Goal: Task Accomplishment & Management: Manage account settings

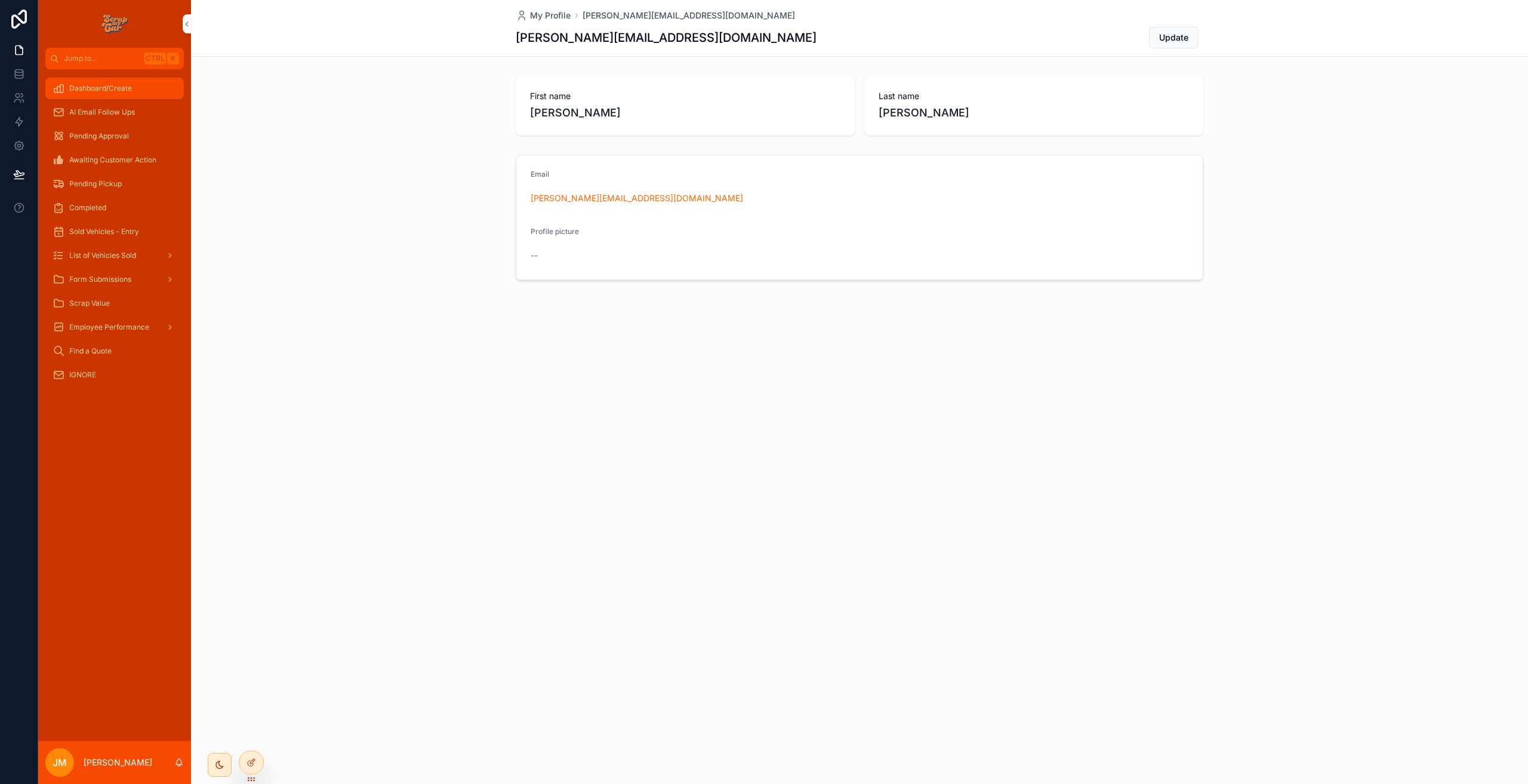
click at [92, 95] on div "Dashboard/Create" at bounding box center [115, 88] width 124 height 19
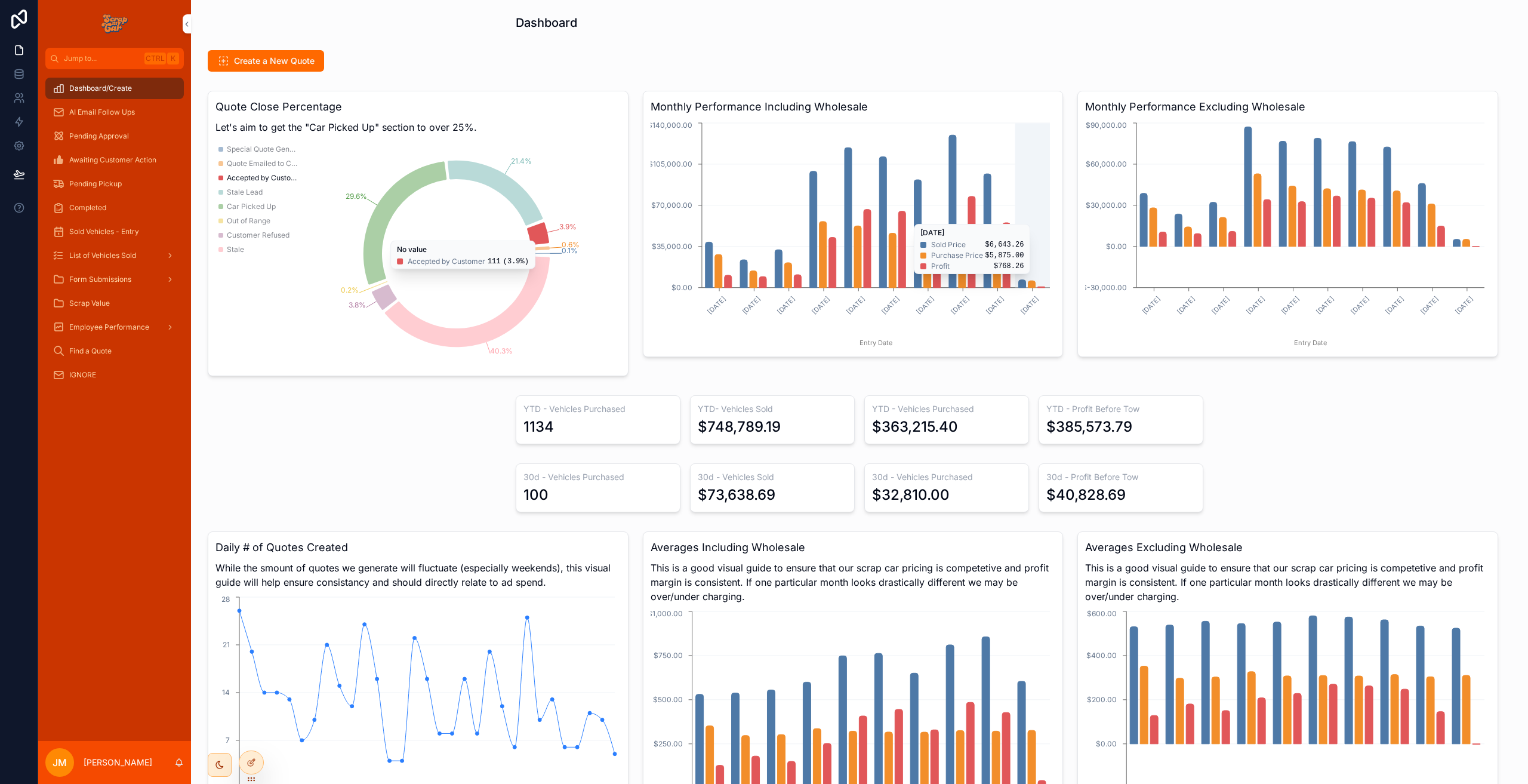
click at [1016, 280] on icon "[DATE] [DATE] [DATE] [DATE] [DATE] [DATE] [DATE] [DATE] [DATE] [DATE] Entry Dat…" at bounding box center [851, 234] width 402 height 229
click at [247, 759] on icon at bounding box center [251, 762] width 10 height 10
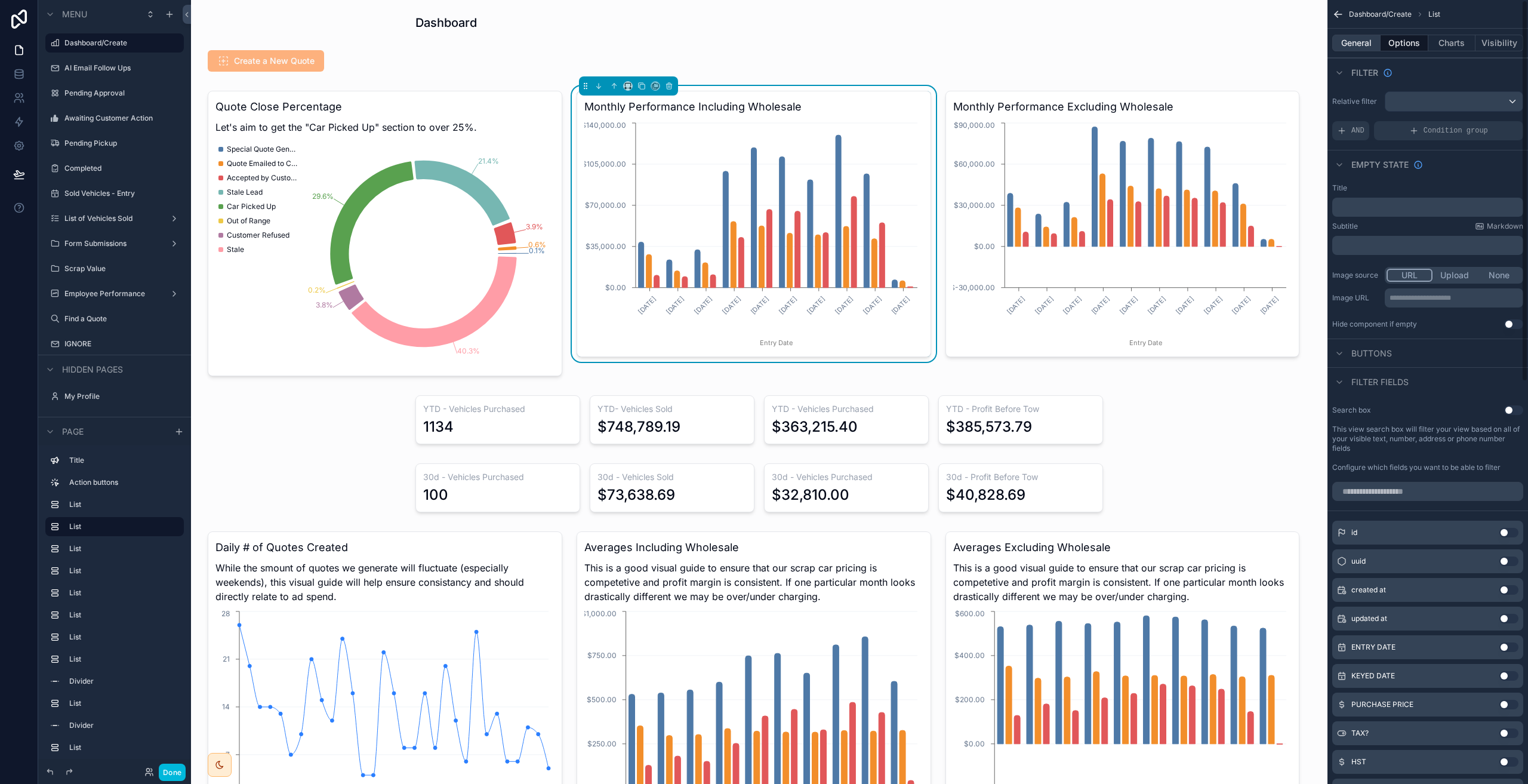
click at [1365, 43] on button "General" at bounding box center [1356, 43] width 48 height 17
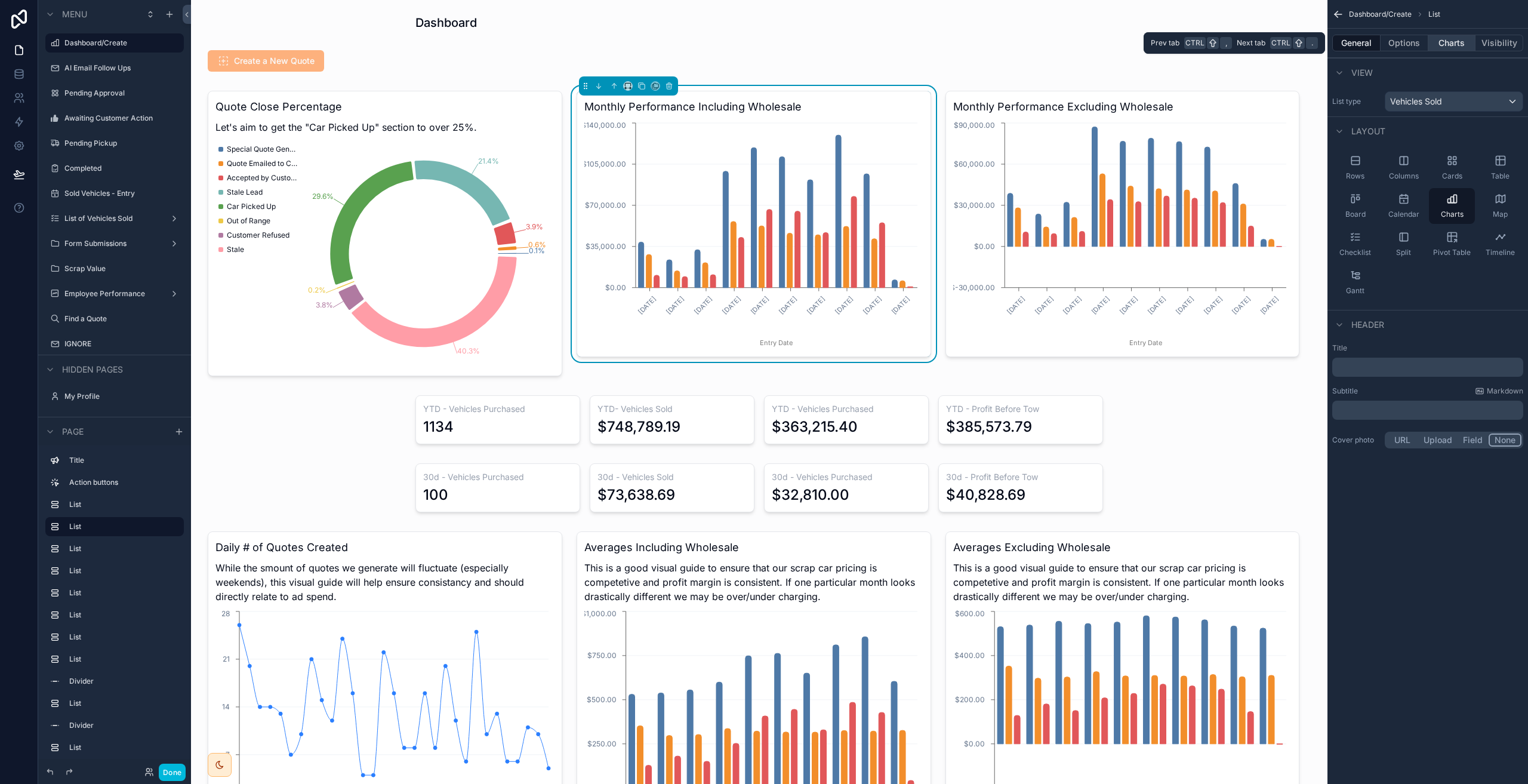
click at [1447, 45] on button "Charts" at bounding box center [1452, 43] width 48 height 17
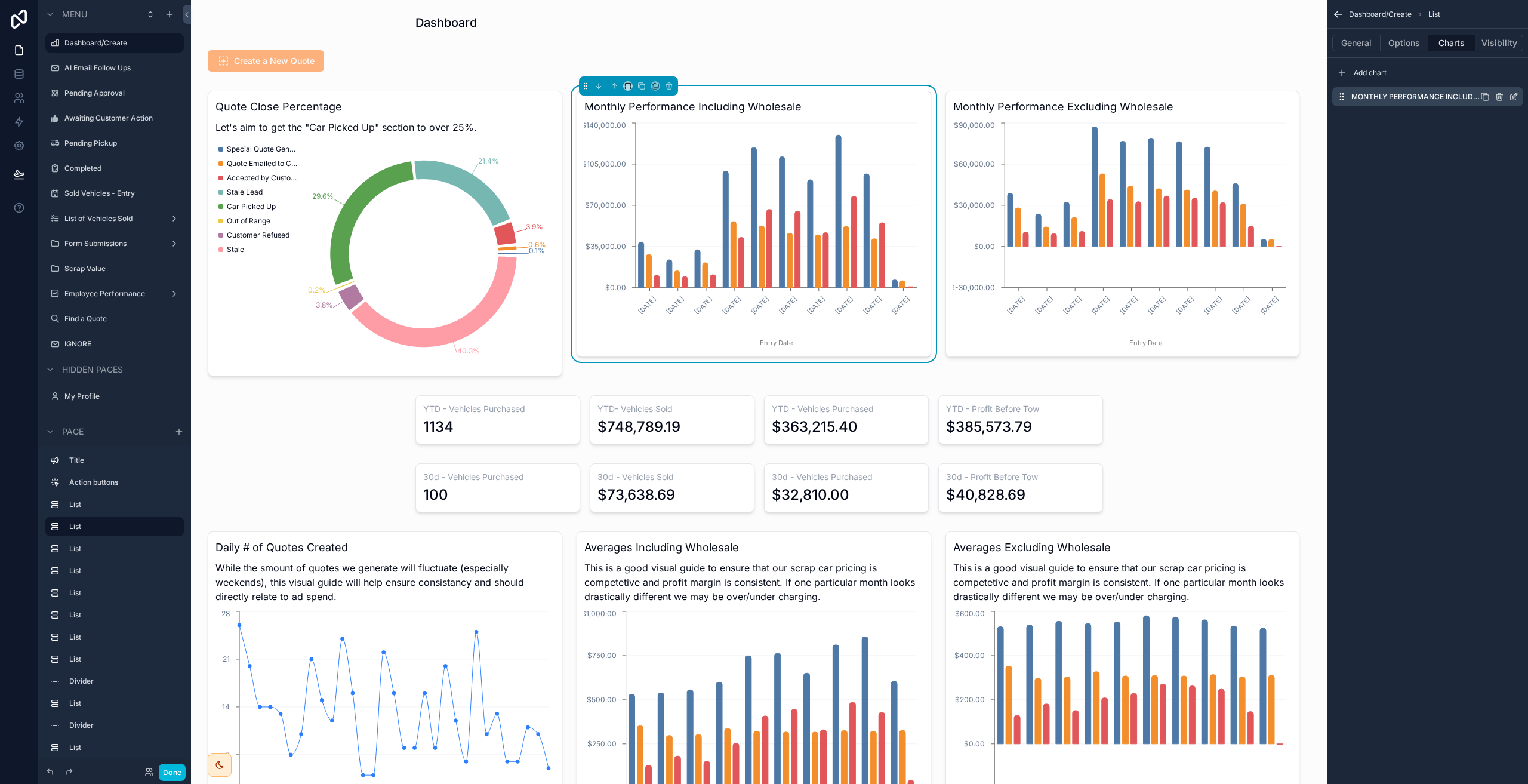
click at [1511, 98] on icon "scrollable content" at bounding box center [1513, 96] width 10 height 10
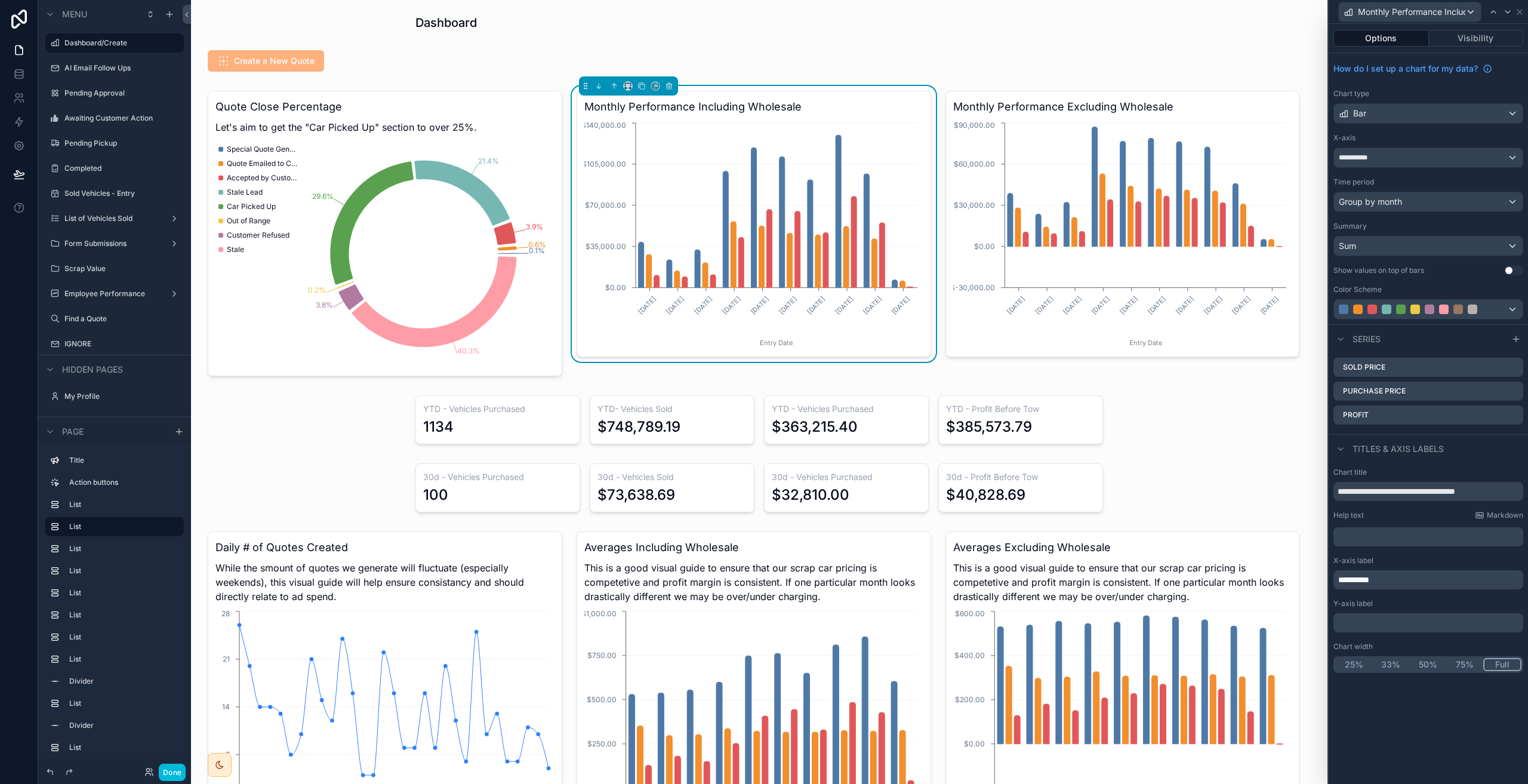
click at [1411, 177] on div "Time period" at bounding box center [1428, 182] width 190 height 10
click at [1419, 156] on div "**********" at bounding box center [1428, 157] width 189 height 19
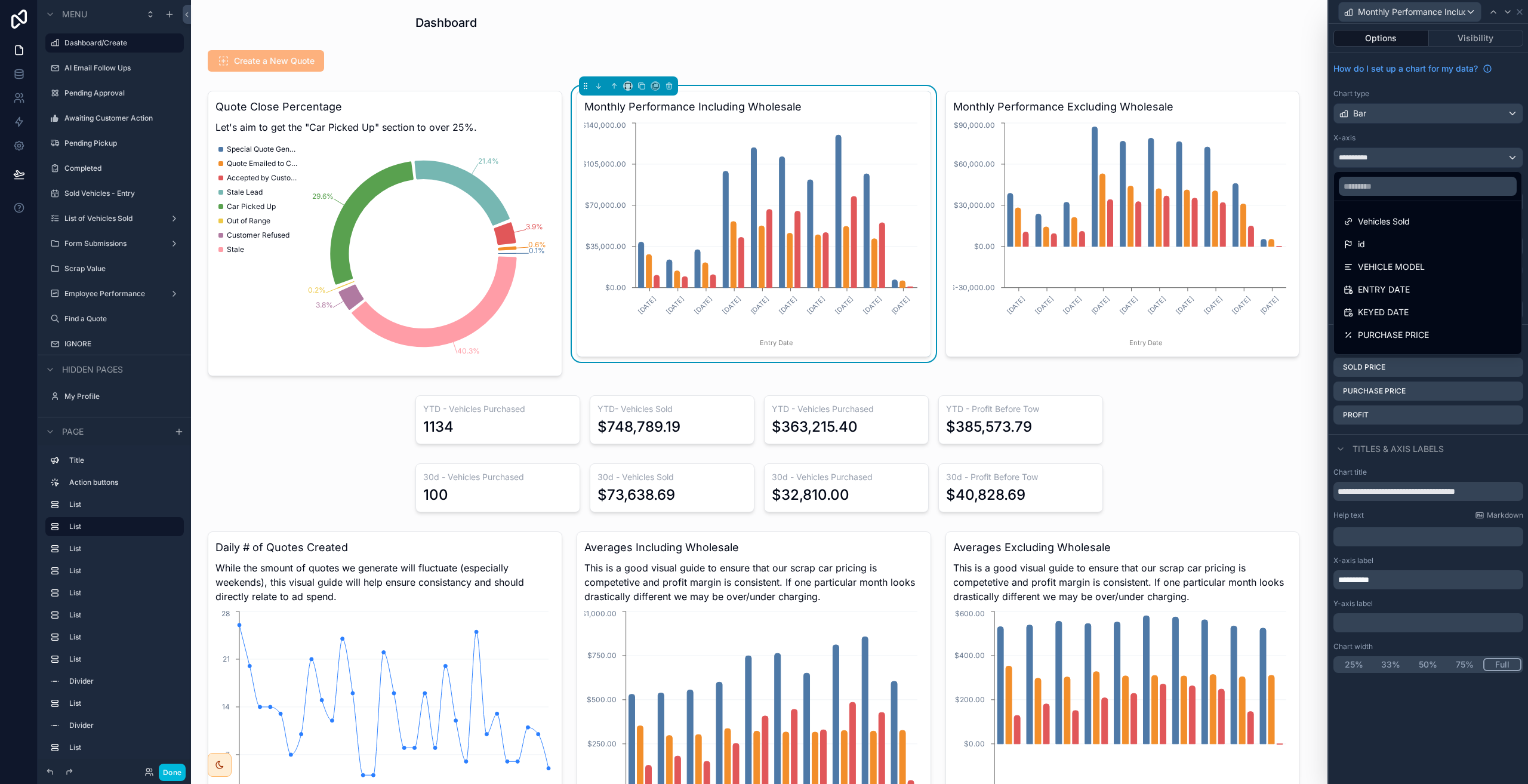
click at [1441, 135] on div at bounding box center [1428, 392] width 199 height 784
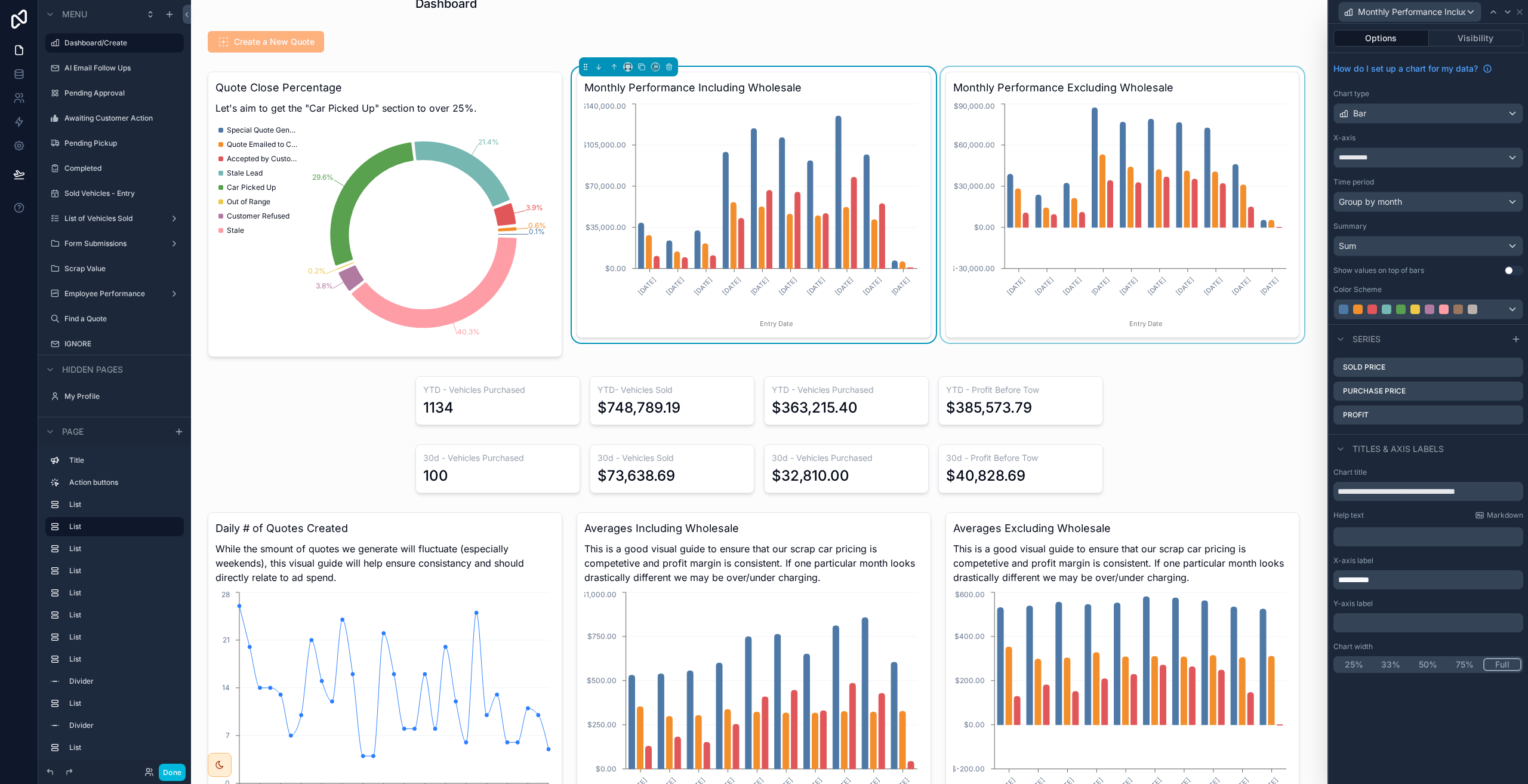
scroll to position [20, 0]
click at [171, 771] on button "Done" at bounding box center [172, 772] width 27 height 17
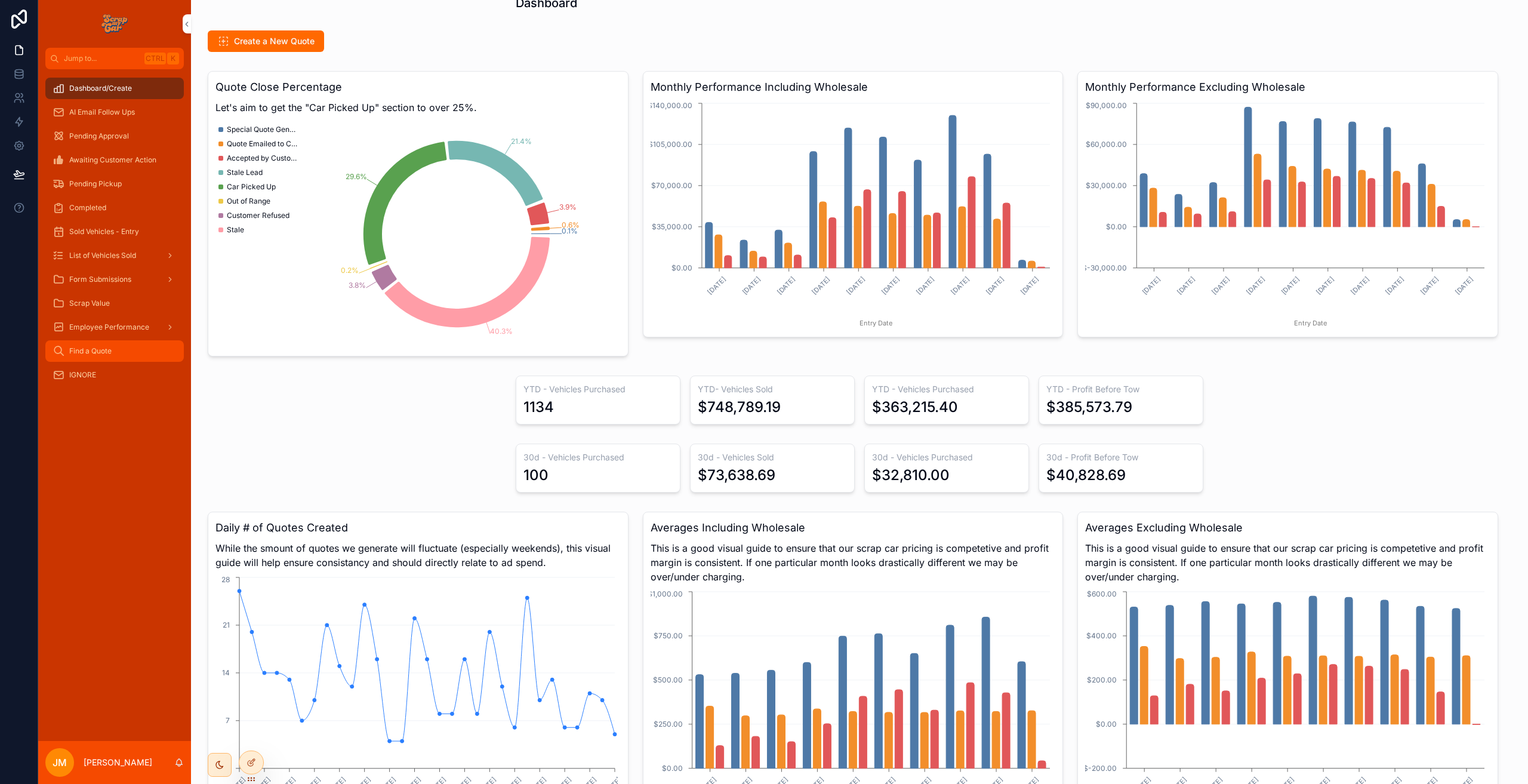
click at [101, 354] on span "Find a Quote" at bounding box center [90, 350] width 42 height 10
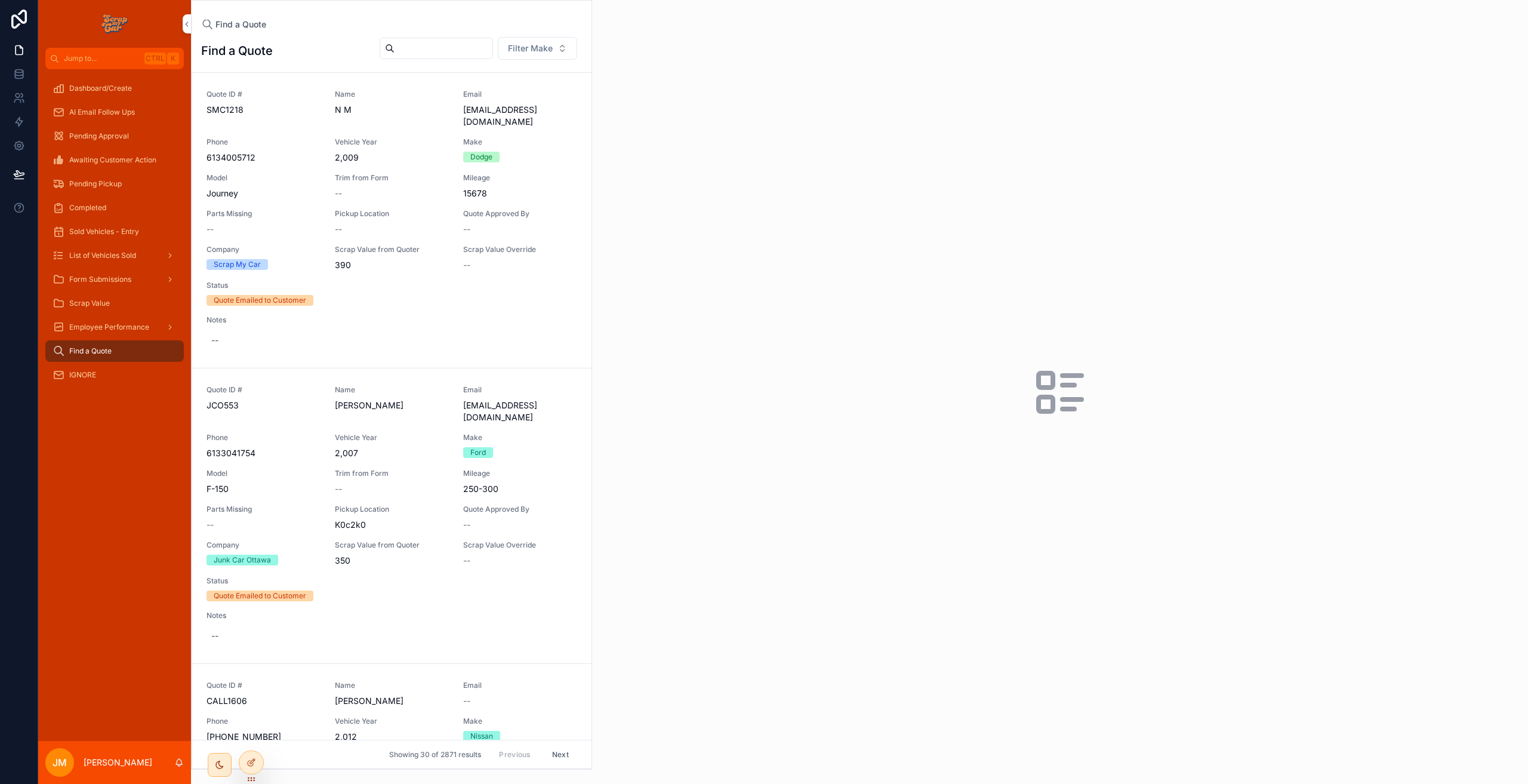
click at [420, 54] on input "scrollable content" at bounding box center [443, 48] width 98 height 17
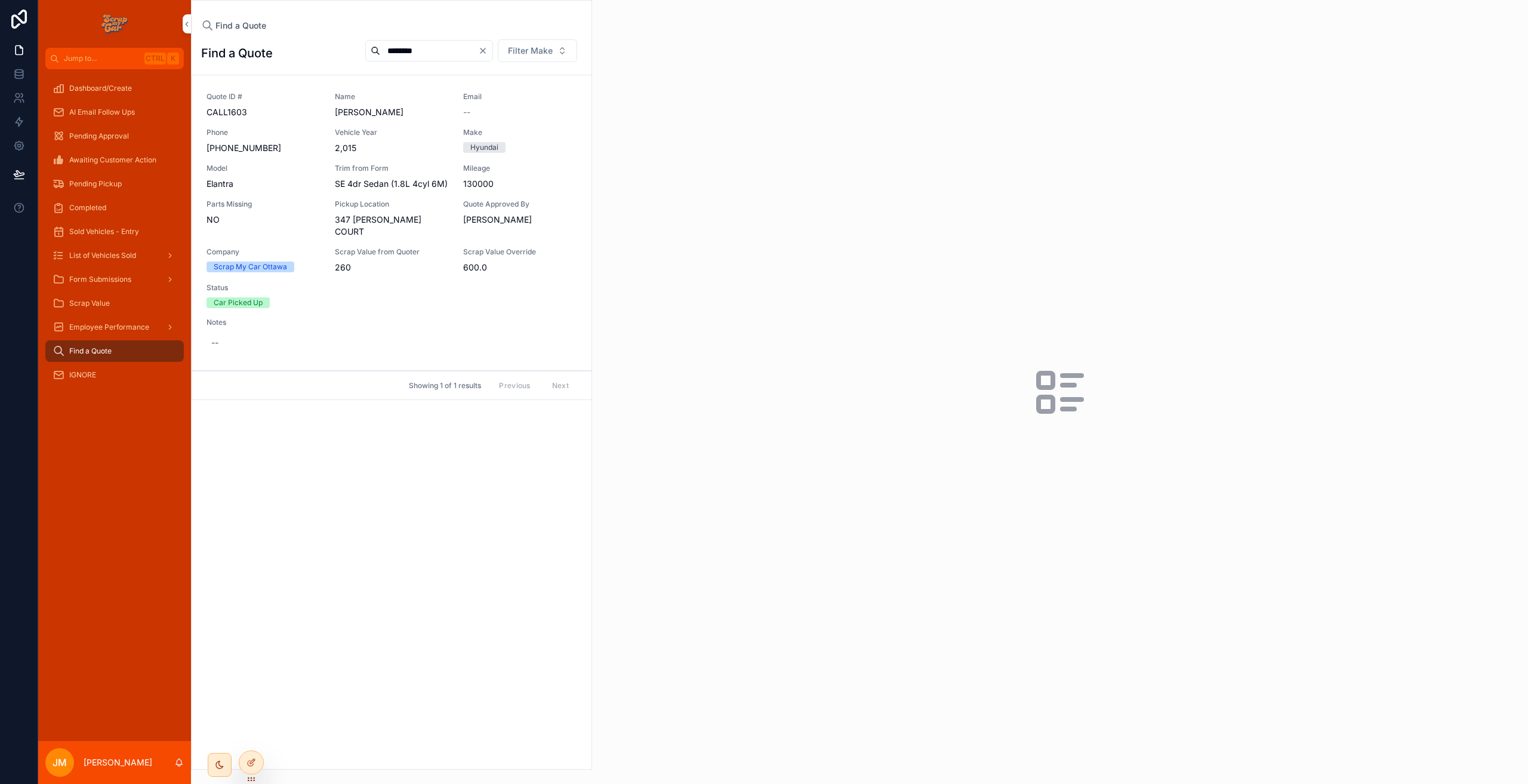
type input "********"
click at [441, 287] on div "Quote ID # CALL1603 Name BEN KAPLAN Email -- Phone +1 613-552-3158 Vehicle Year…" at bounding box center [392, 222] width 371 height 261
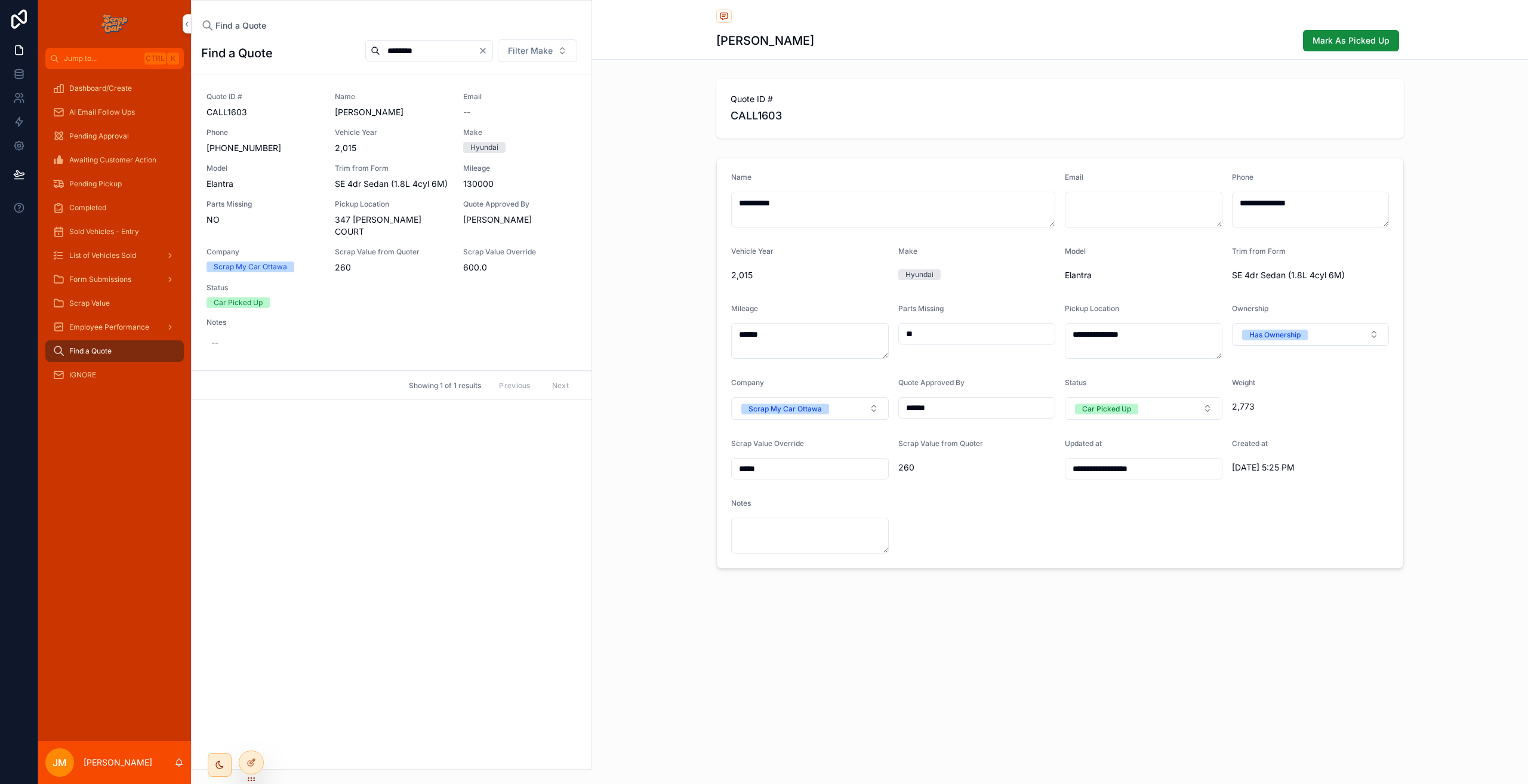
click at [393, 464] on div "Find a Quote ******** Filter Make Quote ID # CALL1603 Name BEN KAPLAN Email -- …" at bounding box center [392, 399] width 400 height 737
click at [86, 227] on span "Sold Vehicles - Entry" at bounding box center [104, 231] width 70 height 10
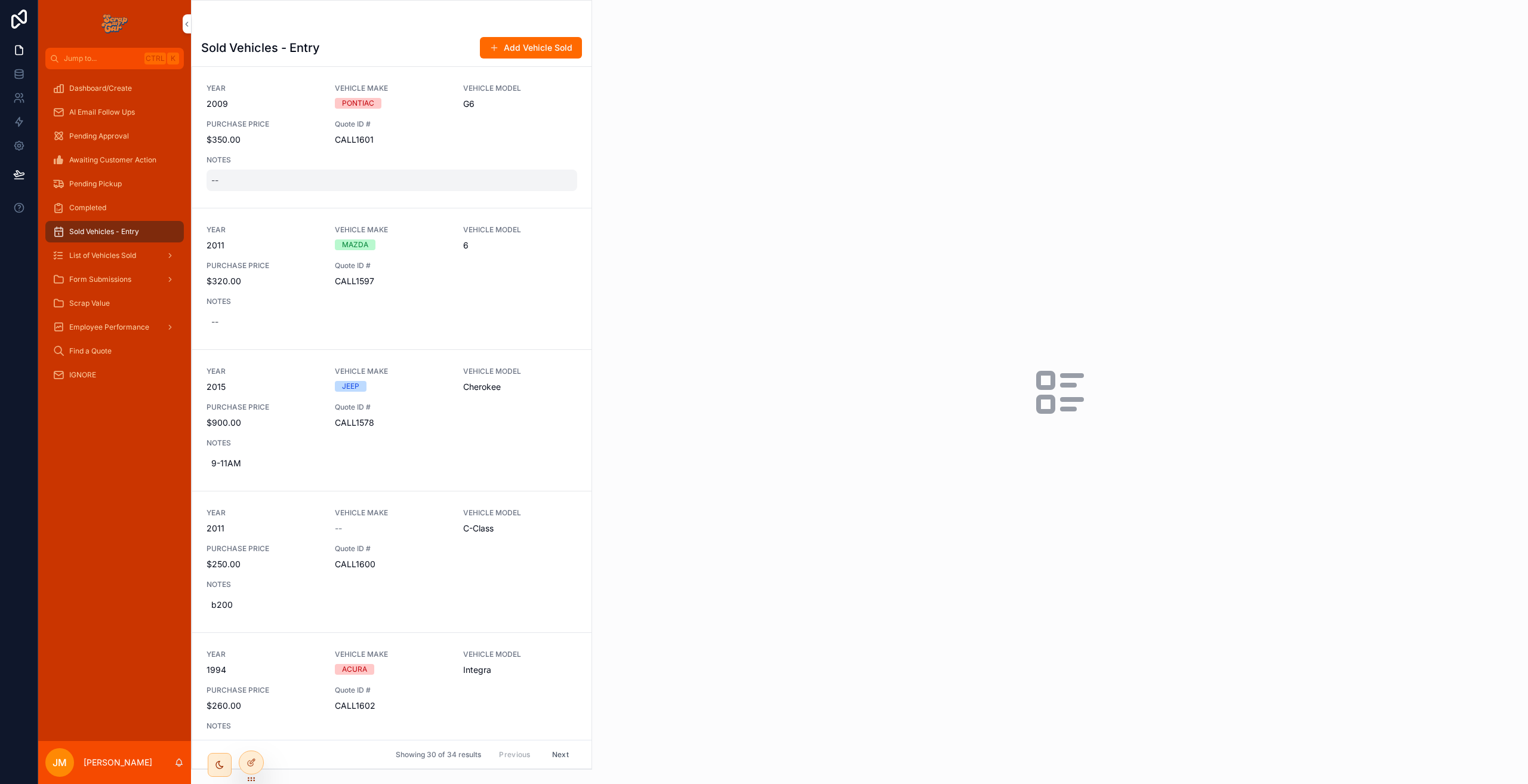
click at [470, 170] on div "--" at bounding box center [392, 180] width 371 height 22
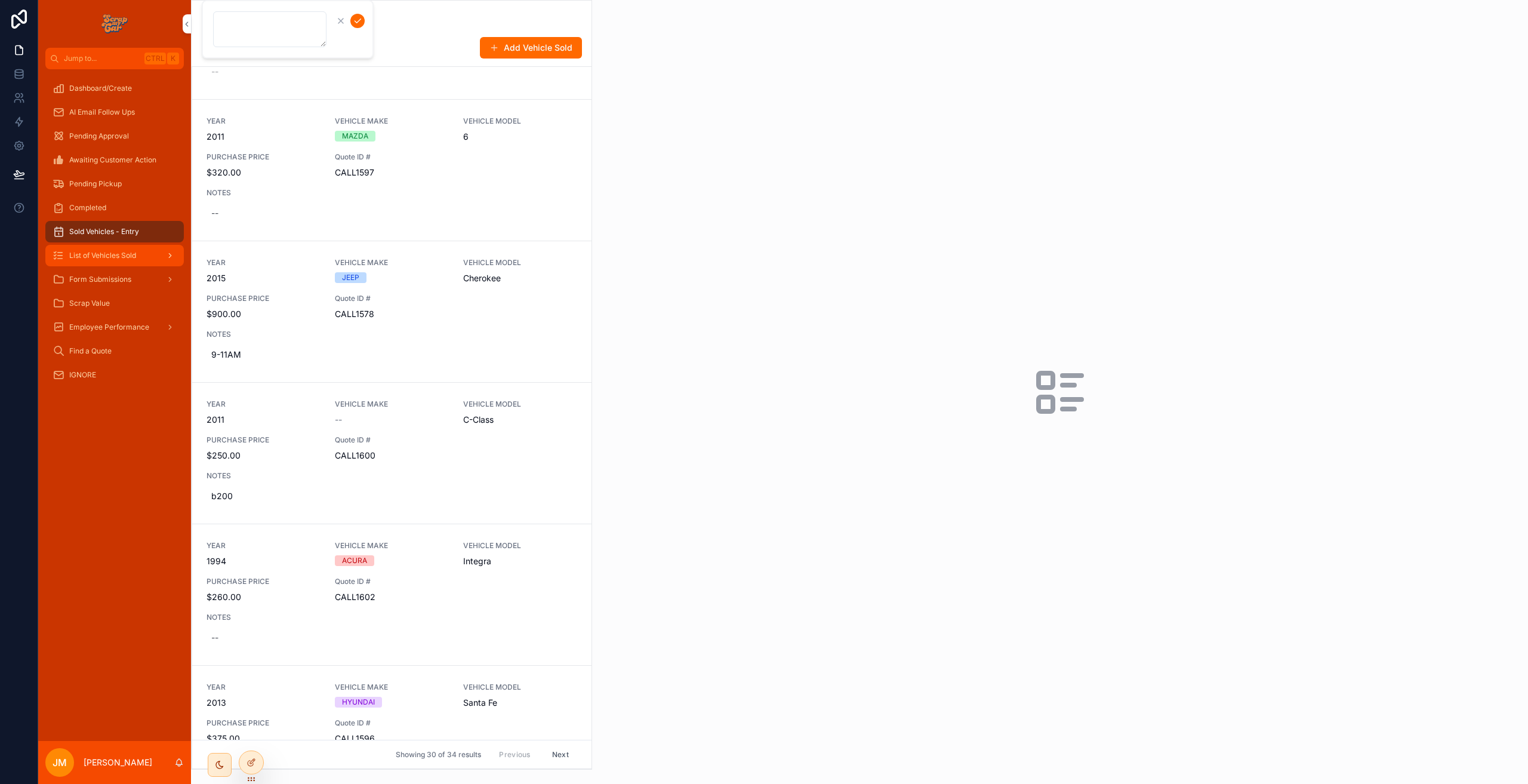
scroll to position [538, 0]
click at [100, 253] on span "List of Vehicles Sold" at bounding box center [102, 255] width 66 height 10
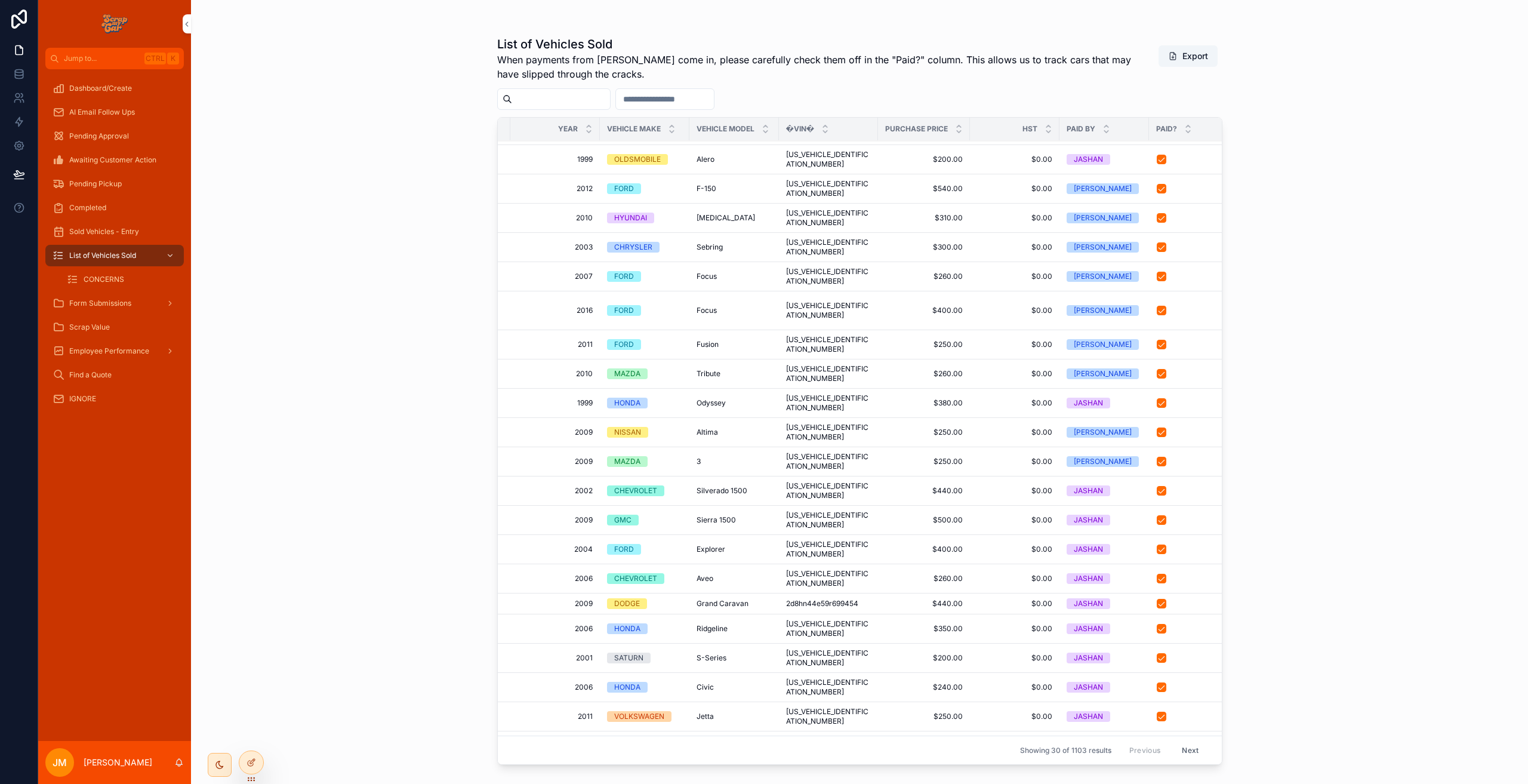
scroll to position [84, 54]
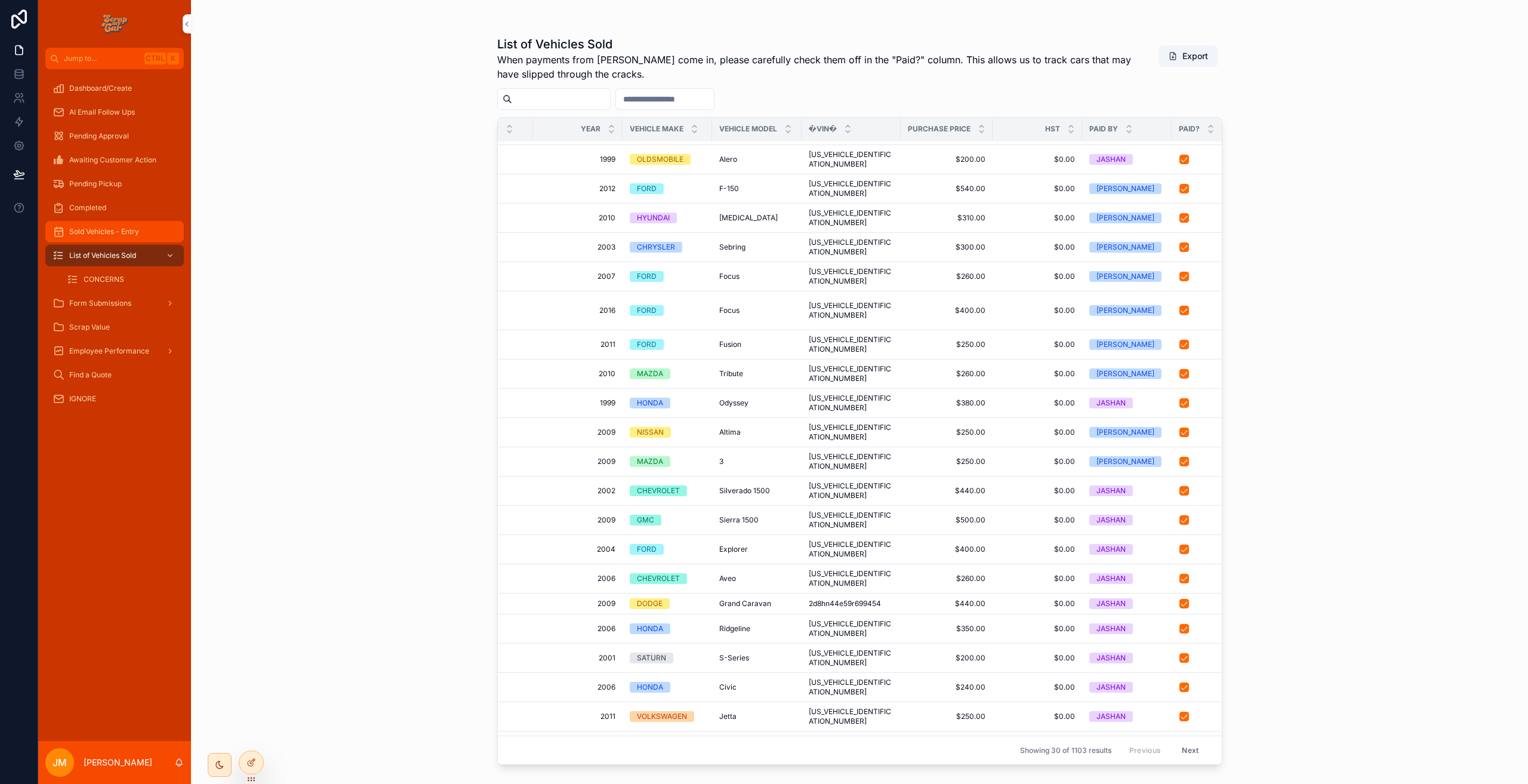
click at [137, 240] on div "Sold Vehicles - Entry" at bounding box center [115, 232] width 124 height 19
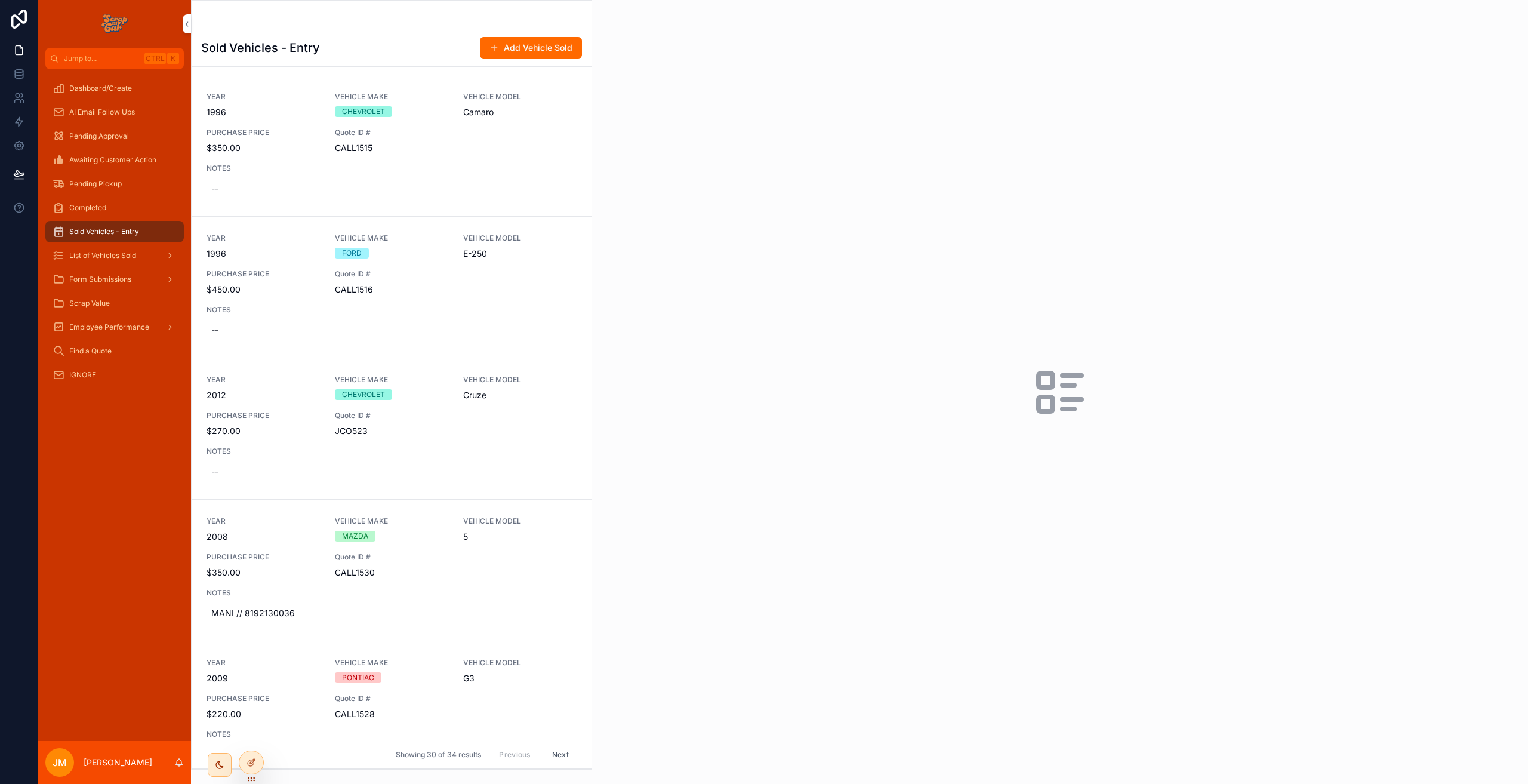
scroll to position [2805, 0]
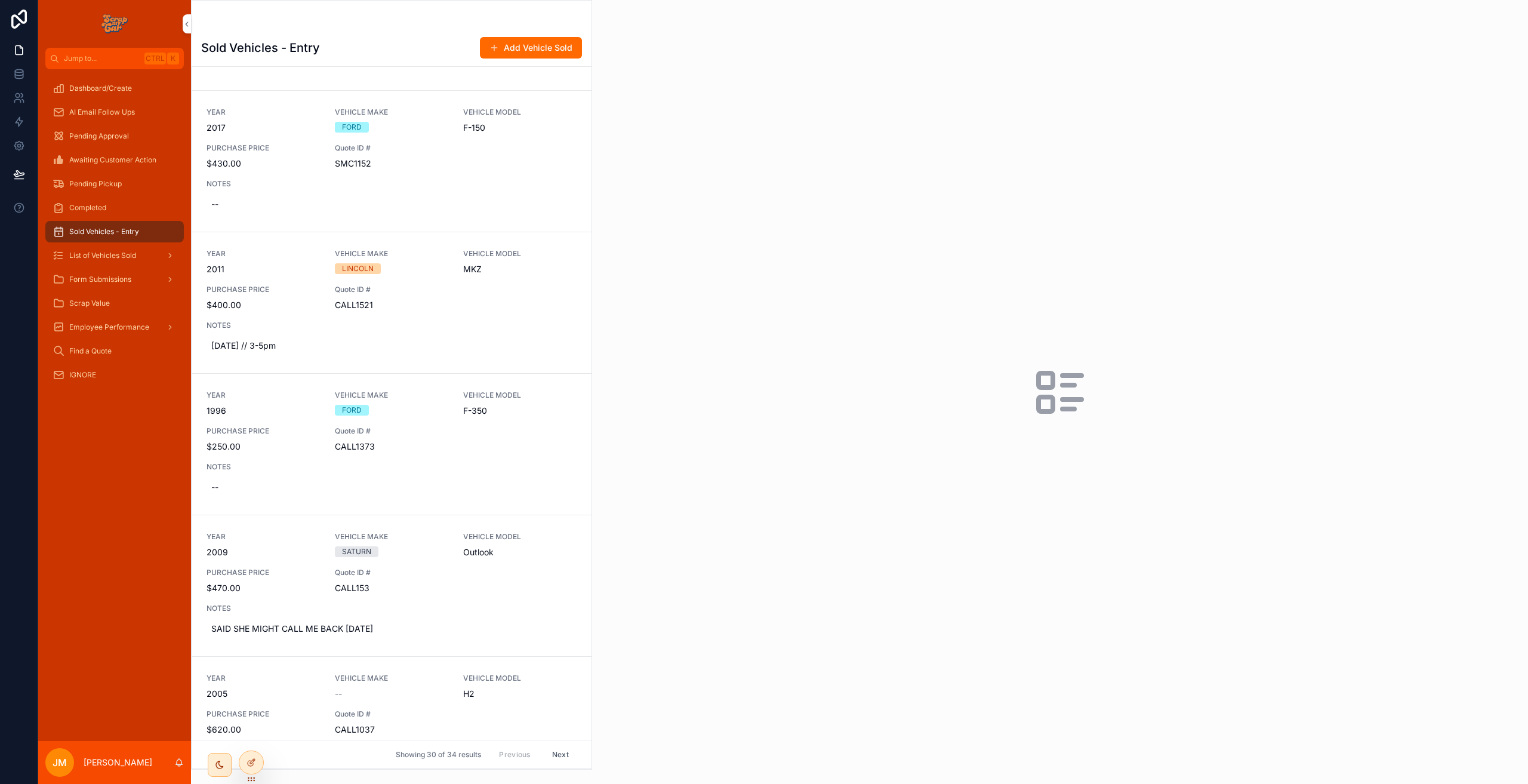
click at [474, 304] on div "YEAR 2011 VEHICLE MAKE LINCOLN VEHICLE MODEL MKZ PURCHASE PRICE $400.00 Quote I…" at bounding box center [392, 302] width 371 height 108
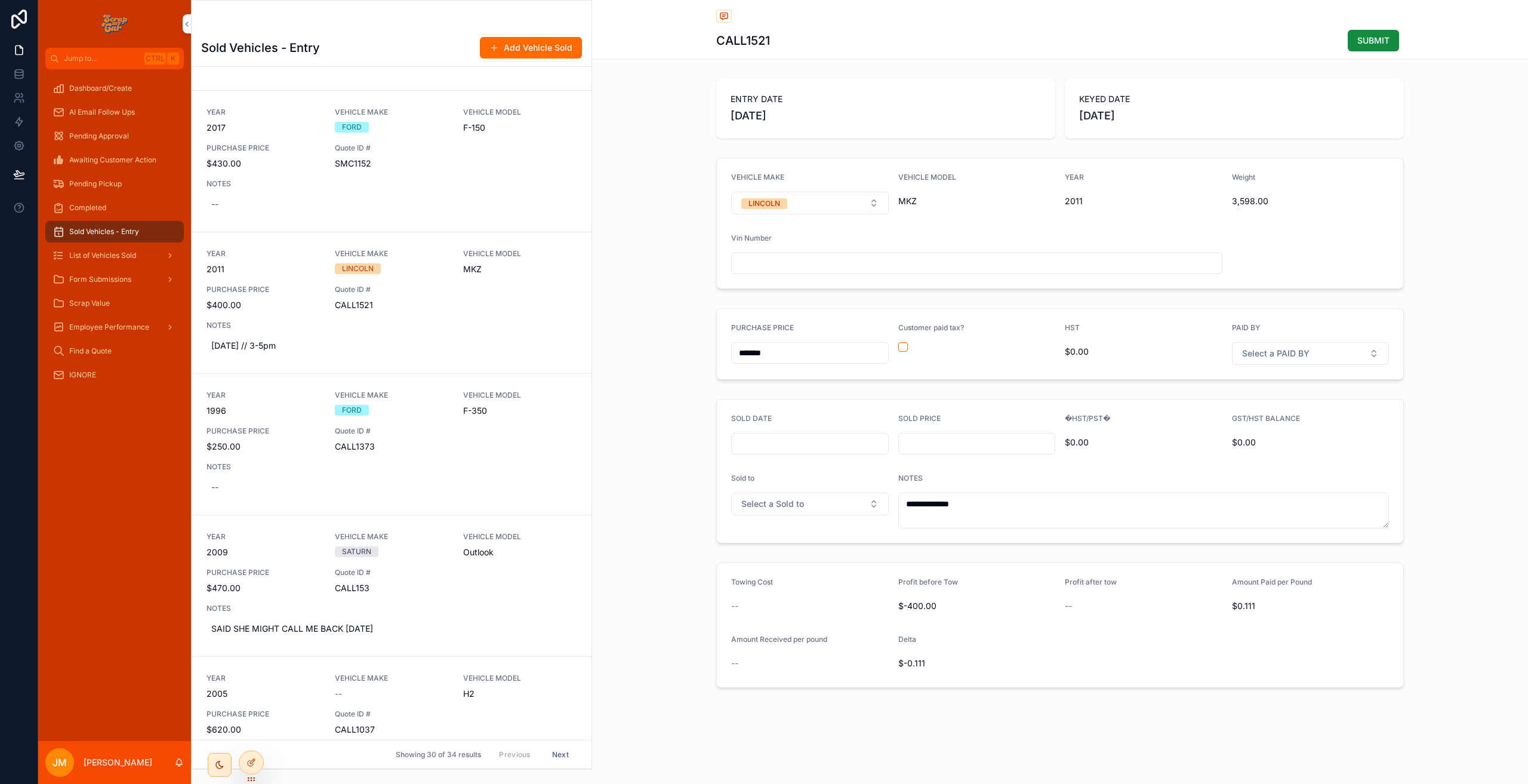
click at [390, 440] on div "Quote ID # CALL1373" at bounding box center [392, 440] width 114 height 26
click at [365, 191] on div "NOTES --" at bounding box center [392, 197] width 371 height 36
click at [102, 212] on div "Completed" at bounding box center [115, 208] width 124 height 19
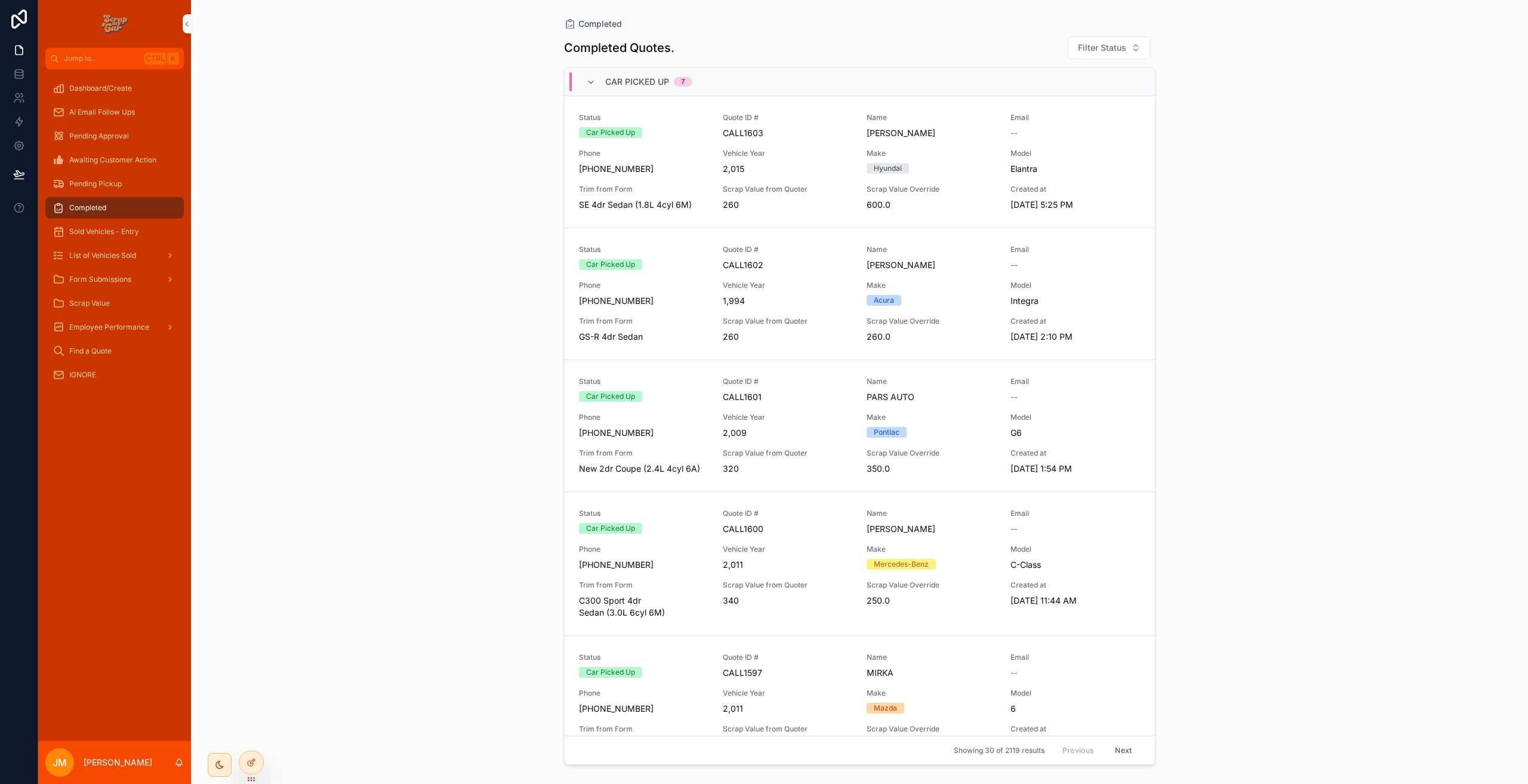
click at [112, 267] on div "Form Submissions" at bounding box center [115, 279] width 153 height 24
click at [110, 275] on span "Form Submissions" at bounding box center [100, 279] width 62 height 10
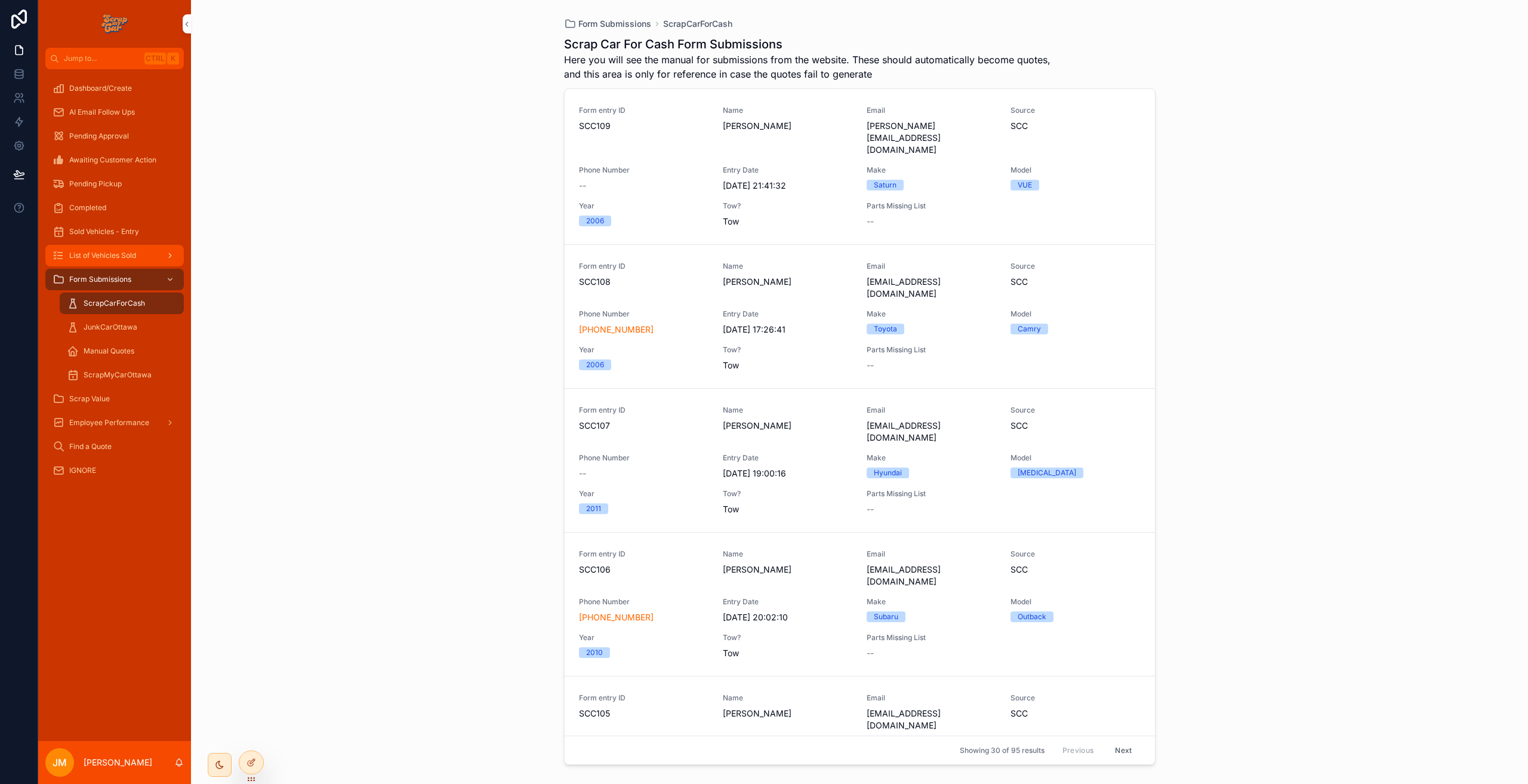
click at [108, 250] on div "List of Vehicles Sold" at bounding box center [115, 255] width 124 height 19
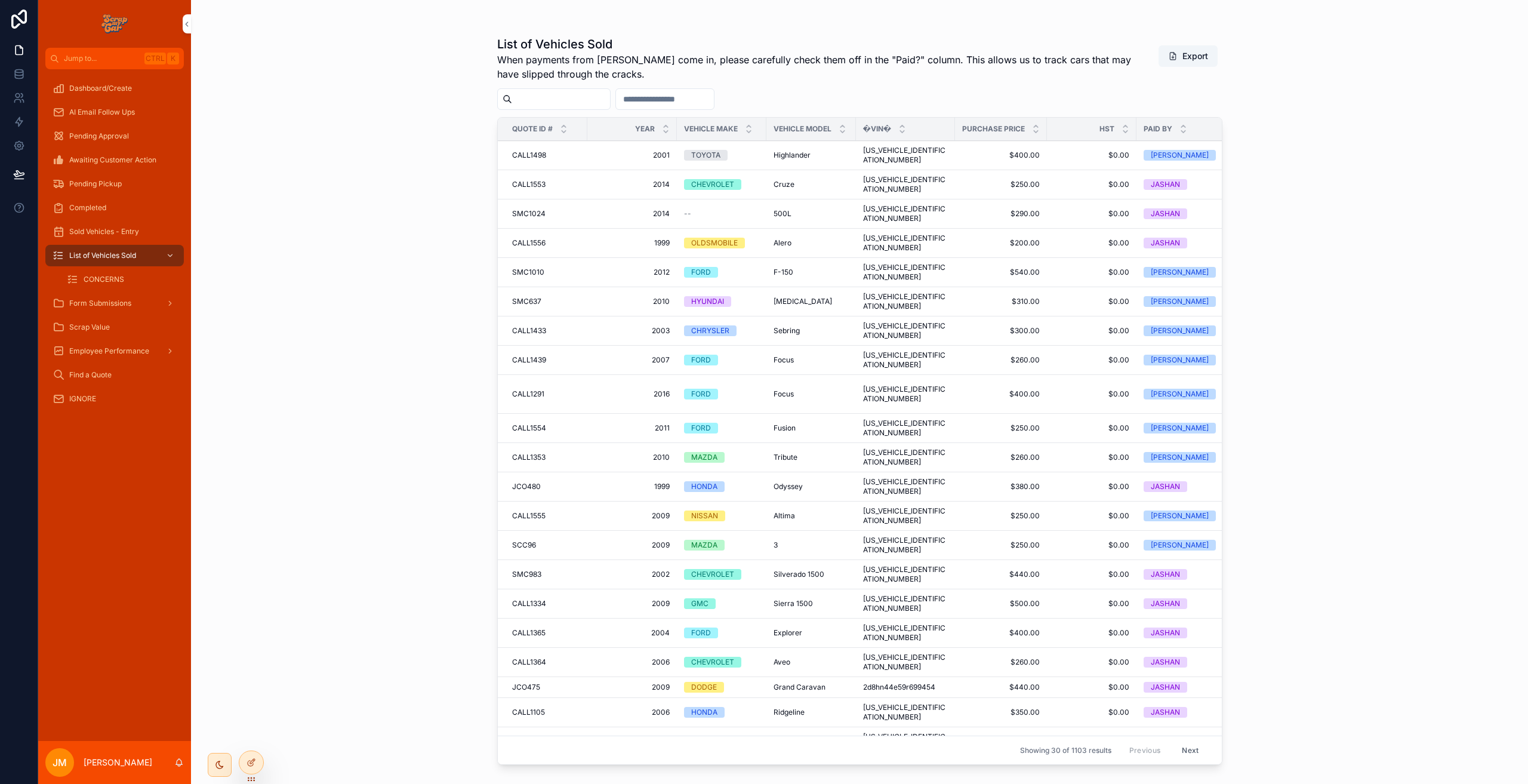
click at [536, 99] on input "scrollable content" at bounding box center [561, 99] width 98 height 17
type input "********"
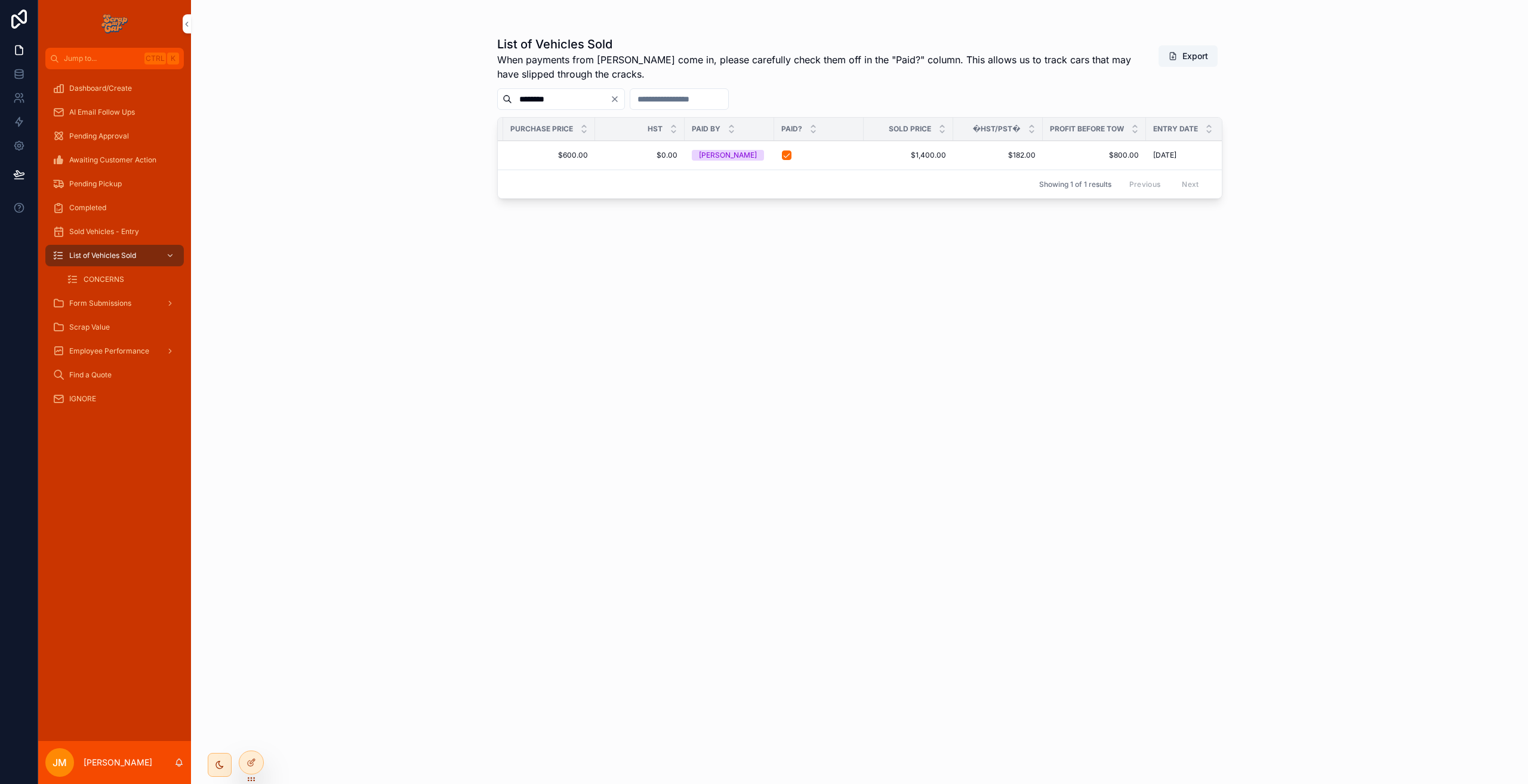
scroll to position [0, 448]
click at [786, 153] on button "scrollable content" at bounding box center [790, 155] width 10 height 10
click at [762, 268] on div "List of Vehicles Sold When payments from Kennys come in, please carefully check…" at bounding box center [860, 399] width 726 height 740
click at [104, 82] on div "Dashboard/Create" at bounding box center [115, 88] width 124 height 19
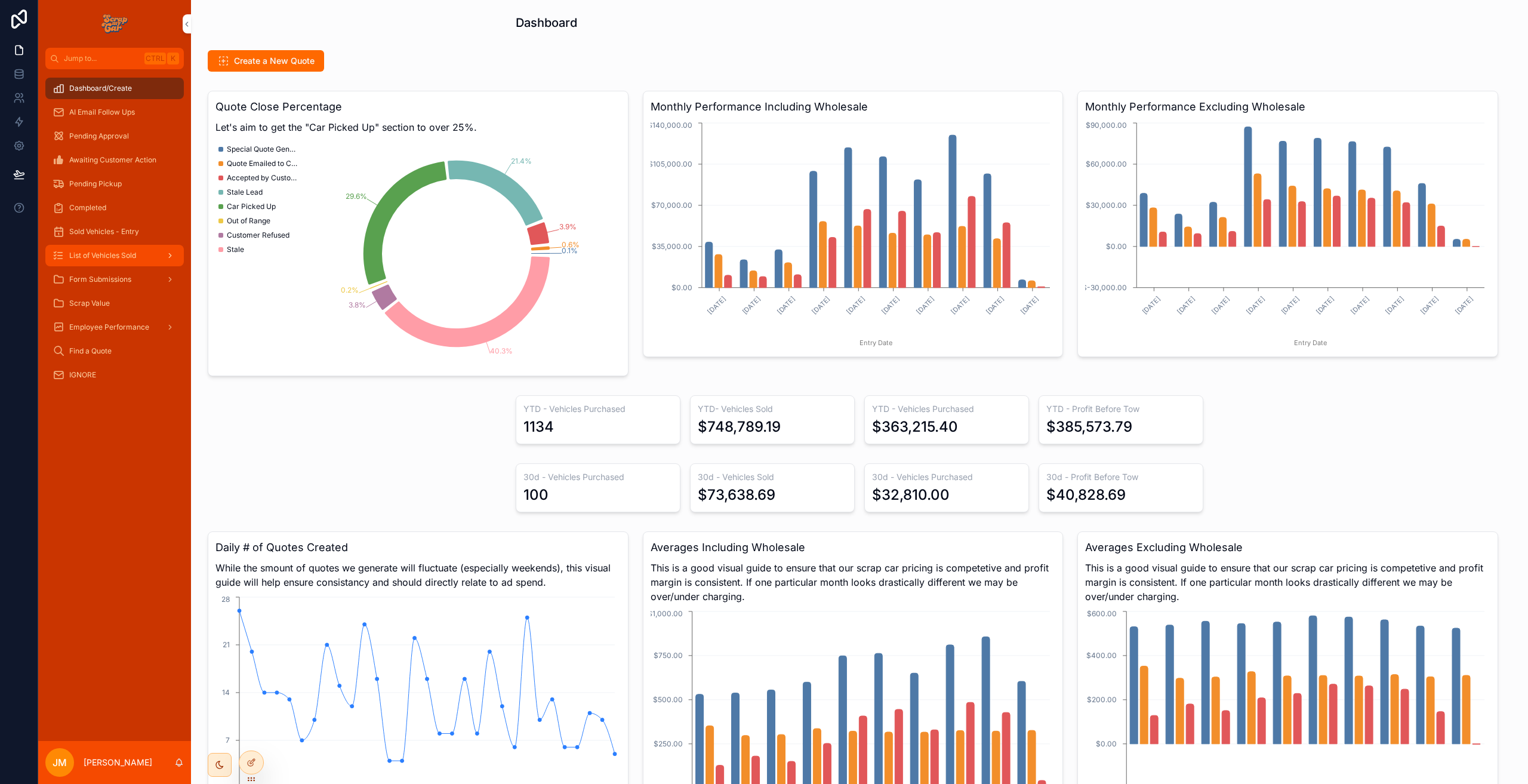
click at [101, 253] on span "List of Vehicles Sold" at bounding box center [102, 255] width 66 height 10
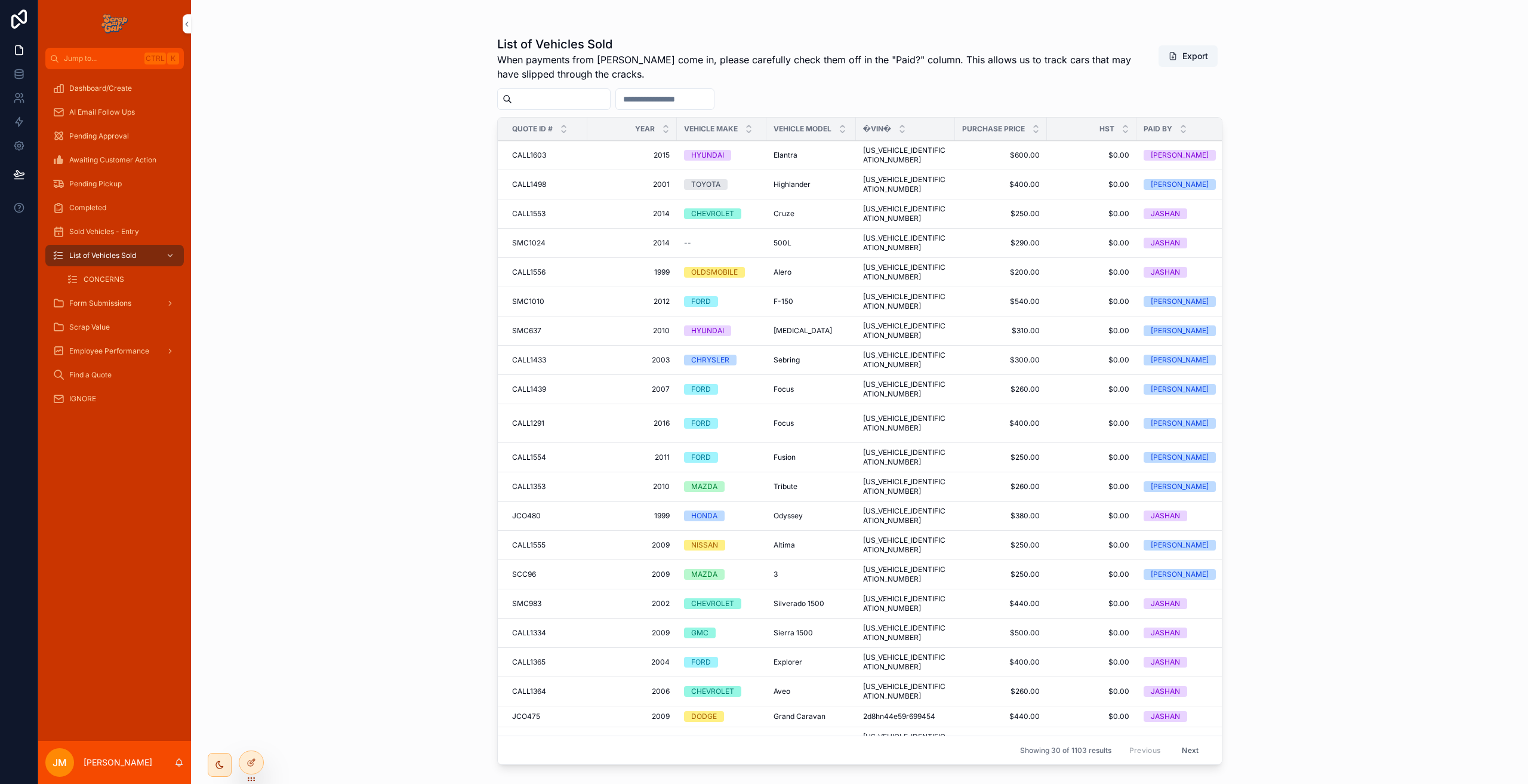
click at [549, 94] on input "scrollable content" at bounding box center [561, 99] width 98 height 17
type input "********"
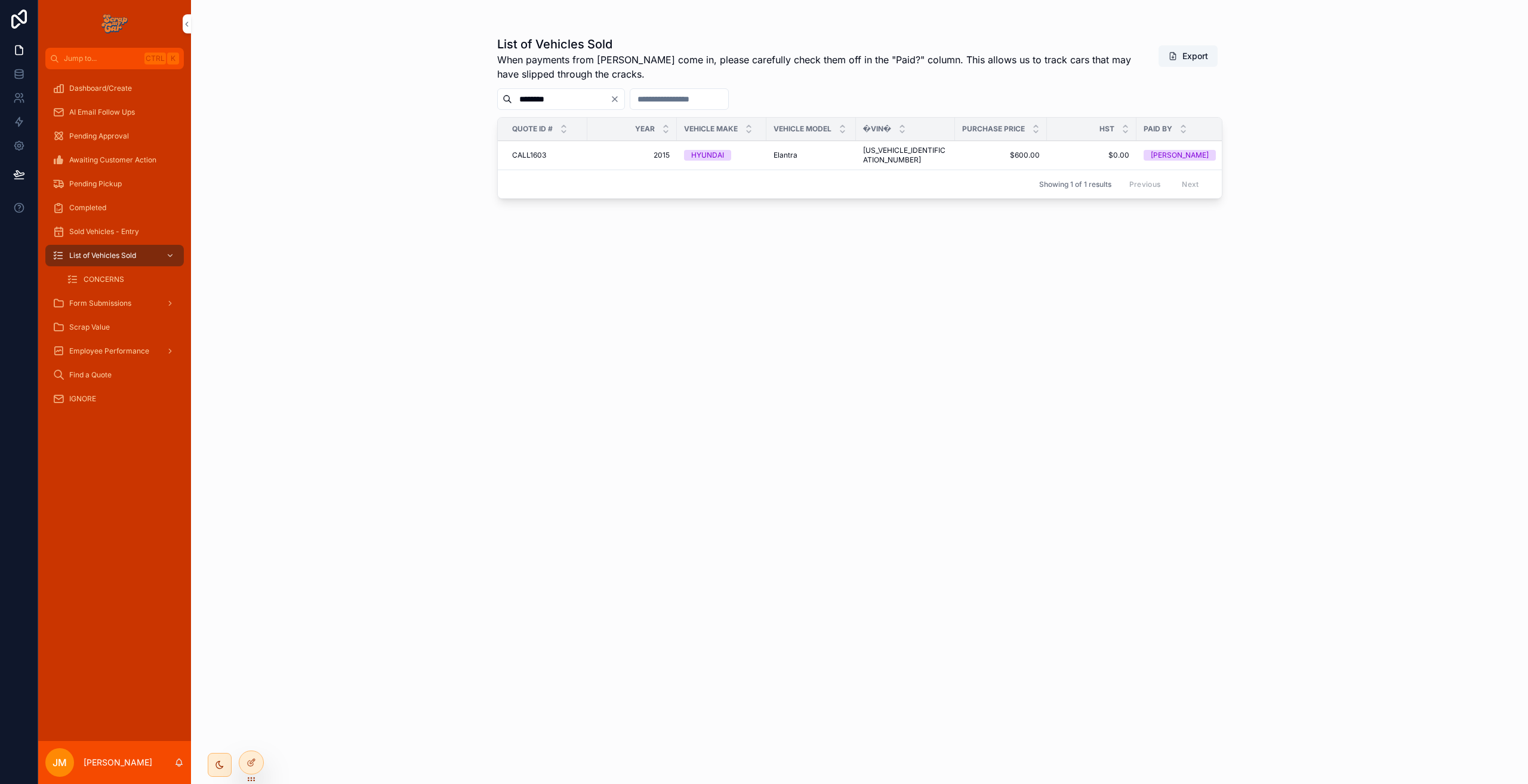
click at [737, 199] on div "List of Vehicles Sold When payments from Kennys come in, please carefully check…" at bounding box center [860, 399] width 726 height 740
click at [871, 153] on button "scrollable content" at bounding box center [875, 155] width 10 height 10
click at [1114, 291] on div "List of Vehicles Sold When payments from Kennys come in, please carefully check…" at bounding box center [860, 399] width 726 height 740
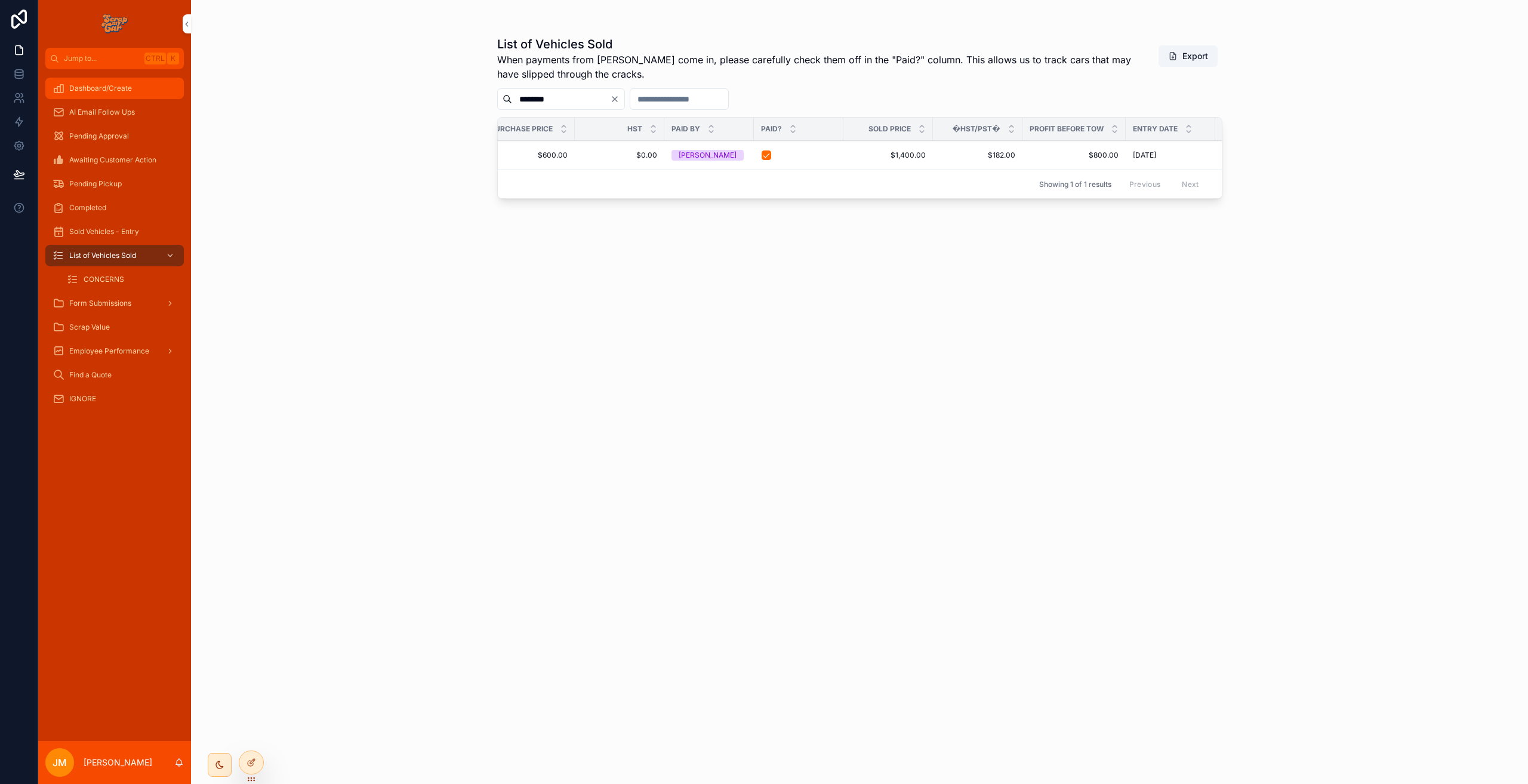
click at [73, 86] on span "Dashboard/Create" at bounding box center [101, 88] width 63 height 10
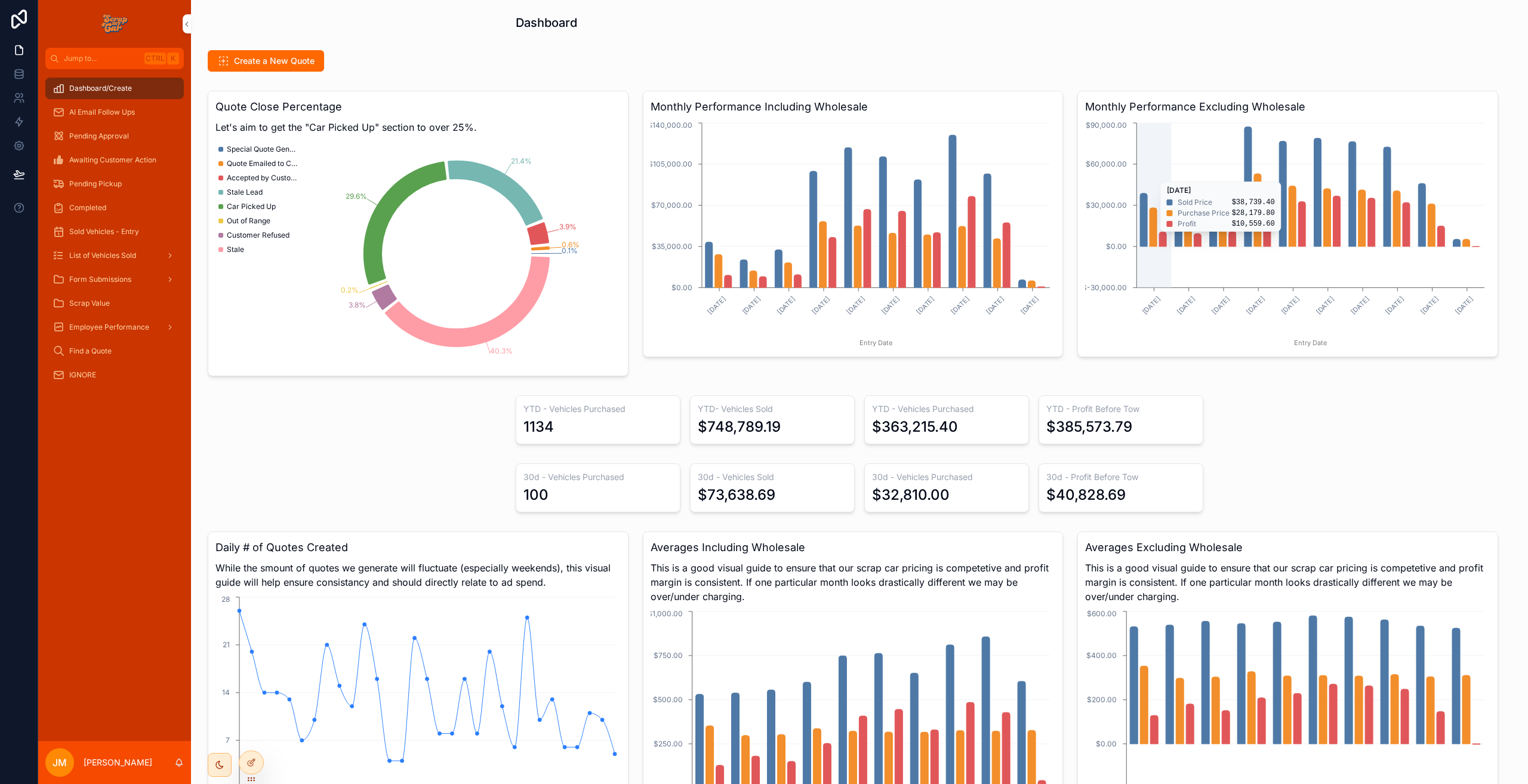
click at [1454, 240] on icon "chart" at bounding box center [1457, 243] width 7 height 7
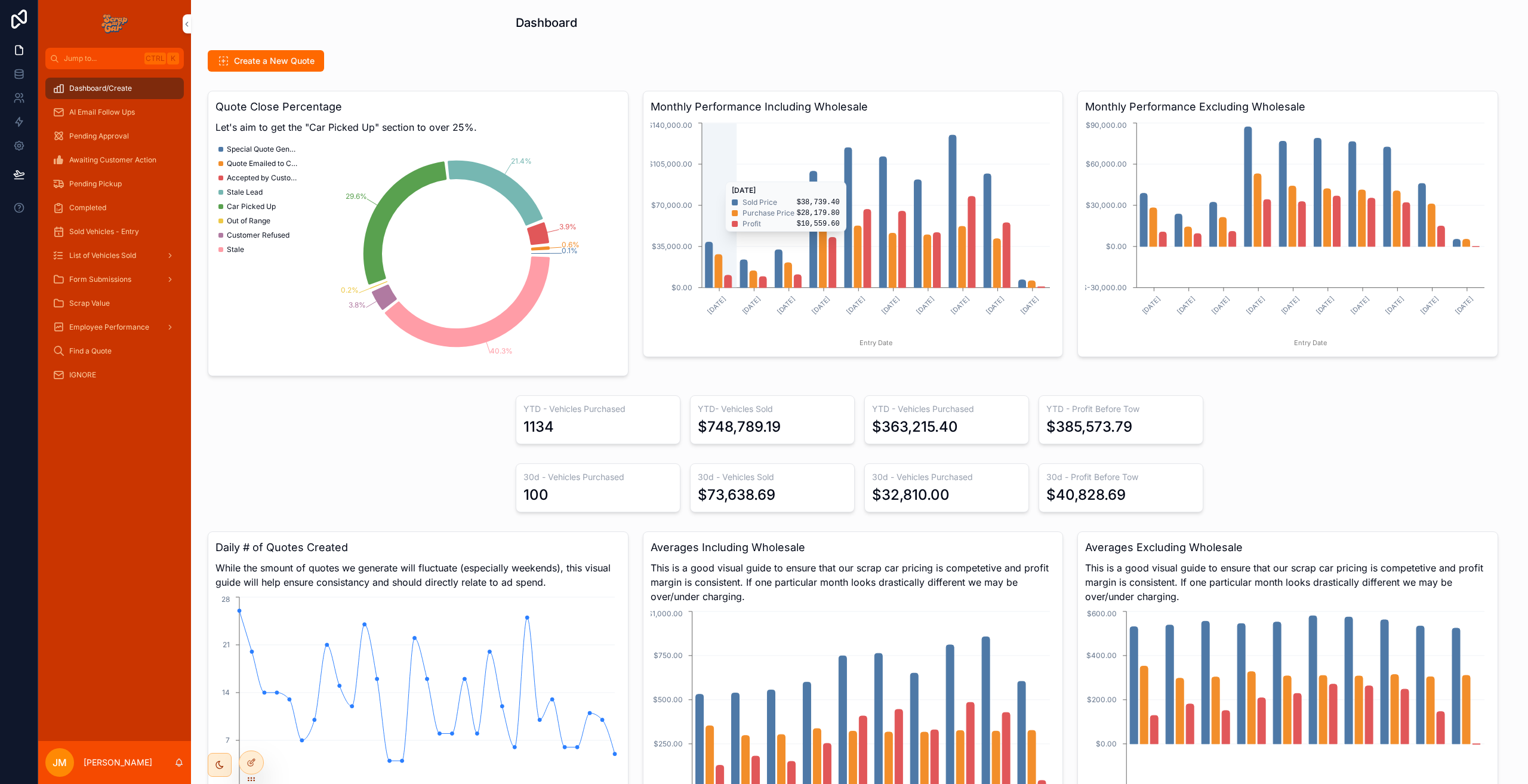
drag, startPoint x: 1024, startPoint y: 285, endPoint x: 1080, endPoint y: 461, distance: 184.7
click at [1045, 286] on icon "January, 2025 February, 2025 March, 2025 April, 2025 May, 2025 June, 2025 July,…" at bounding box center [851, 234] width 402 height 229
drag, startPoint x: 344, startPoint y: 128, endPoint x: 381, endPoint y: 160, distance: 48.9
click at [358, 142] on div "Quote Close Percentage Let's aim to get the "Car Picked Up" section to over 25%…" at bounding box center [418, 233] width 420 height 285
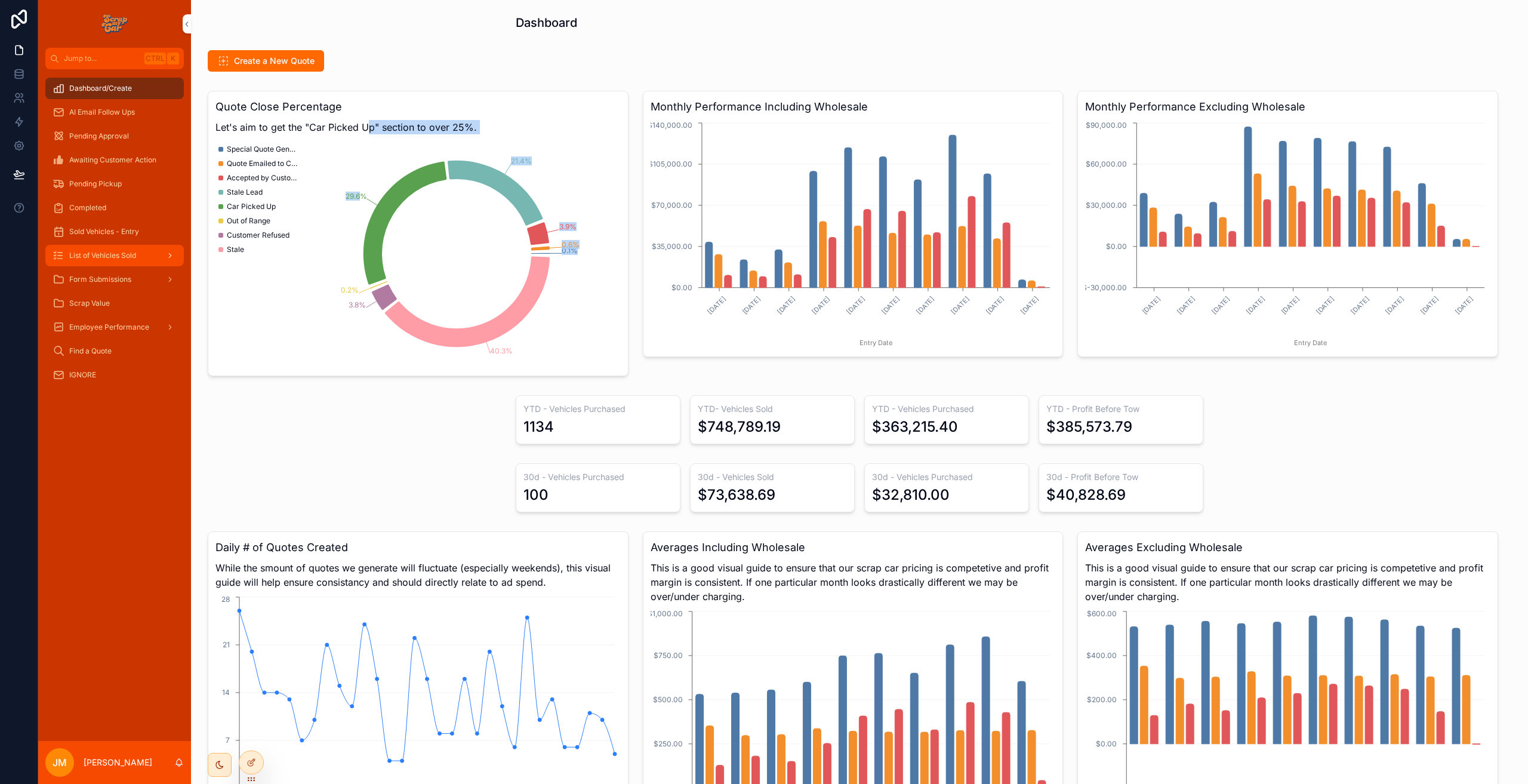
click at [118, 262] on div "List of Vehicles Sold" at bounding box center [115, 255] width 124 height 19
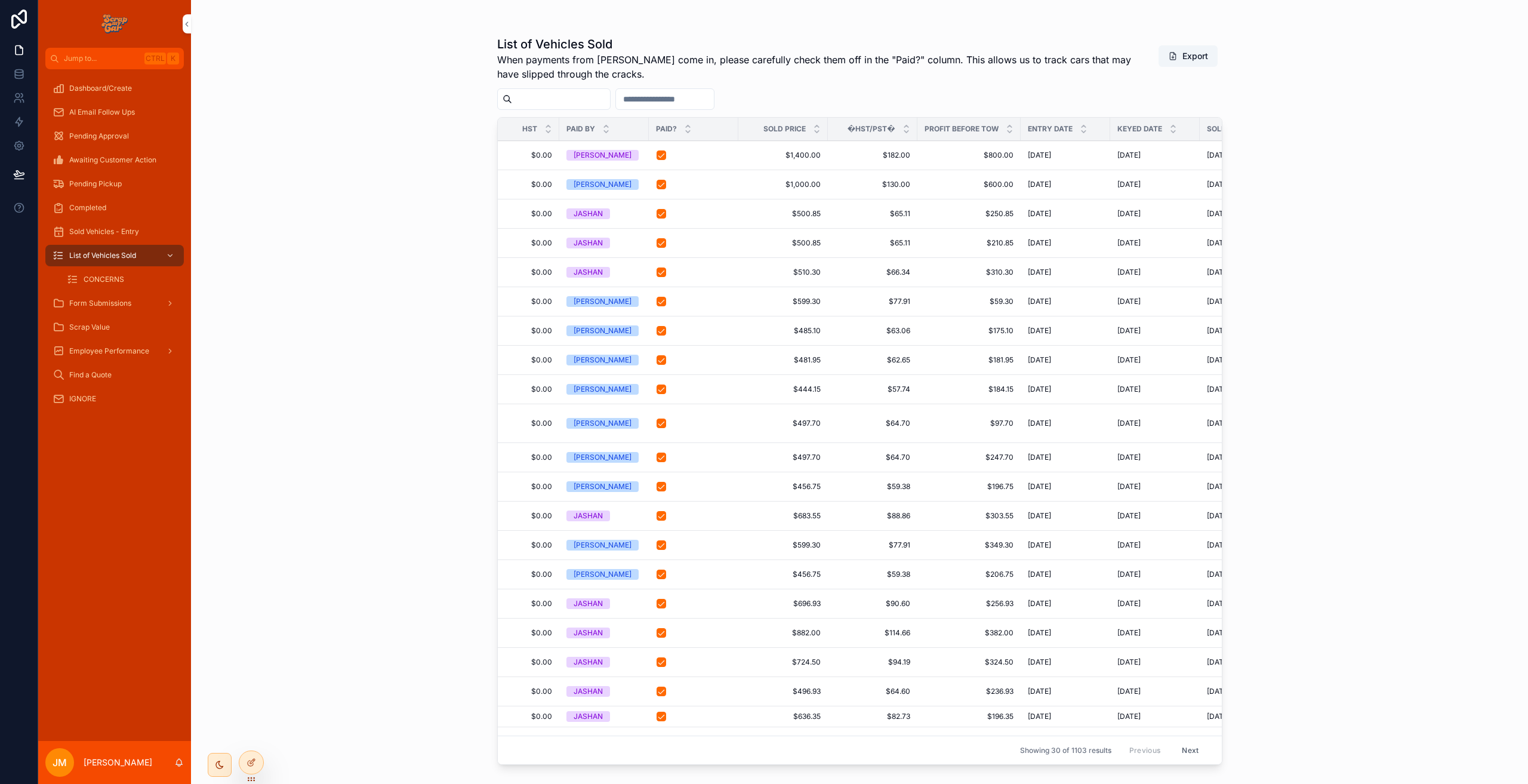
scroll to position [0, 575]
click at [659, 150] on button "scrollable content" at bounding box center [663, 155] width 10 height 10
click at [138, 87] on div "Dashboard/Create" at bounding box center [115, 88] width 124 height 19
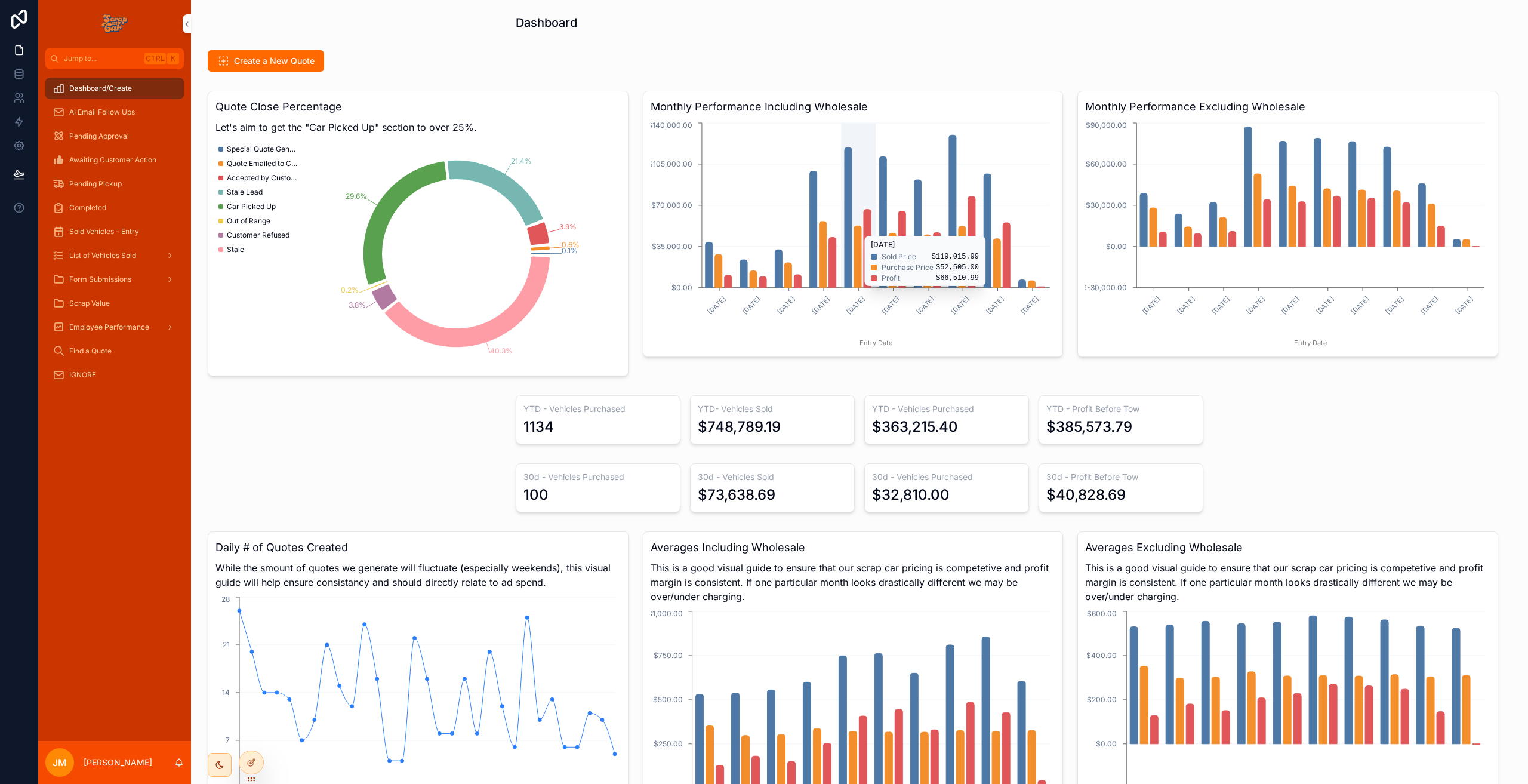
click at [430, 110] on h3 "Quote Close Percentage" at bounding box center [419, 107] width 406 height 17
click at [115, 259] on span "List of Vehicles Sold" at bounding box center [102, 255] width 66 height 10
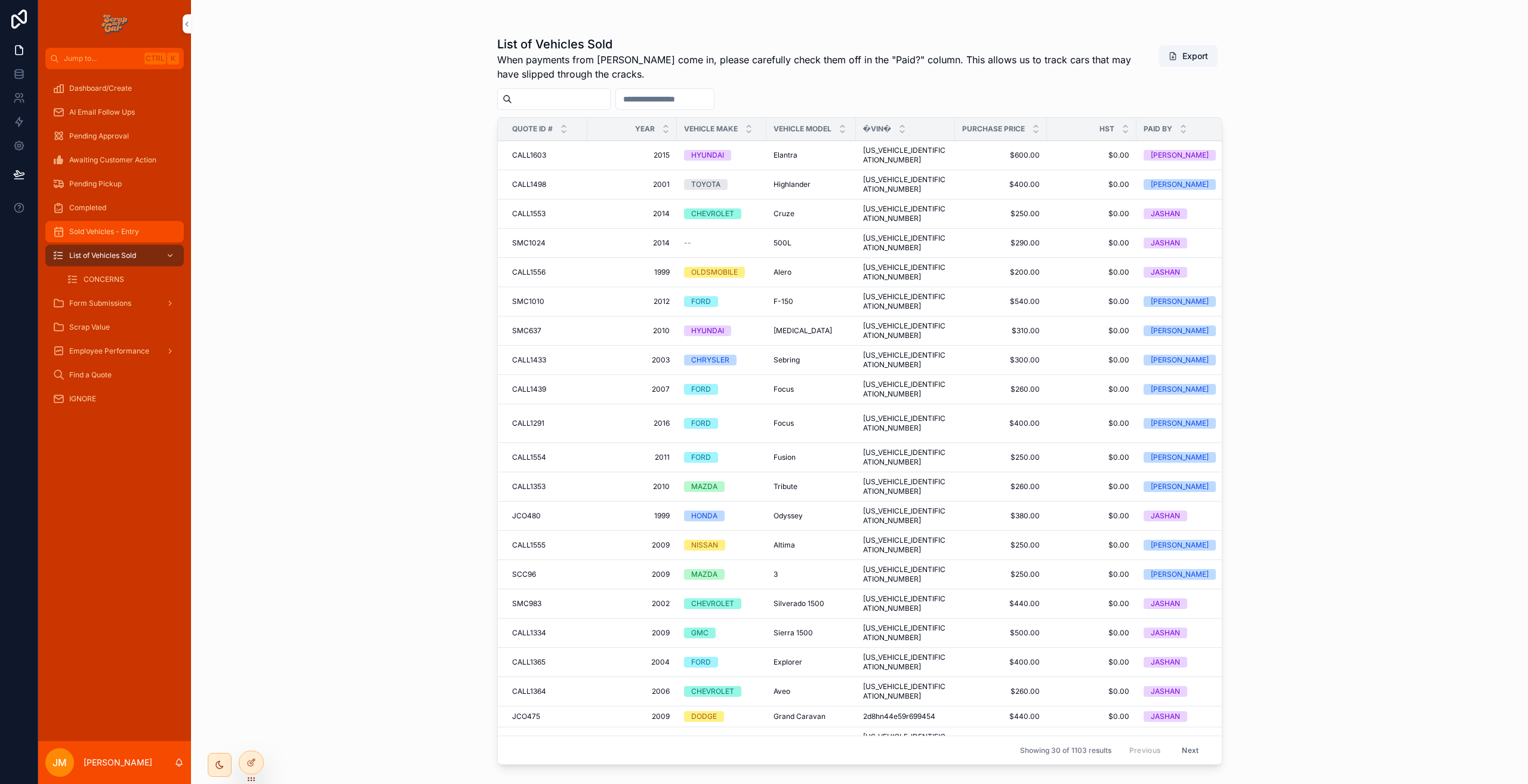
click at [128, 225] on div "Sold Vehicles - Entry" at bounding box center [115, 232] width 124 height 19
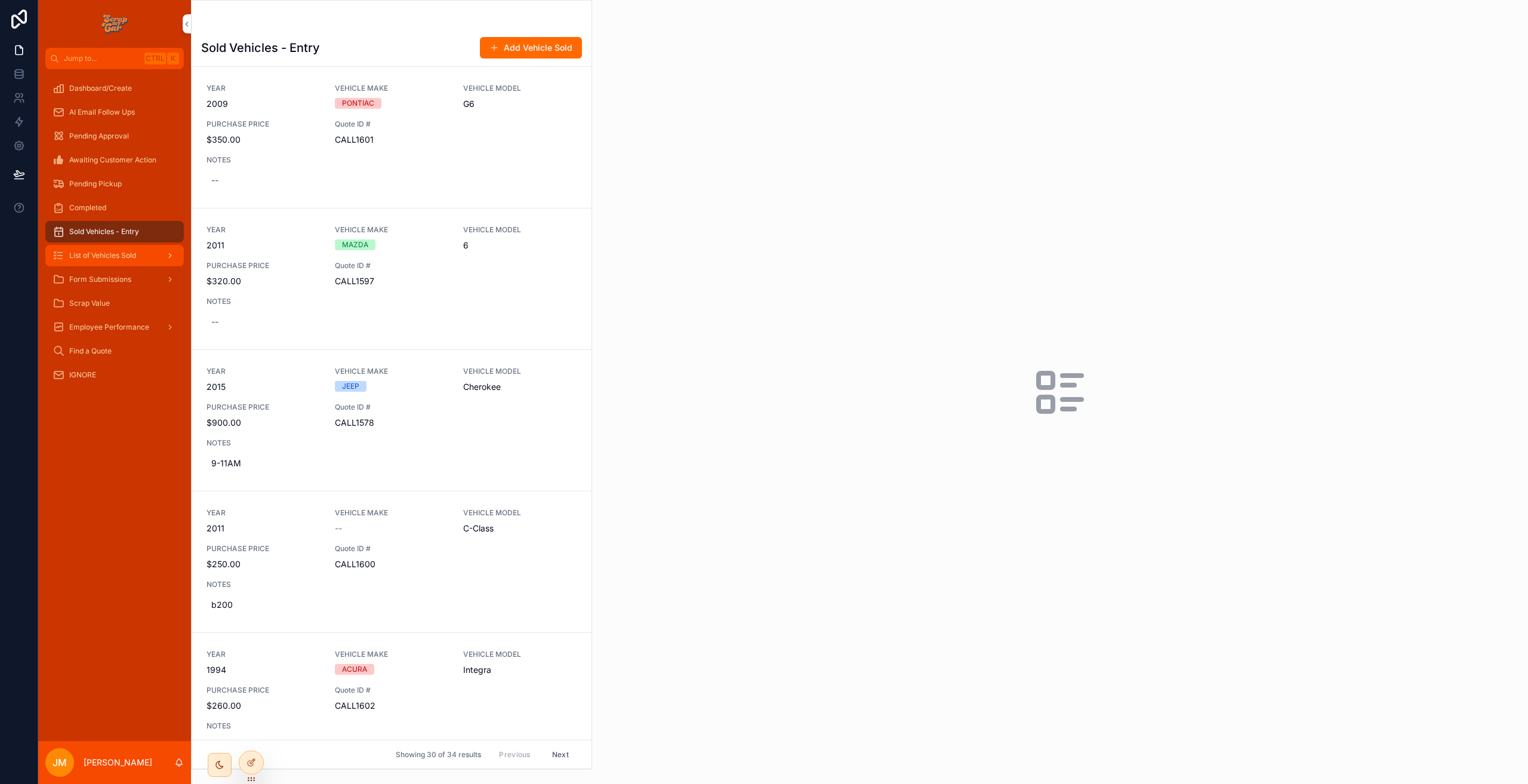
click at [112, 257] on span "List of Vehicles Sold" at bounding box center [102, 255] width 66 height 10
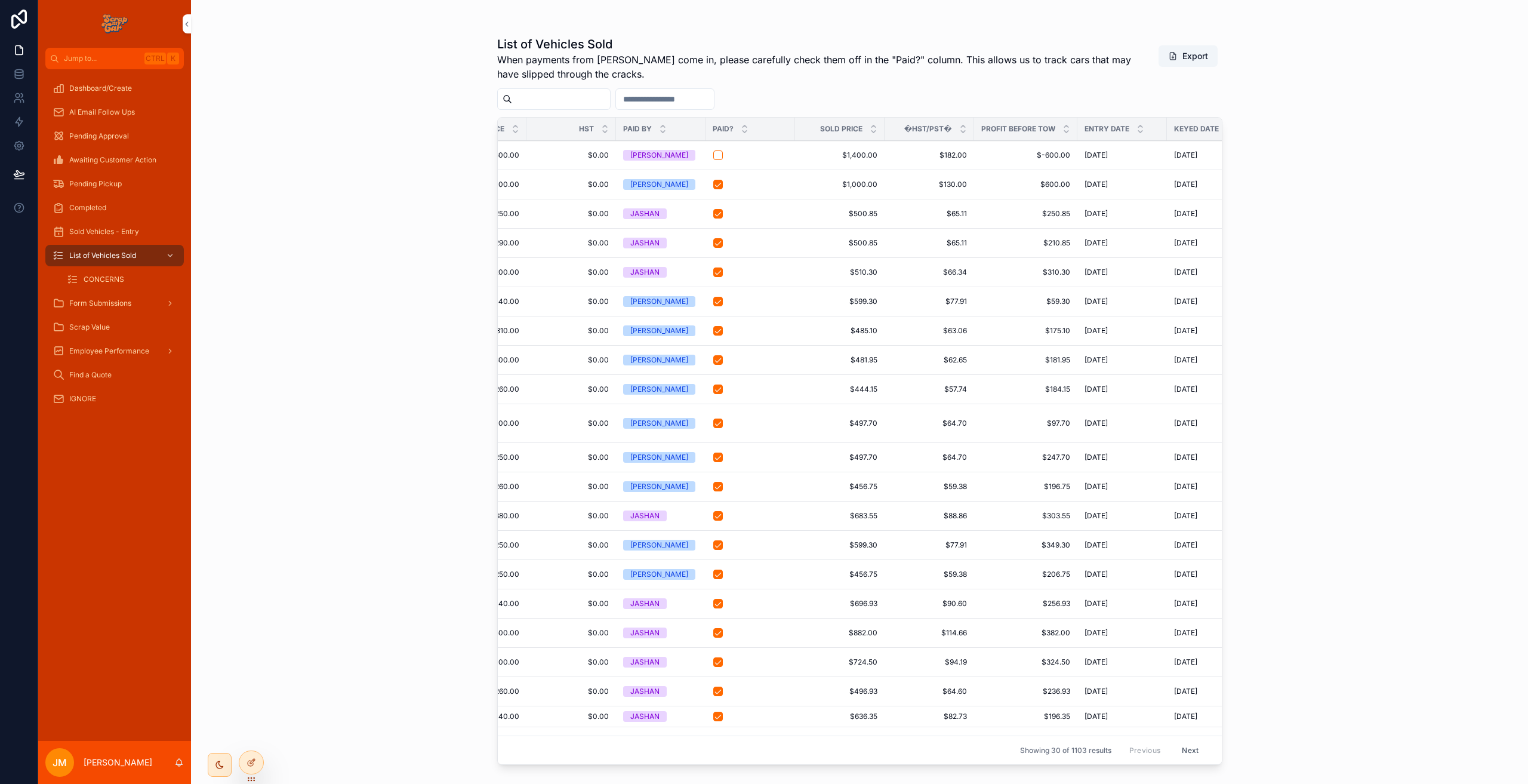
scroll to position [0, 435]
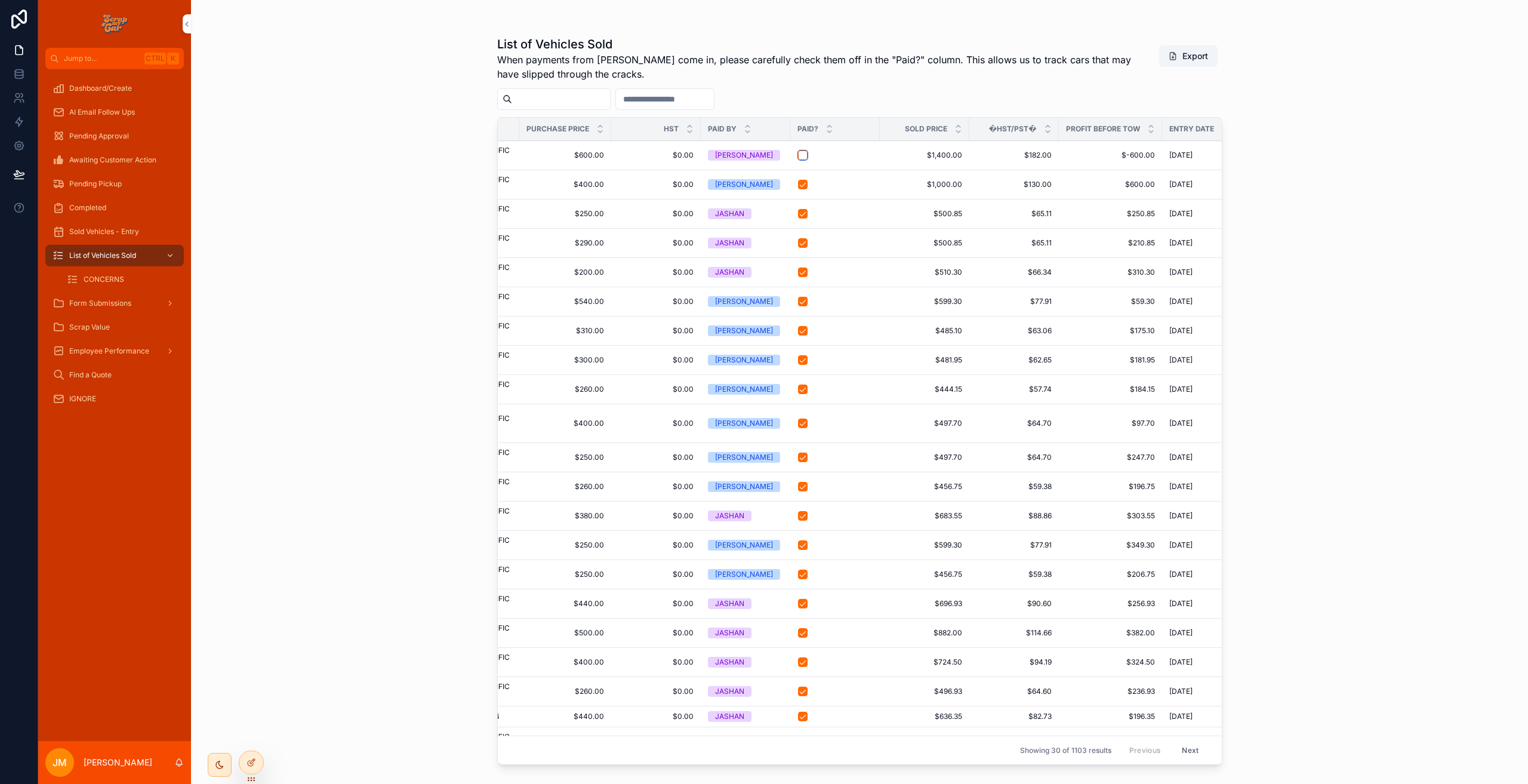
click at [800, 151] on button "scrollable content" at bounding box center [802, 155] width 10 height 10
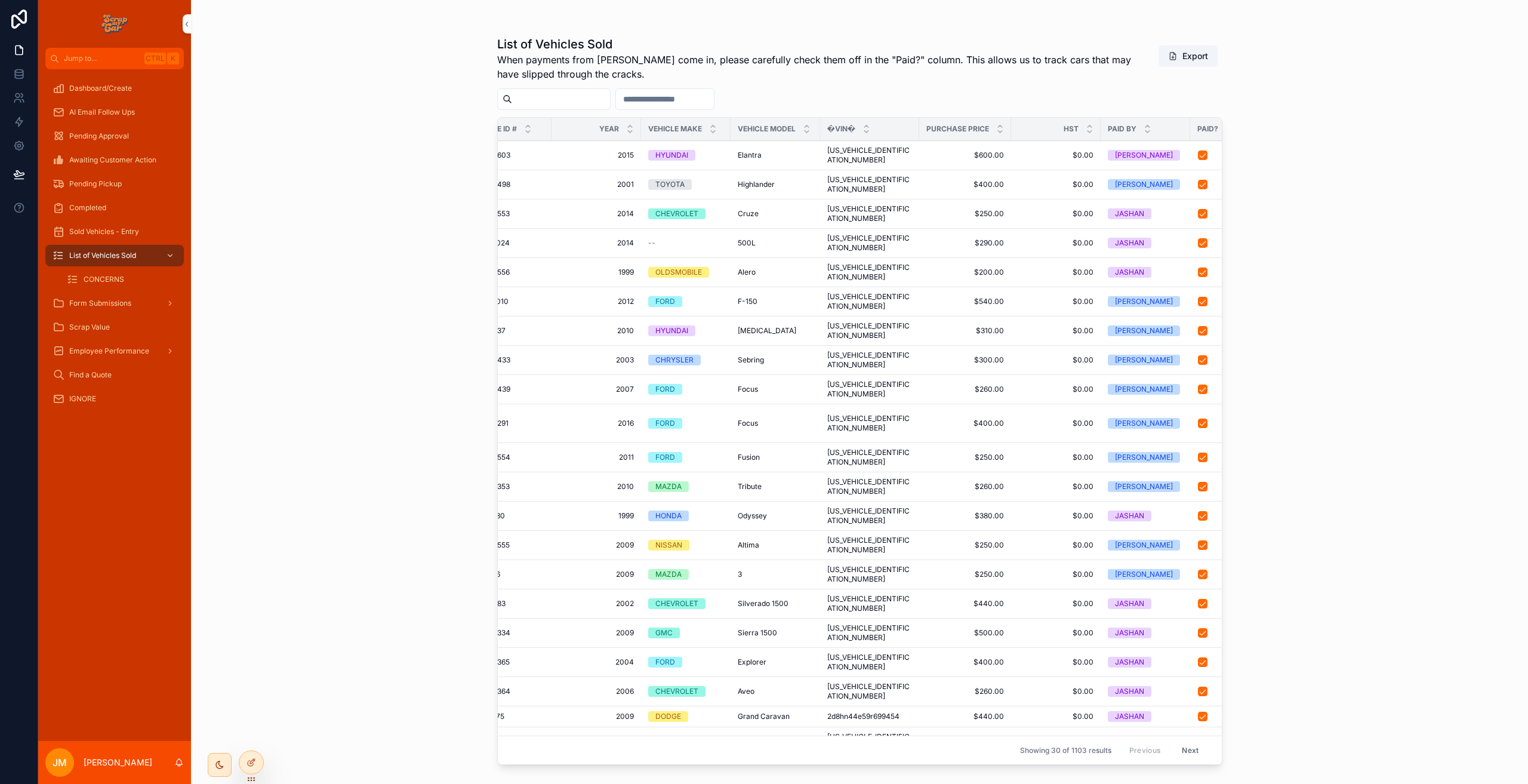
scroll to position [0, 0]
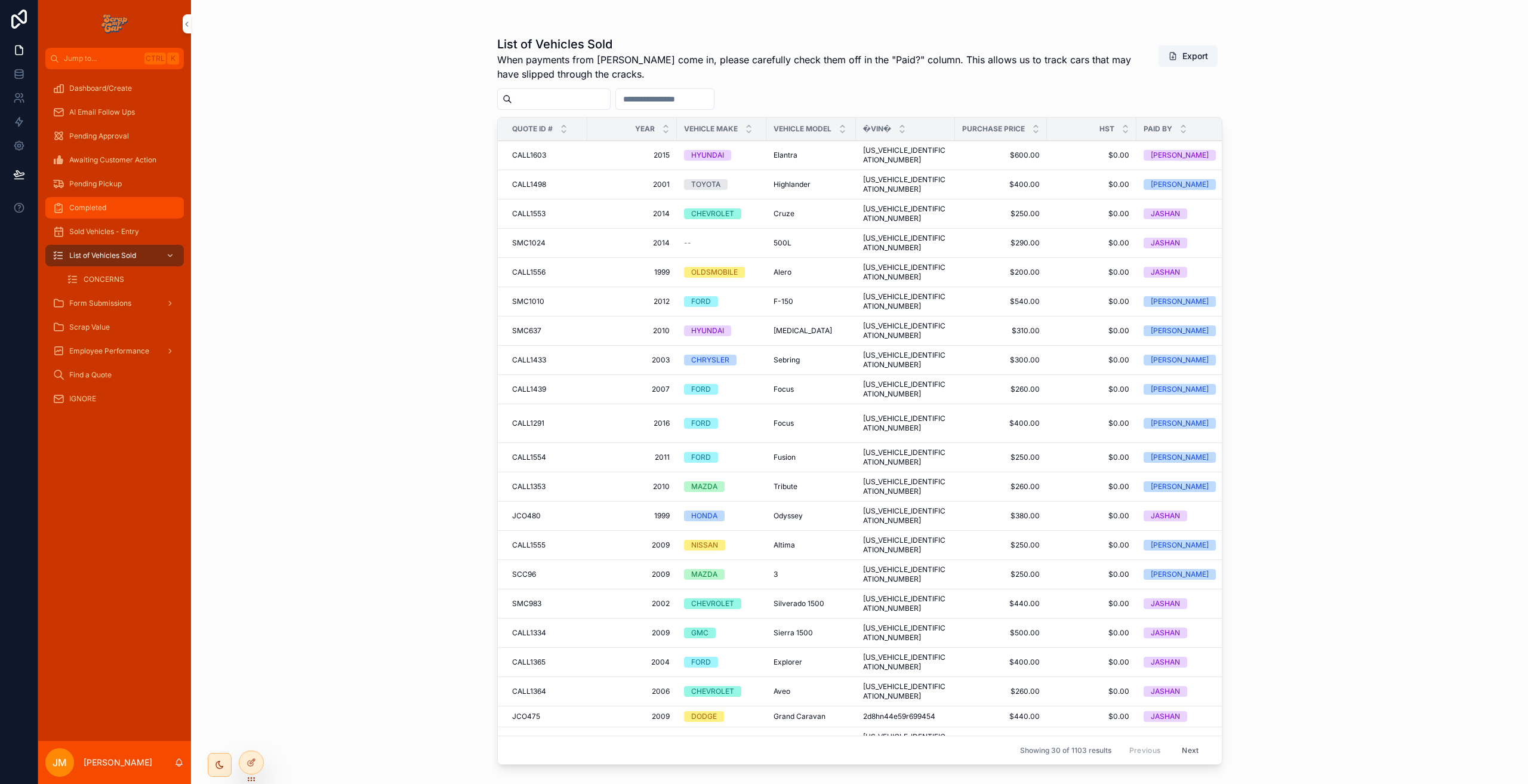
click at [108, 88] on span "Dashboard/Create" at bounding box center [101, 88] width 63 height 10
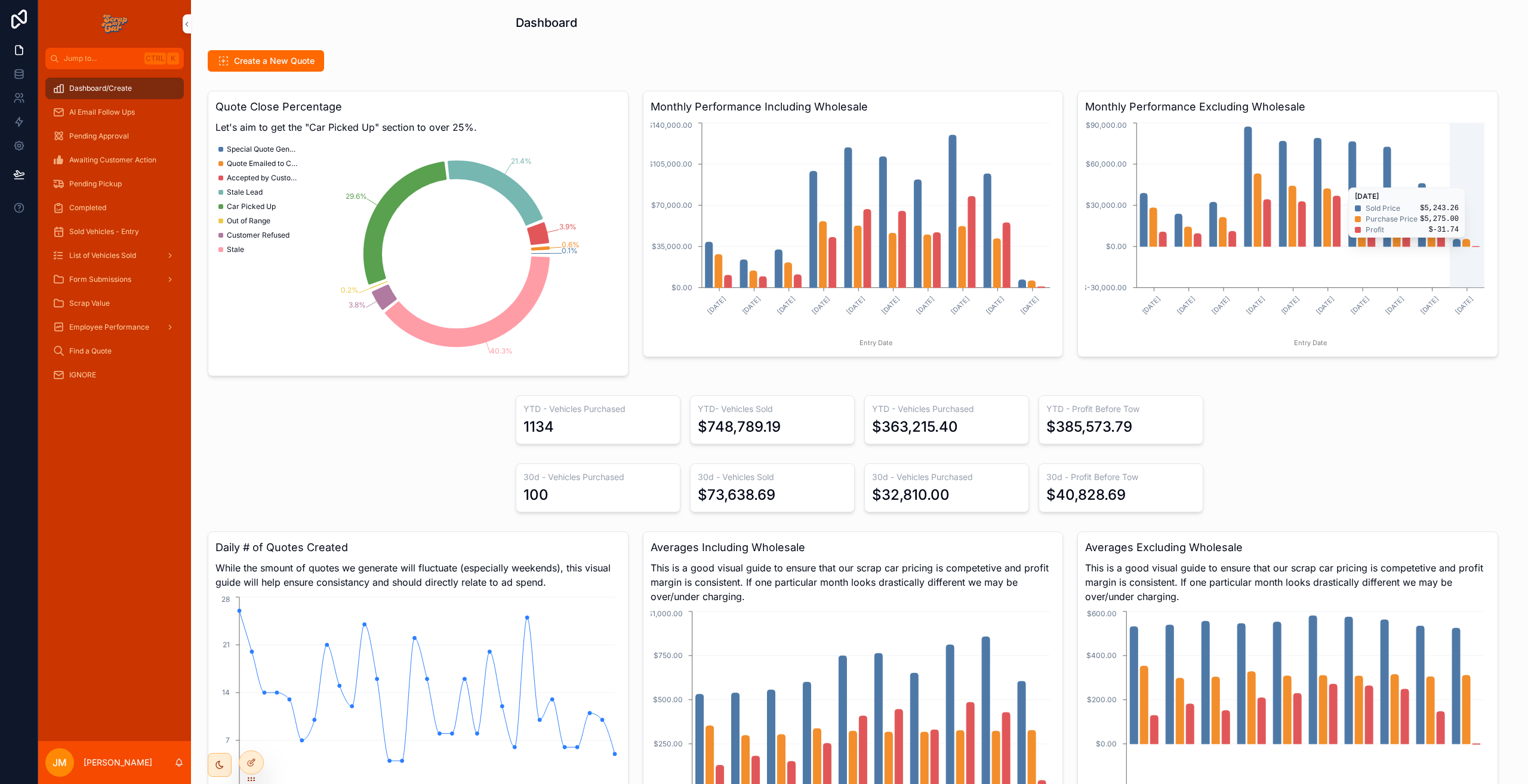
click at [1476, 244] on icon "January, 2025 February, 2025 March, 2025 April, 2025 May, 2025 June, 2025 July,…" at bounding box center [1286, 234] width 402 height 229
click at [1471, 244] on icon "January, 2025 February, 2025 March, 2025 April, 2025 May, 2025 June, 2025 July,…" at bounding box center [1286, 234] width 402 height 229
click at [1279, 198] on icon "chart" at bounding box center [1282, 194] width 7 height 105
click at [24, 72] on icon at bounding box center [19, 74] width 12 height 12
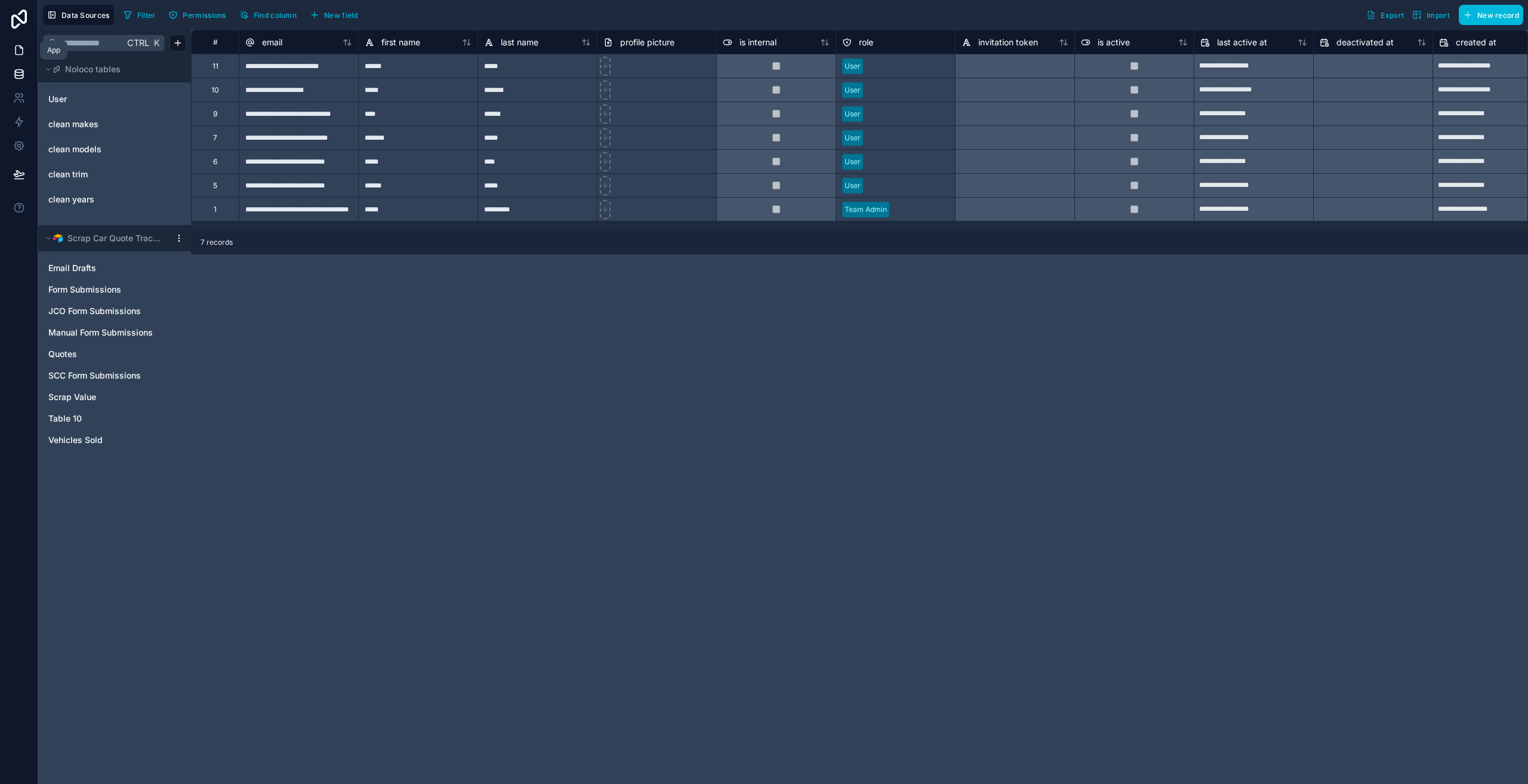
click at [27, 53] on link at bounding box center [18, 50] width 38 height 24
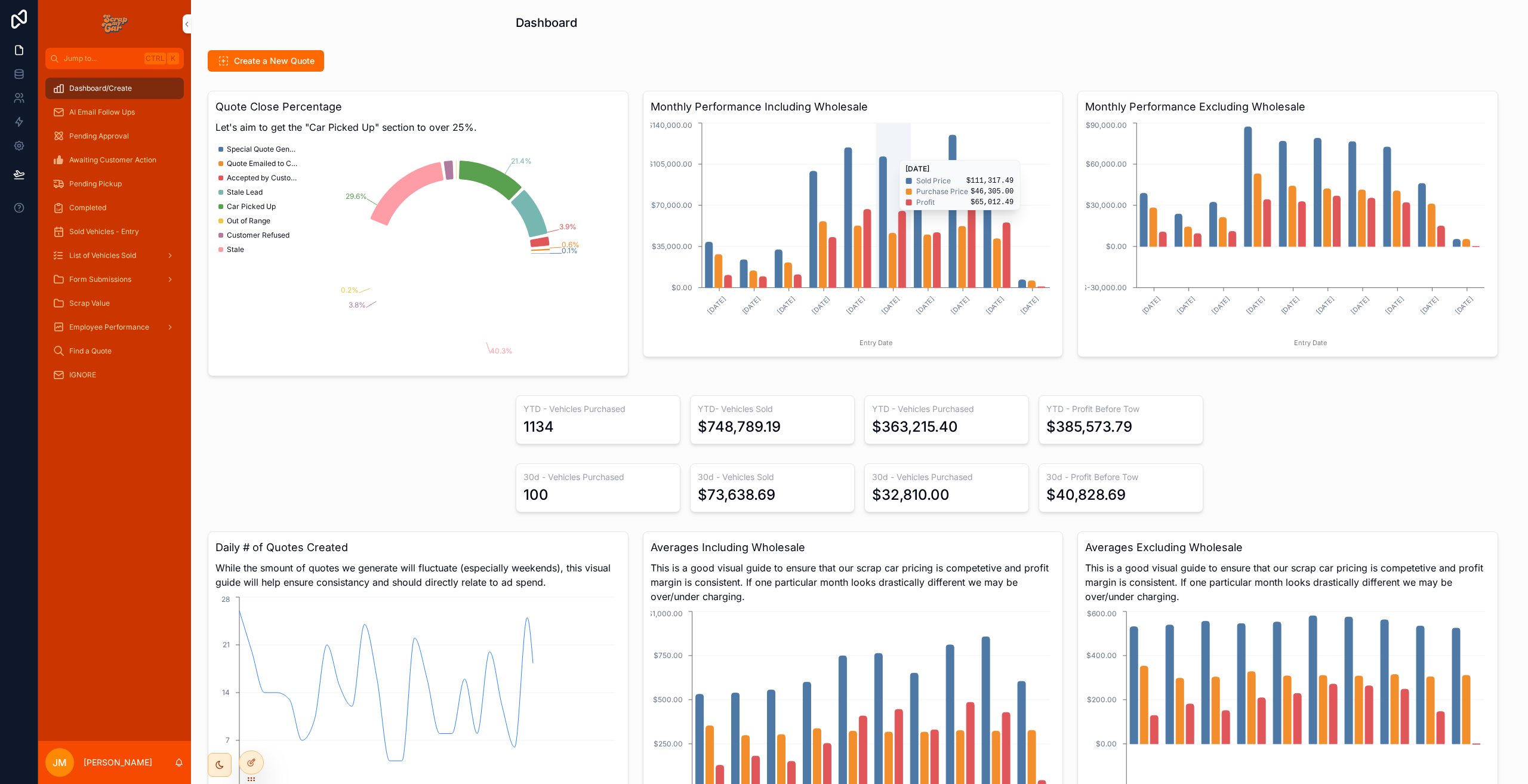
click at [887, 154] on icon "January, 2025 February, 2025 March, 2025 April, 2025 May, 2025 June, 2025 July,…" at bounding box center [851, 234] width 402 height 229
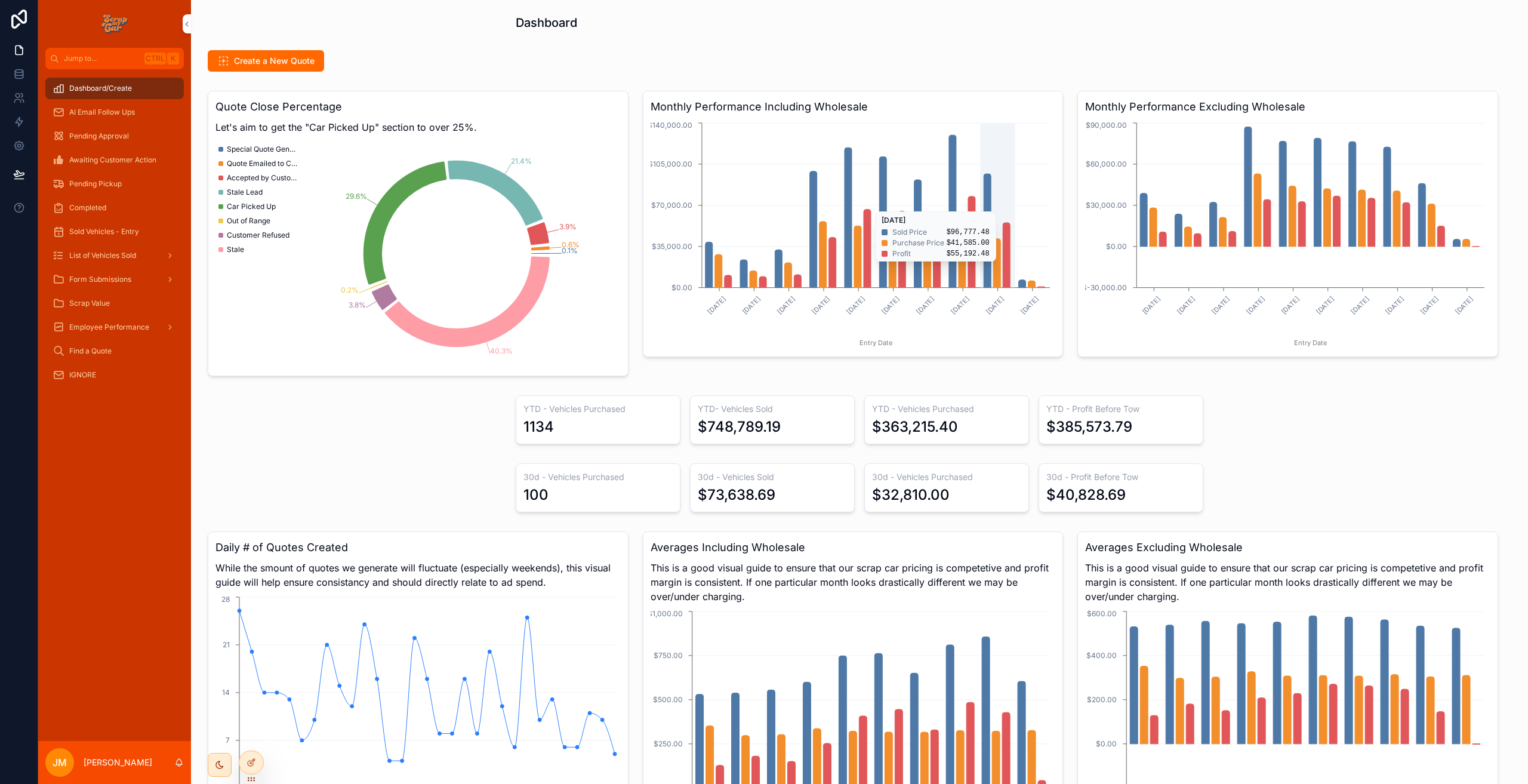
click at [999, 267] on icon "January, 2025 February, 2025 March, 2025 April, 2025 May, 2025 June, 2025 July,…" at bounding box center [851, 234] width 402 height 229
click at [246, 763] on div at bounding box center [251, 762] width 24 height 23
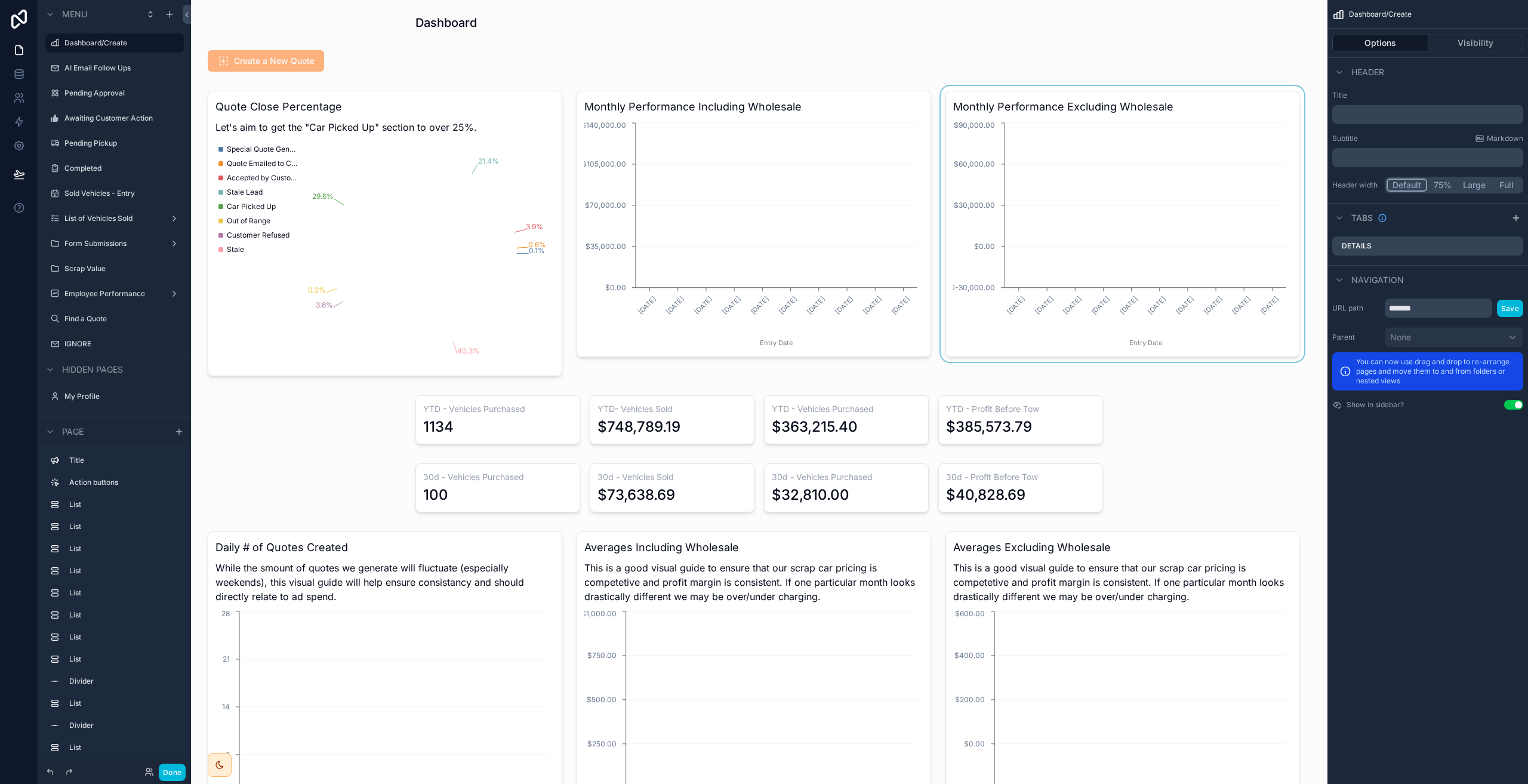
click at [1092, 193] on div "scrollable content" at bounding box center [1122, 232] width 369 height 295
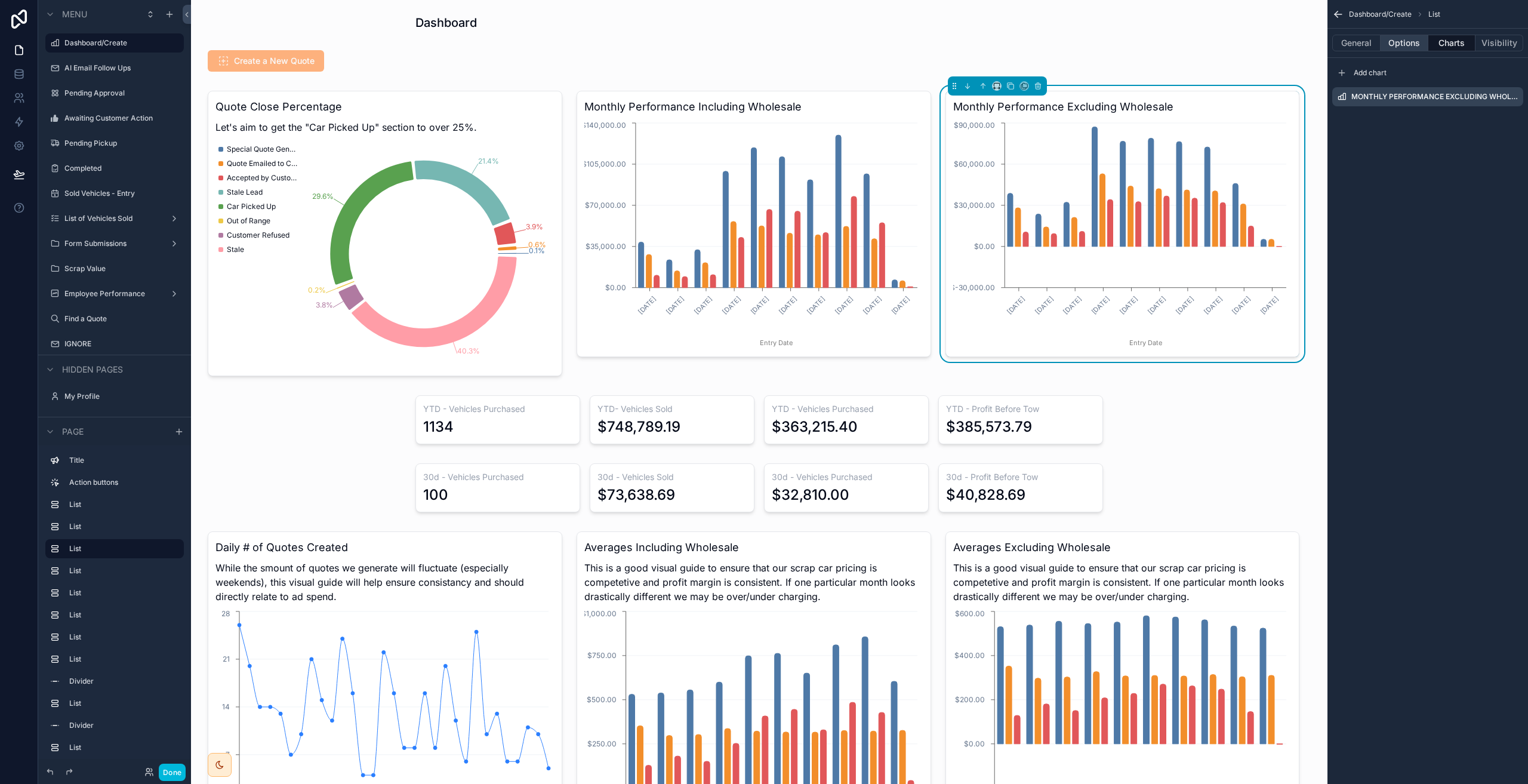
click at [1418, 48] on button "Options" at bounding box center [1404, 43] width 48 height 17
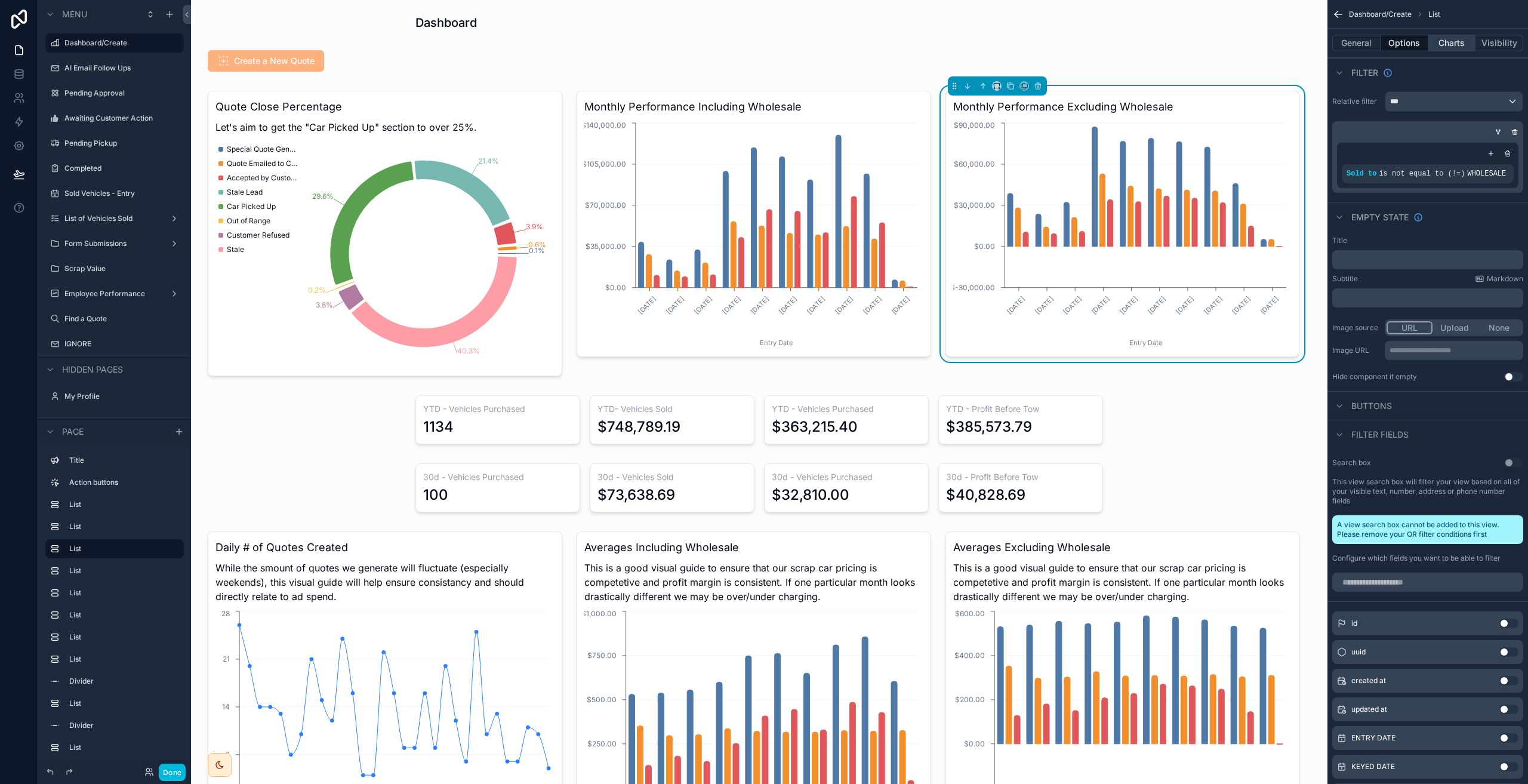
click at [1443, 45] on button "Charts" at bounding box center [1452, 43] width 48 height 17
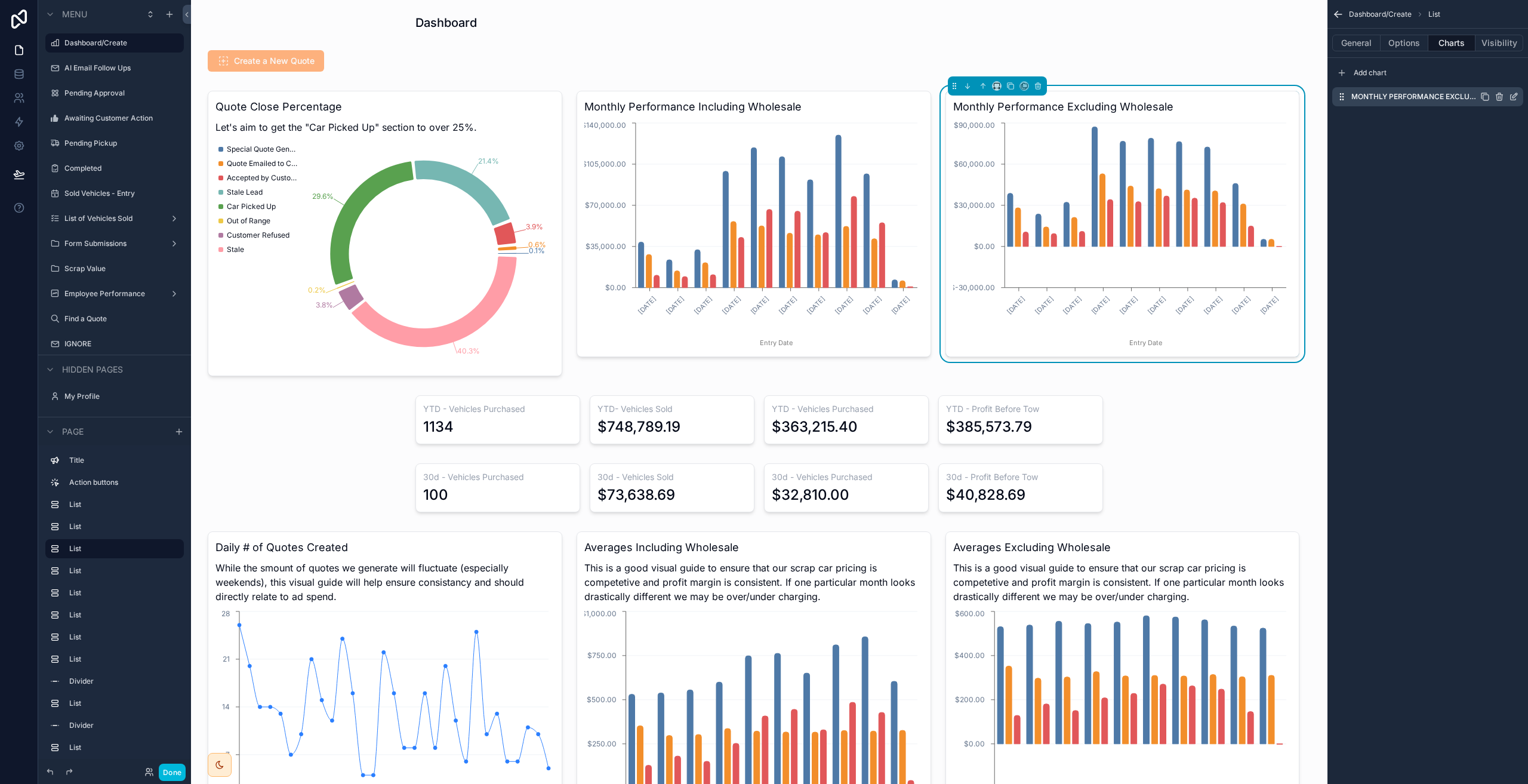
click at [1516, 95] on icon "scrollable content" at bounding box center [1514, 95] width 4 height 4
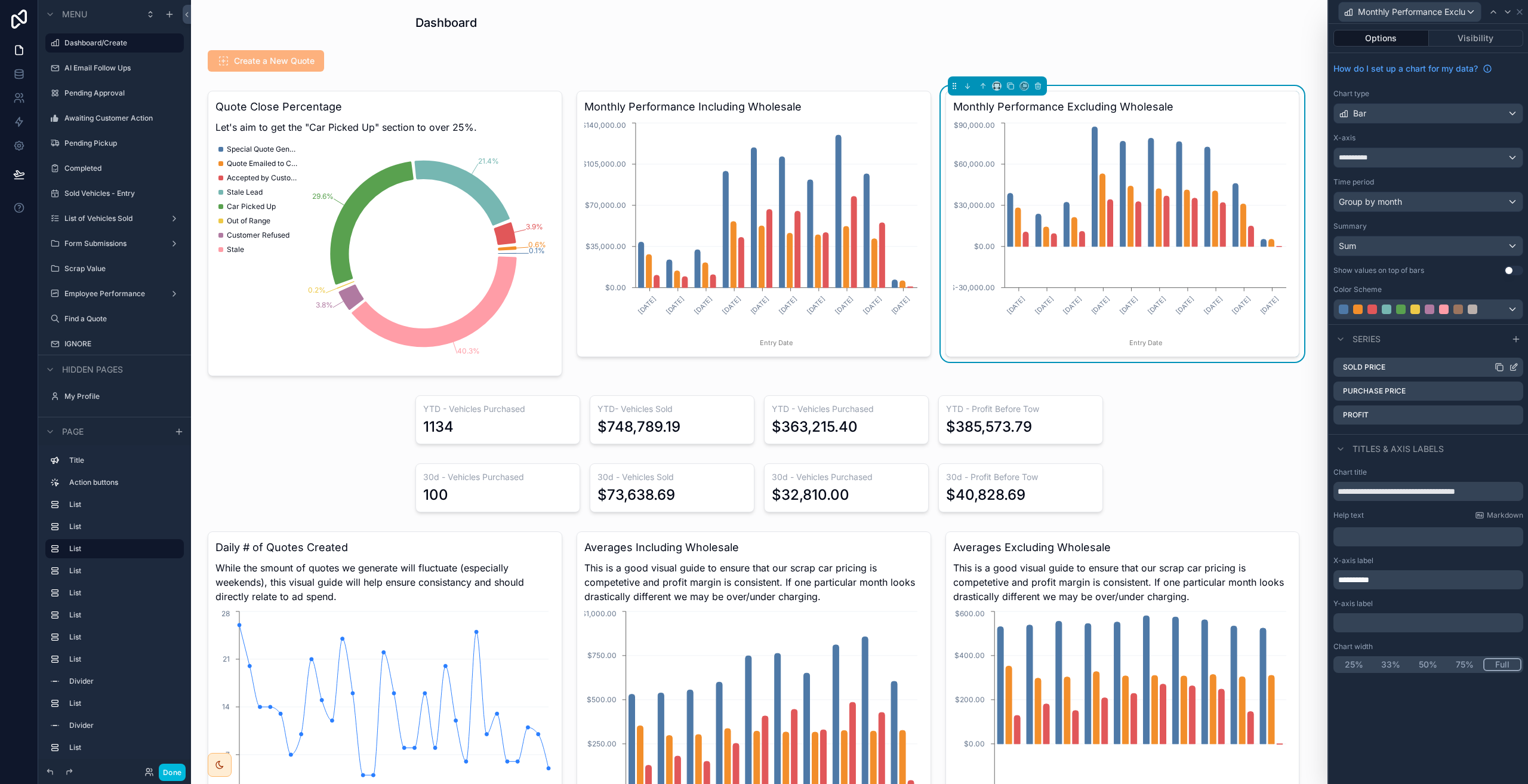
click at [1516, 365] on icon at bounding box center [1513, 366] width 10 height 10
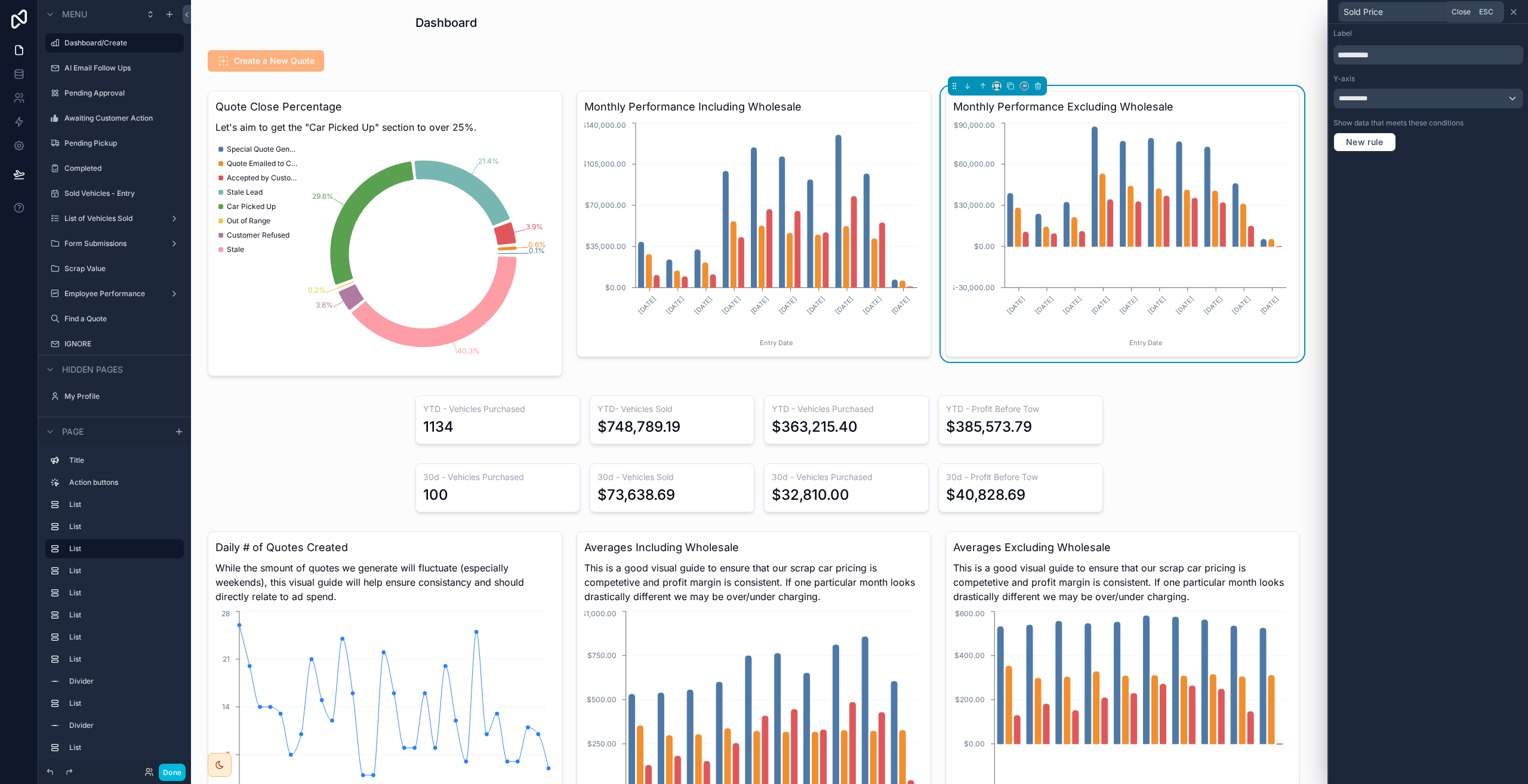
click at [1511, 13] on icon at bounding box center [1513, 11] width 10 height 10
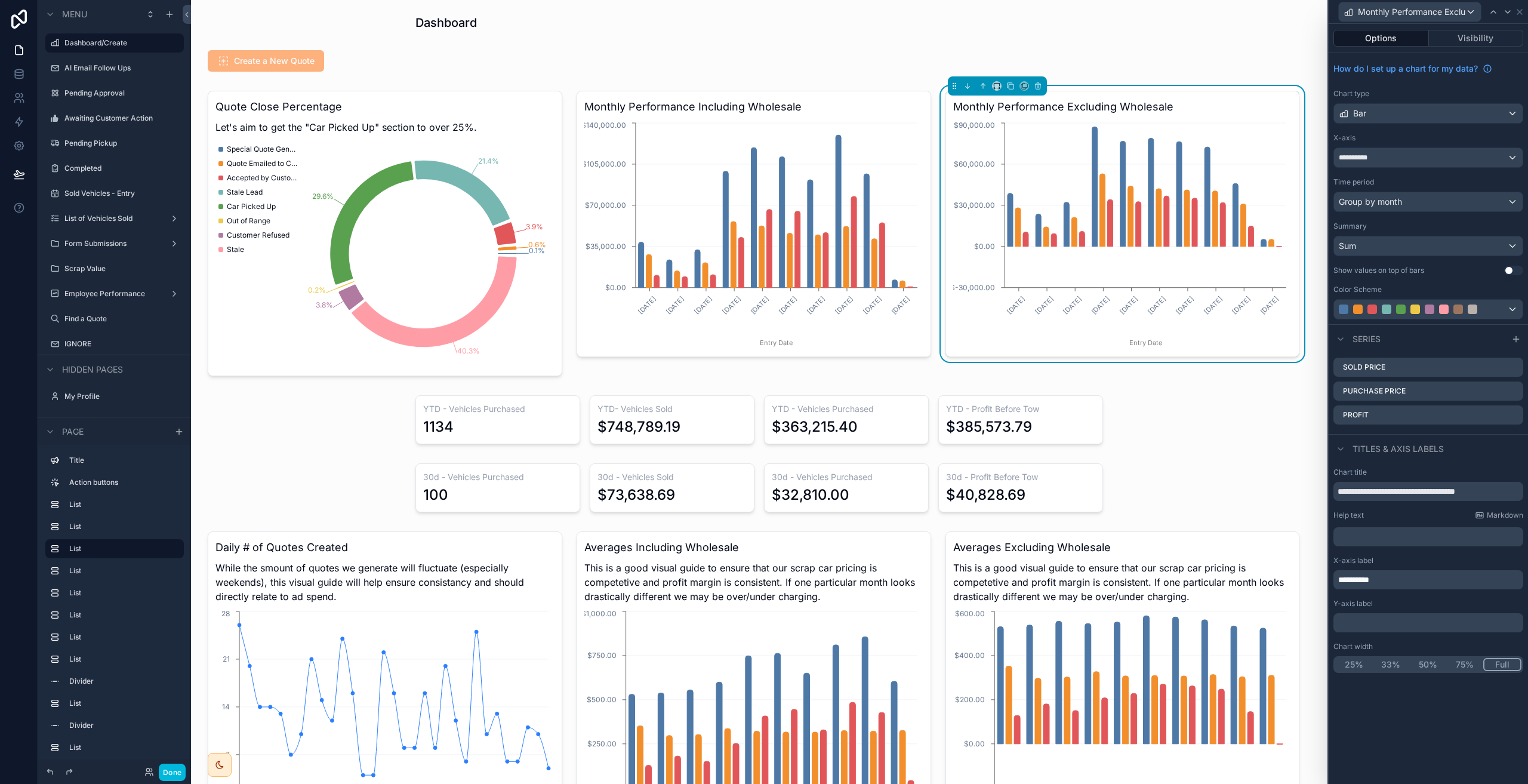
click at [1369, 580] on span "**********" at bounding box center [1354, 579] width 31 height 9
click at [1467, 714] on div "**********" at bounding box center [1428, 403] width 199 height 760
click at [1467, 37] on button "Visibility" at bounding box center [1476, 38] width 95 height 17
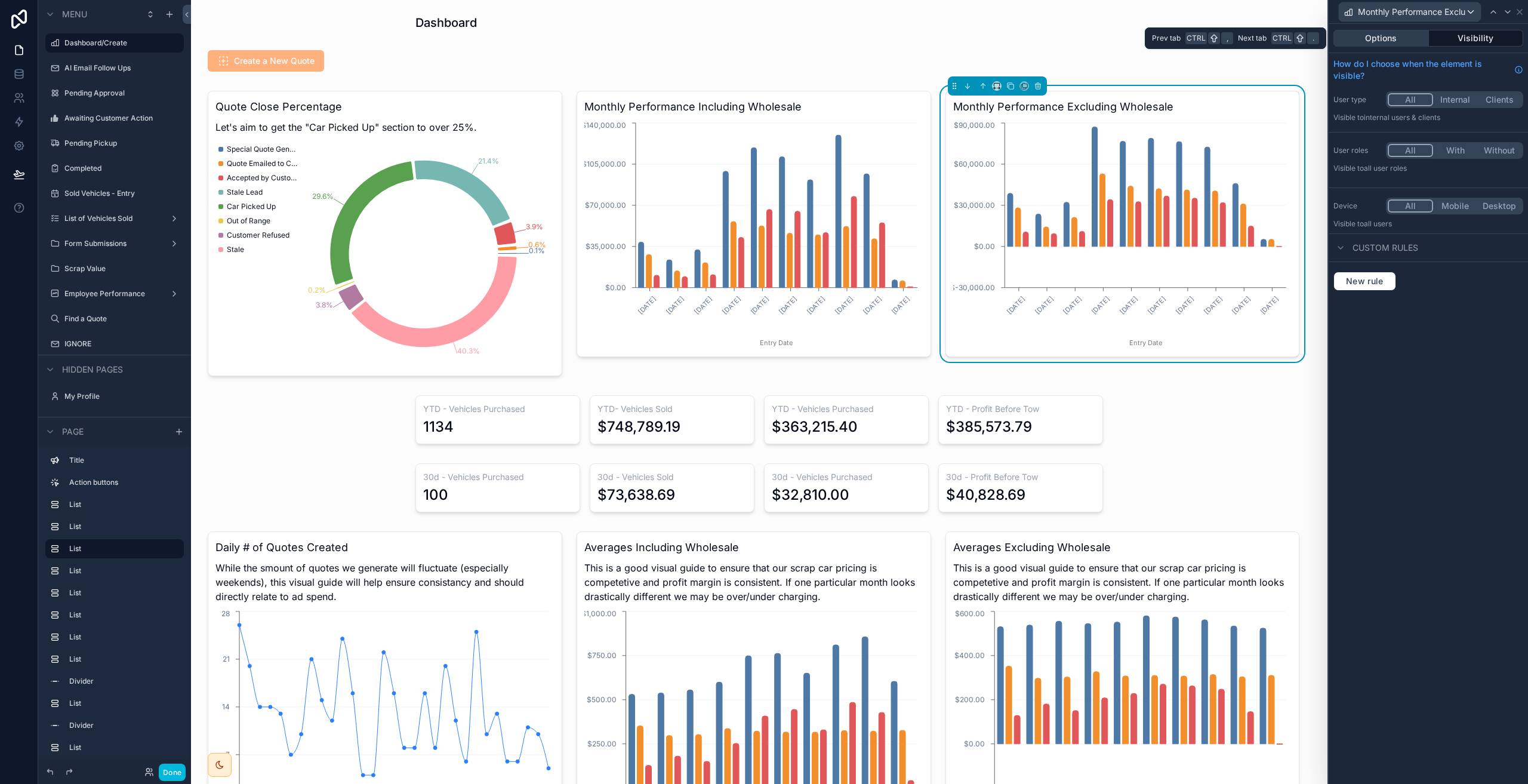
click at [1401, 43] on button "Options" at bounding box center [1381, 38] width 95 height 17
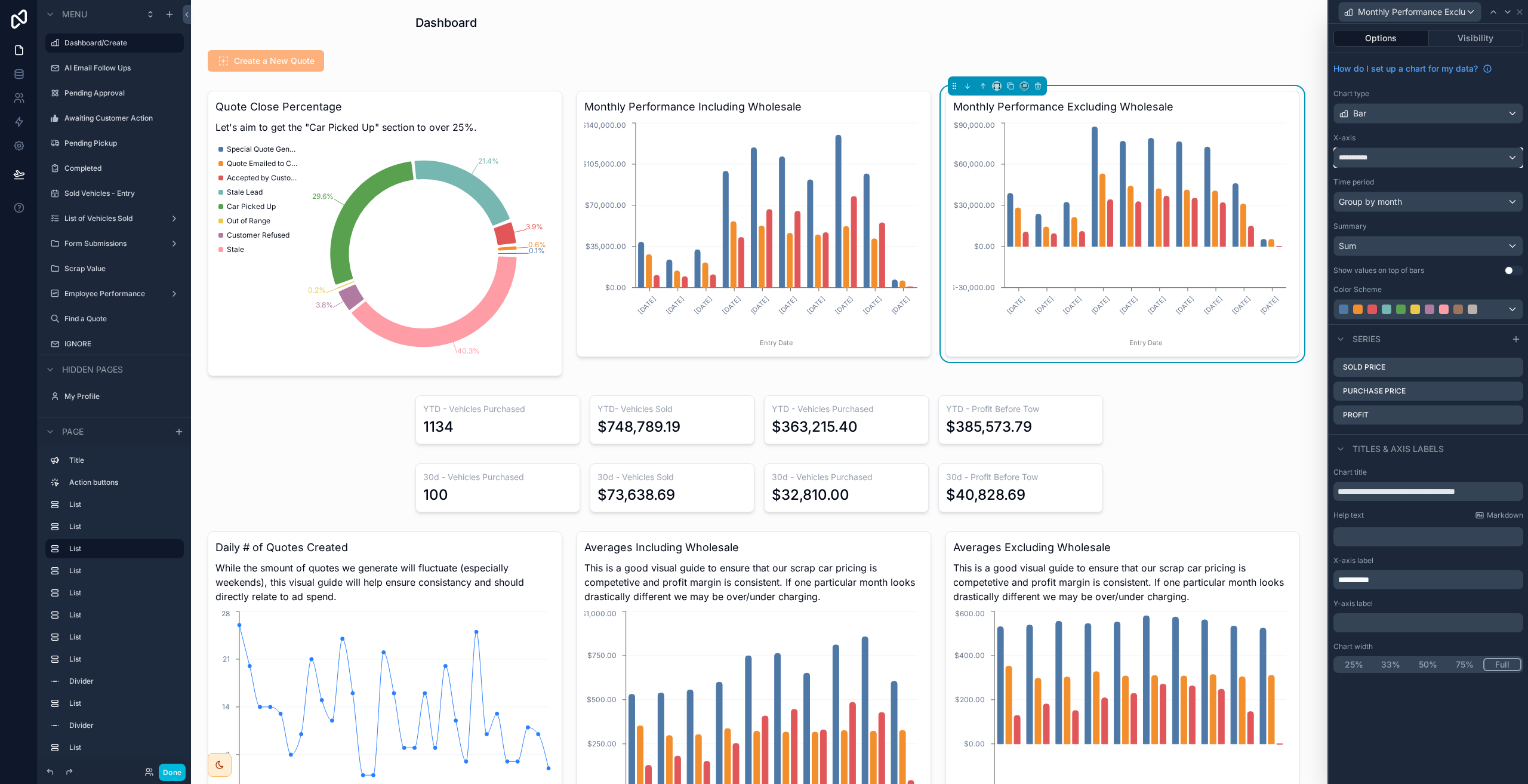
click at [1433, 155] on div "**********" at bounding box center [1428, 157] width 189 height 19
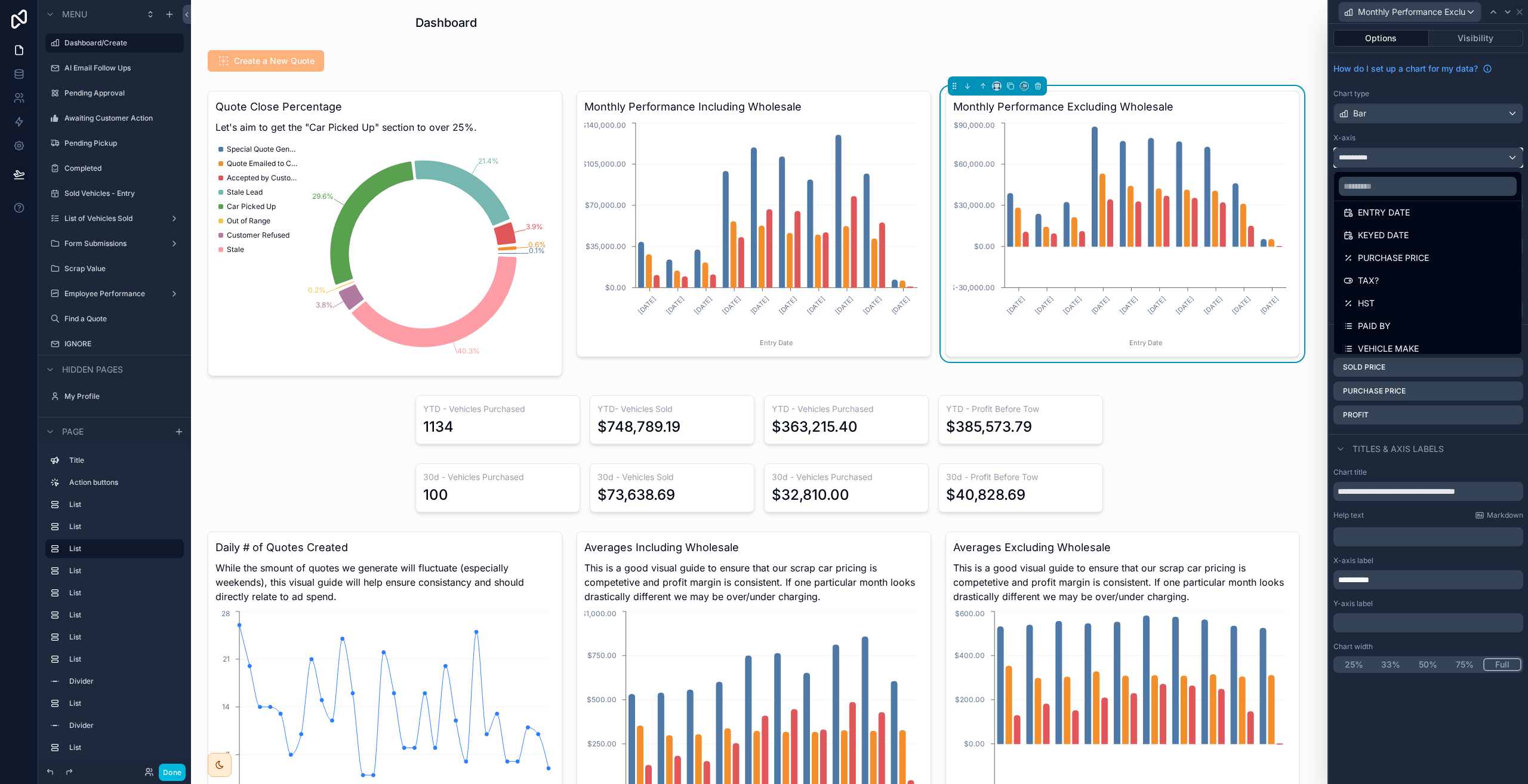
scroll to position [80, 0]
click at [1441, 140] on div at bounding box center [1428, 392] width 199 height 784
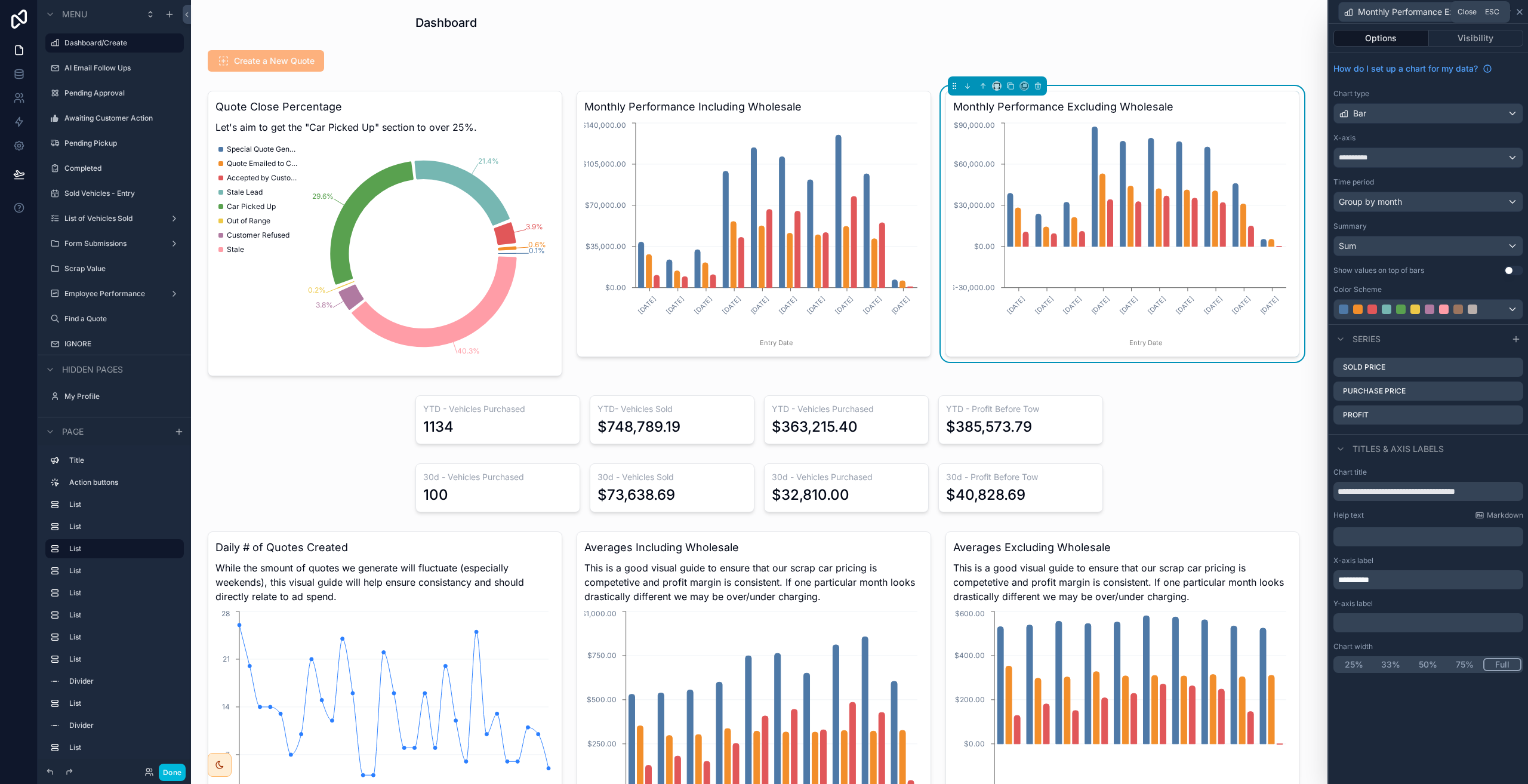
click at [1520, 13] on icon at bounding box center [1519, 11] width 10 height 10
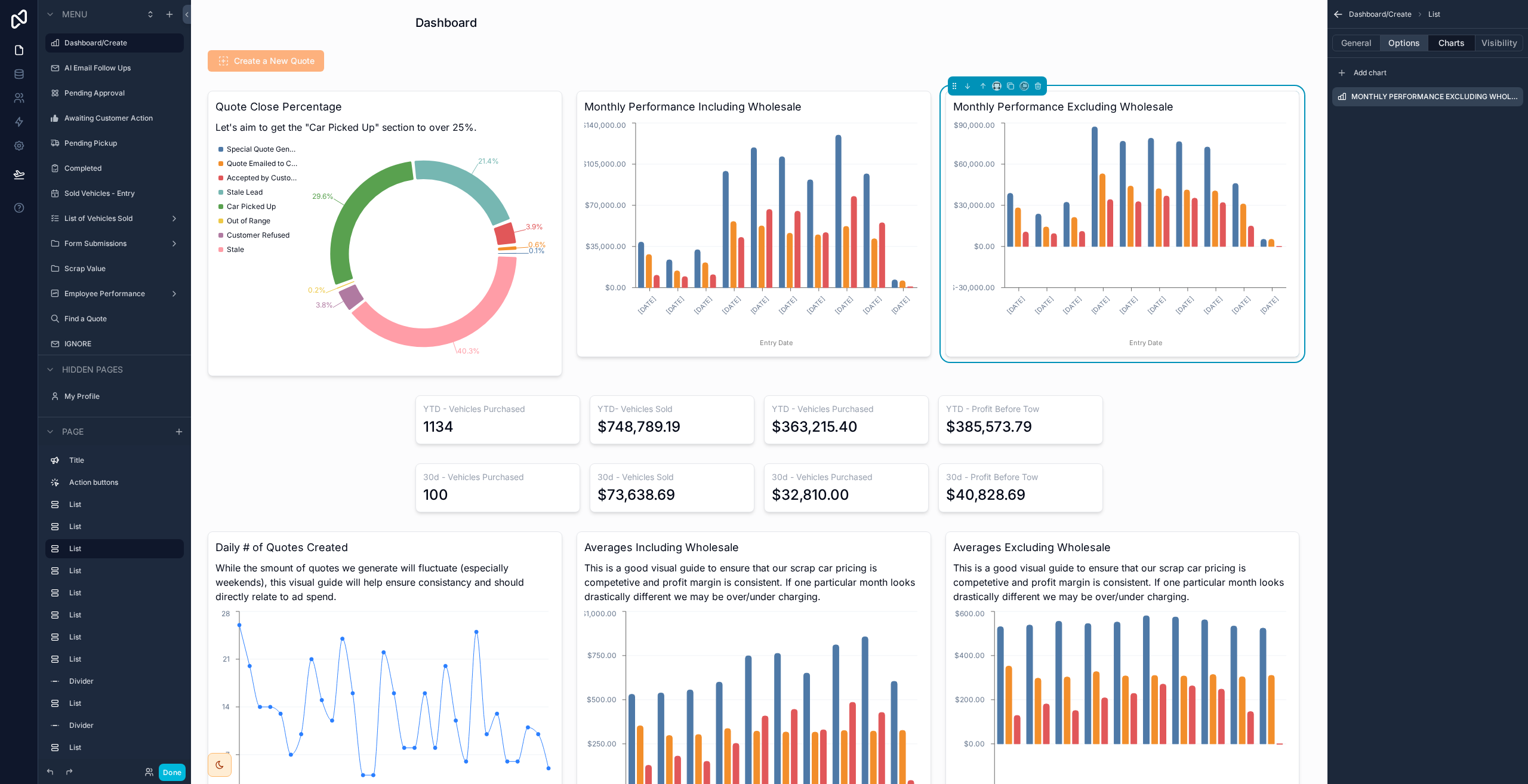
click at [1418, 42] on button "Options" at bounding box center [1404, 43] width 48 height 17
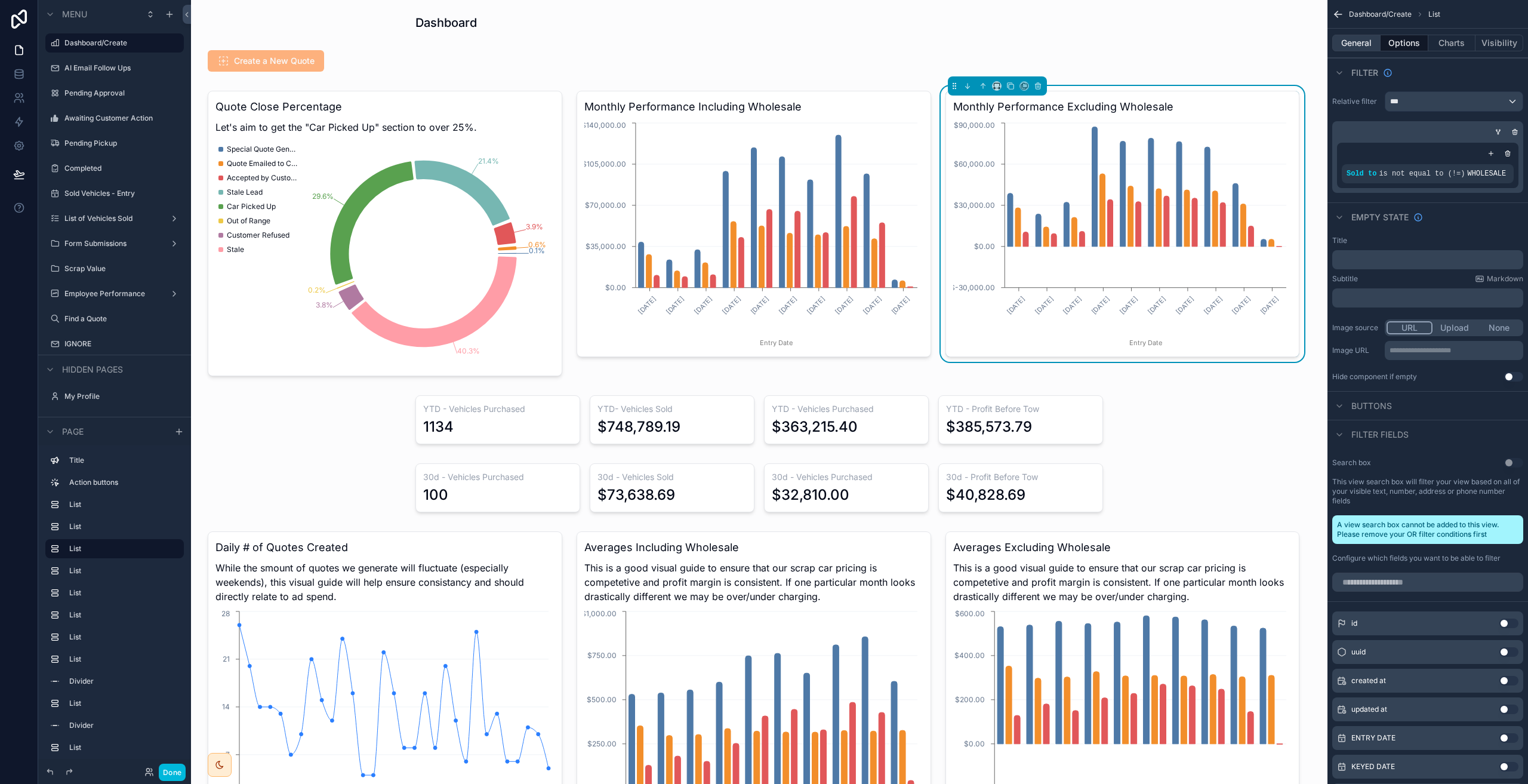
click at [1358, 39] on button "General" at bounding box center [1356, 43] width 48 height 17
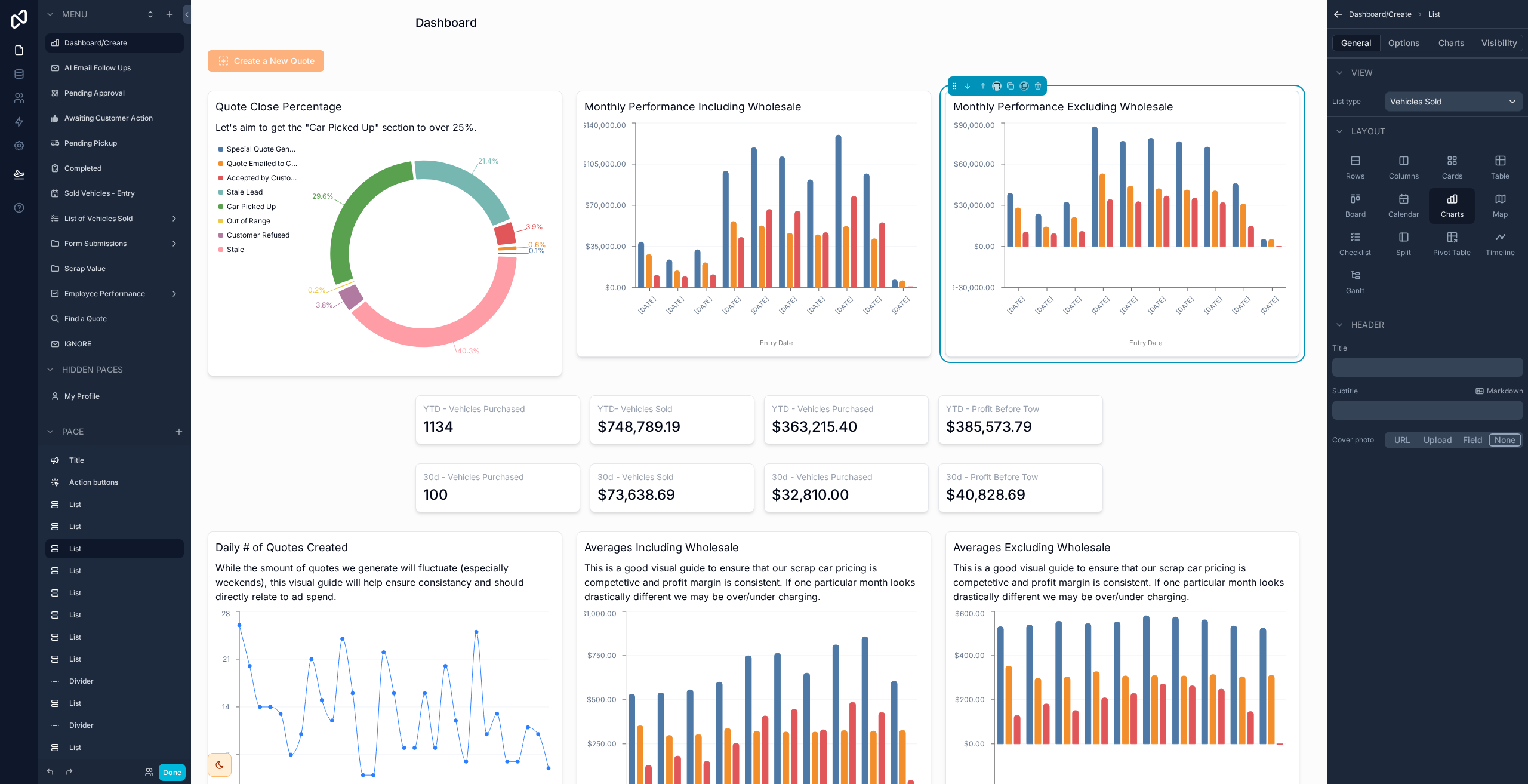
click at [1342, 16] on icon "scrollable content" at bounding box center [1338, 15] width 12 height 12
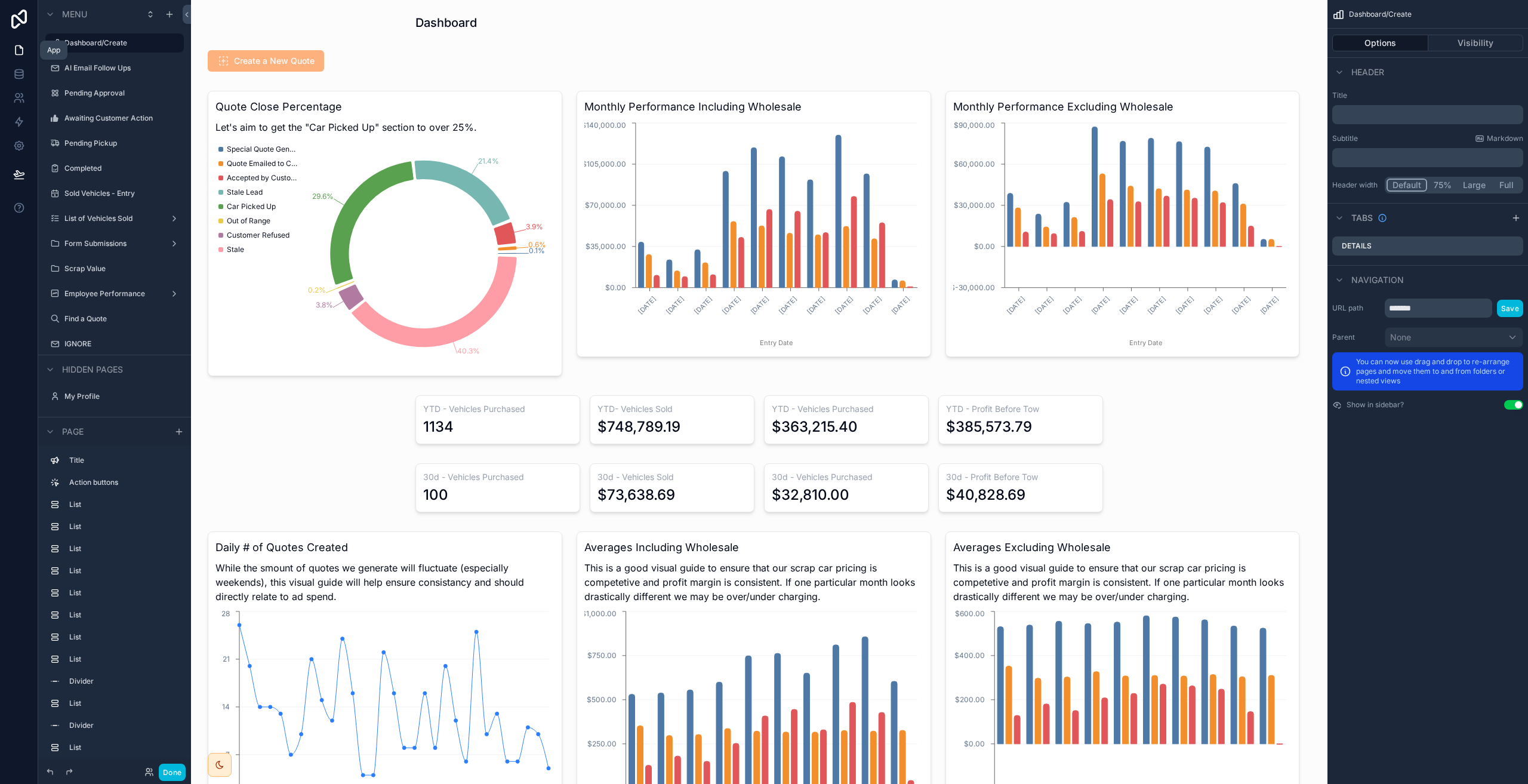
click at [20, 53] on icon at bounding box center [19, 51] width 12 height 12
click at [169, 767] on button "Done" at bounding box center [172, 772] width 27 height 17
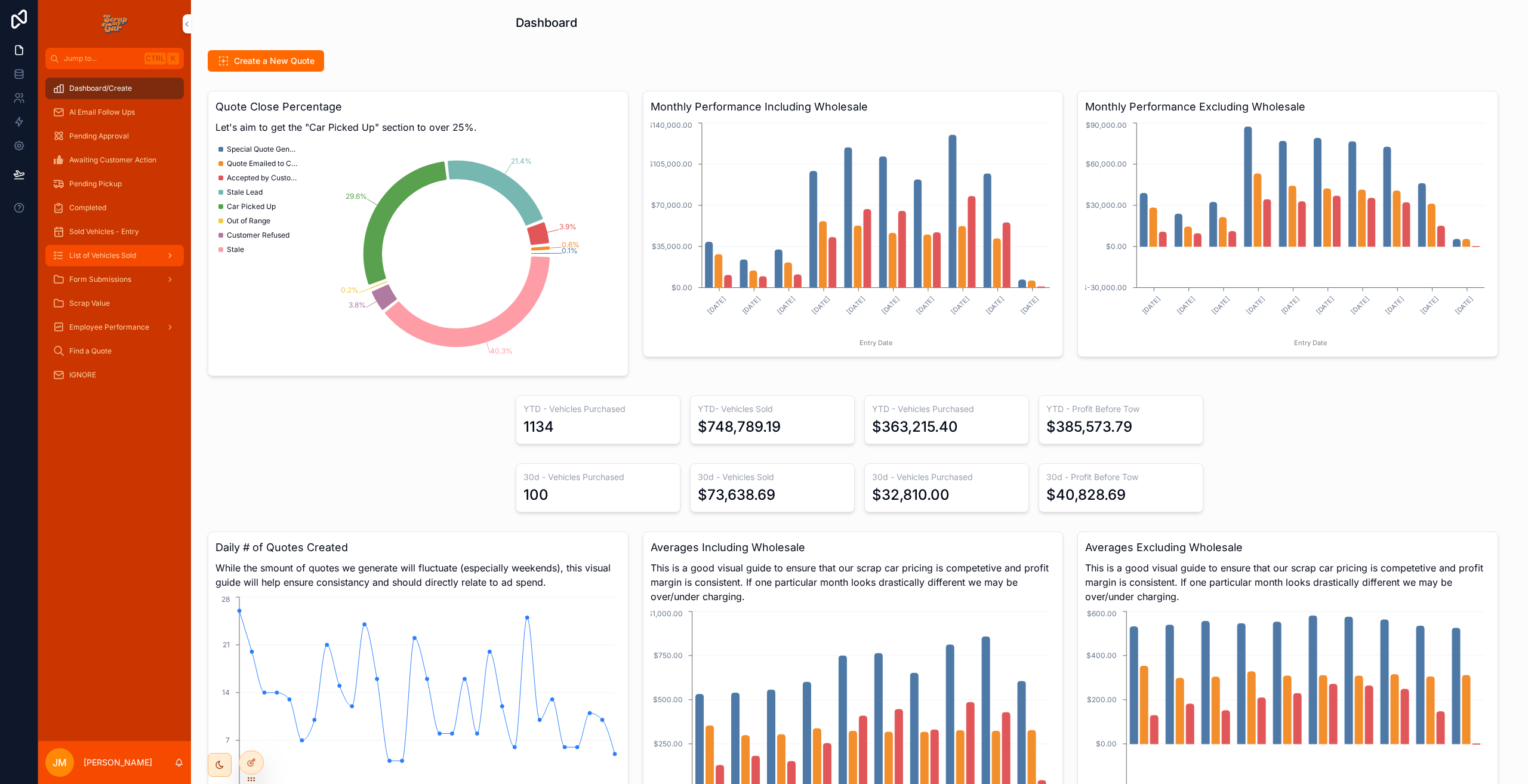
click at [110, 257] on span "List of Vehicles Sold" at bounding box center [102, 255] width 66 height 10
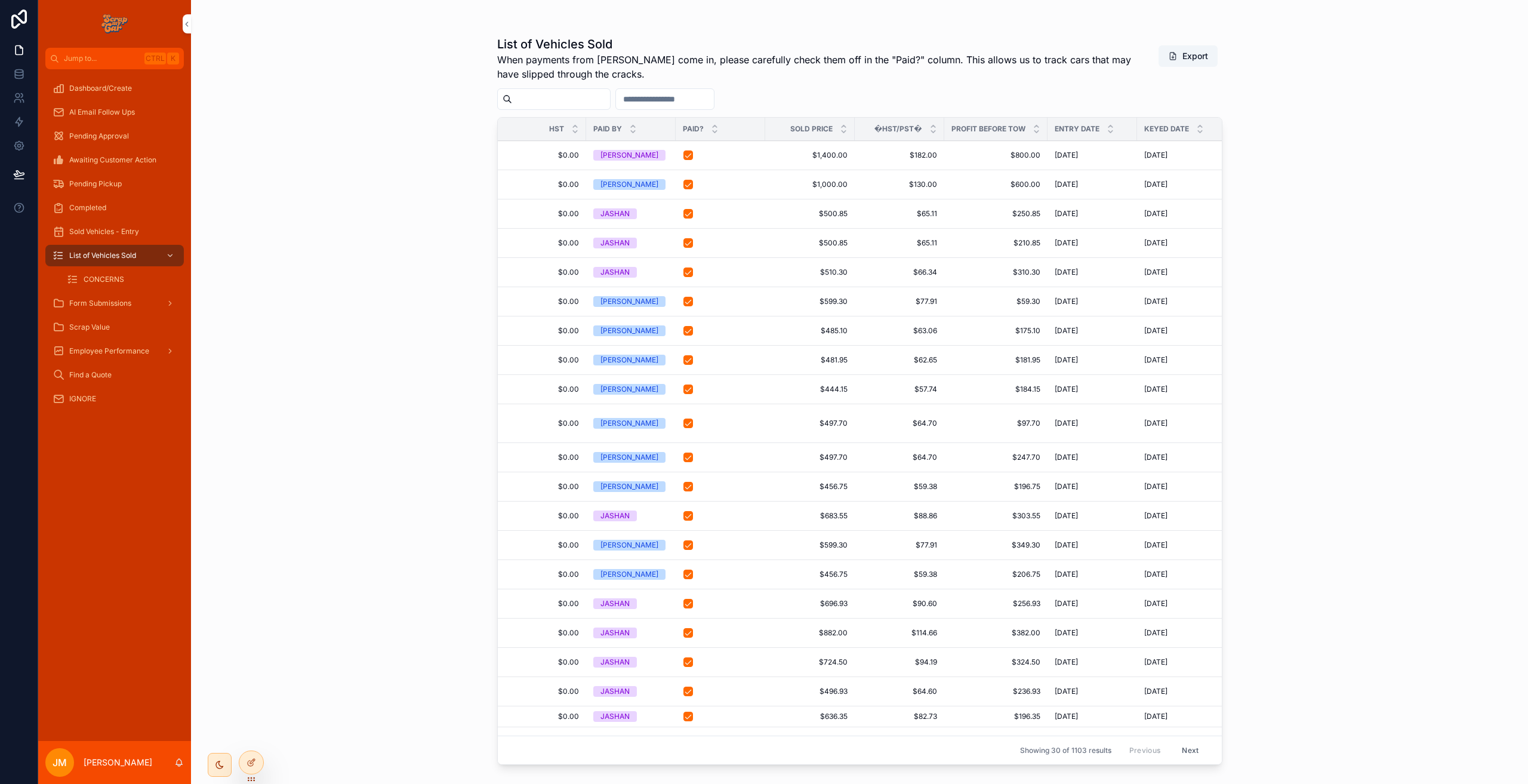
scroll to position [0, 345]
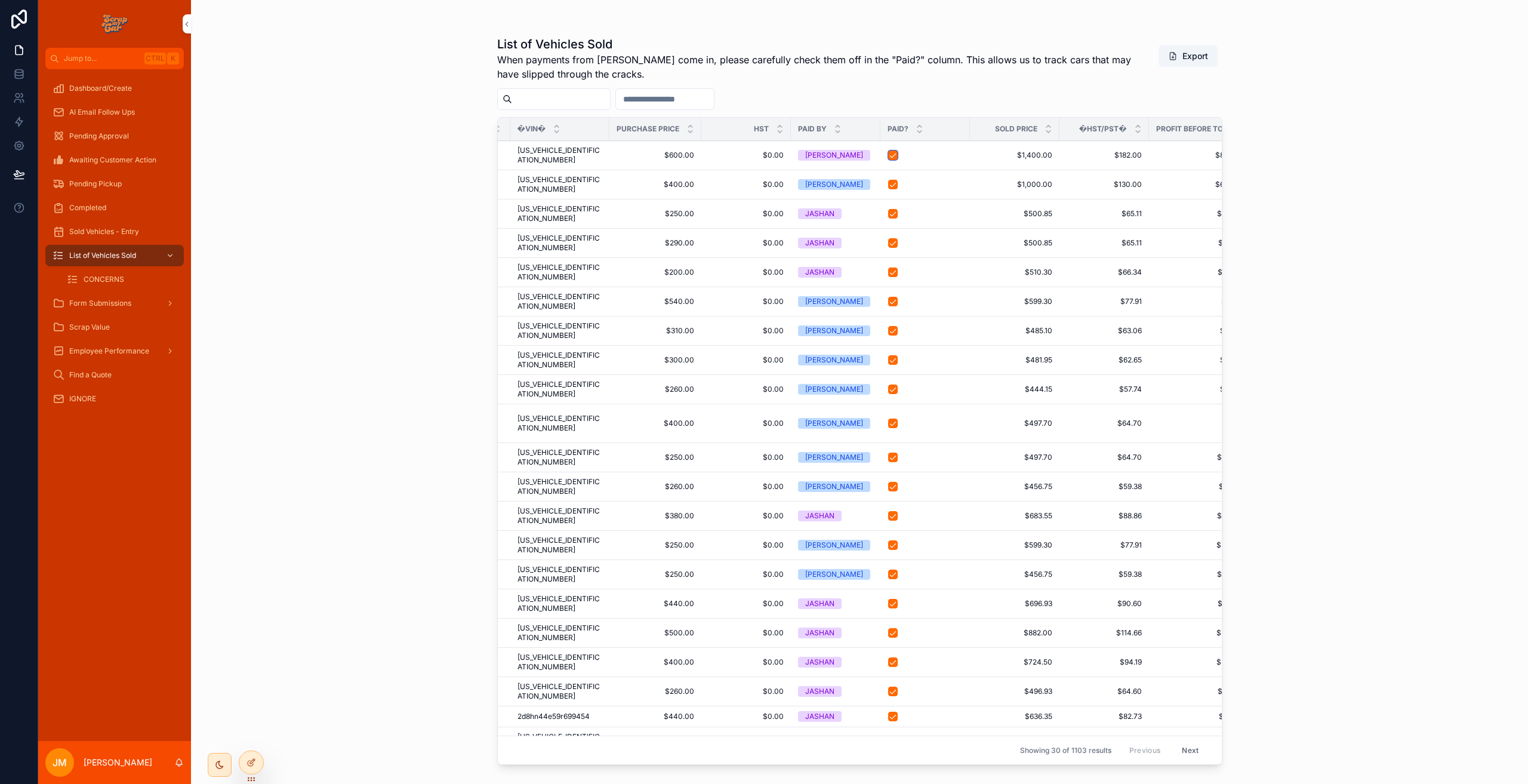
click at [891, 151] on button "scrollable content" at bounding box center [892, 155] width 10 height 10
click at [1386, 187] on div "List of Vehicles Sold When payments from Kennys come in, please carefully check…" at bounding box center [860, 392] width 1337 height 784
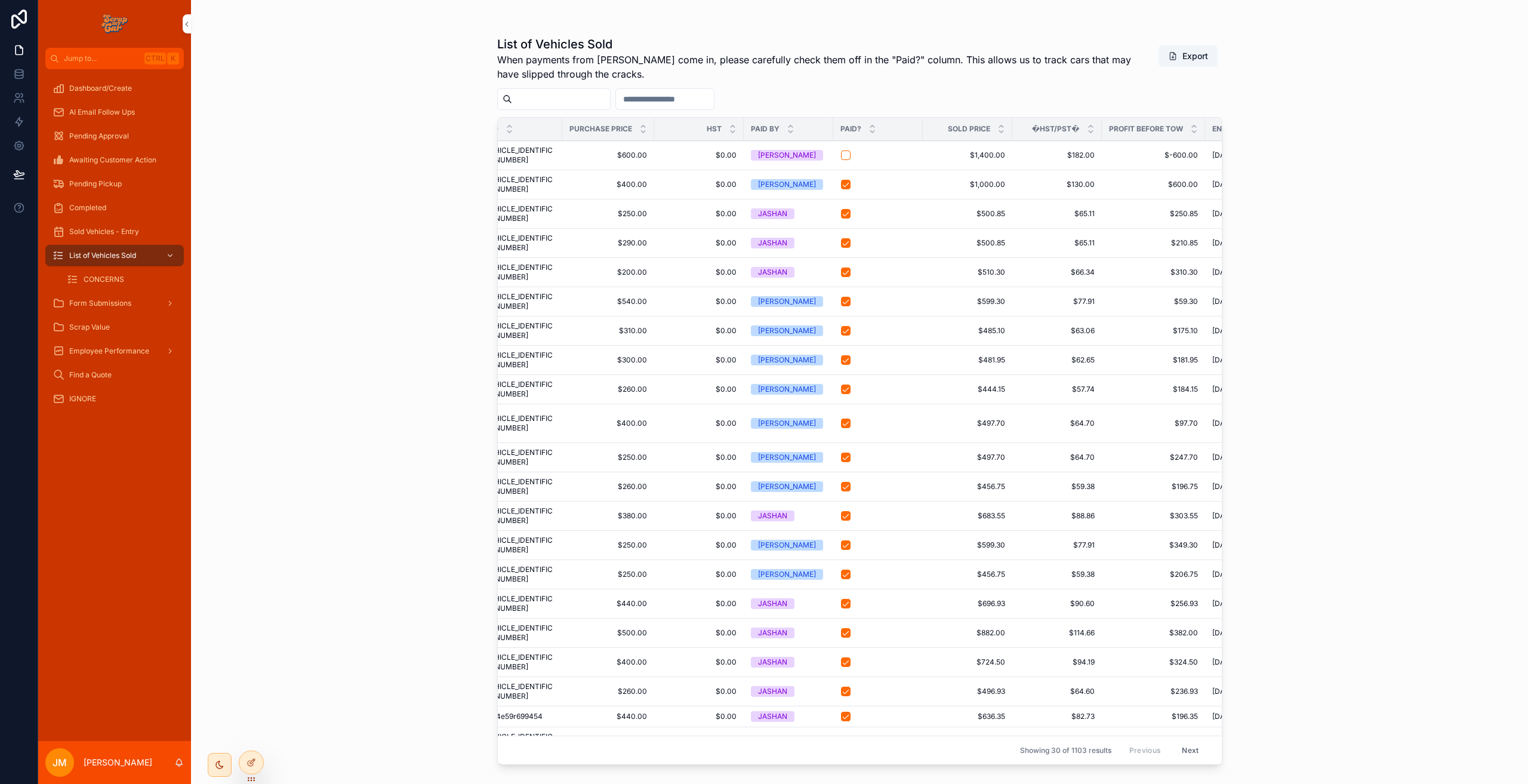
scroll to position [0, 398]
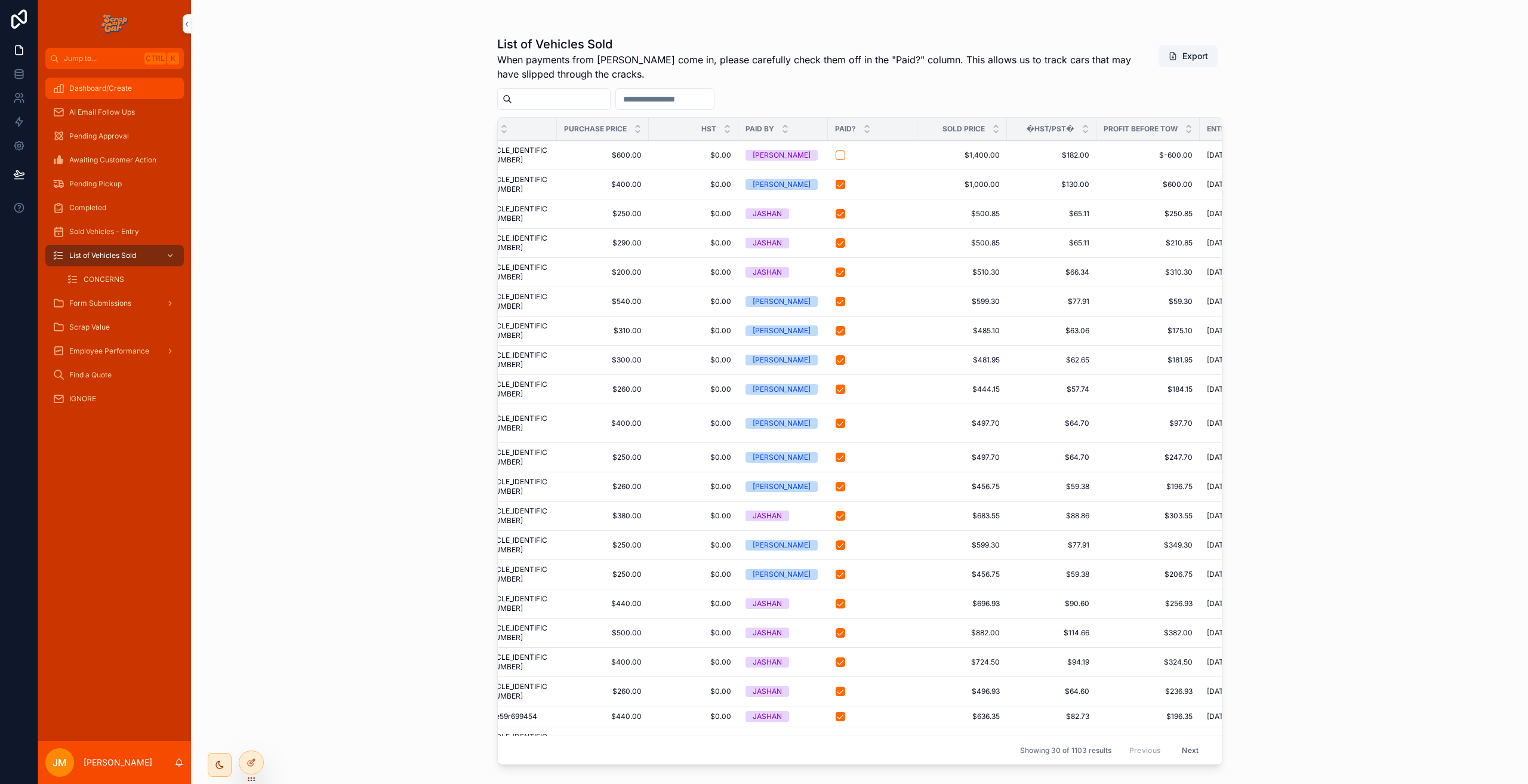
click at [98, 82] on div "Dashboard/Create" at bounding box center [115, 88] width 124 height 19
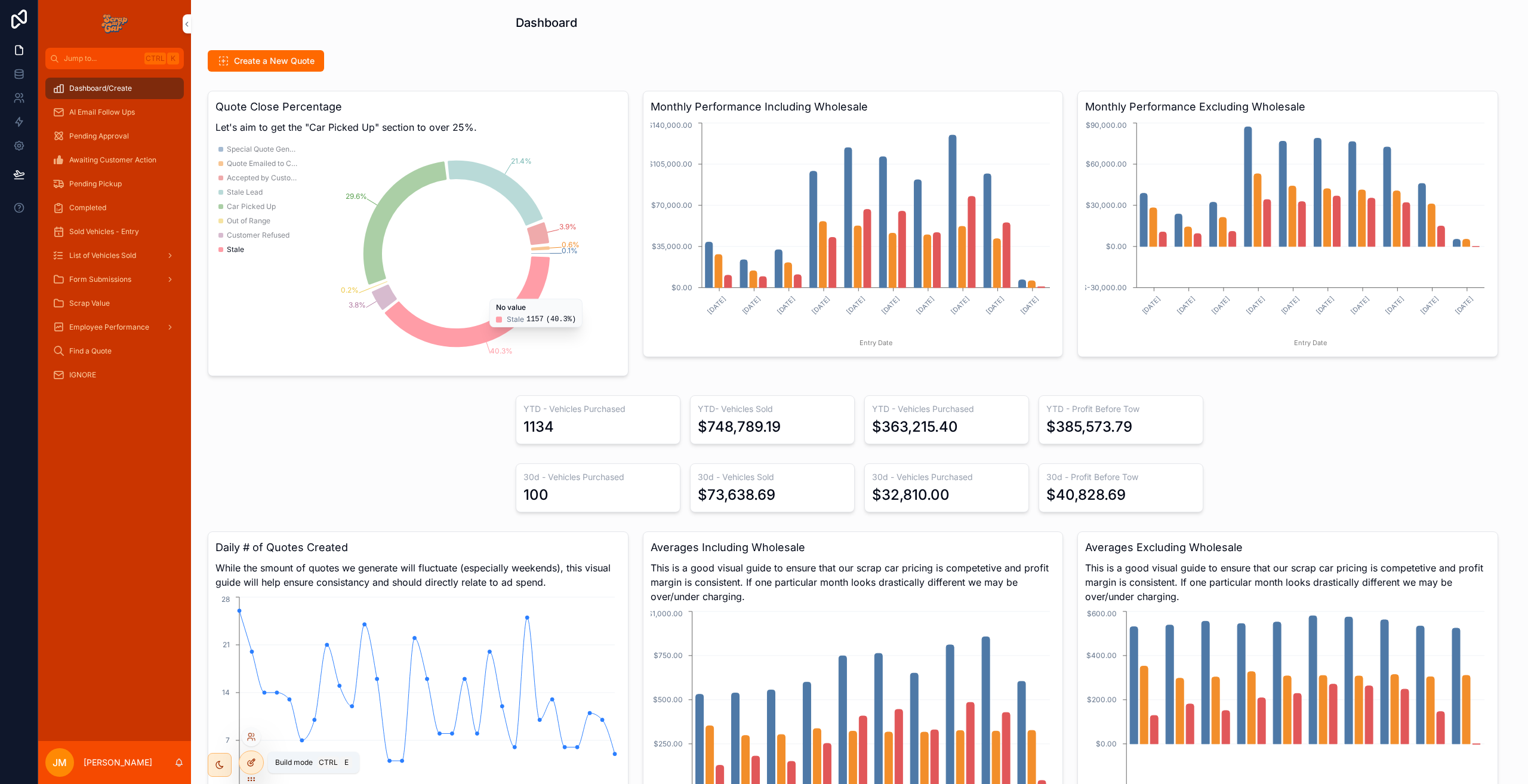
click at [256, 767] on div at bounding box center [251, 762] width 24 height 23
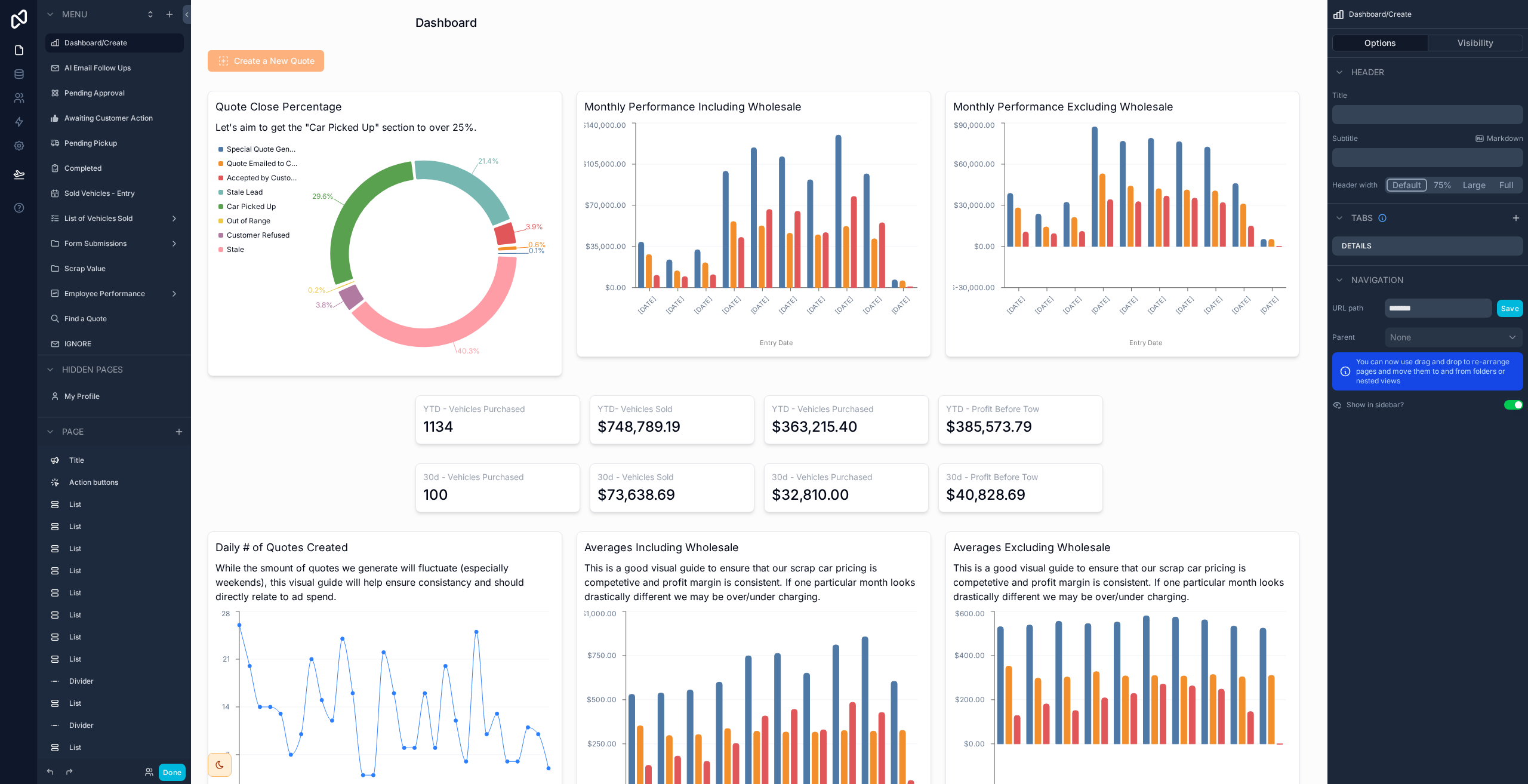
click at [774, 274] on div "scrollable content" at bounding box center [754, 232] width 369 height 295
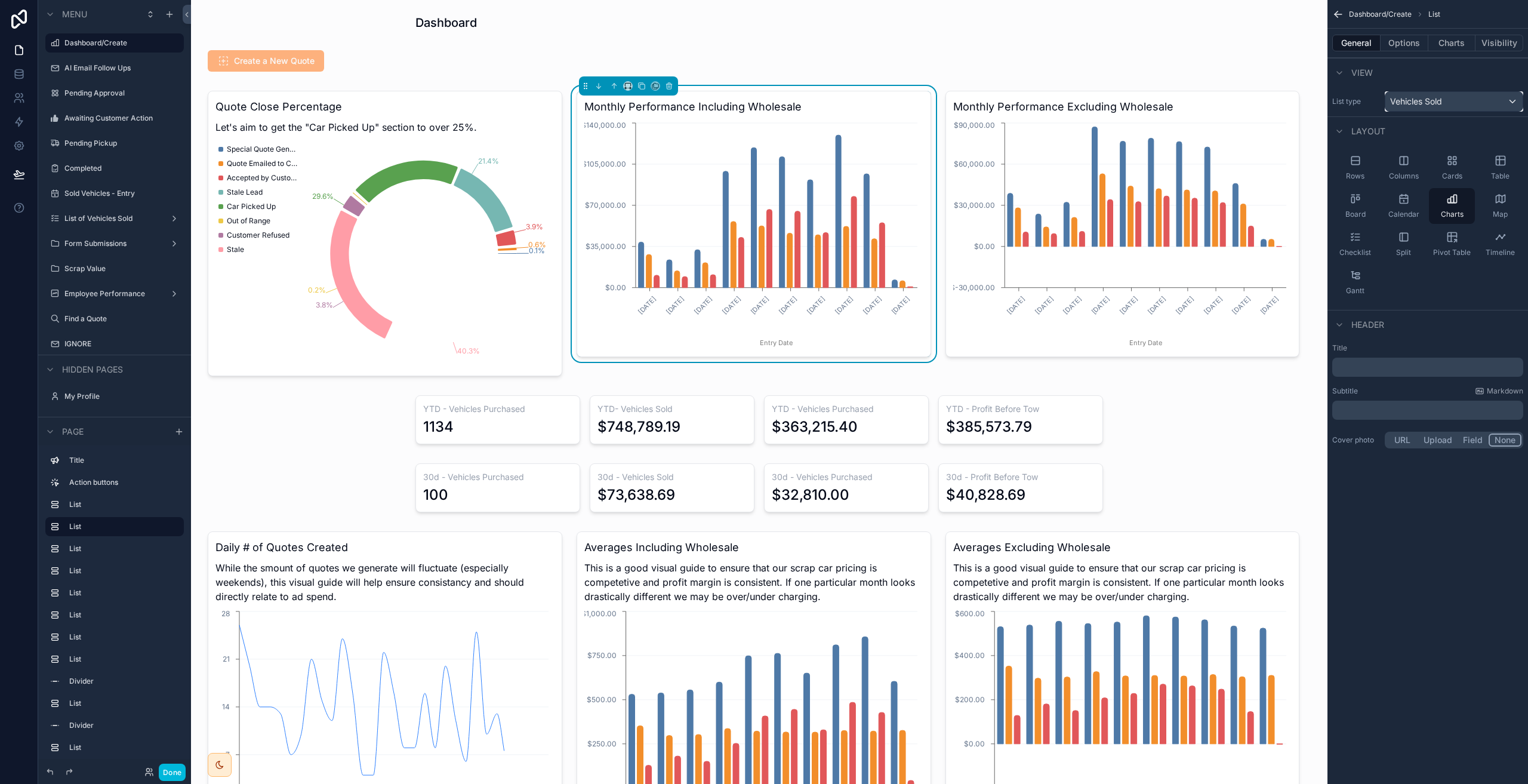
click at [1436, 101] on span "Vehicles Sold" at bounding box center [1415, 101] width 52 height 12
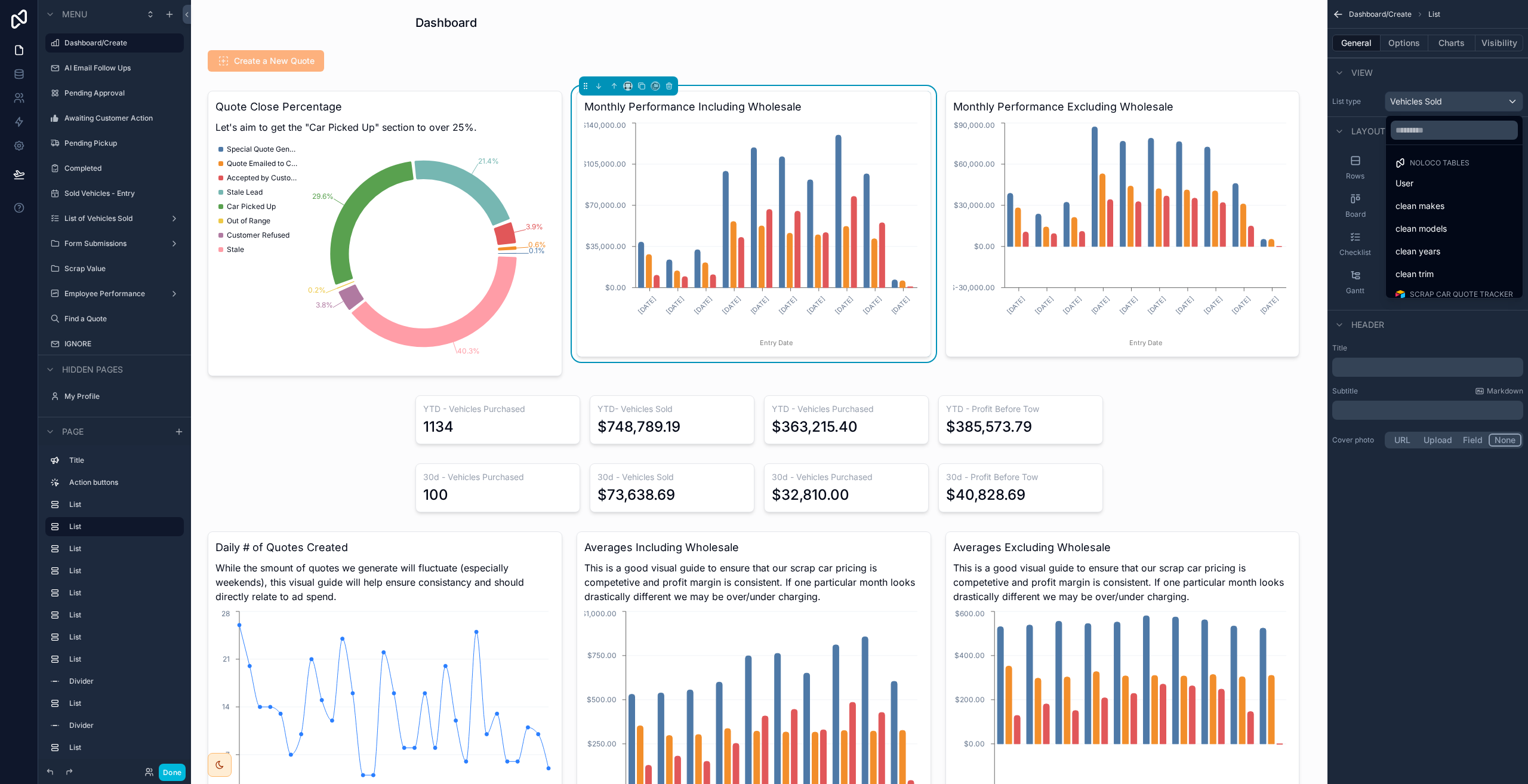
click at [1436, 101] on div "scrollable content" at bounding box center [764, 392] width 1528 height 784
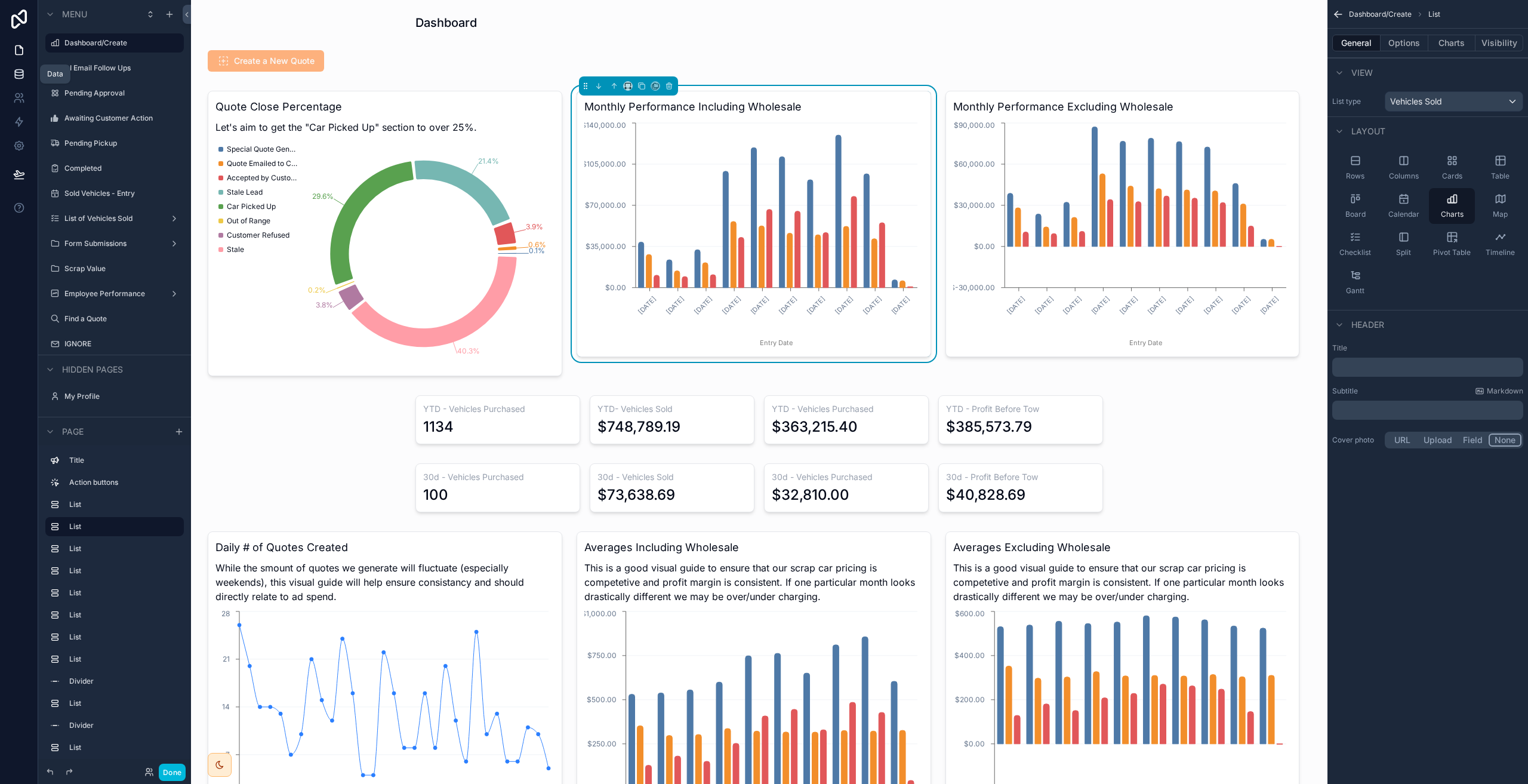
click at [35, 69] on link at bounding box center [18, 73] width 38 height 24
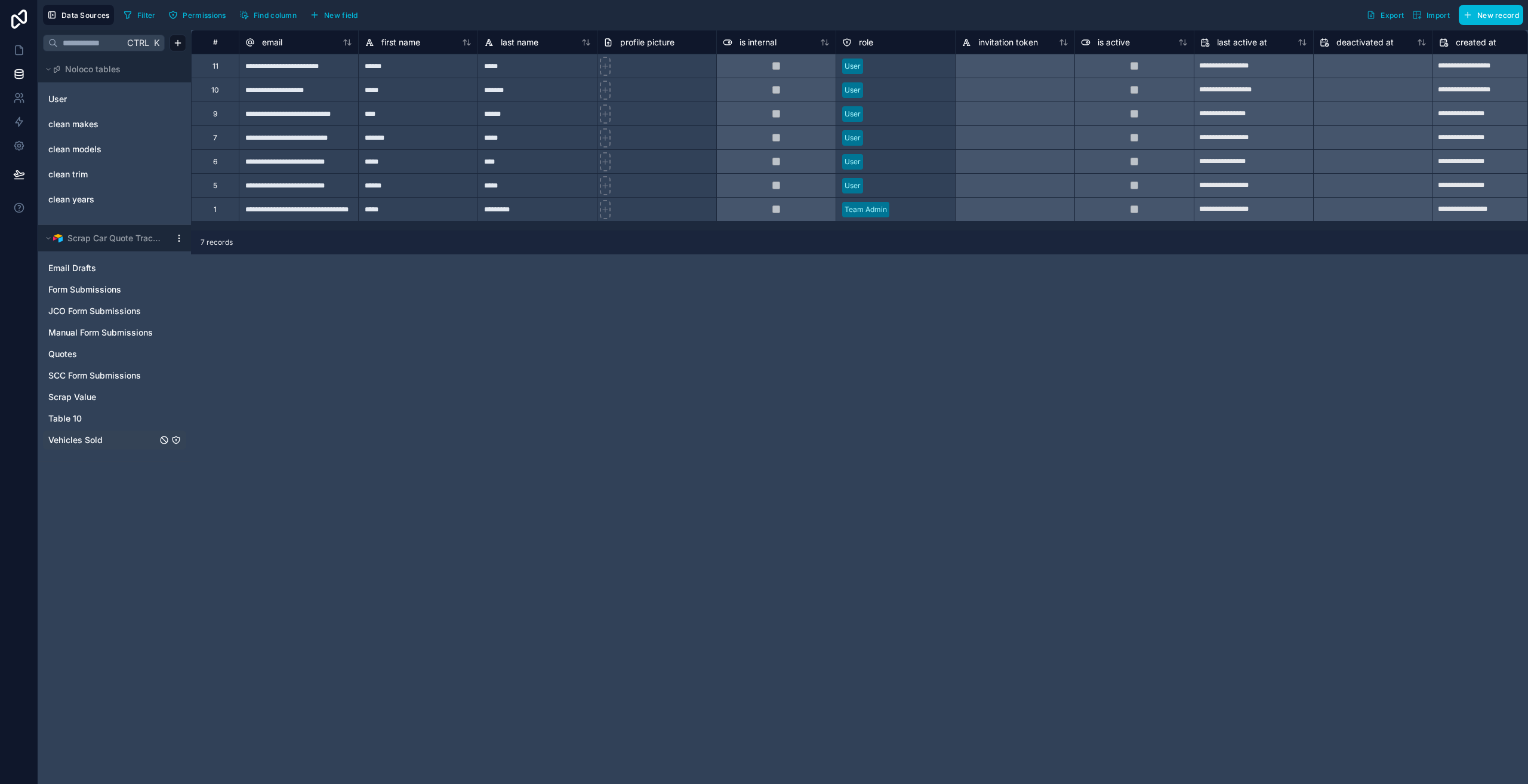
click at [74, 444] on span "Vehicles Sold" at bounding box center [75, 440] width 54 height 12
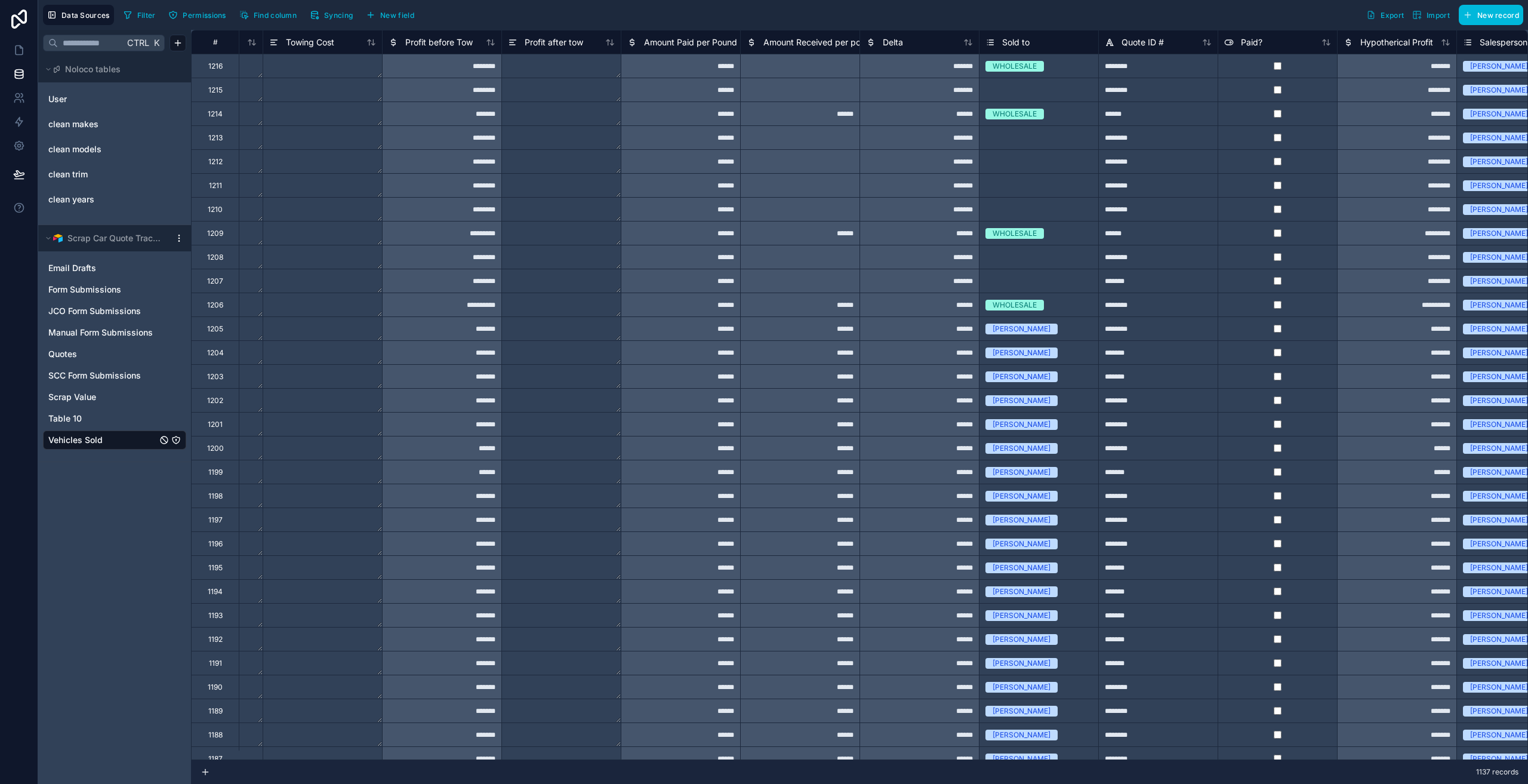
scroll to position [0, 2093]
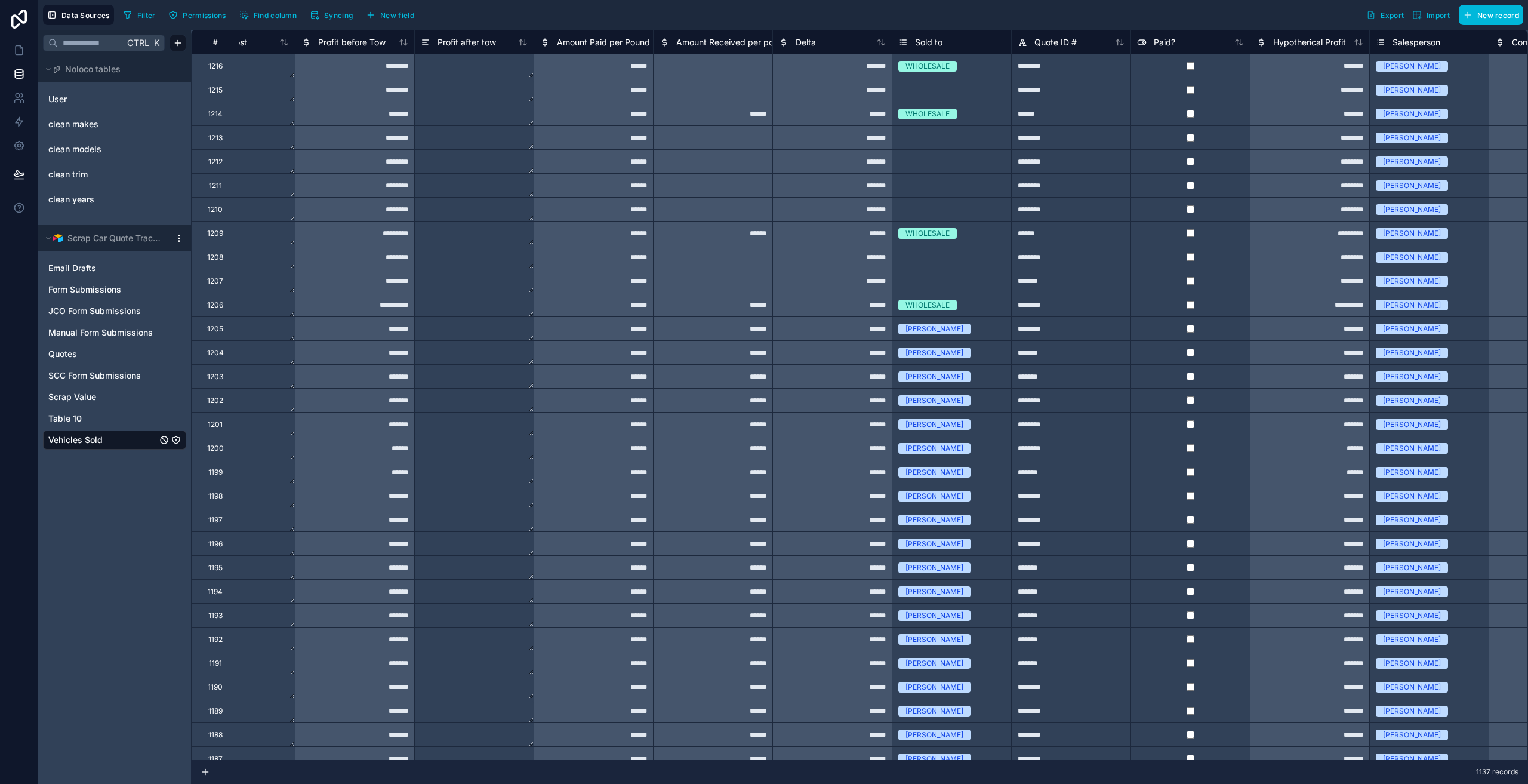
click at [179, 236] on html "Data Sources Filter Permissions Find column Syncing New field Export Import New…" at bounding box center [764, 392] width 1528 height 784
click at [234, 278] on span "Queue data sync" at bounding box center [244, 277] width 86 height 12
click at [22, 52] on icon at bounding box center [19, 51] width 12 height 12
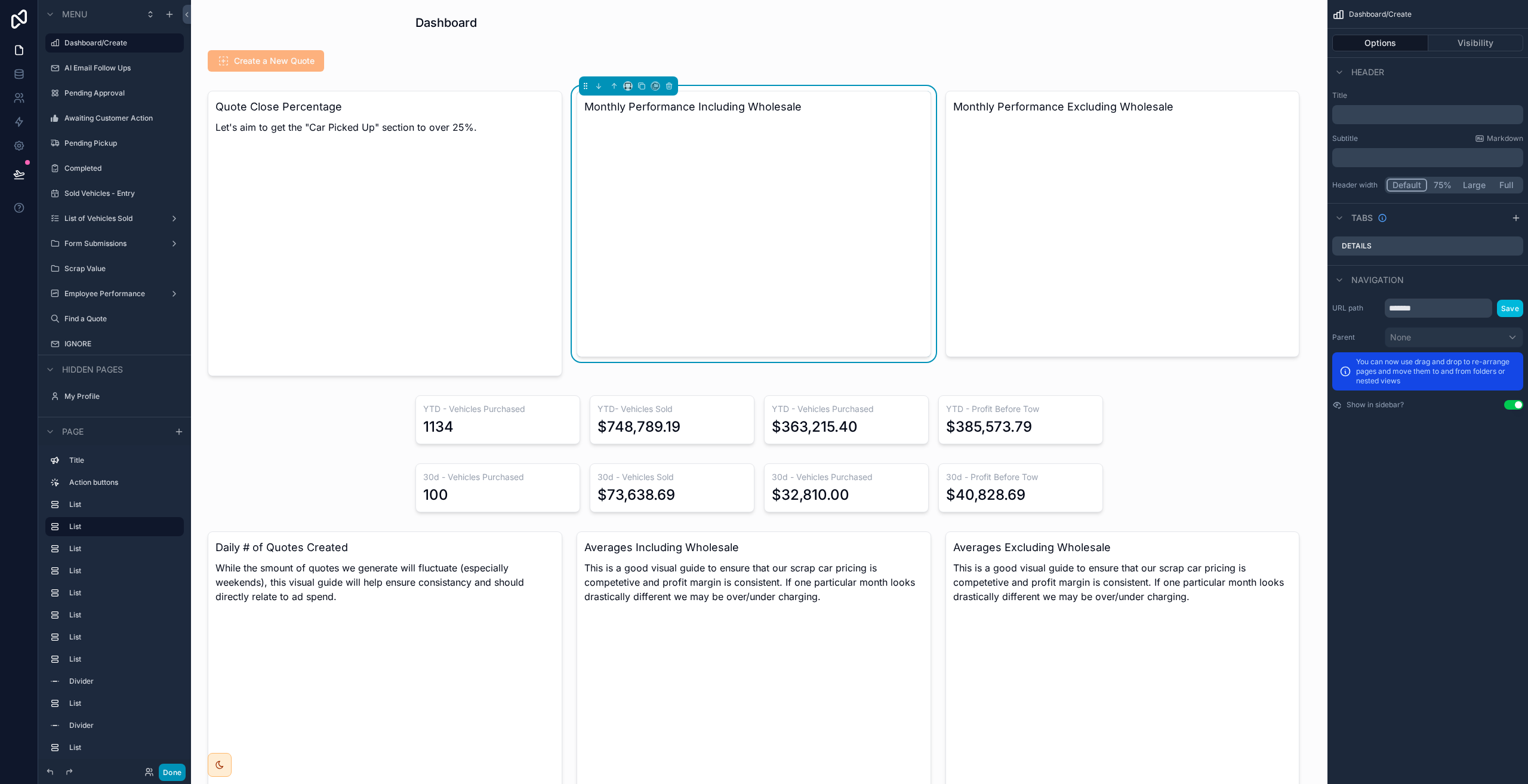
click at [172, 771] on button "Done" at bounding box center [172, 772] width 27 height 17
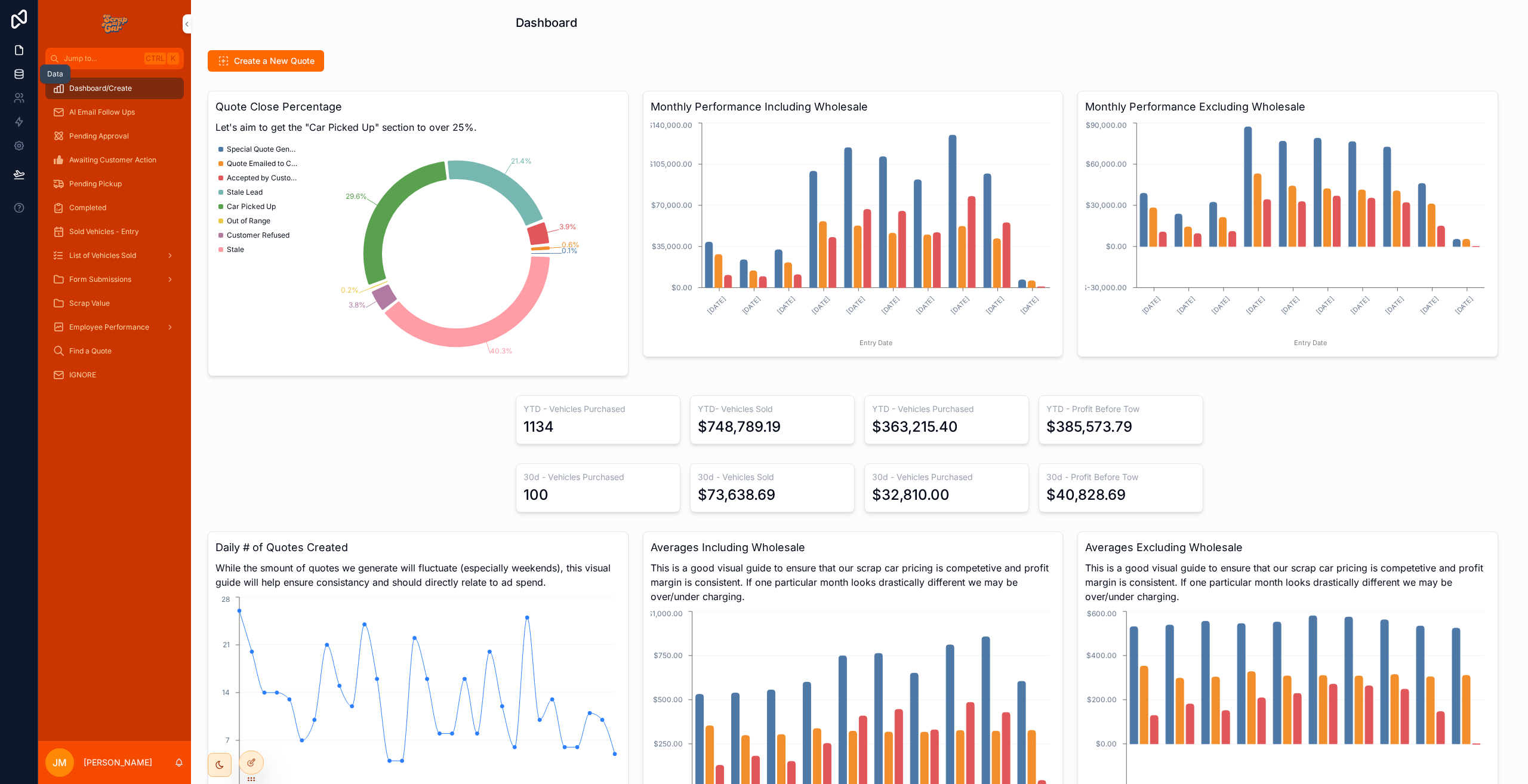
click at [24, 73] on icon at bounding box center [19, 74] width 12 height 12
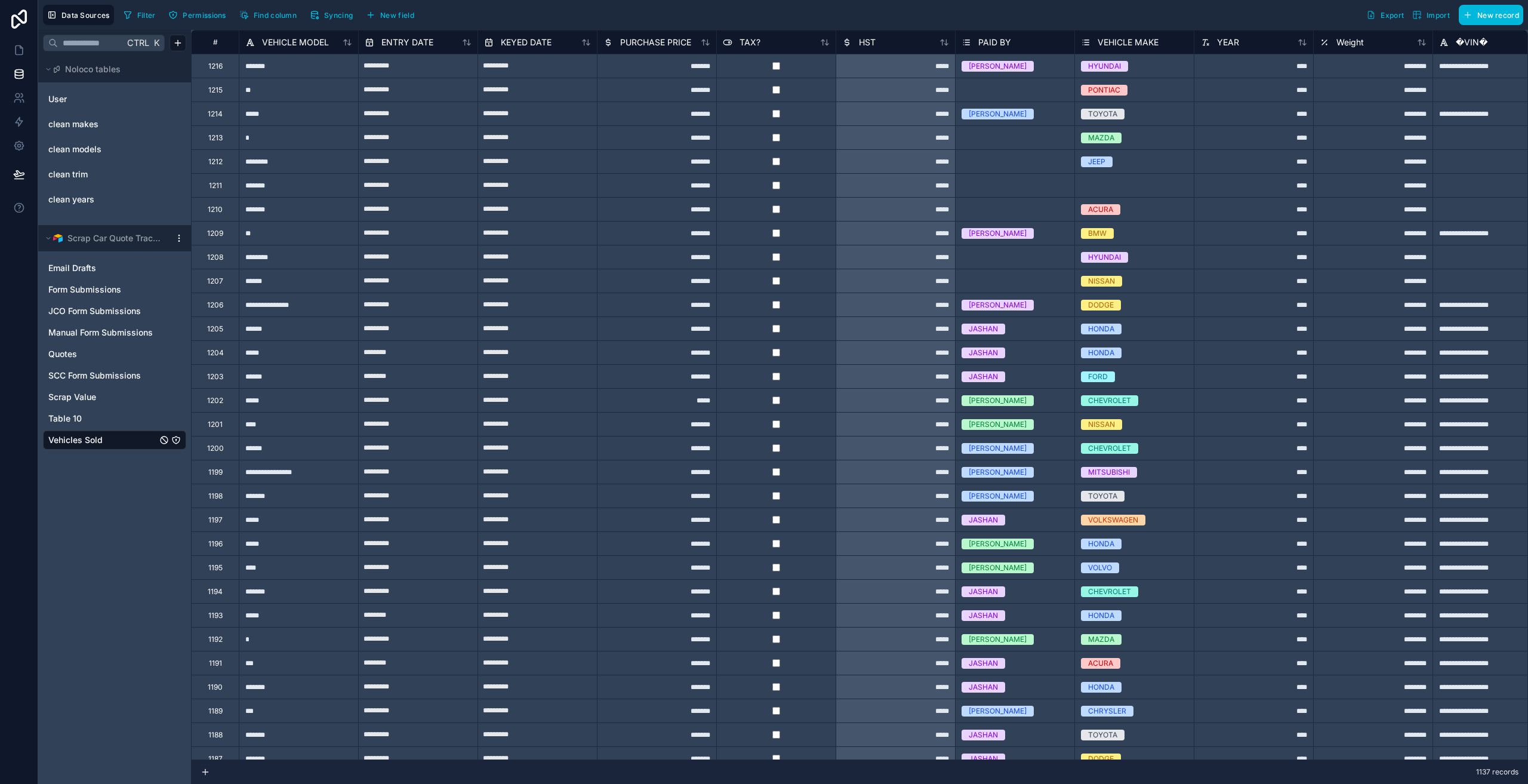
click at [463, 45] on icon at bounding box center [467, 42] width 10 height 10
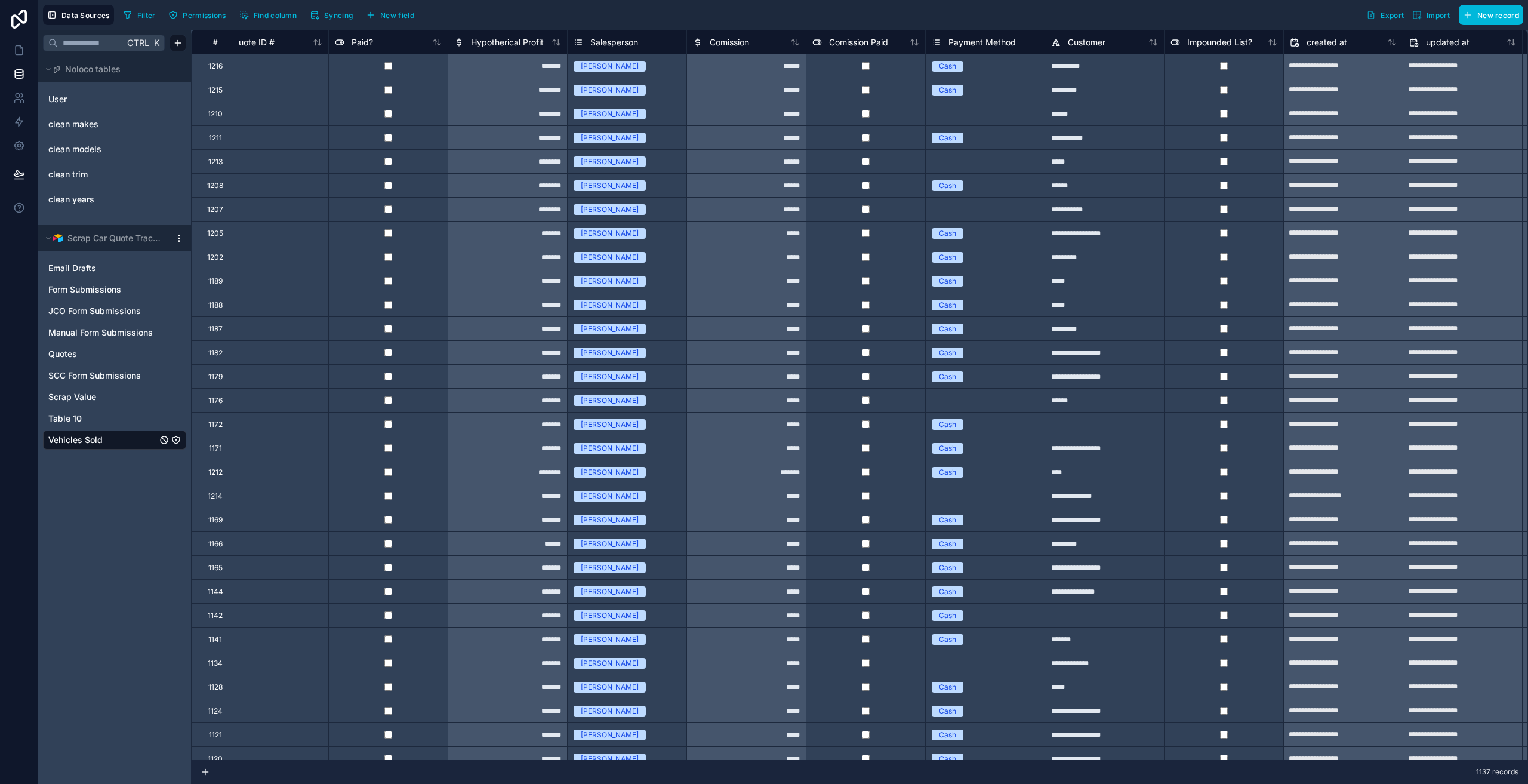
scroll to position [0, 3018]
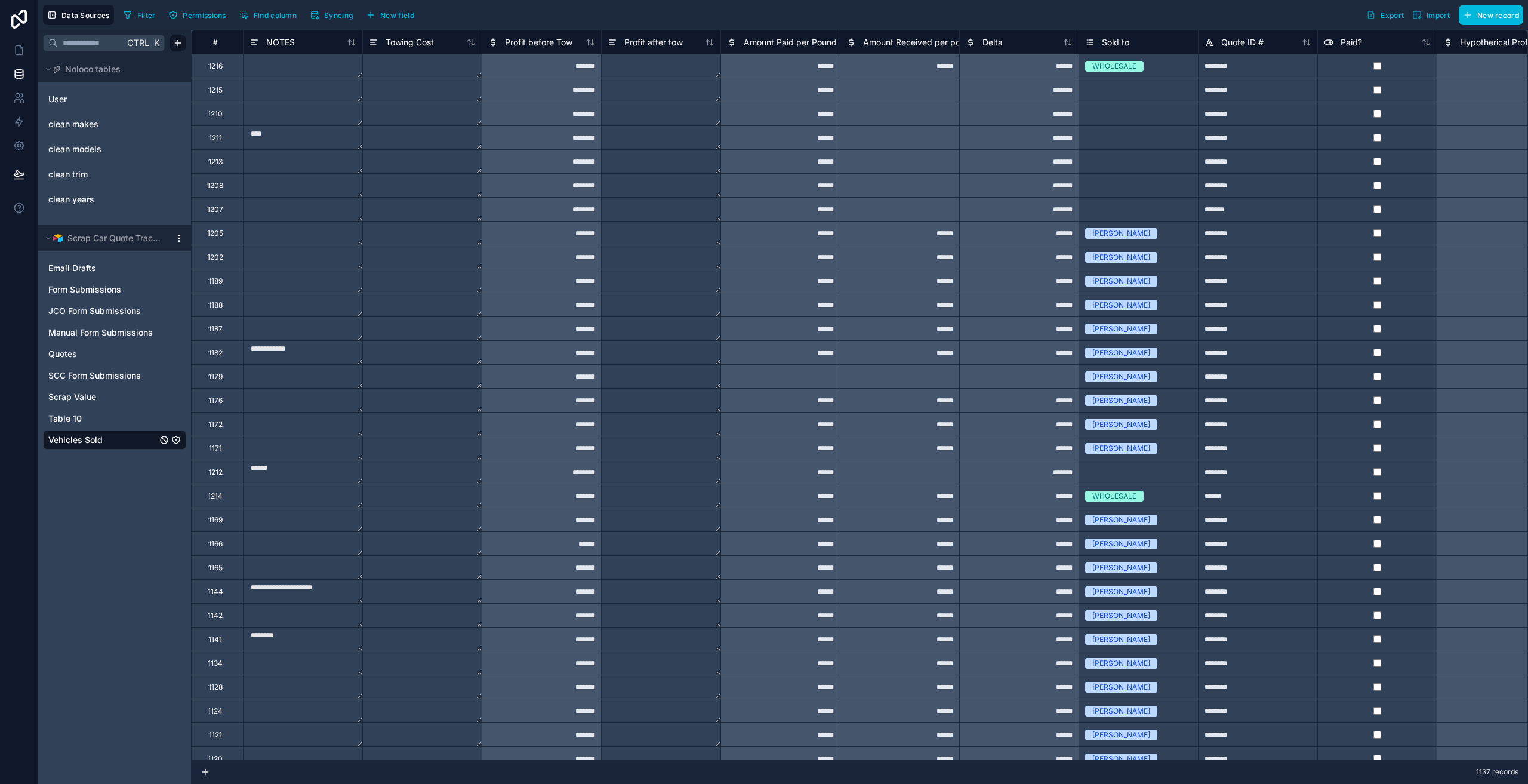
scroll to position [0, 1902]
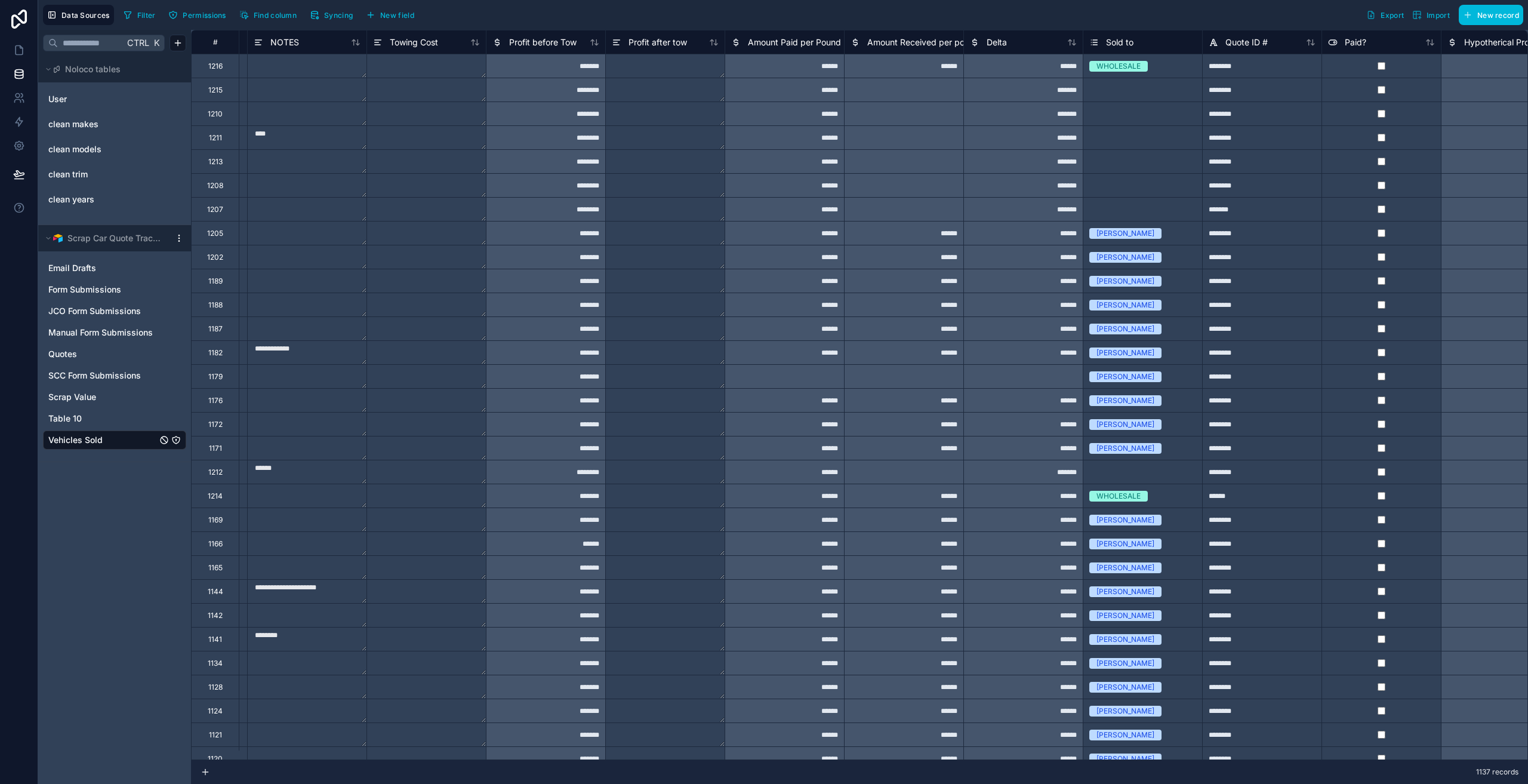
click at [587, 210] on div "********" at bounding box center [545, 208] width 120 height 24
click at [548, 169] on div "********" at bounding box center [545, 161] width 120 height 24
click at [573, 45] on span "Profit before Tow" at bounding box center [542, 43] width 67 height 12
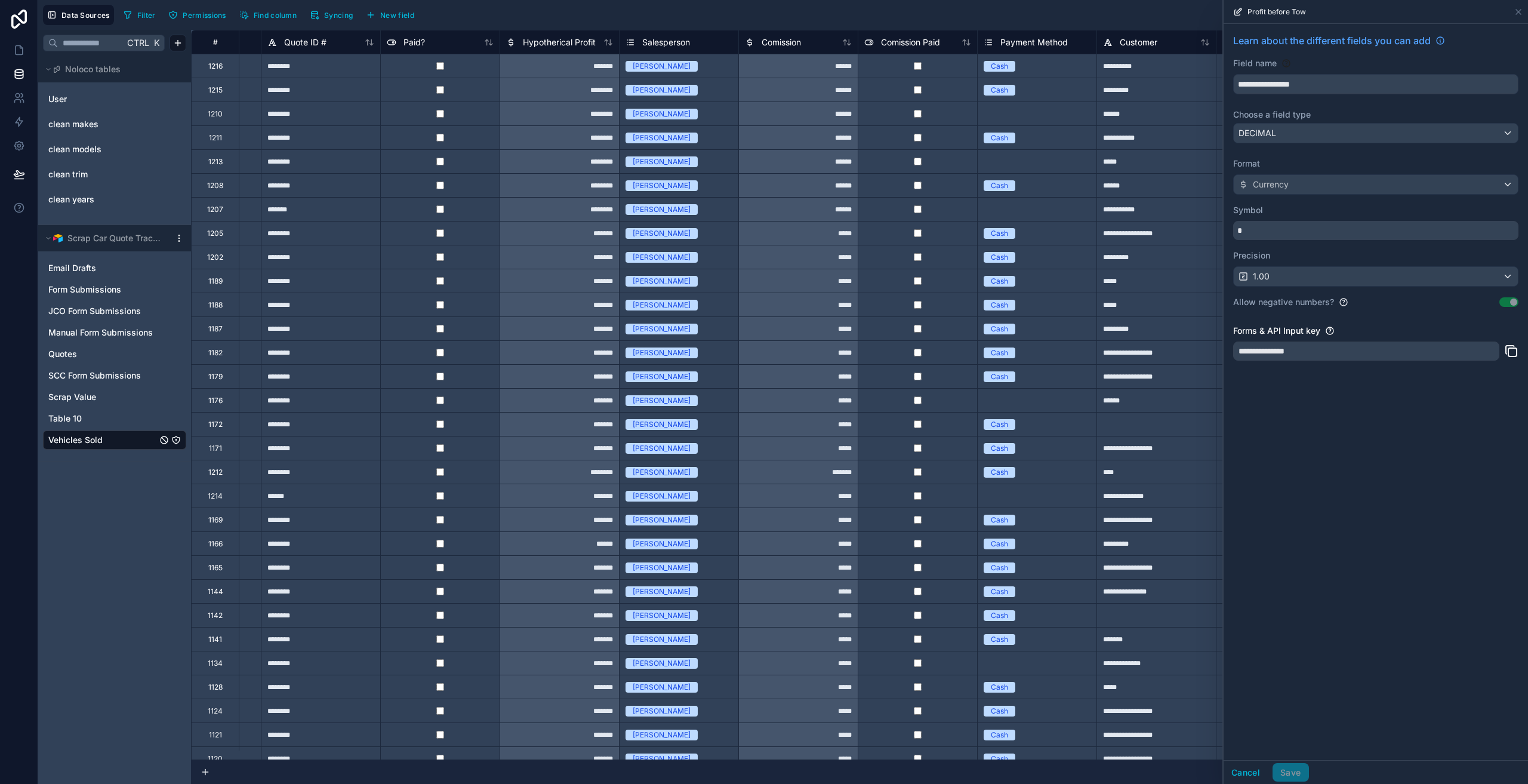
scroll to position [0, 3018]
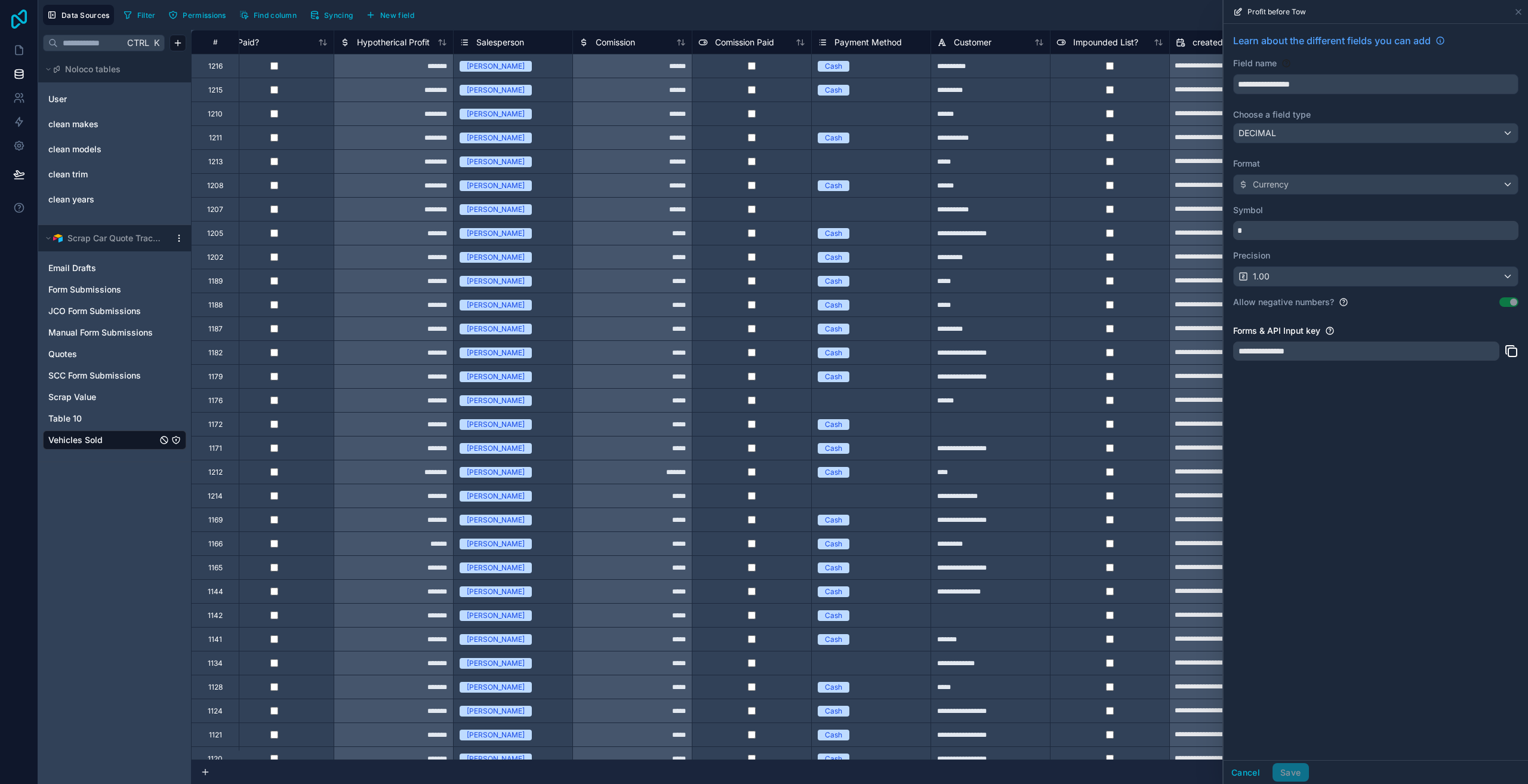
click at [27, 21] on icon at bounding box center [19, 19] width 16 height 19
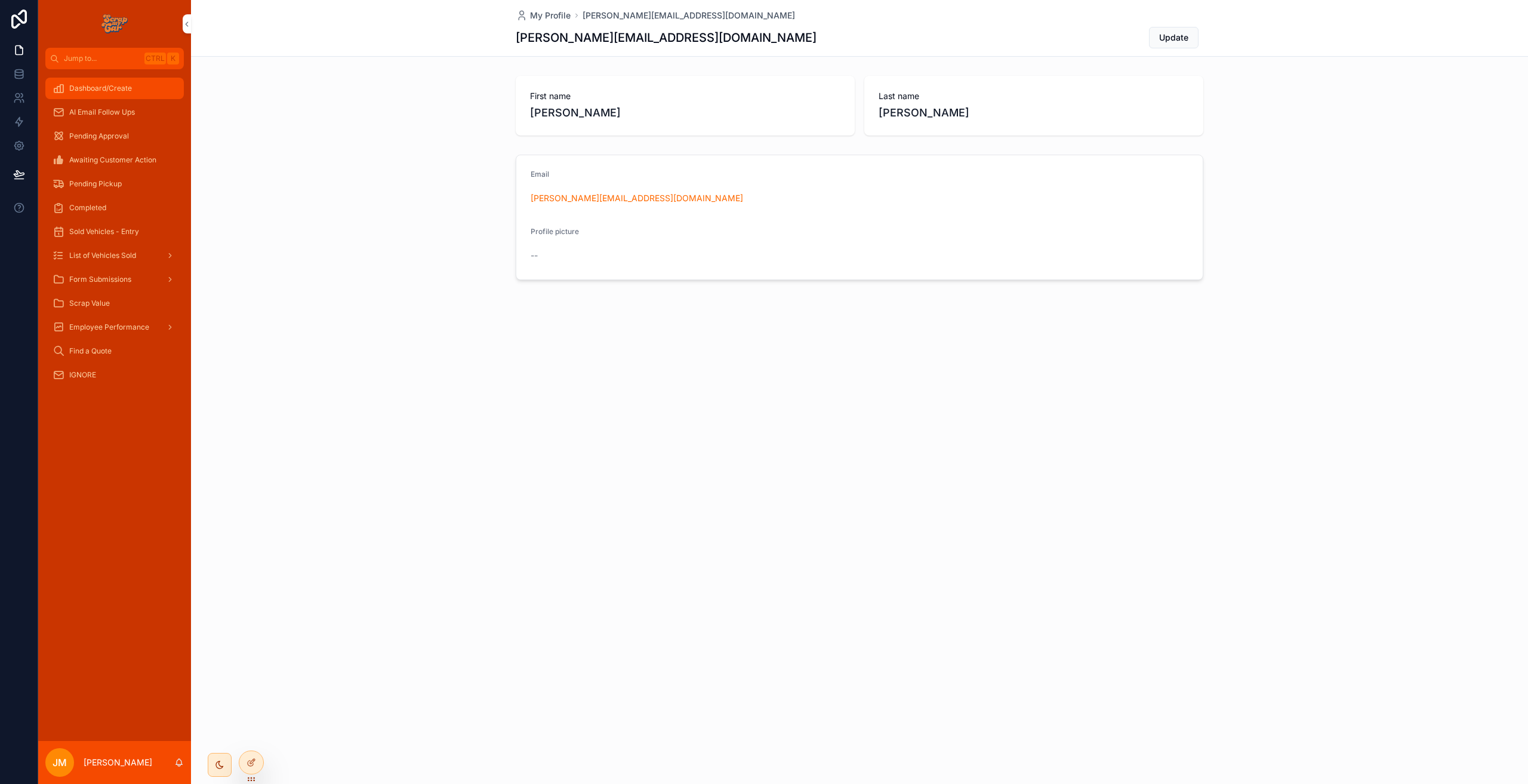
click at [122, 78] on link "Dashboard/Create" at bounding box center [115, 88] width 138 height 22
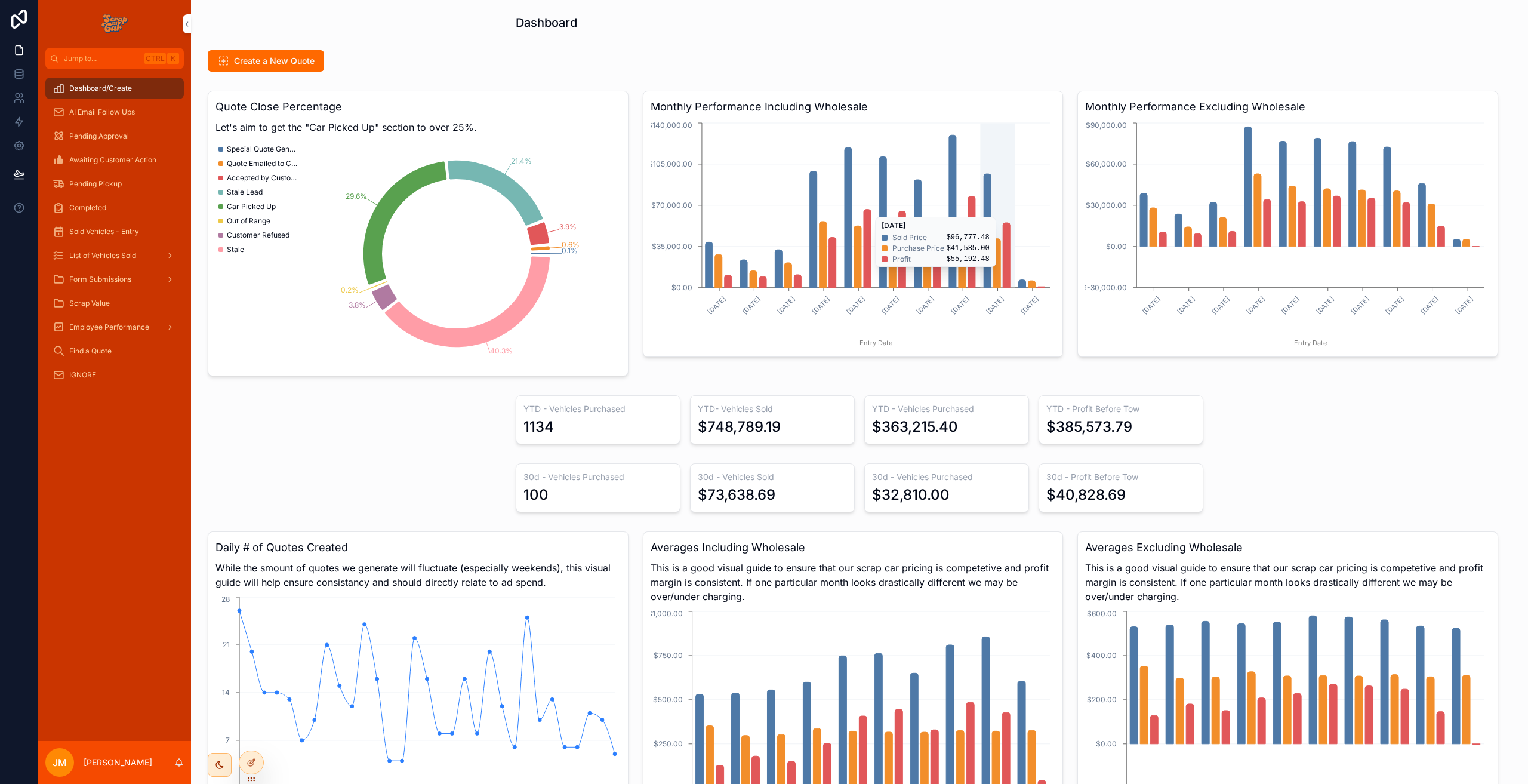
click at [1009, 273] on icon "[DATE] [DATE] [DATE] [DATE] [DATE] [DATE] [DATE] [DATE] [DATE] [DATE] Entry Dat…" at bounding box center [851, 234] width 402 height 229
click at [244, 766] on div at bounding box center [251, 762] width 24 height 23
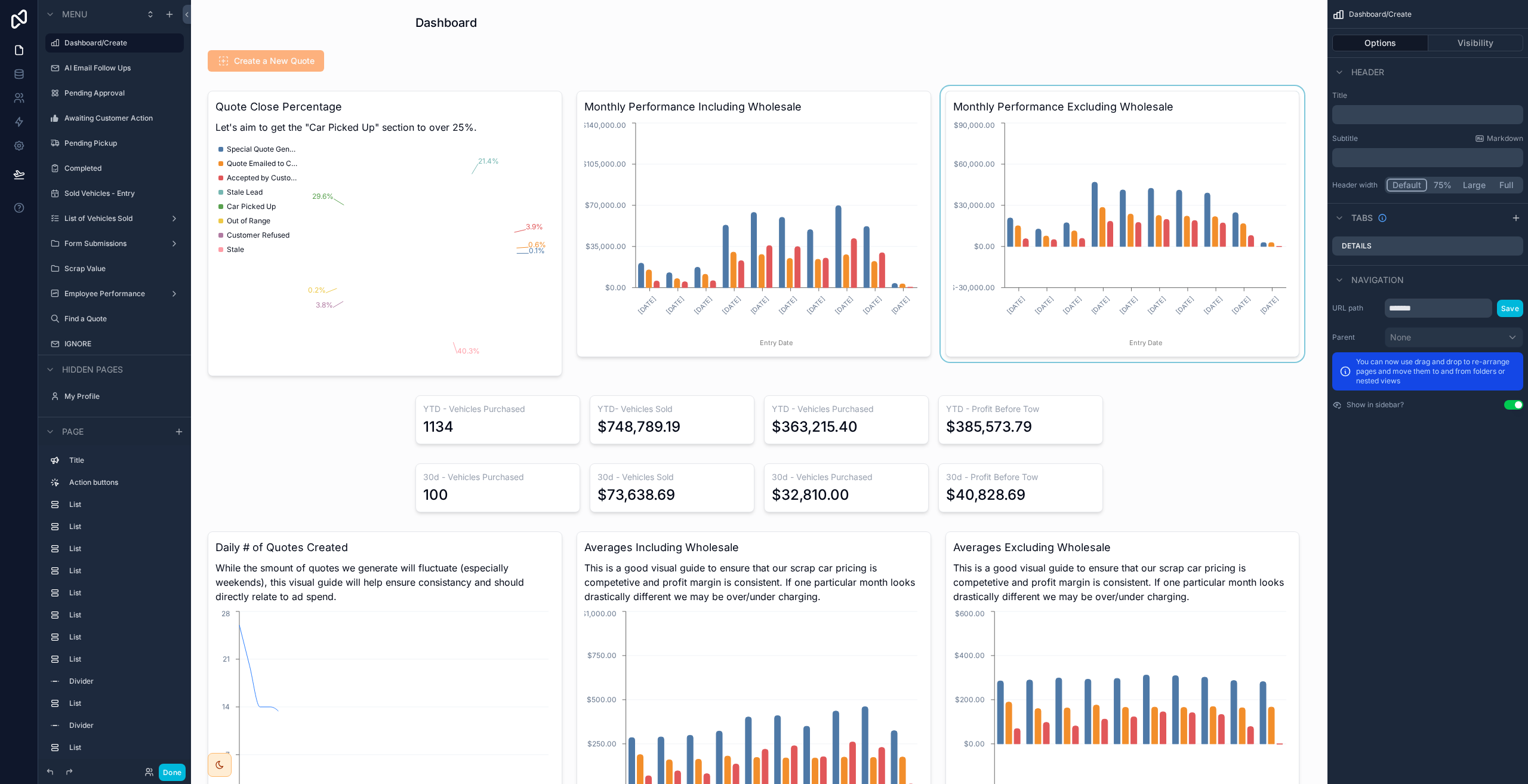
click at [1209, 184] on div "scrollable content" at bounding box center [1122, 232] width 369 height 295
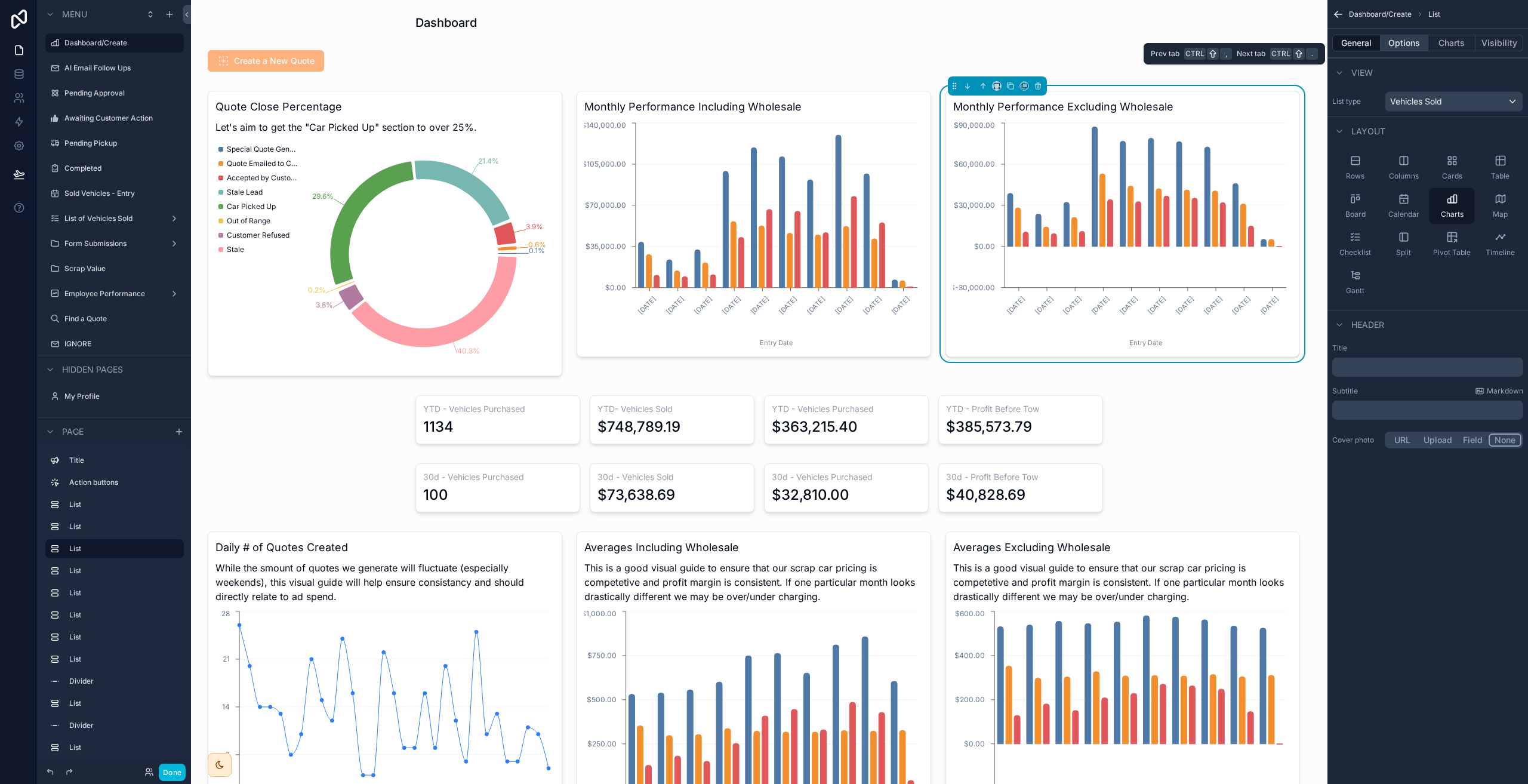
click at [1403, 40] on button "Options" at bounding box center [1404, 43] width 48 height 17
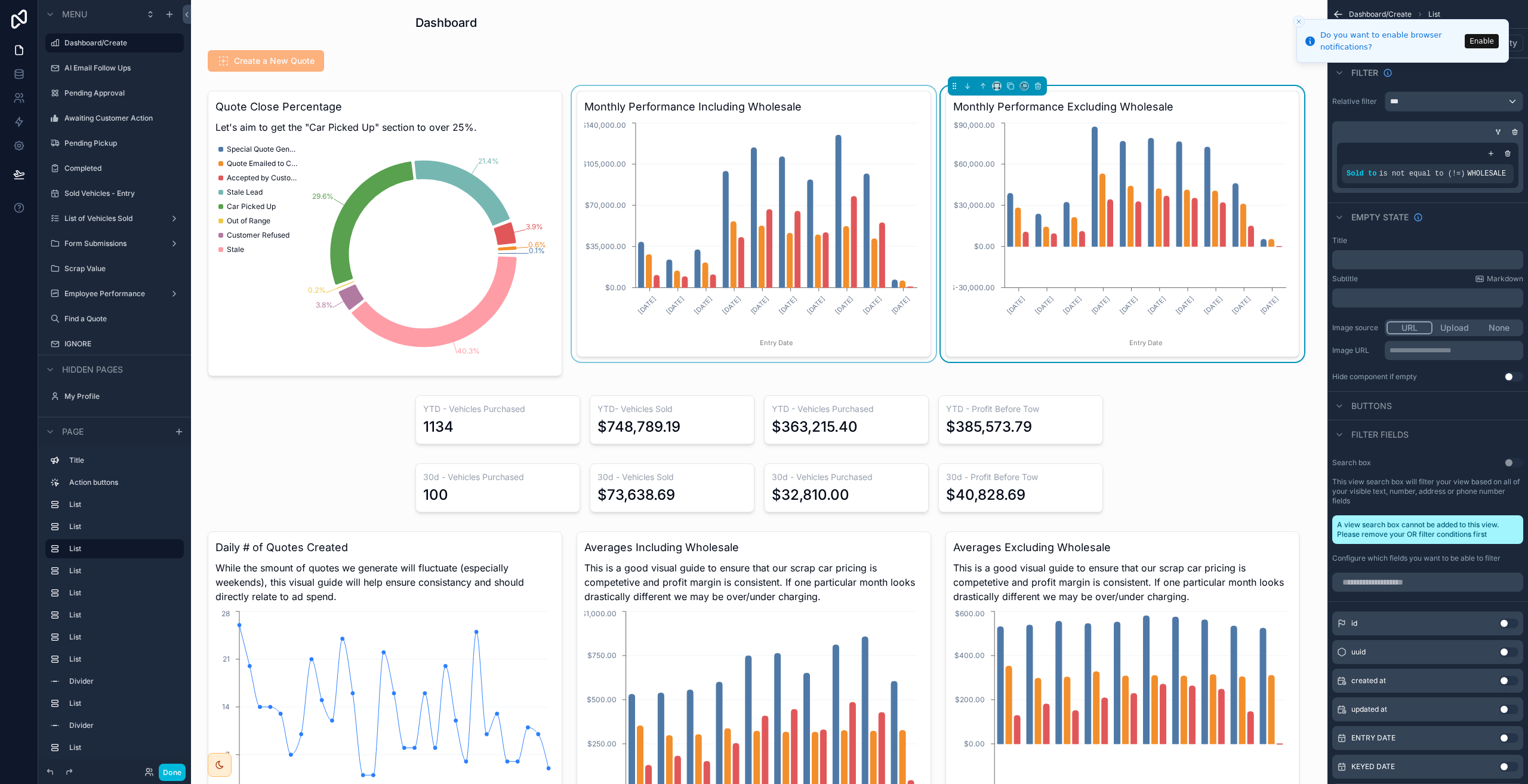
click at [851, 196] on div "scrollable content" at bounding box center [754, 232] width 369 height 295
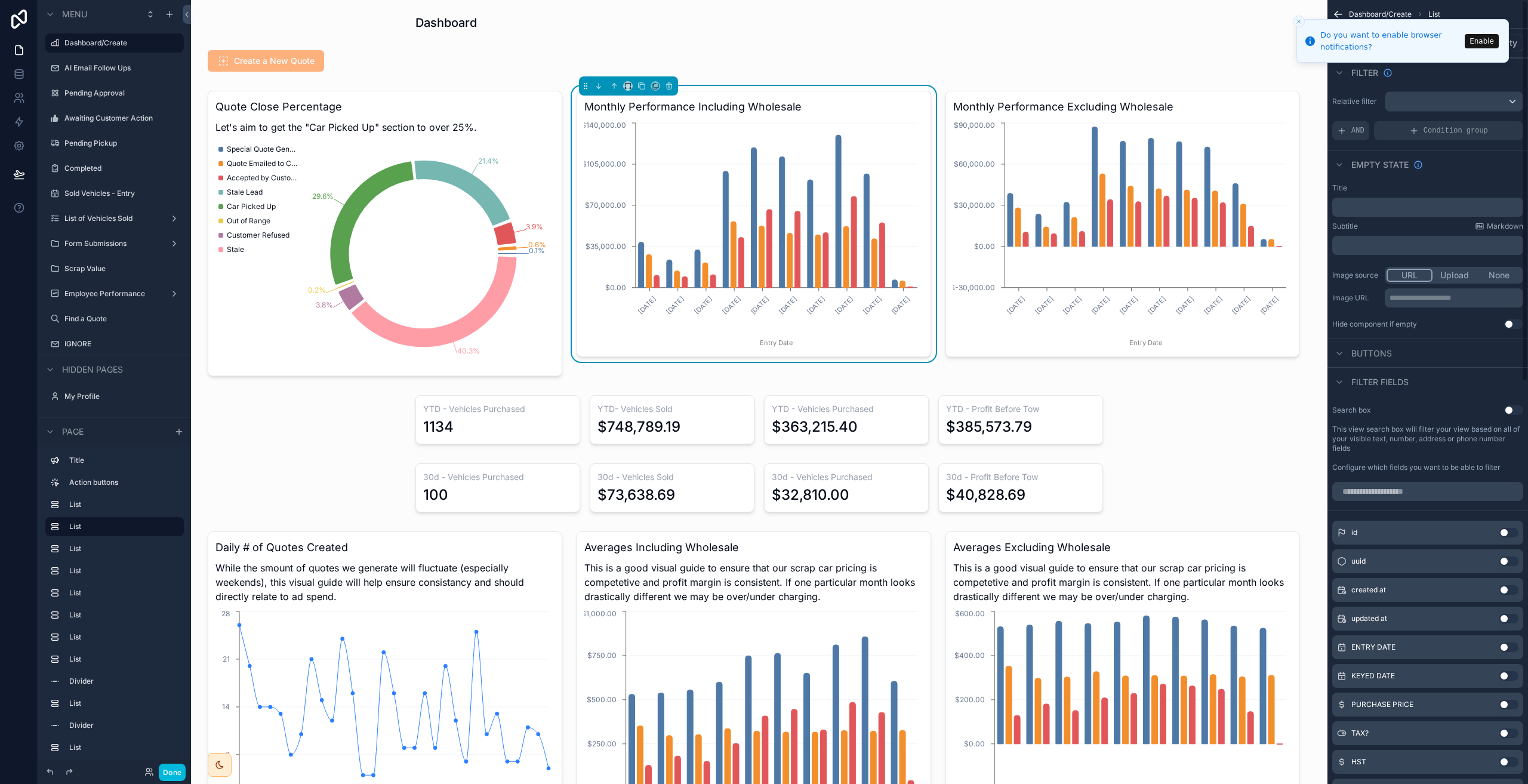
click at [1463, 7] on div "Dashboard/Create List" at bounding box center [1427, 14] width 200 height 29
click at [1299, 22] on line "Close toast" at bounding box center [1299, 22] width 3 height 3
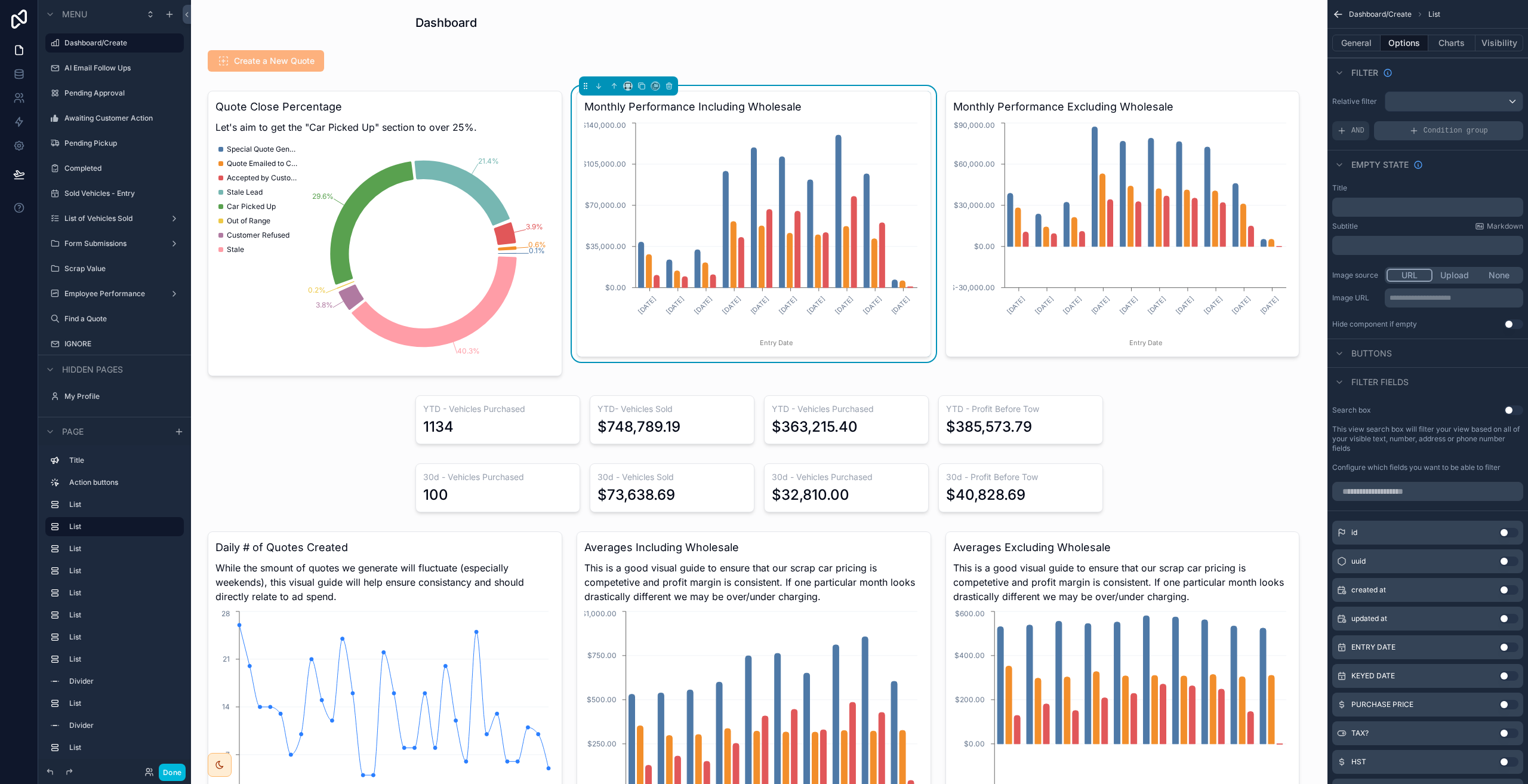
click at [1433, 124] on div "Condition group" at bounding box center [1448, 131] width 149 height 19
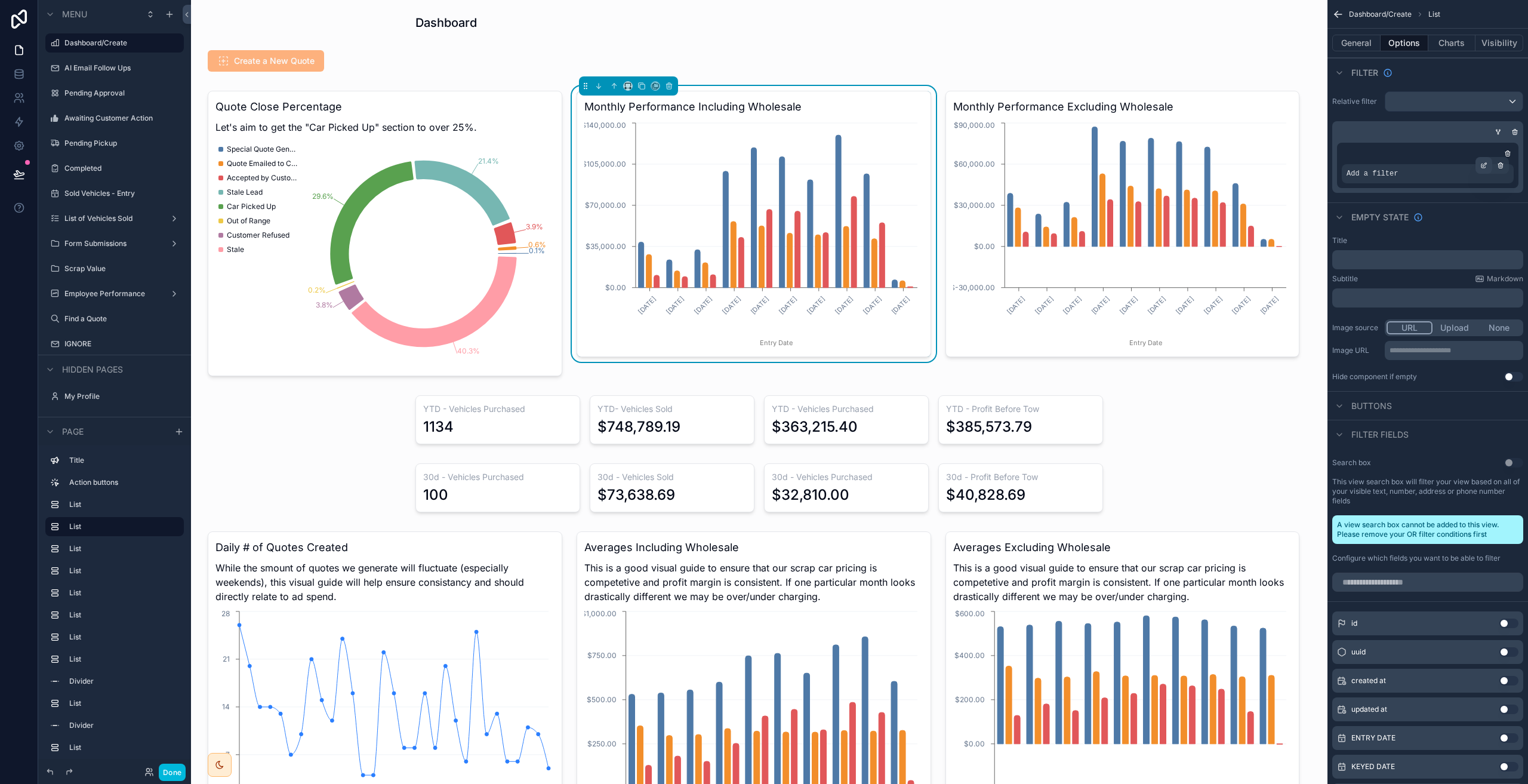
click at [1483, 163] on icon "scrollable content" at bounding box center [1484, 165] width 7 height 7
click at [1247, 158] on div "Select a field" at bounding box center [1226, 156] width 71 height 19
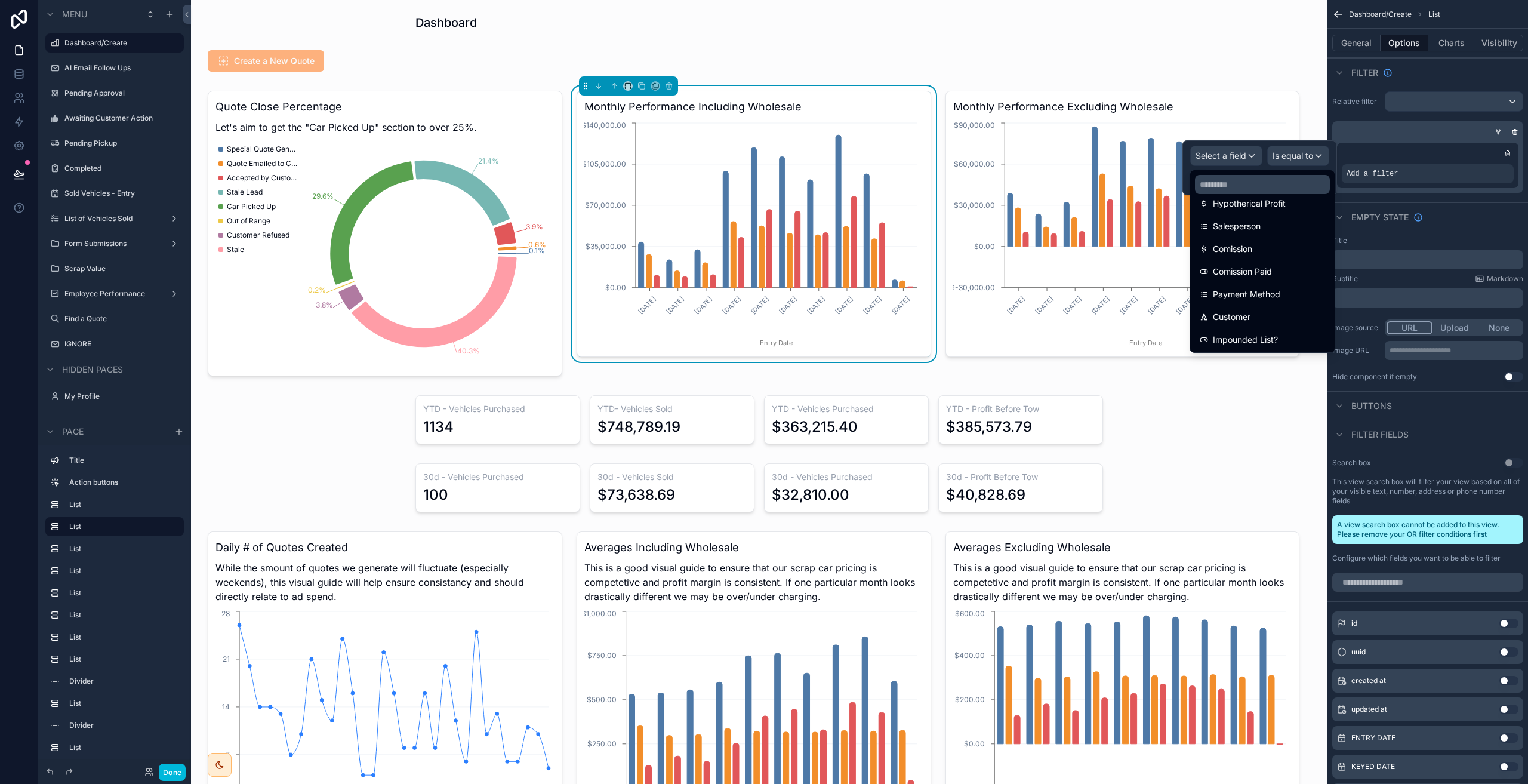
scroll to position [697, 0]
click at [22, 74] on icon at bounding box center [19, 74] width 12 height 12
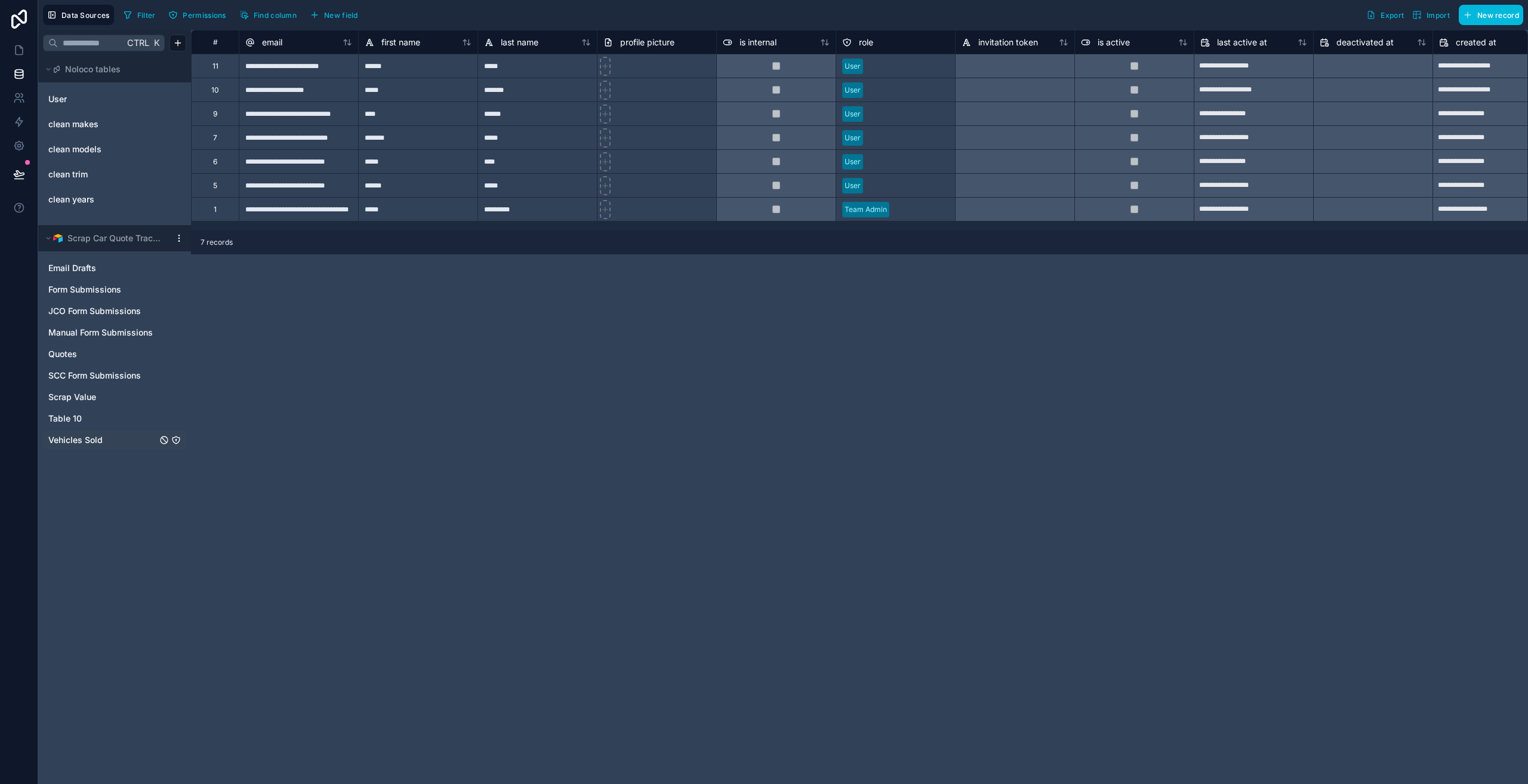
click at [91, 435] on span "Vehicles Sold" at bounding box center [75, 440] width 54 height 12
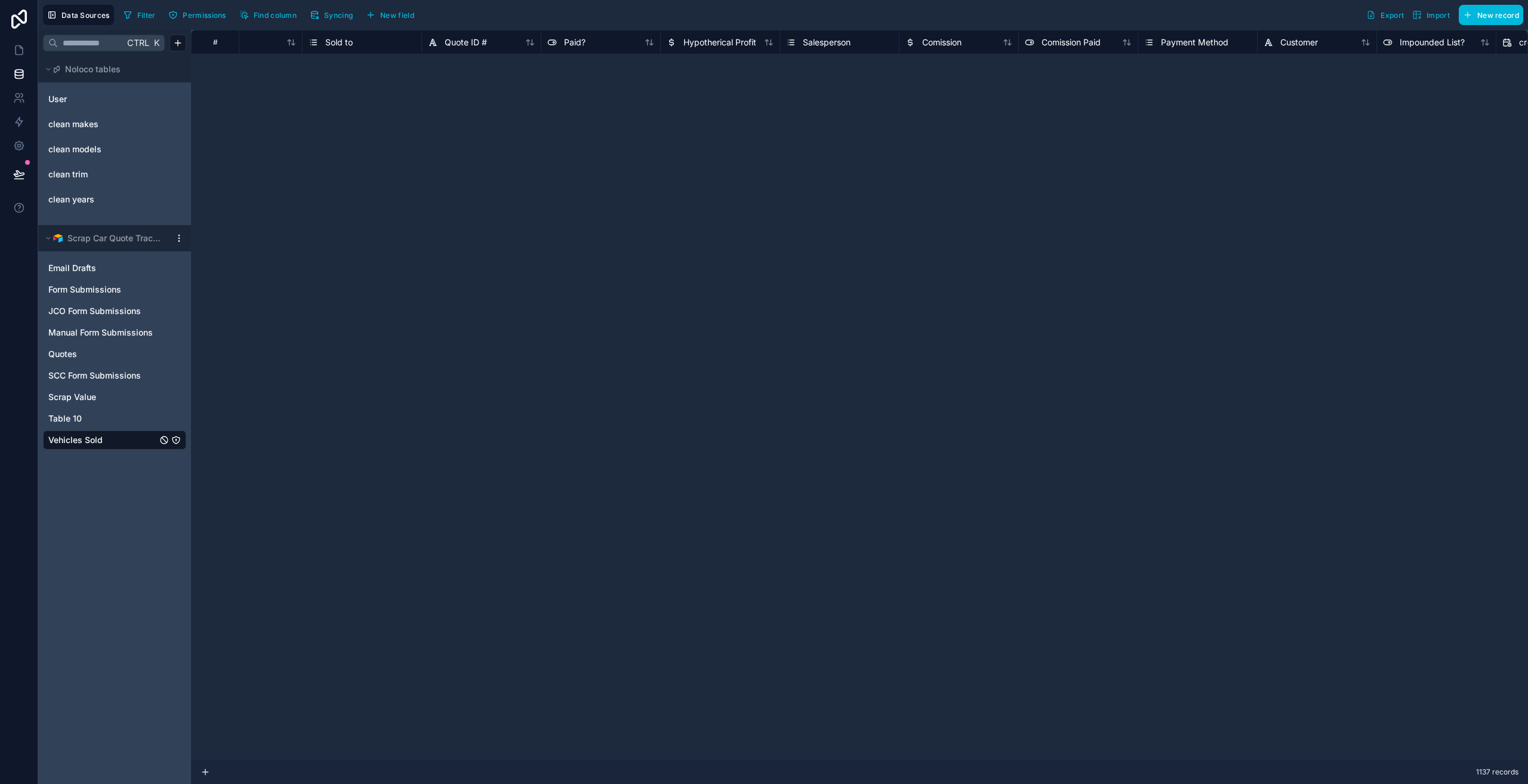
scroll to position [0, 2683]
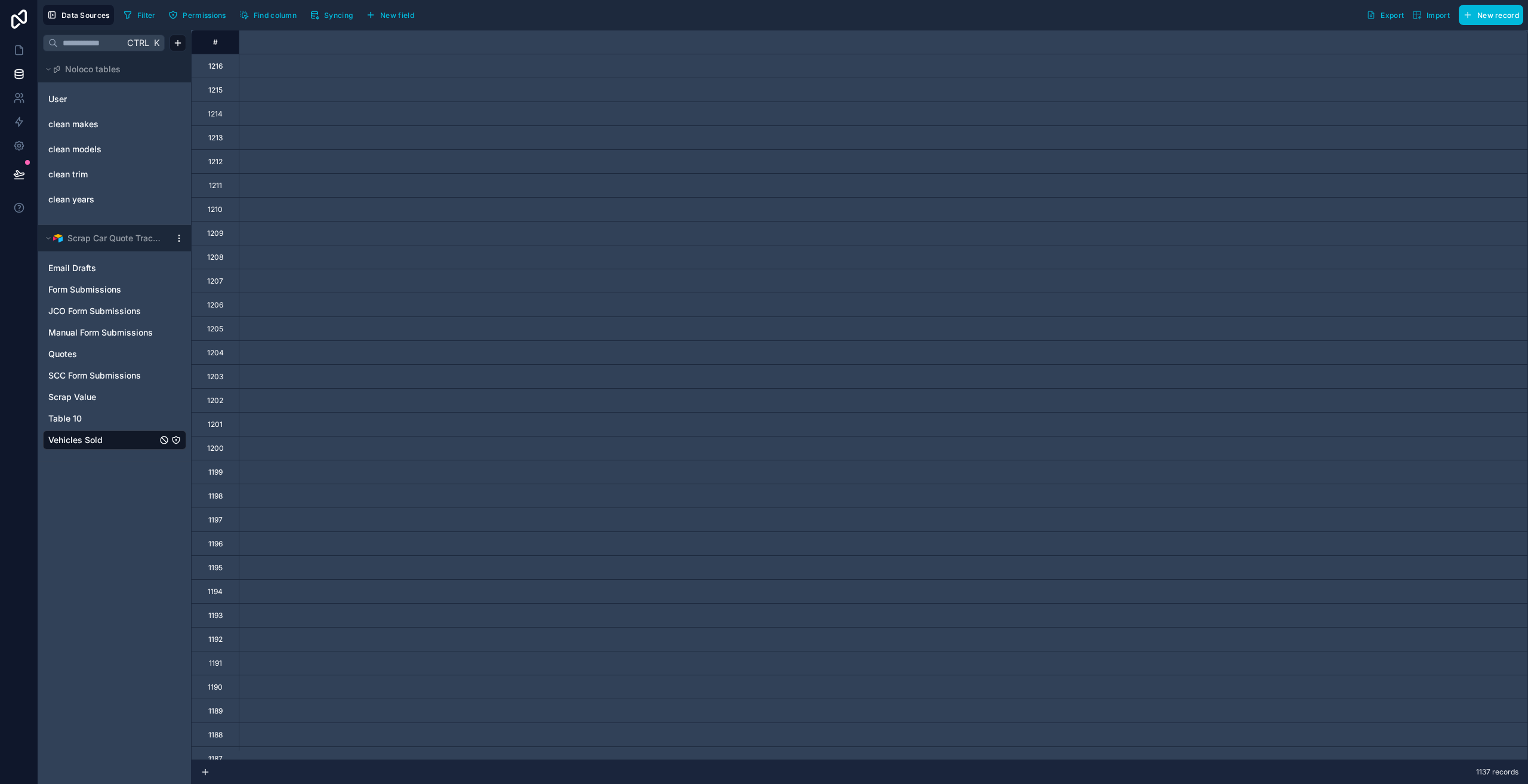
scroll to position [0, 2683]
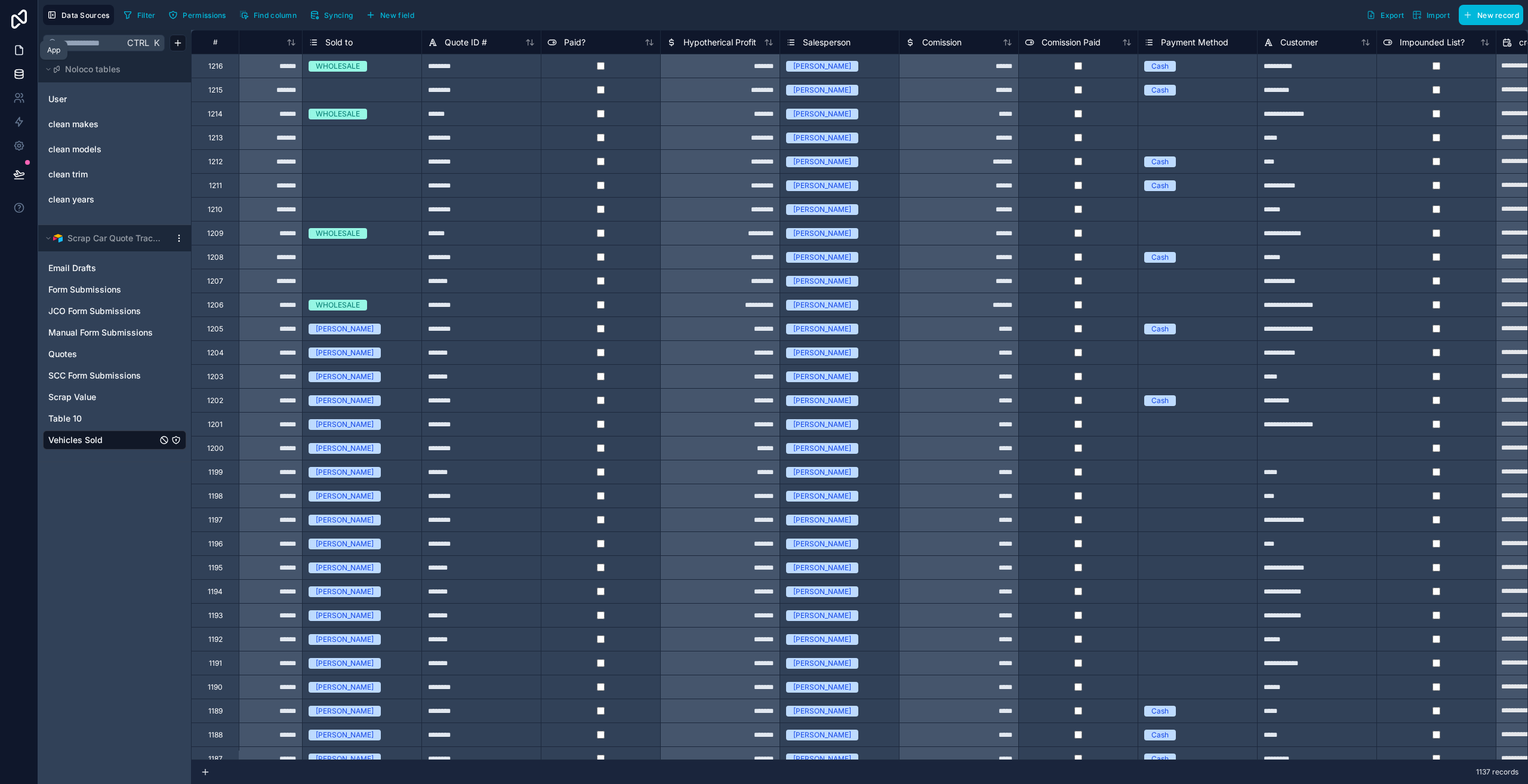
click at [21, 53] on icon at bounding box center [19, 51] width 12 height 12
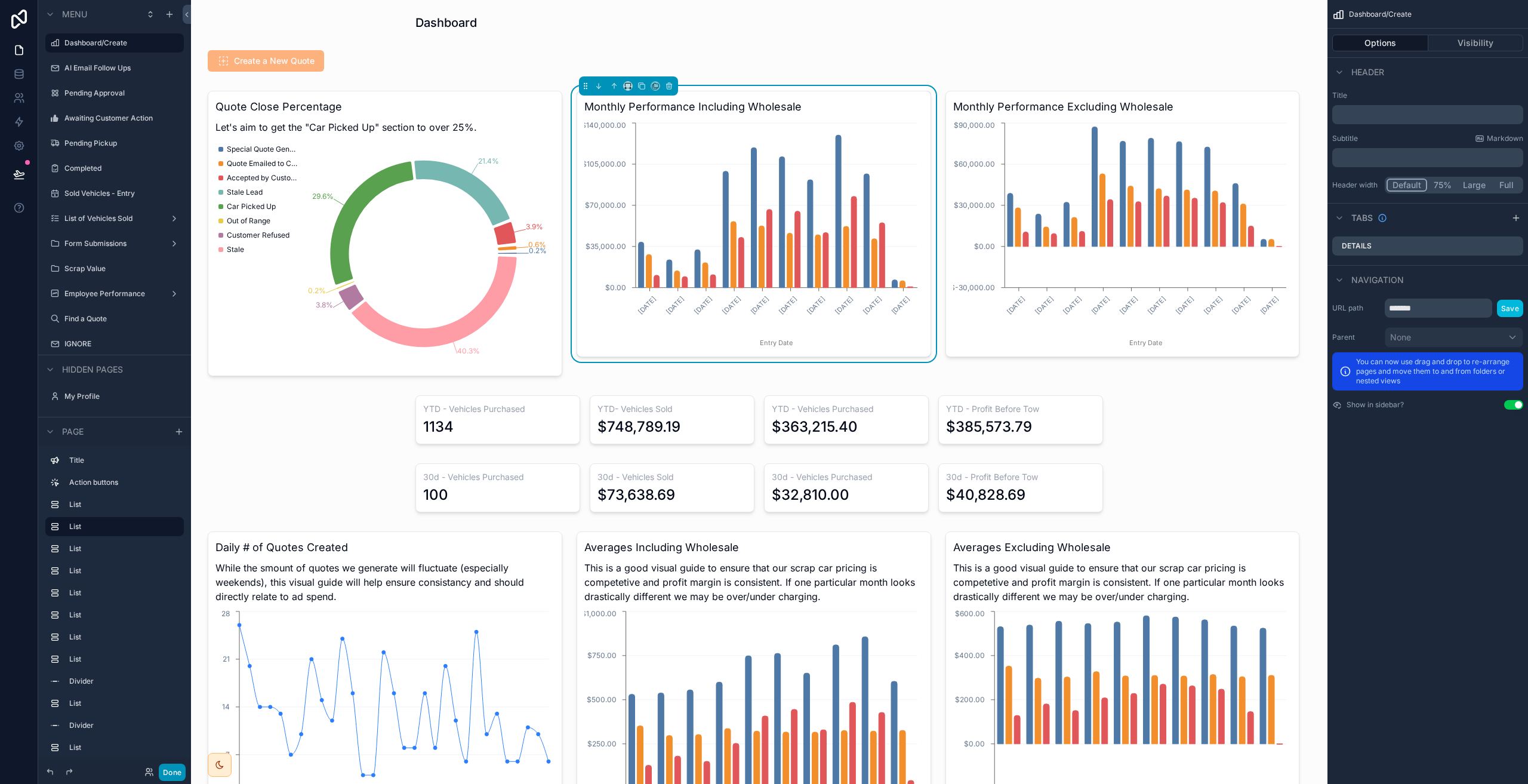
click at [172, 769] on button "Done" at bounding box center [172, 772] width 27 height 17
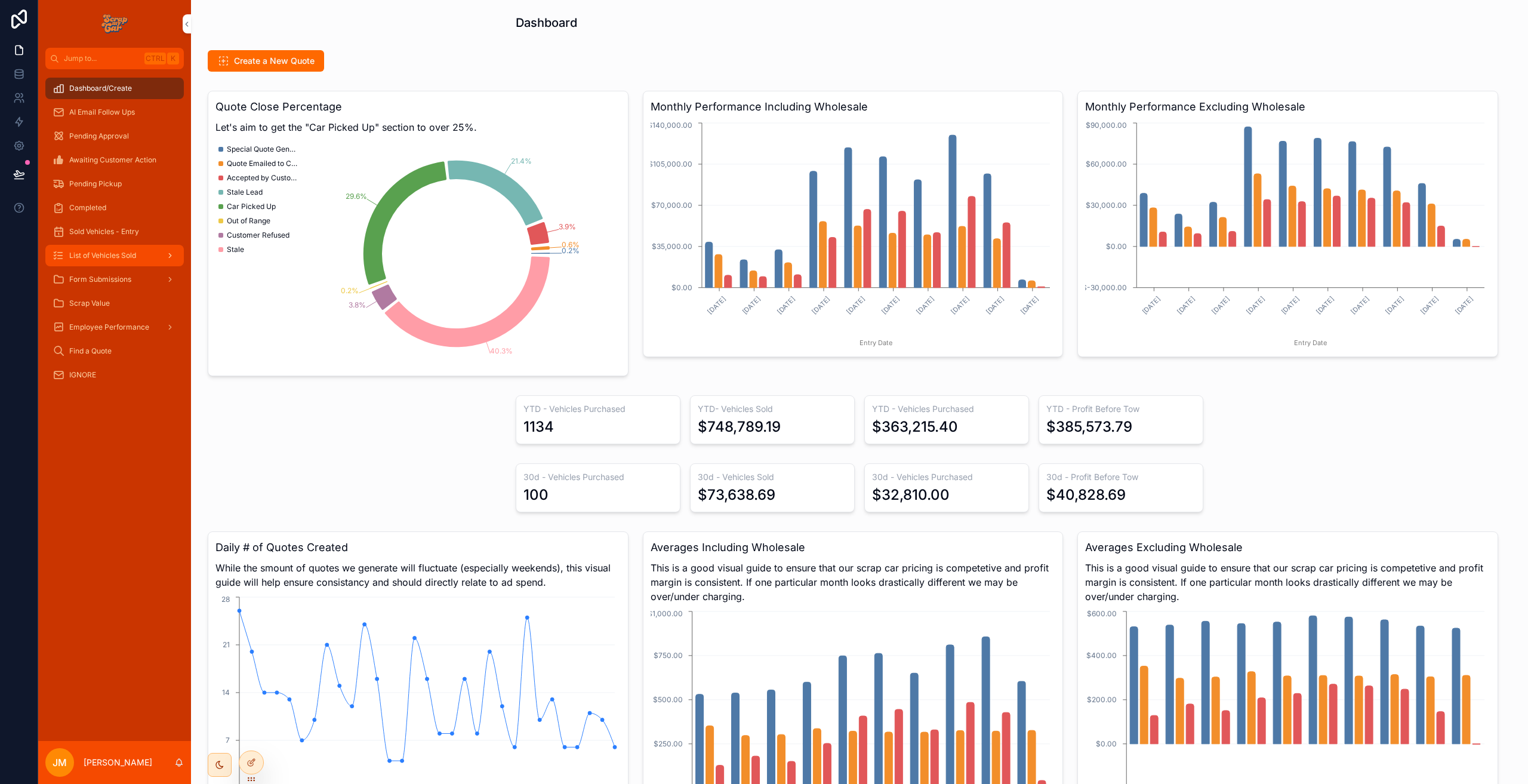
click at [105, 248] on div "List of Vehicles Sold" at bounding box center [115, 255] width 124 height 19
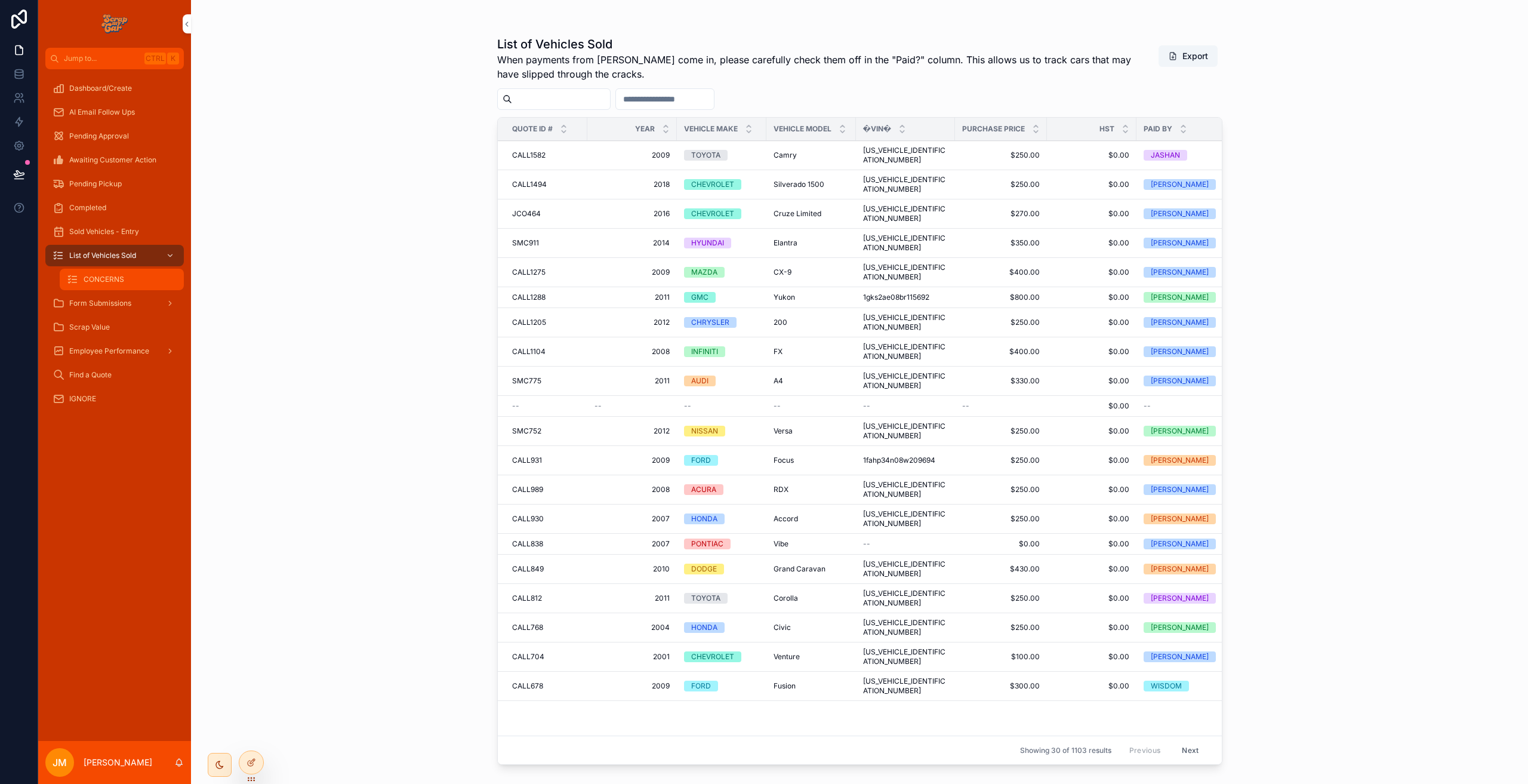
click at [118, 282] on span "CONCERNS" at bounding box center [104, 279] width 40 height 10
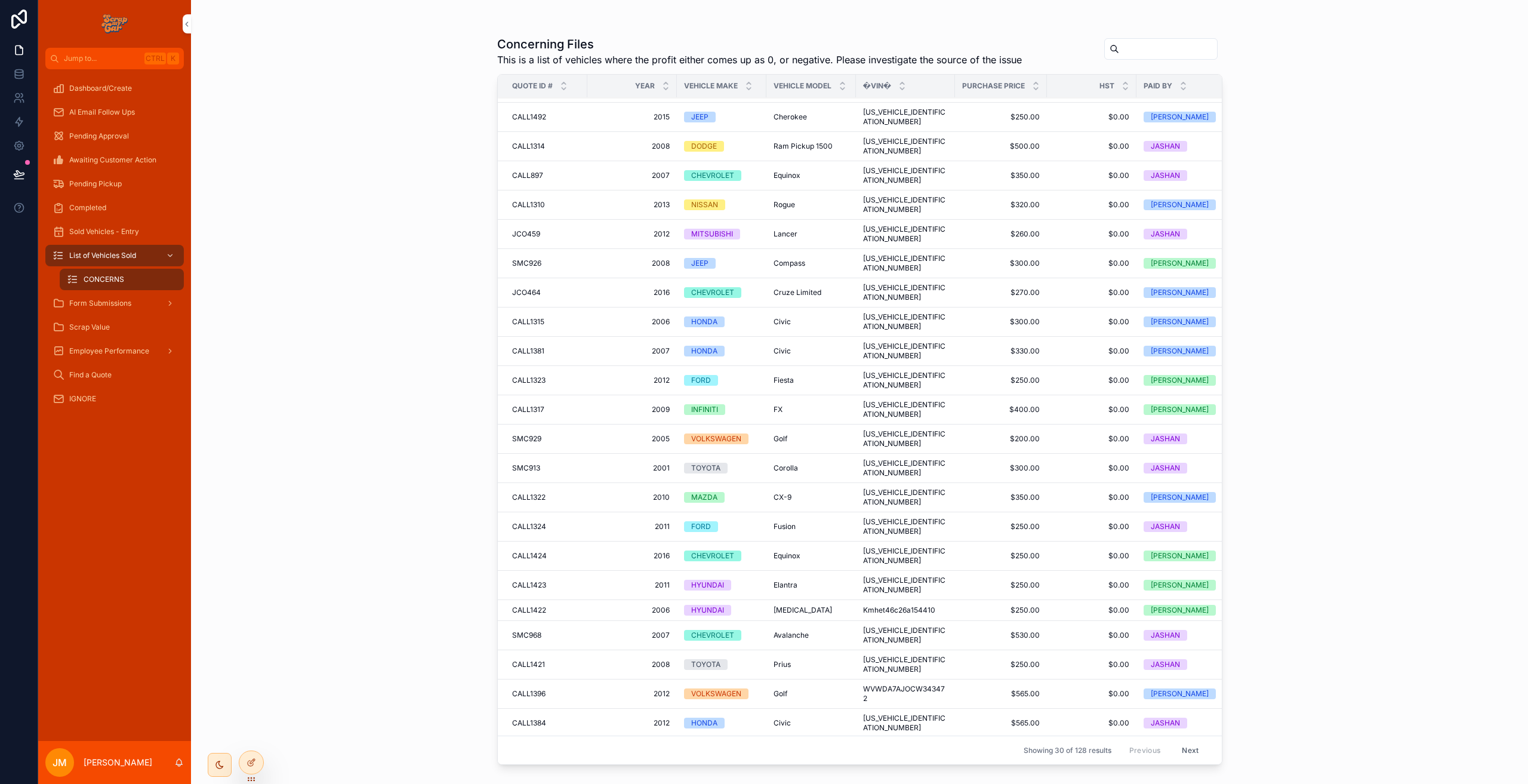
scroll to position [42, 0]
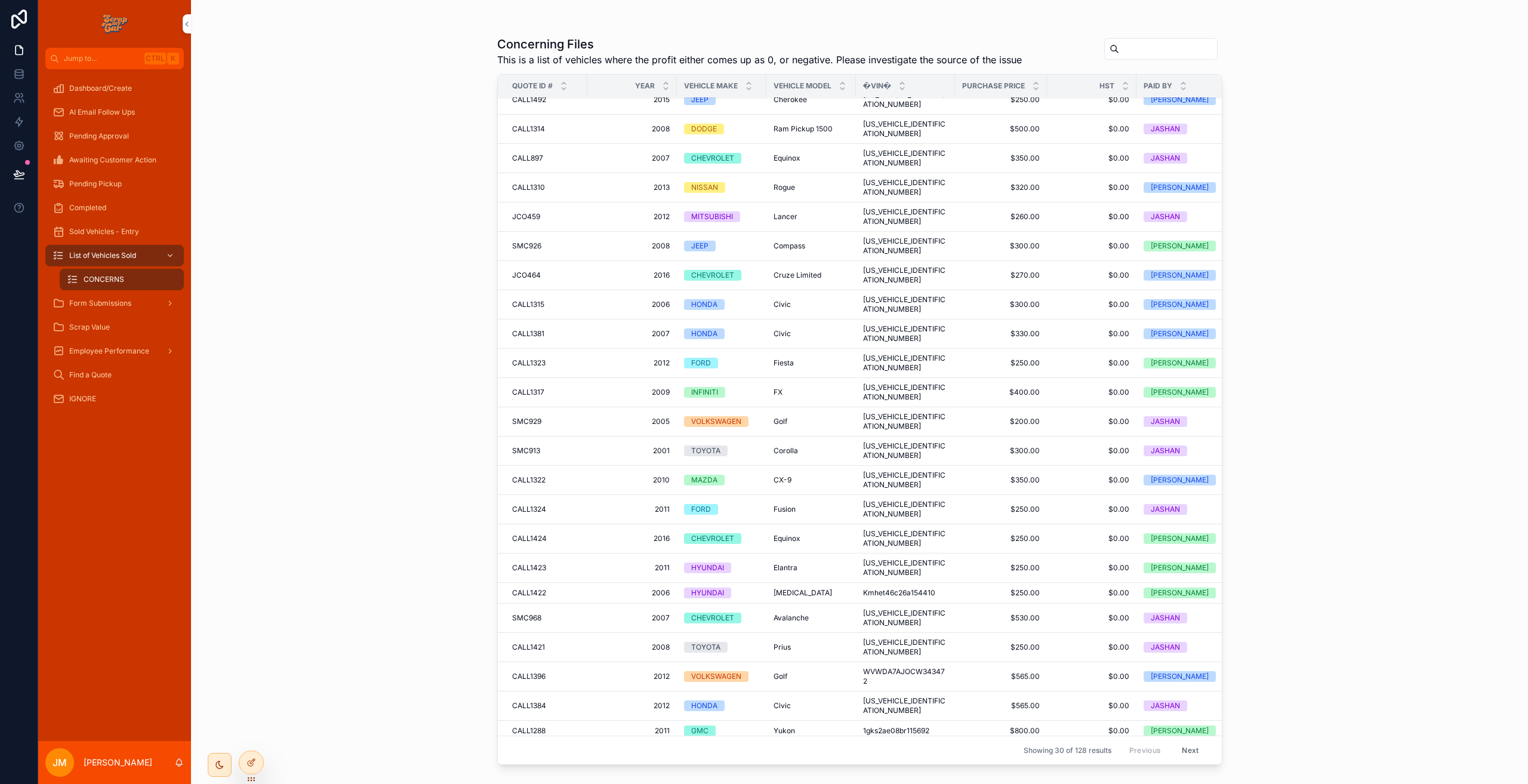
click at [1183, 742] on button "Next" at bounding box center [1191, 749] width 33 height 18
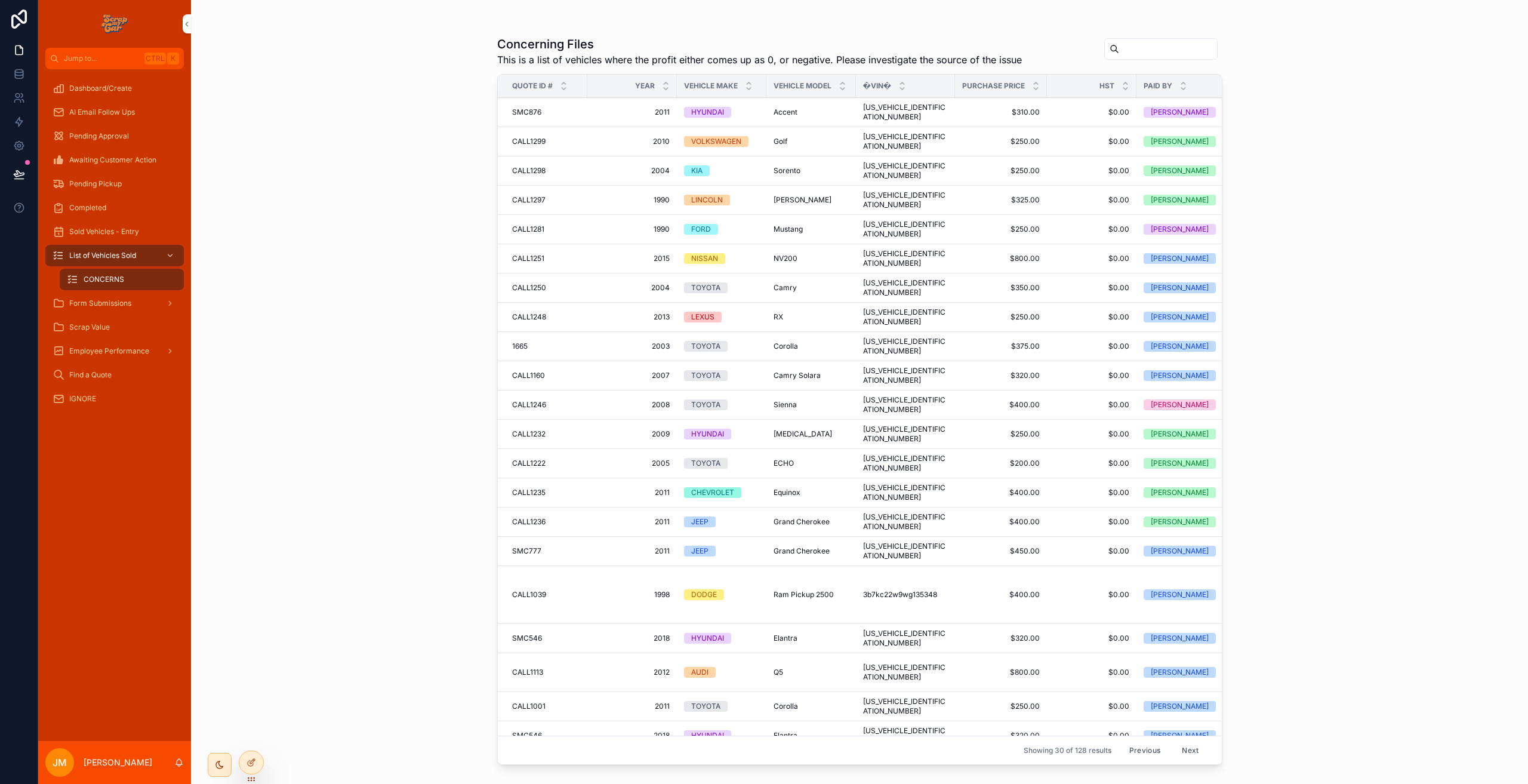
scroll to position [136, 0]
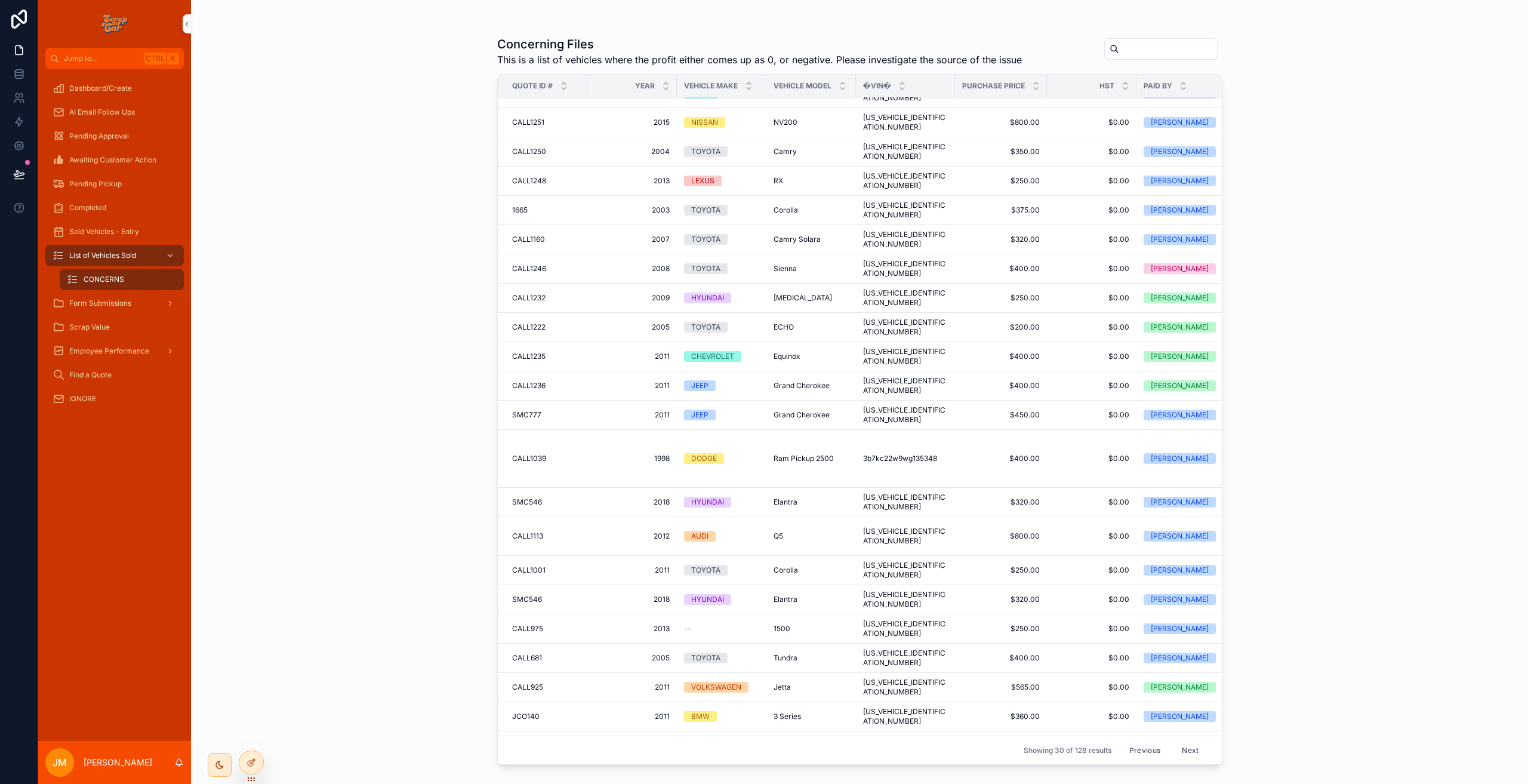
drag, startPoint x: 1189, startPoint y: 740, endPoint x: 1183, endPoint y: 737, distance: 6.7
click at [1189, 740] on button "Next" at bounding box center [1191, 749] width 33 height 18
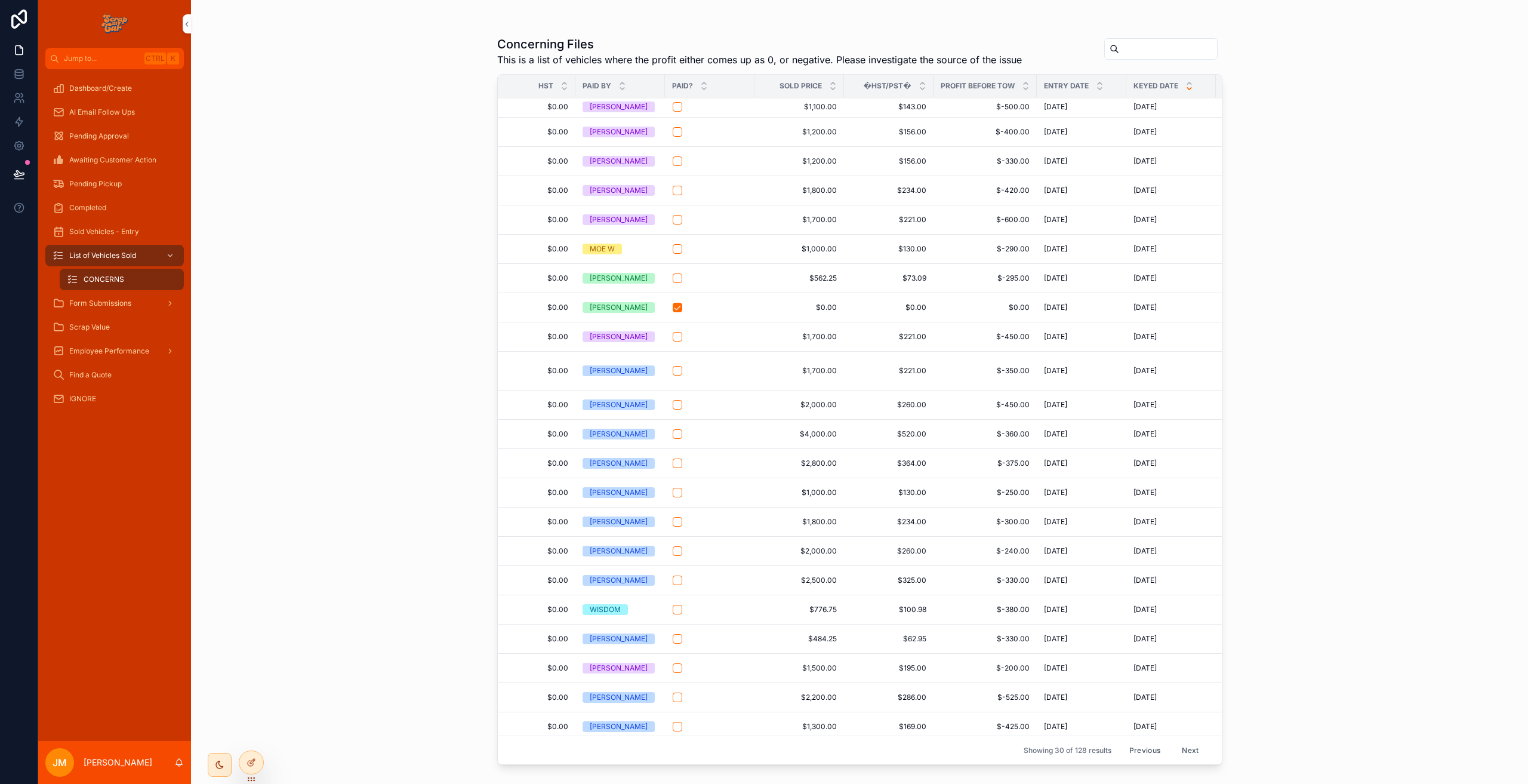
scroll to position [69, 478]
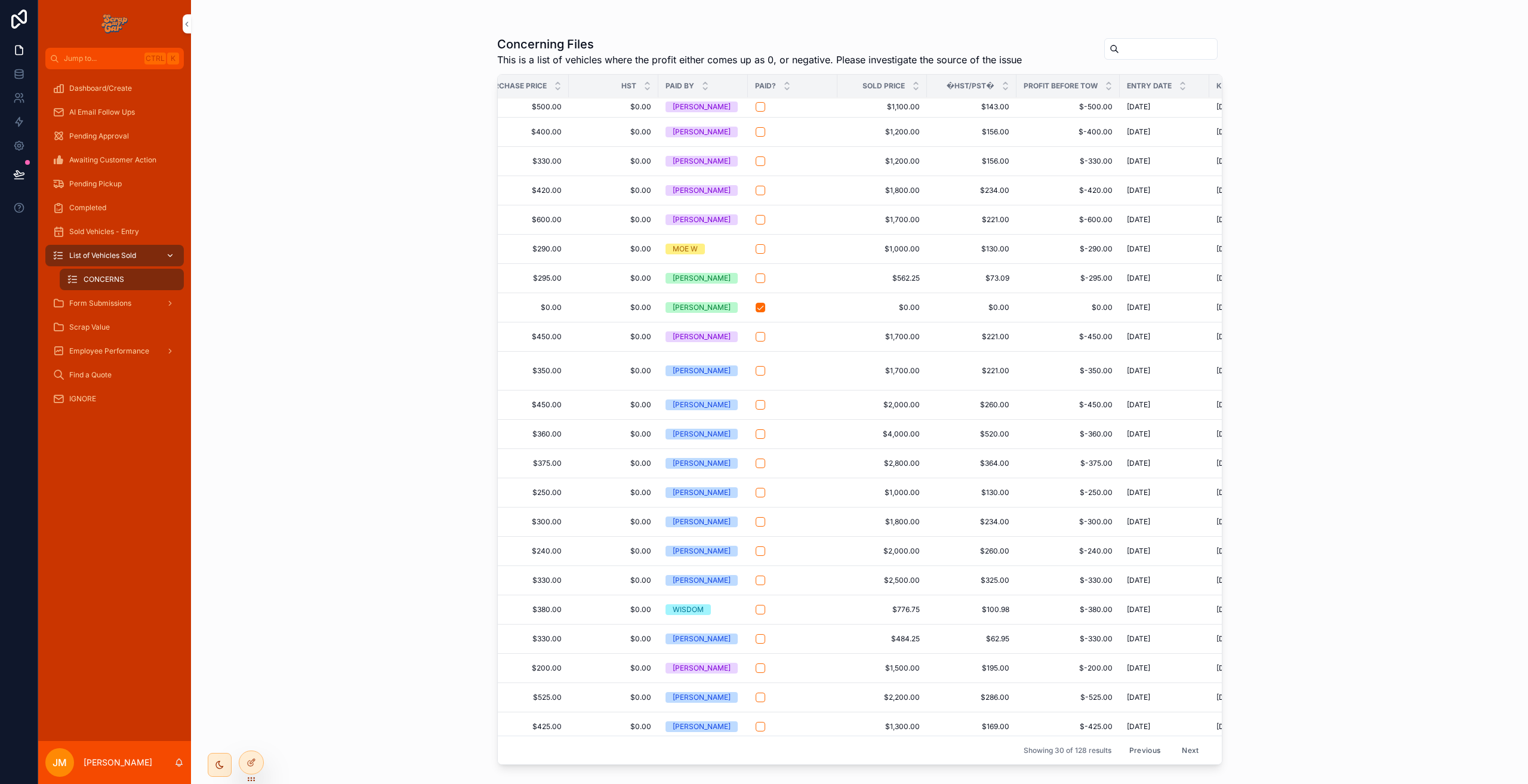
click at [153, 254] on div "List of Vehicles Sold" at bounding box center [115, 255] width 124 height 19
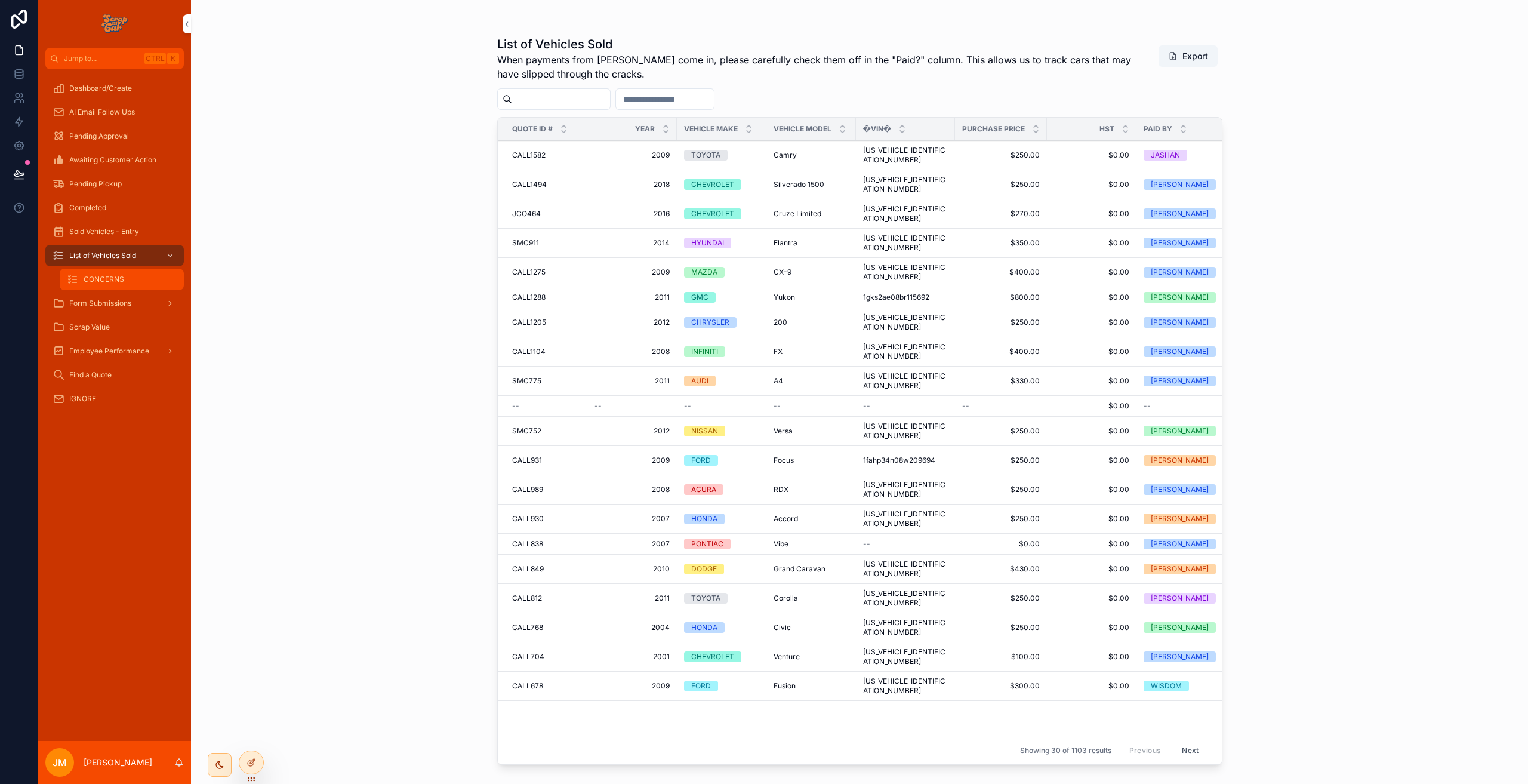
click at [120, 283] on span "CONCERNS" at bounding box center [104, 279] width 40 height 10
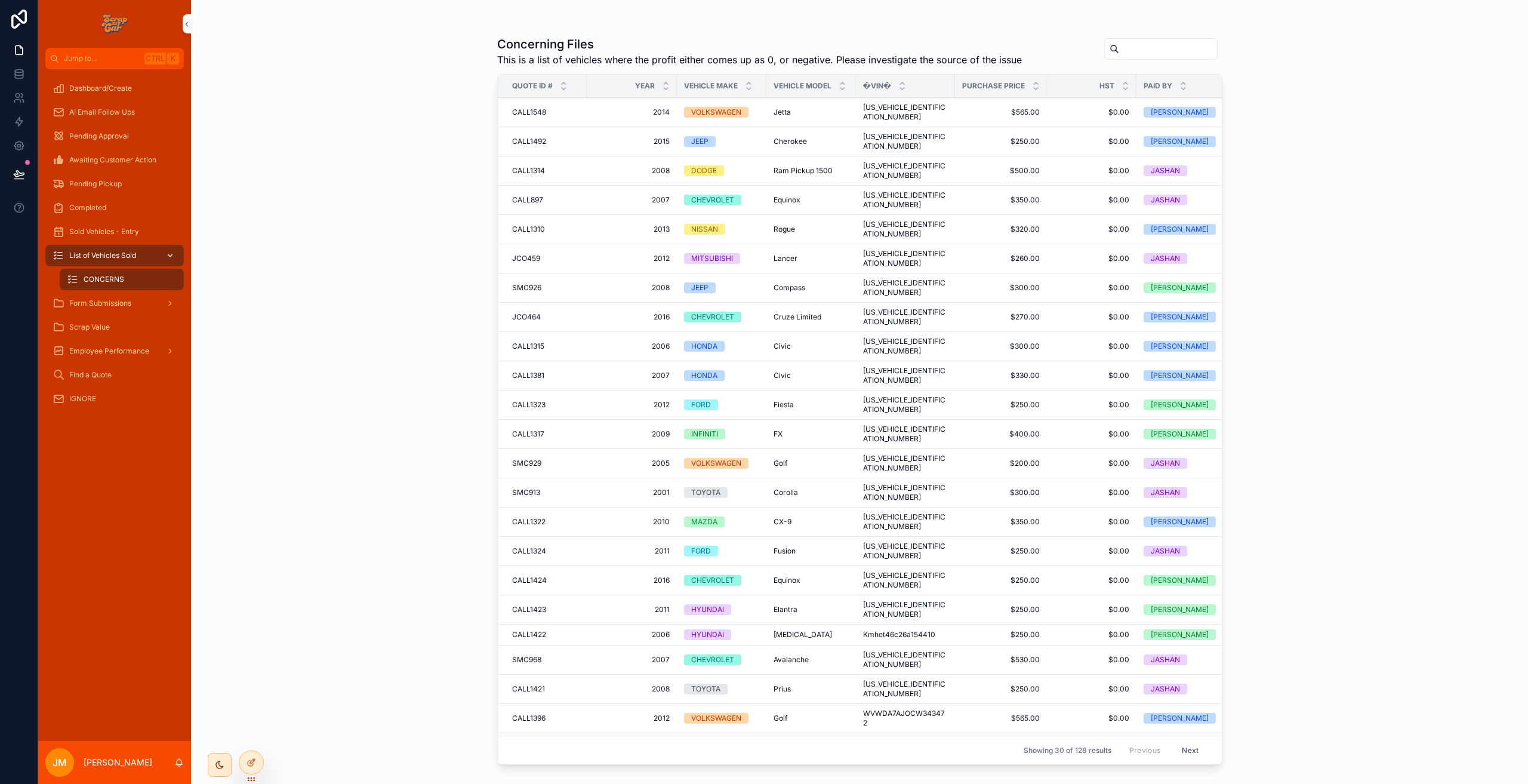
click at [166, 253] on icon "scrollable content" at bounding box center [170, 255] width 9 height 9
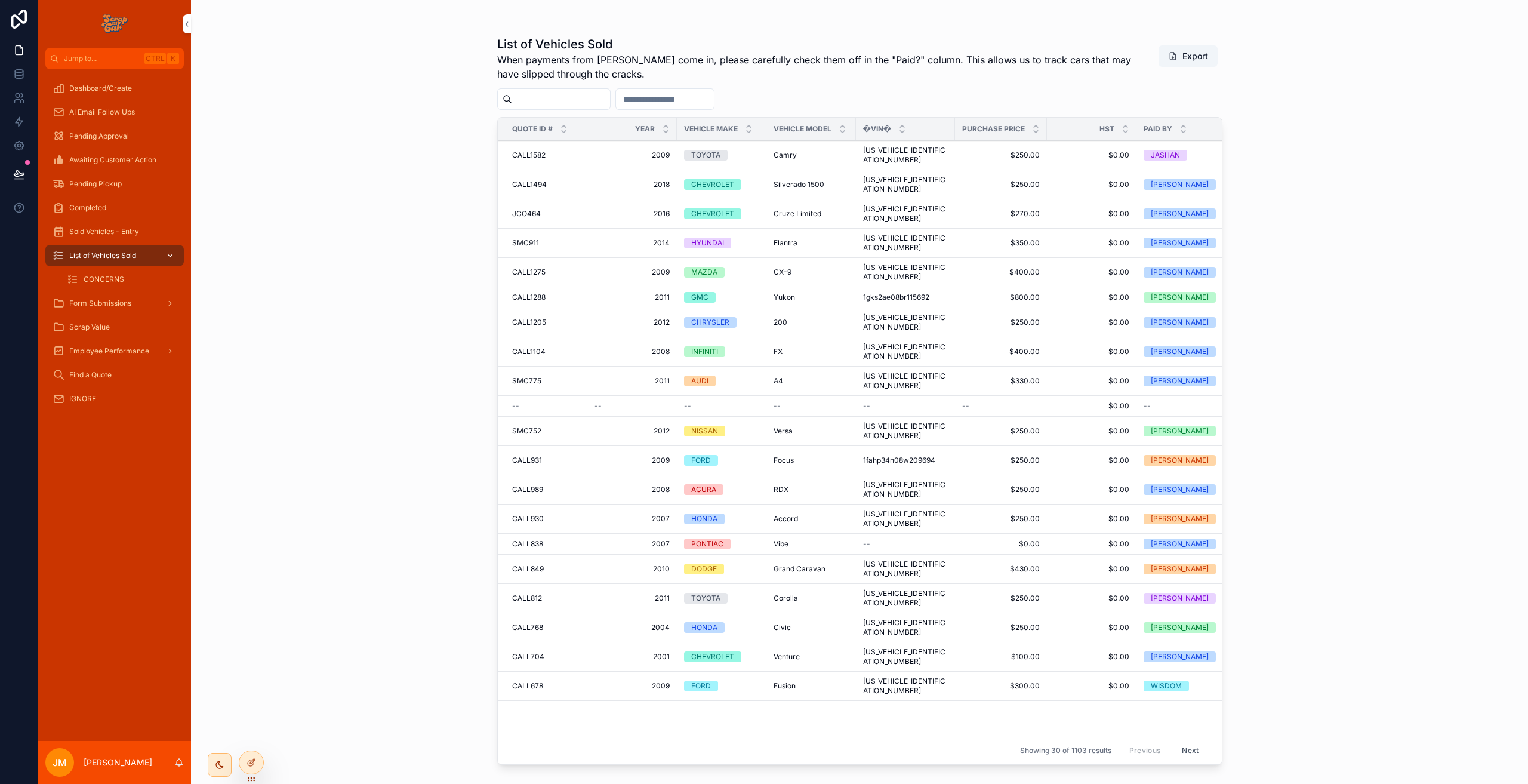
click at [105, 251] on span "List of Vehicles Sold" at bounding box center [102, 255] width 66 height 10
click at [115, 280] on span "CONCERNS" at bounding box center [104, 279] width 40 height 10
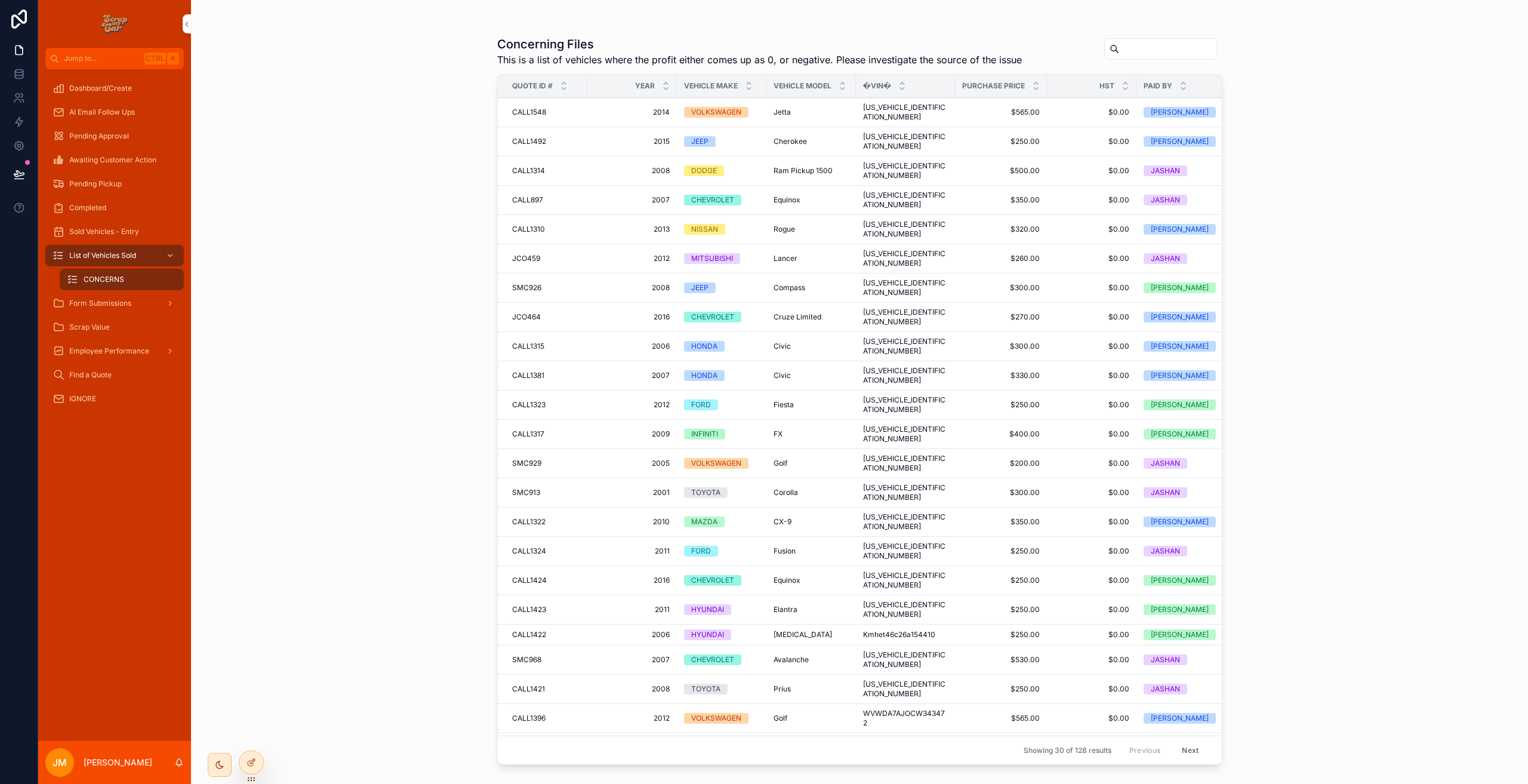
click at [1177, 741] on button "Next" at bounding box center [1191, 749] width 33 height 18
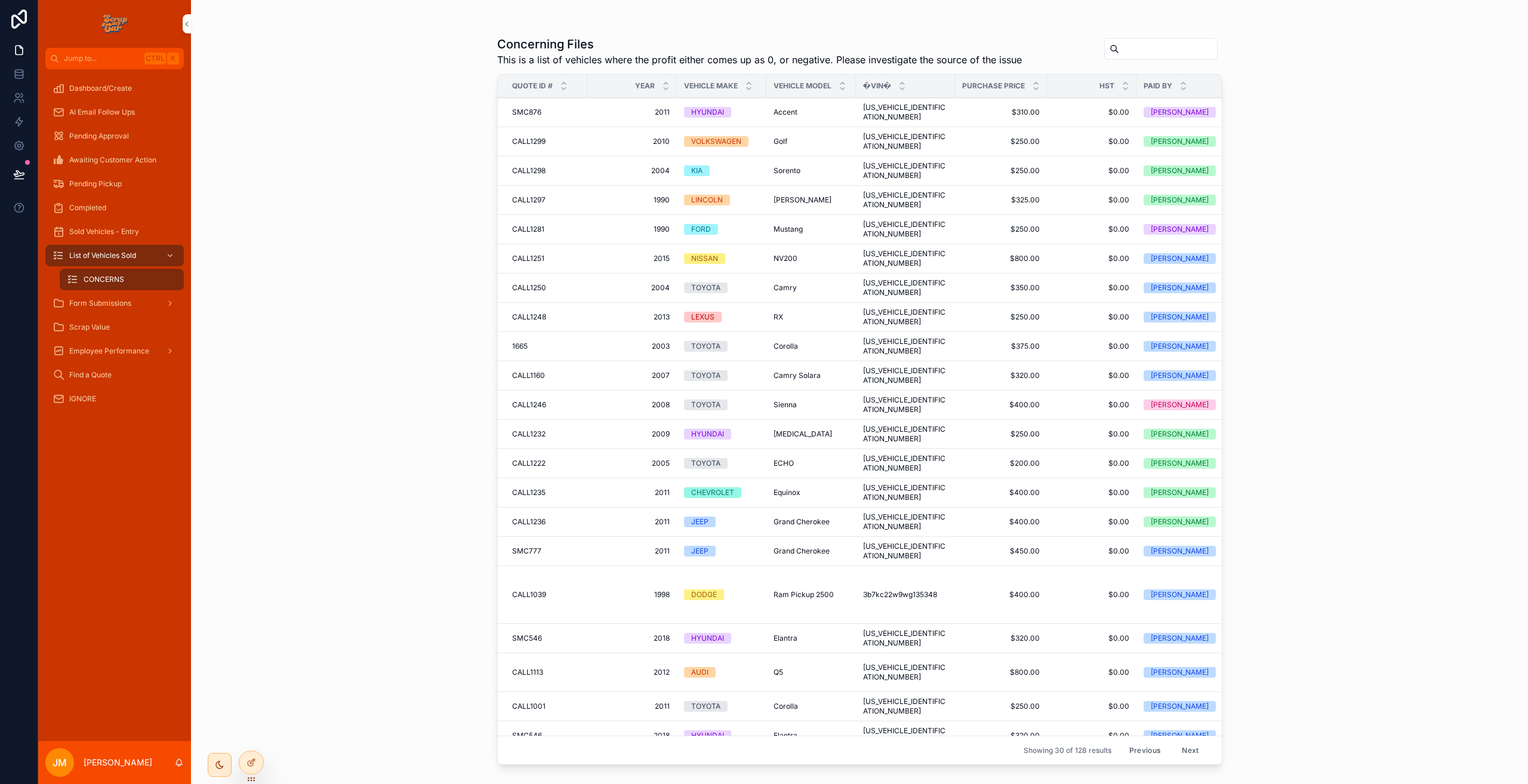
click at [1183, 742] on button "Next" at bounding box center [1191, 749] width 33 height 18
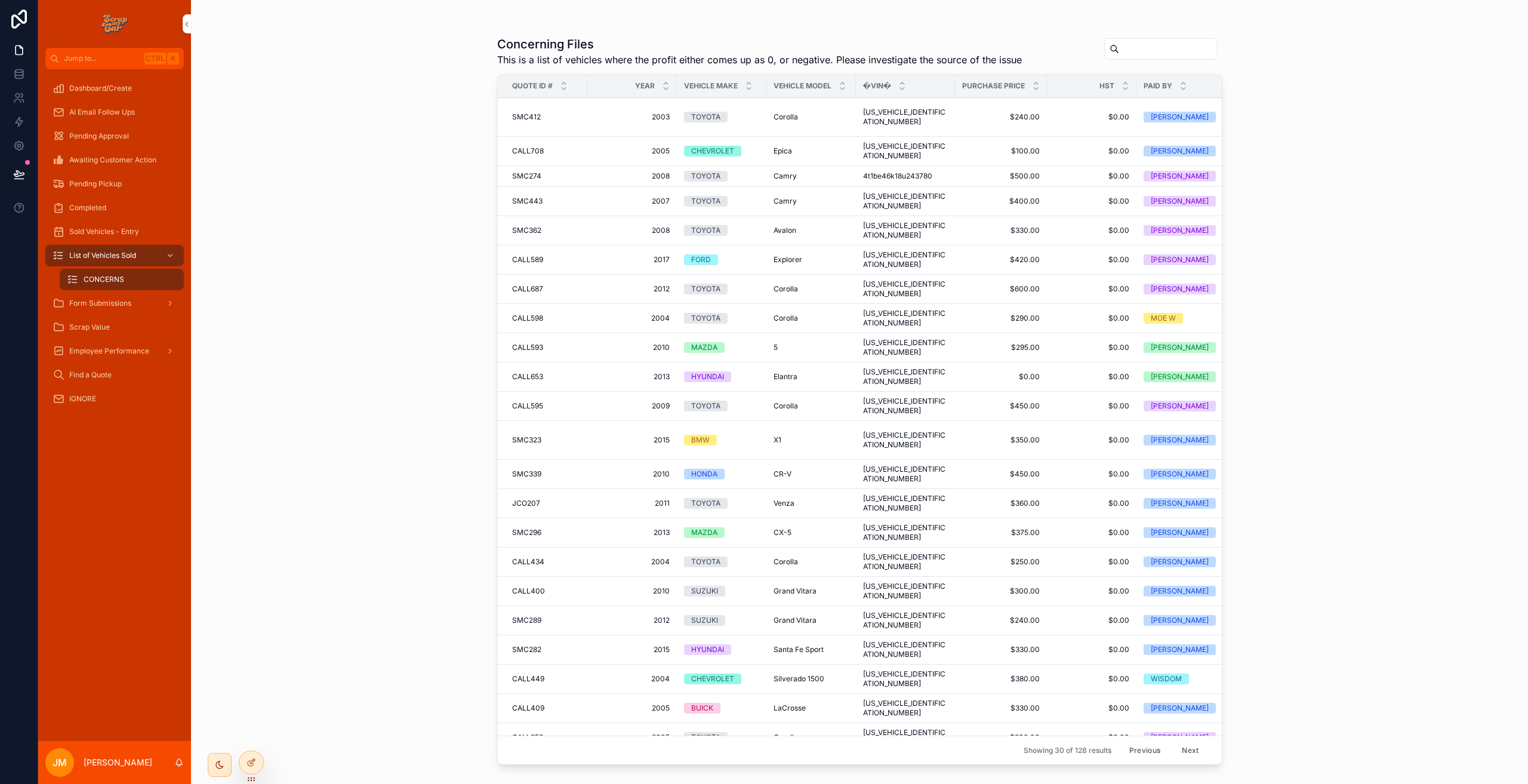
click at [1181, 745] on button "Next" at bounding box center [1191, 749] width 33 height 18
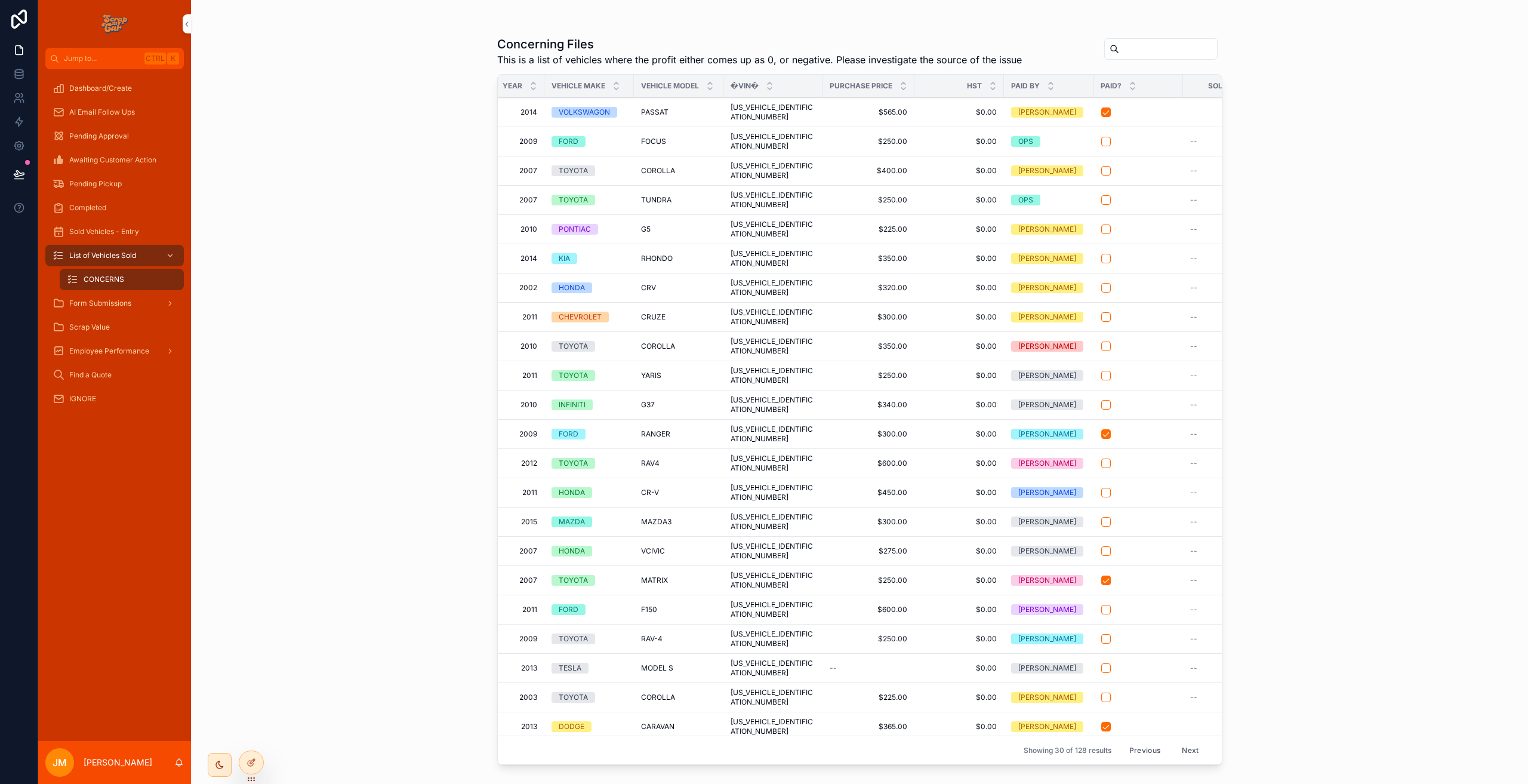
scroll to position [0, 68]
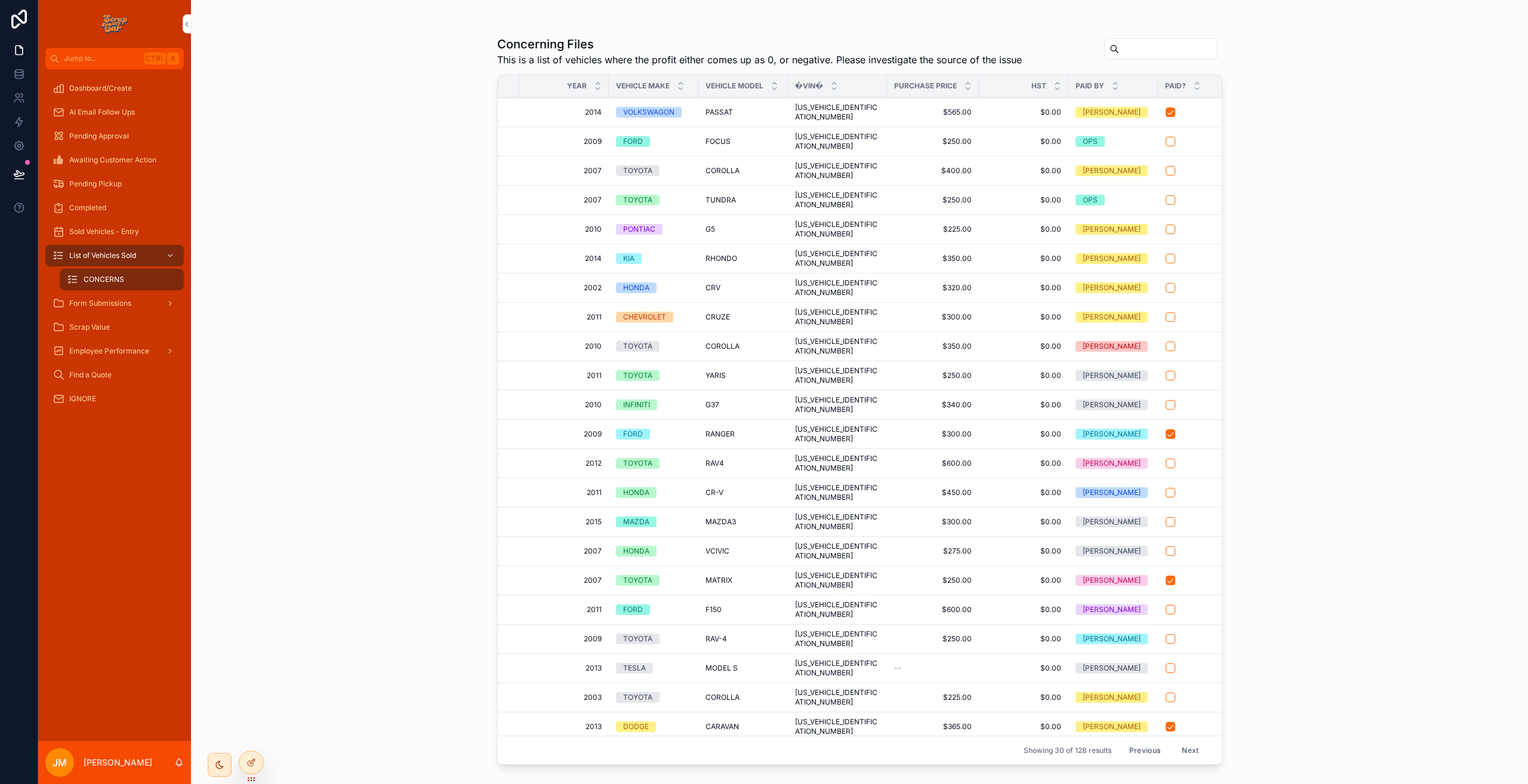
click at [1129, 742] on button "Previous" at bounding box center [1144, 749] width 48 height 18
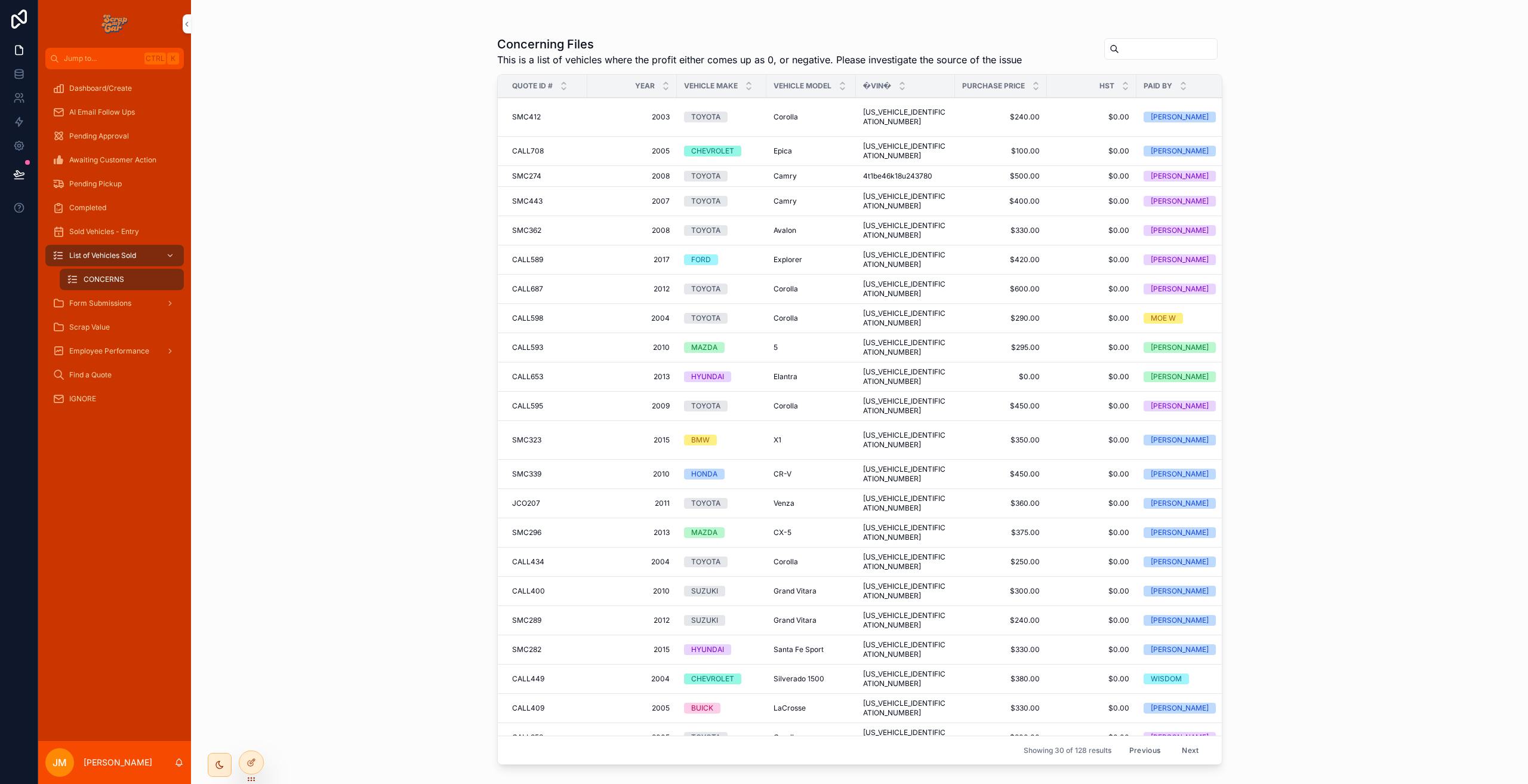
click at [1135, 740] on button "Previous" at bounding box center [1144, 749] width 48 height 18
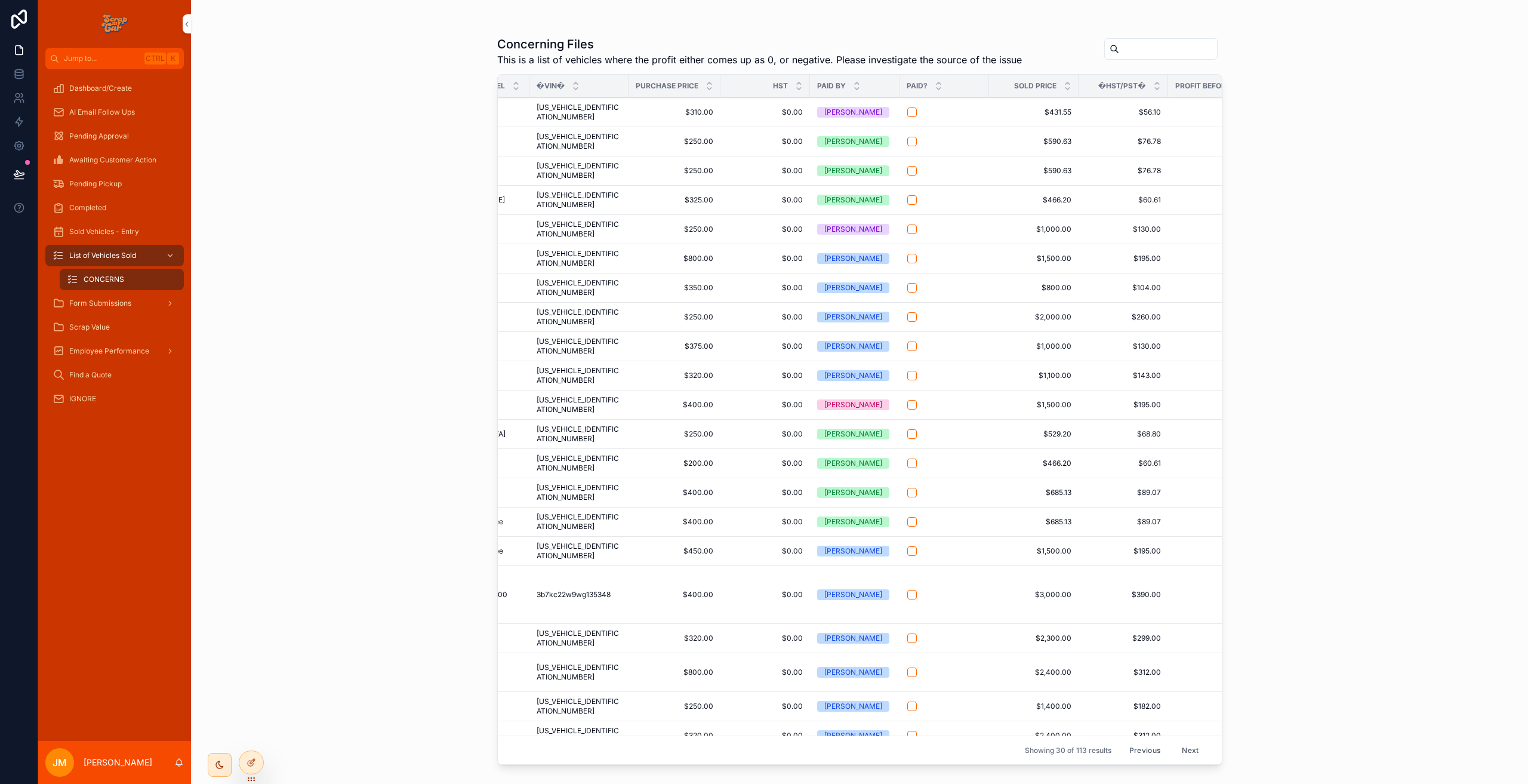
scroll to position [136, 327]
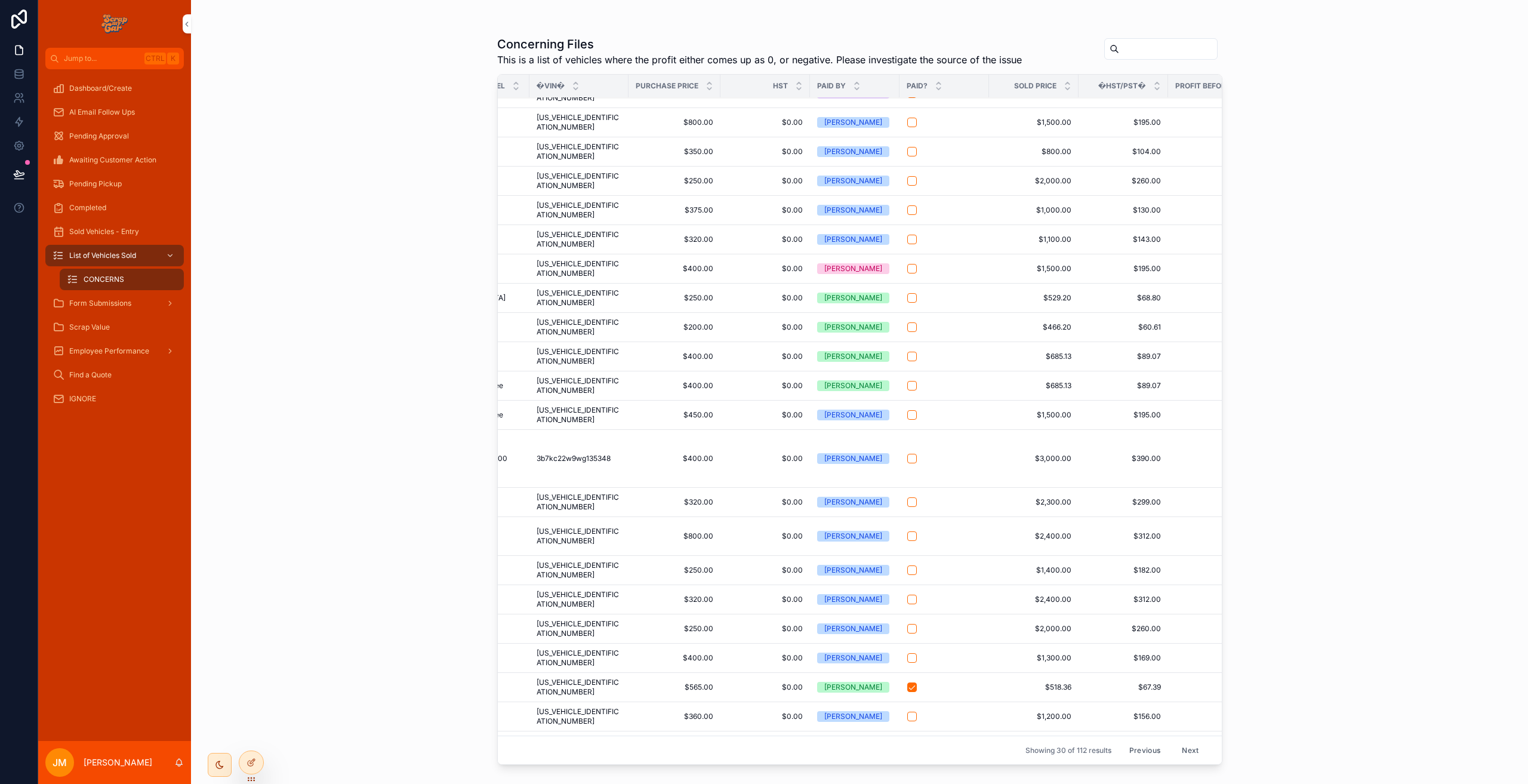
click at [1184, 740] on button "Next" at bounding box center [1191, 749] width 33 height 18
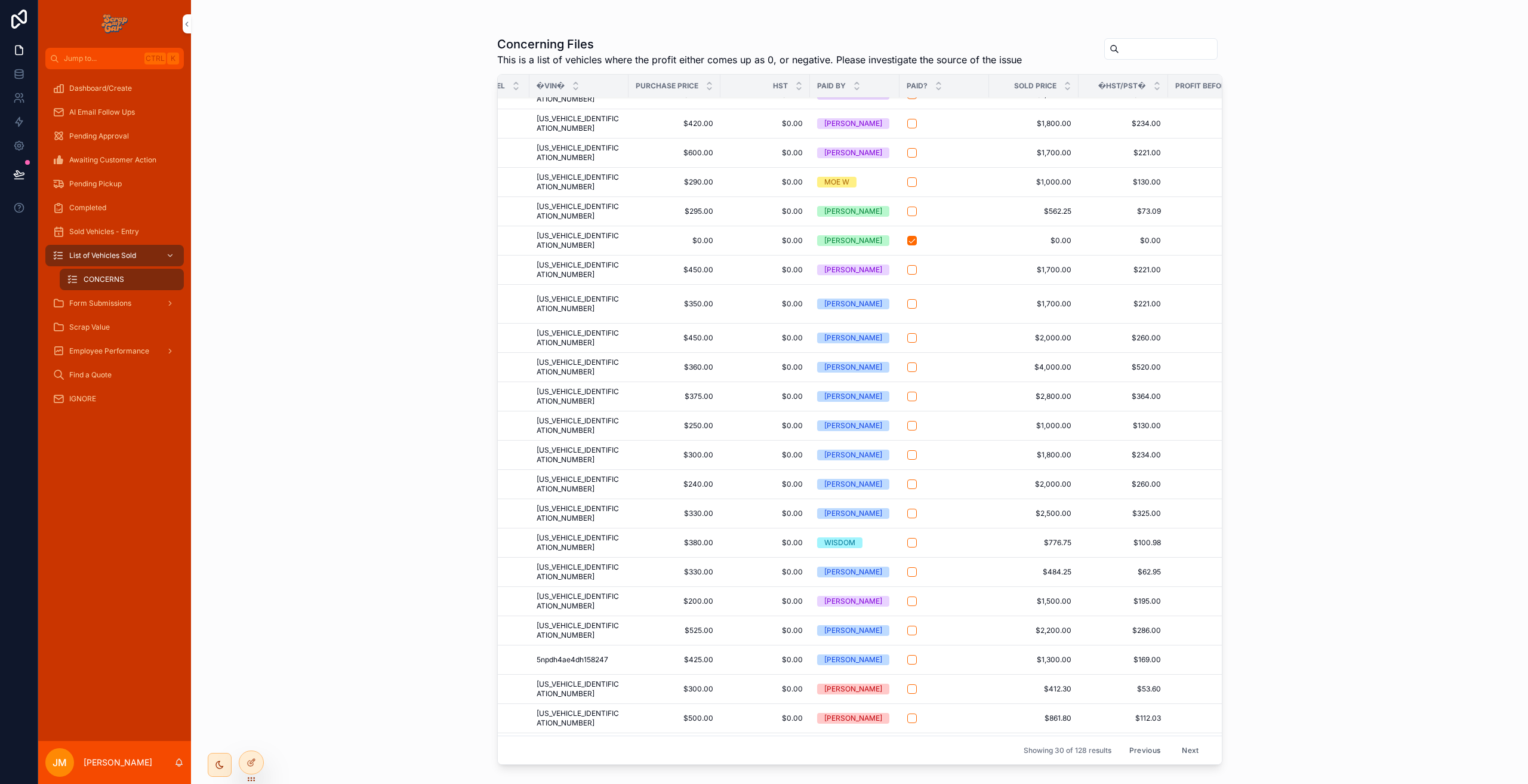
scroll to position [69, 327]
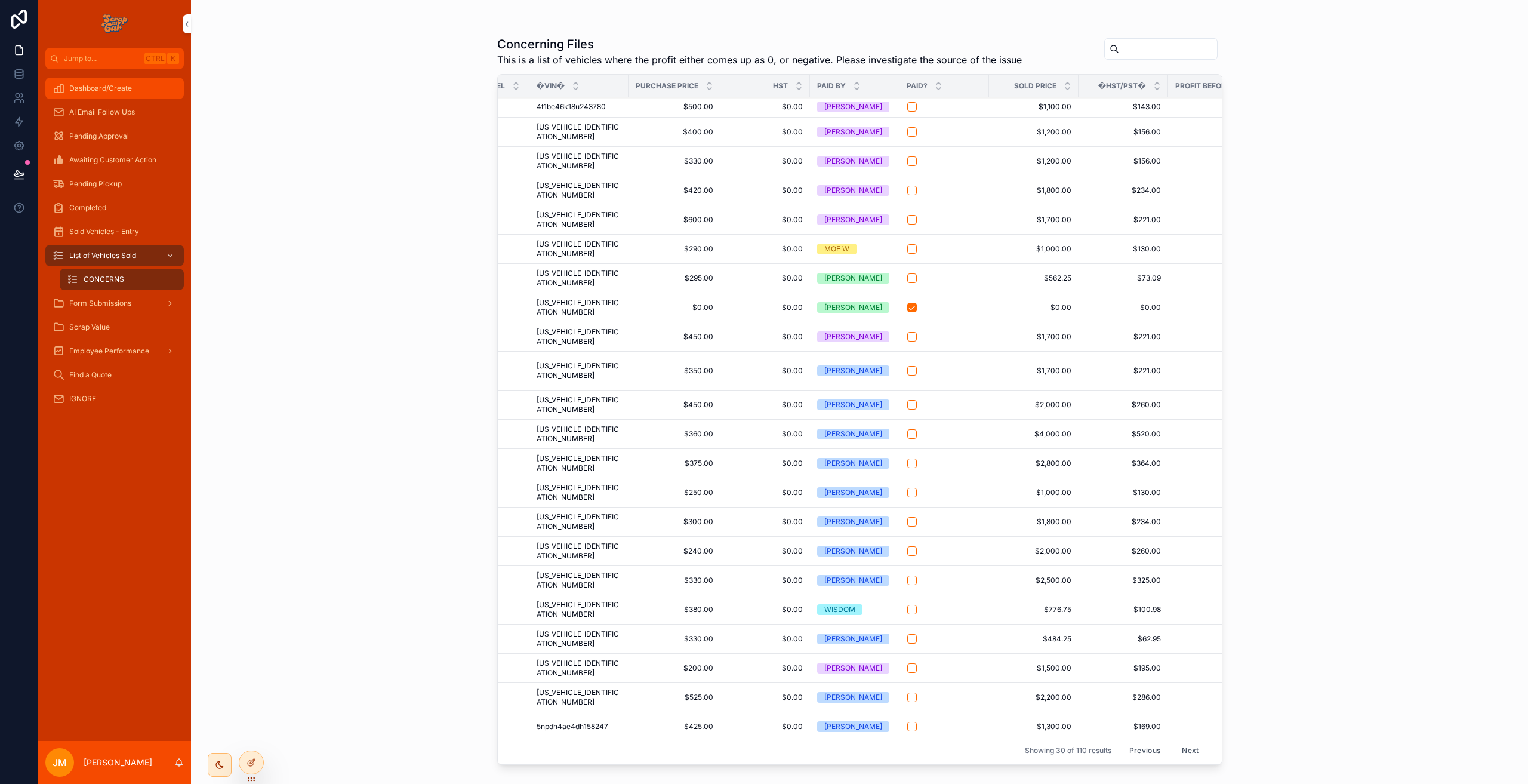
click at [99, 89] on span "Dashboard/Create" at bounding box center [101, 88] width 63 height 10
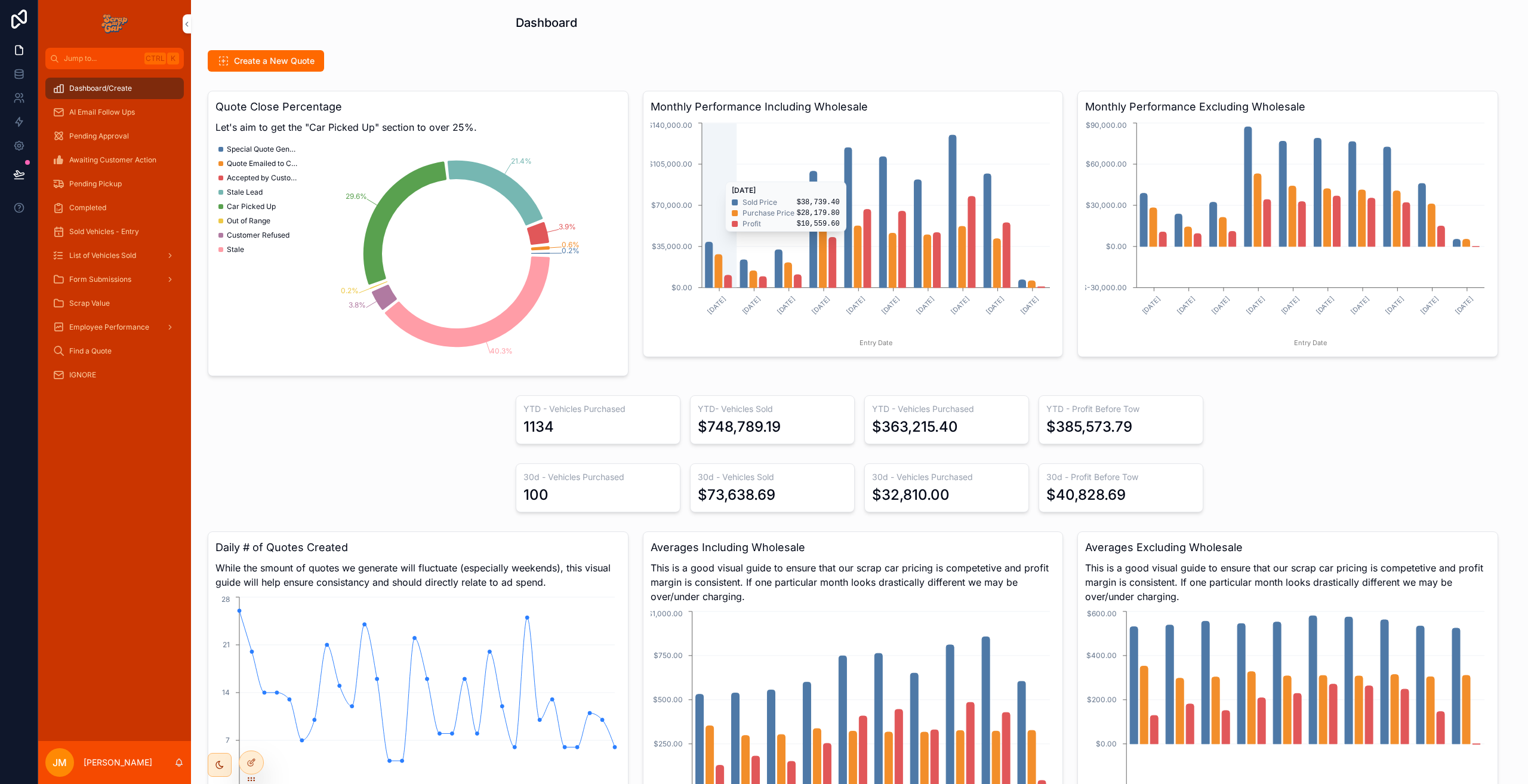
click at [858, 240] on icon "chart" at bounding box center [858, 256] width 7 height 61
click at [249, 765] on icon at bounding box center [251, 762] width 10 height 10
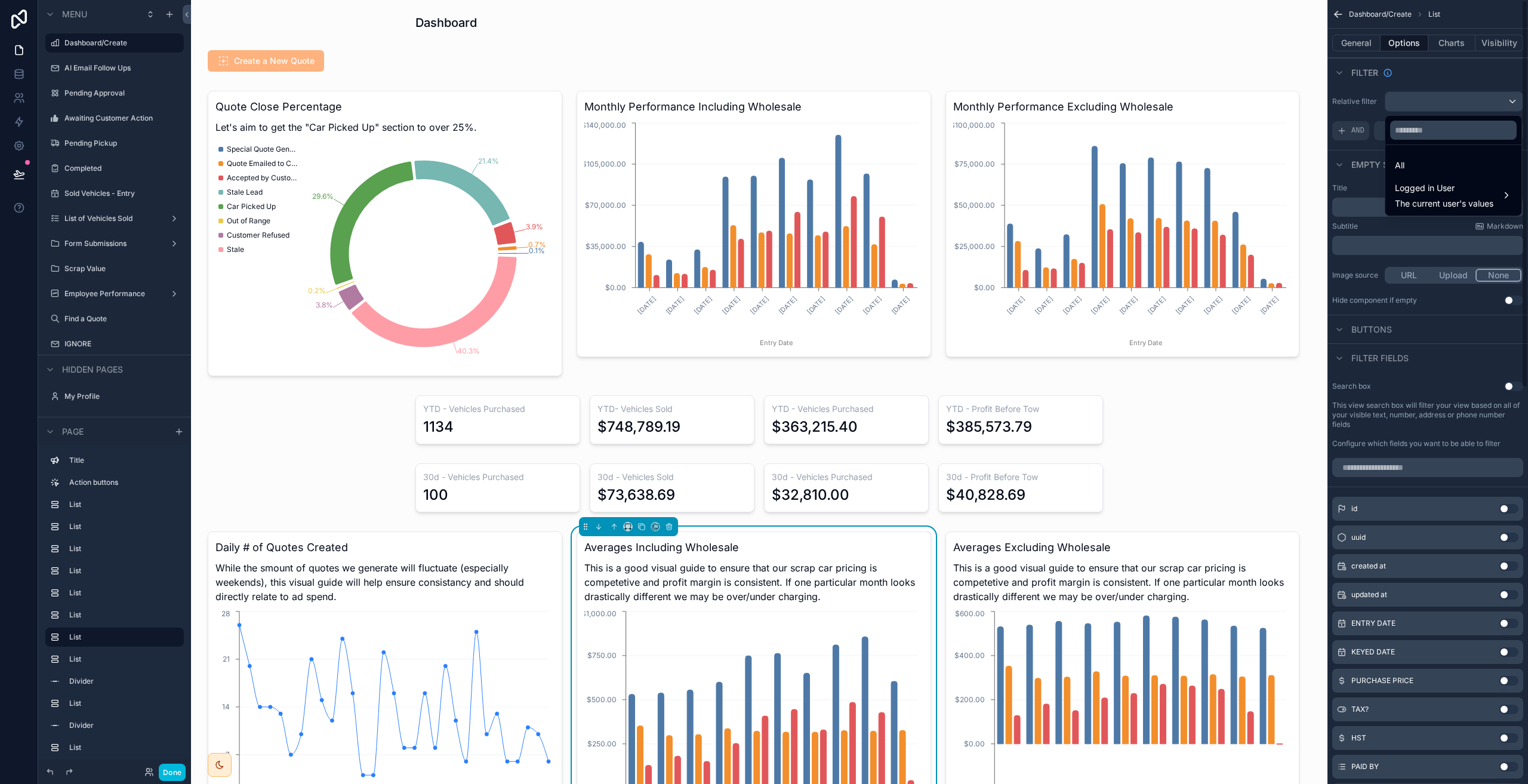
scroll to position [438, 0]
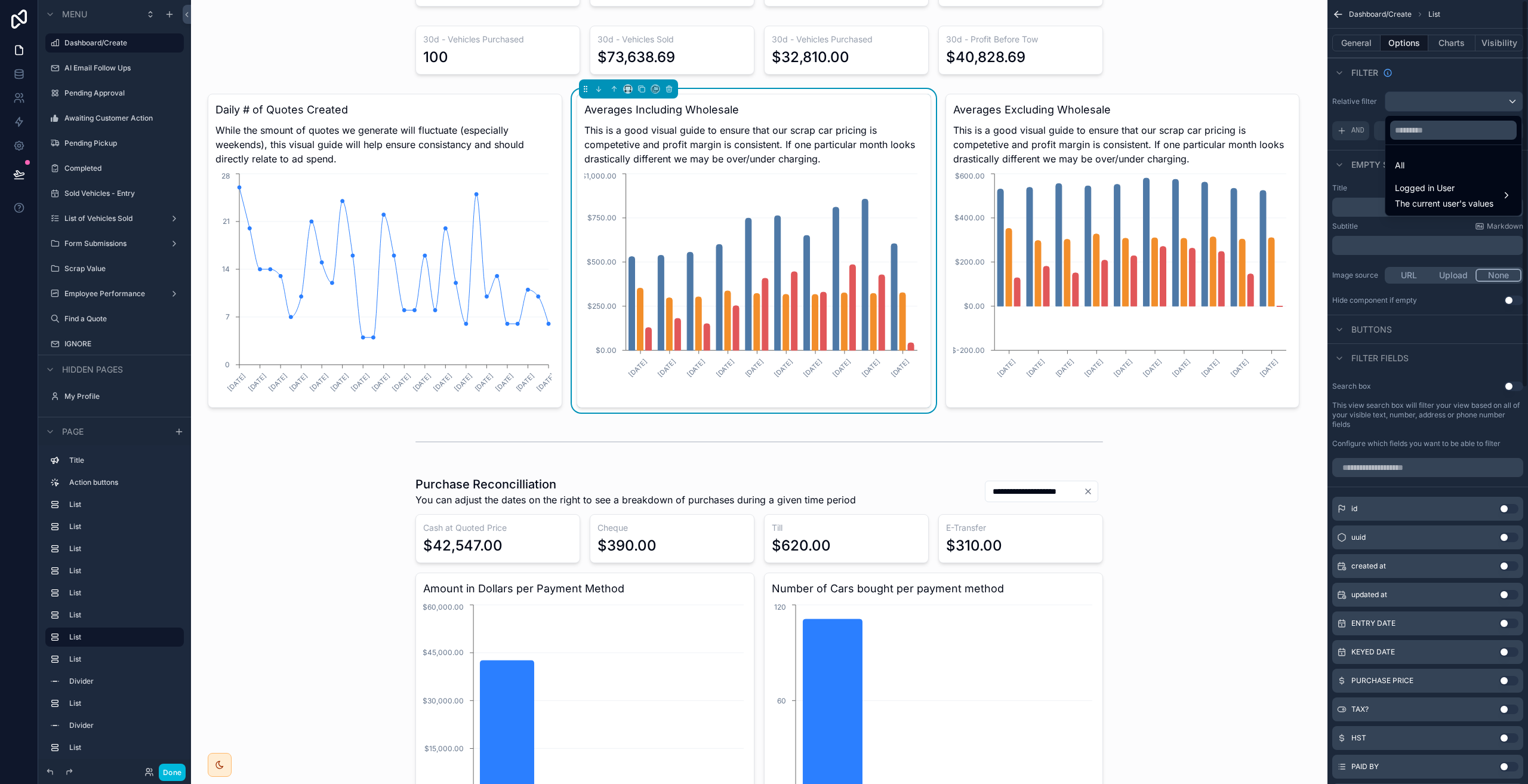
click at [1363, 103] on div "scrollable content" at bounding box center [764, 392] width 1528 height 784
click at [1437, 136] on div "Condition group" at bounding box center [1448, 131] width 149 height 19
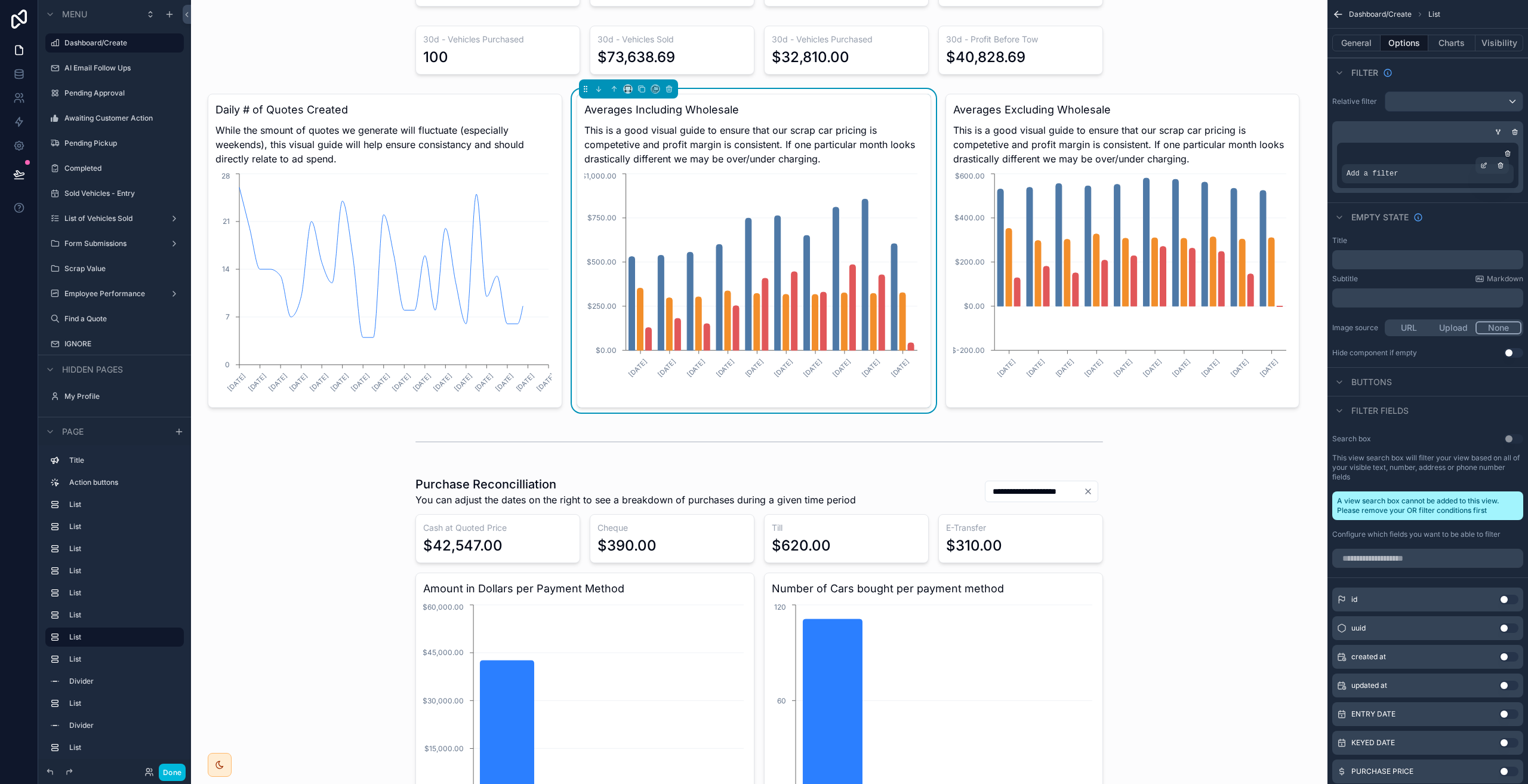
click at [1427, 174] on div "Add a filter" at bounding box center [1427, 174] width 172 height 19
click at [1482, 163] on icon "scrollable content" at bounding box center [1484, 165] width 7 height 7
click at [1256, 159] on div "Select a field" at bounding box center [1226, 156] width 71 height 19
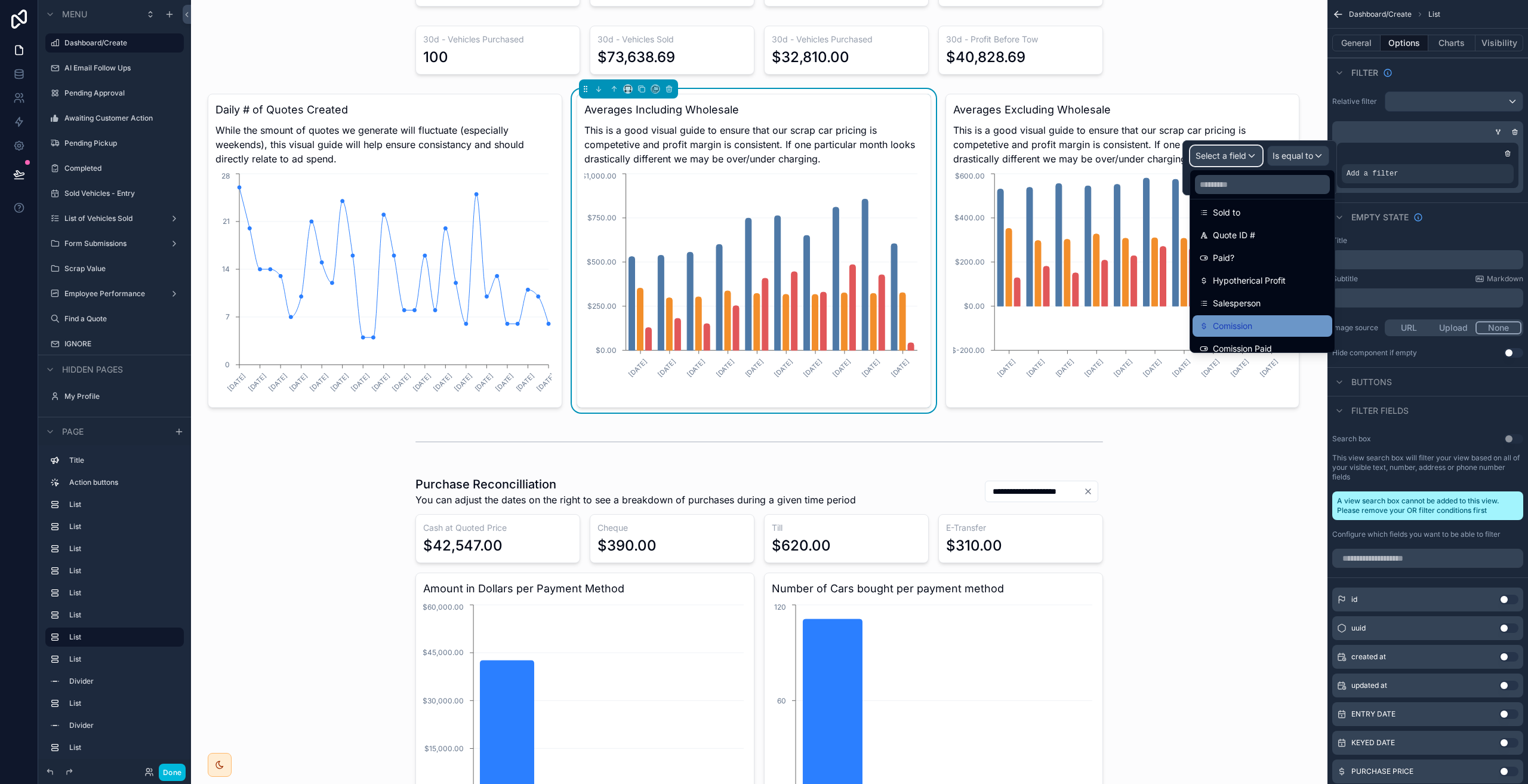
scroll to position [618, 0]
click at [1255, 262] on div "Paid?" at bounding box center [1262, 260] width 125 height 14
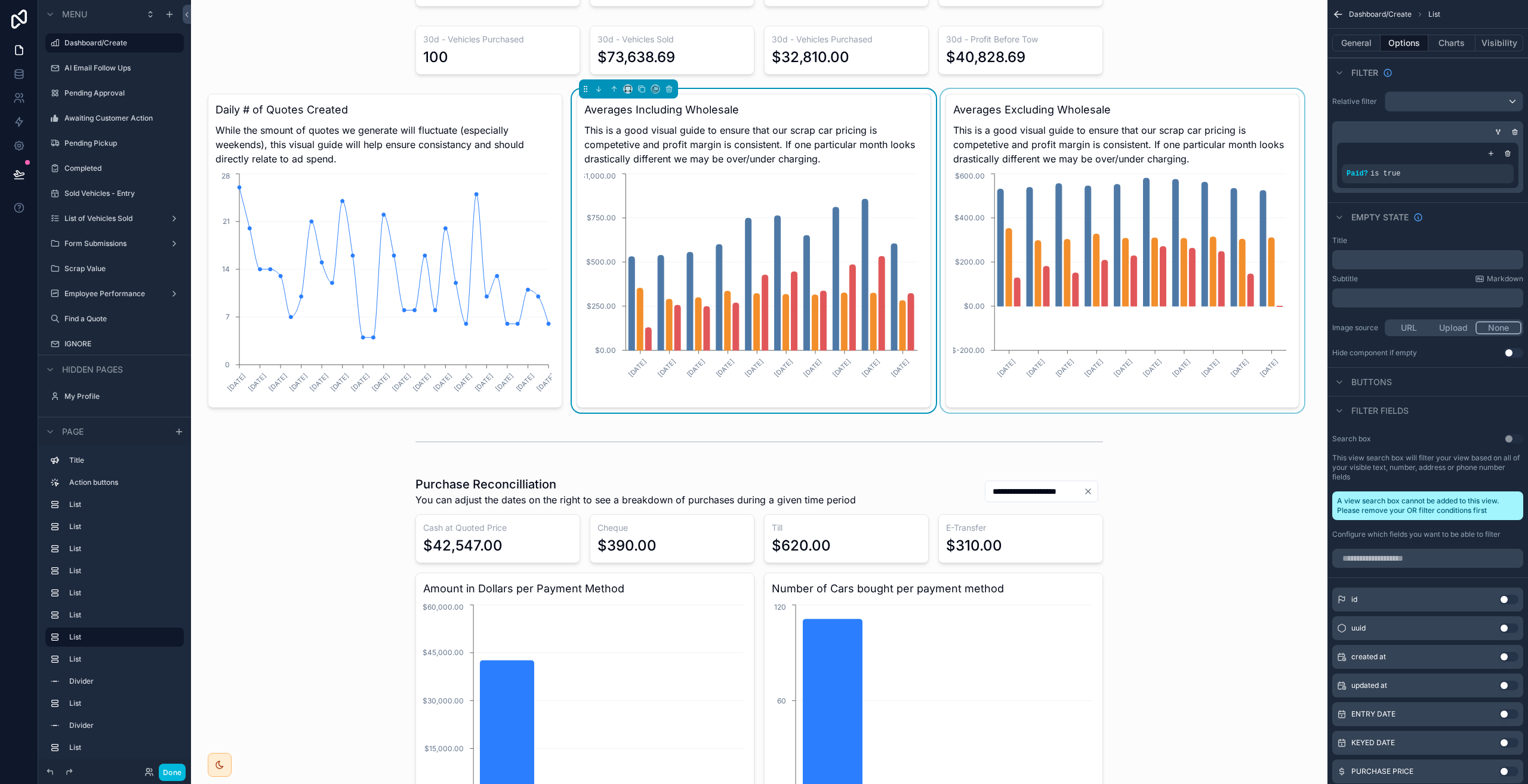
click at [1103, 128] on div "scrollable content" at bounding box center [1122, 251] width 369 height 323
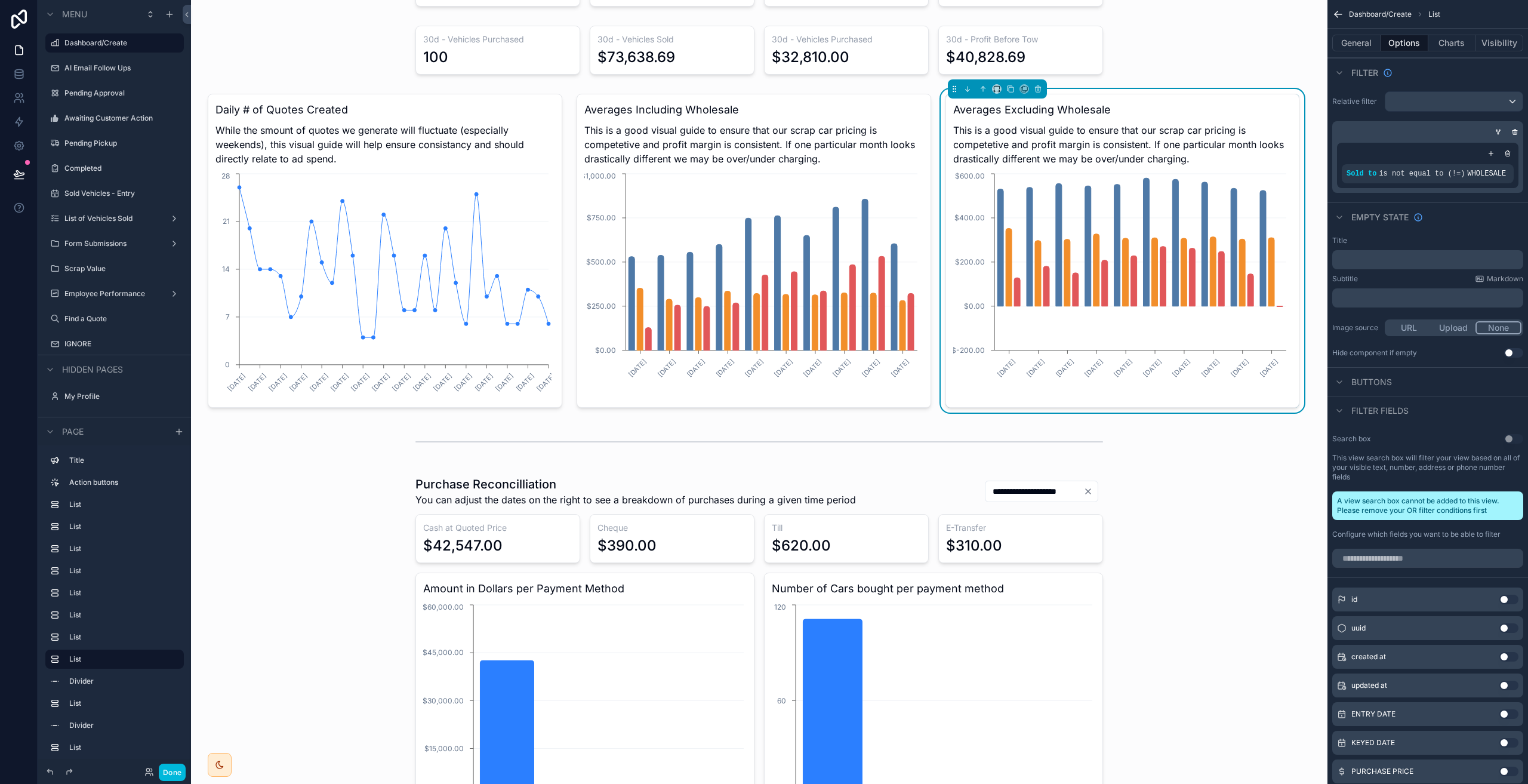
click at [1207, 149] on span "This is a good visual guide to ensure that our scrap car pricing is competetive…" at bounding box center [1123, 144] width 339 height 43
click at [1467, 168] on icon "scrollable content" at bounding box center [1467, 165] width 7 height 7
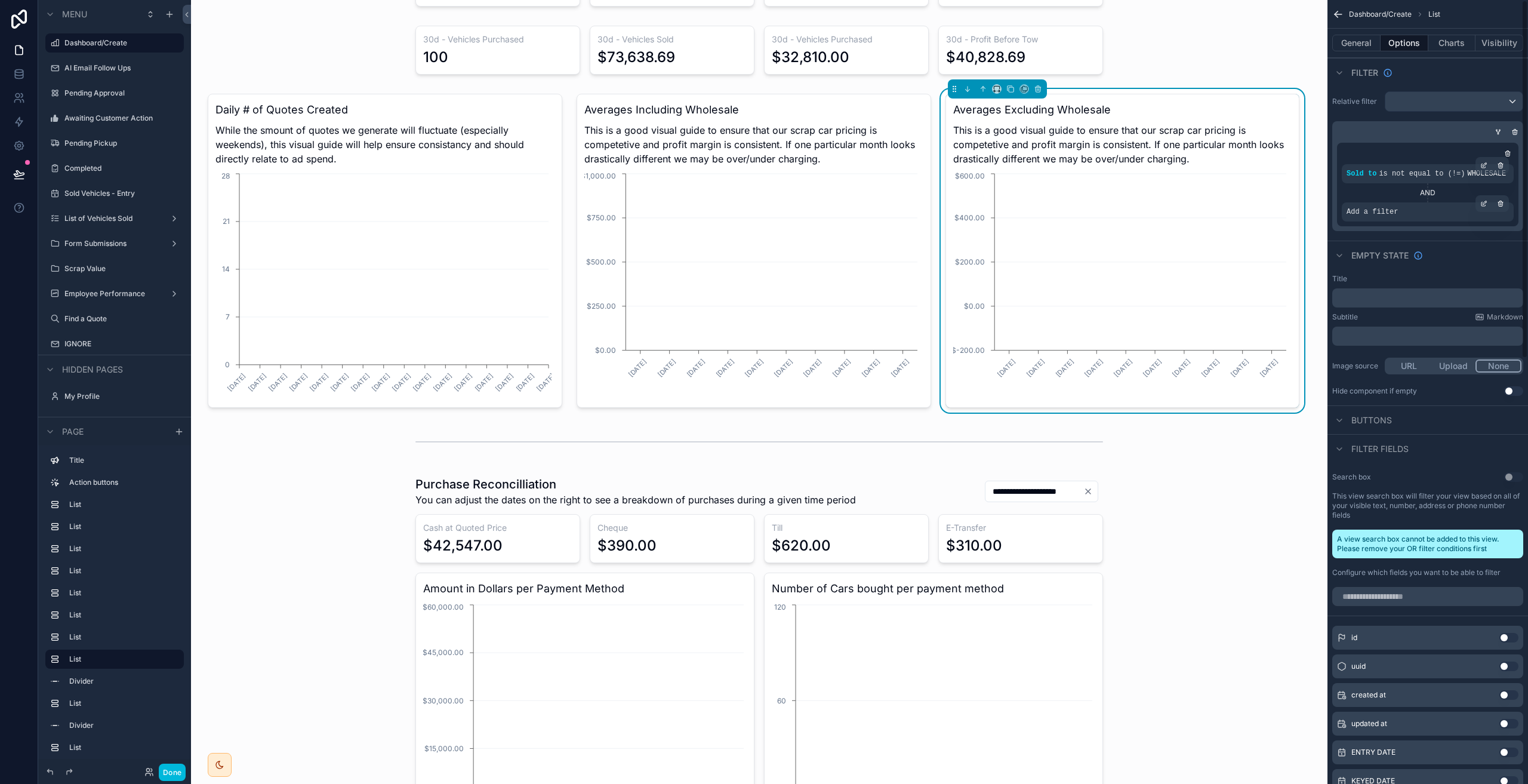
click at [1398, 212] on div "Add a filter" at bounding box center [1427, 212] width 172 height 19
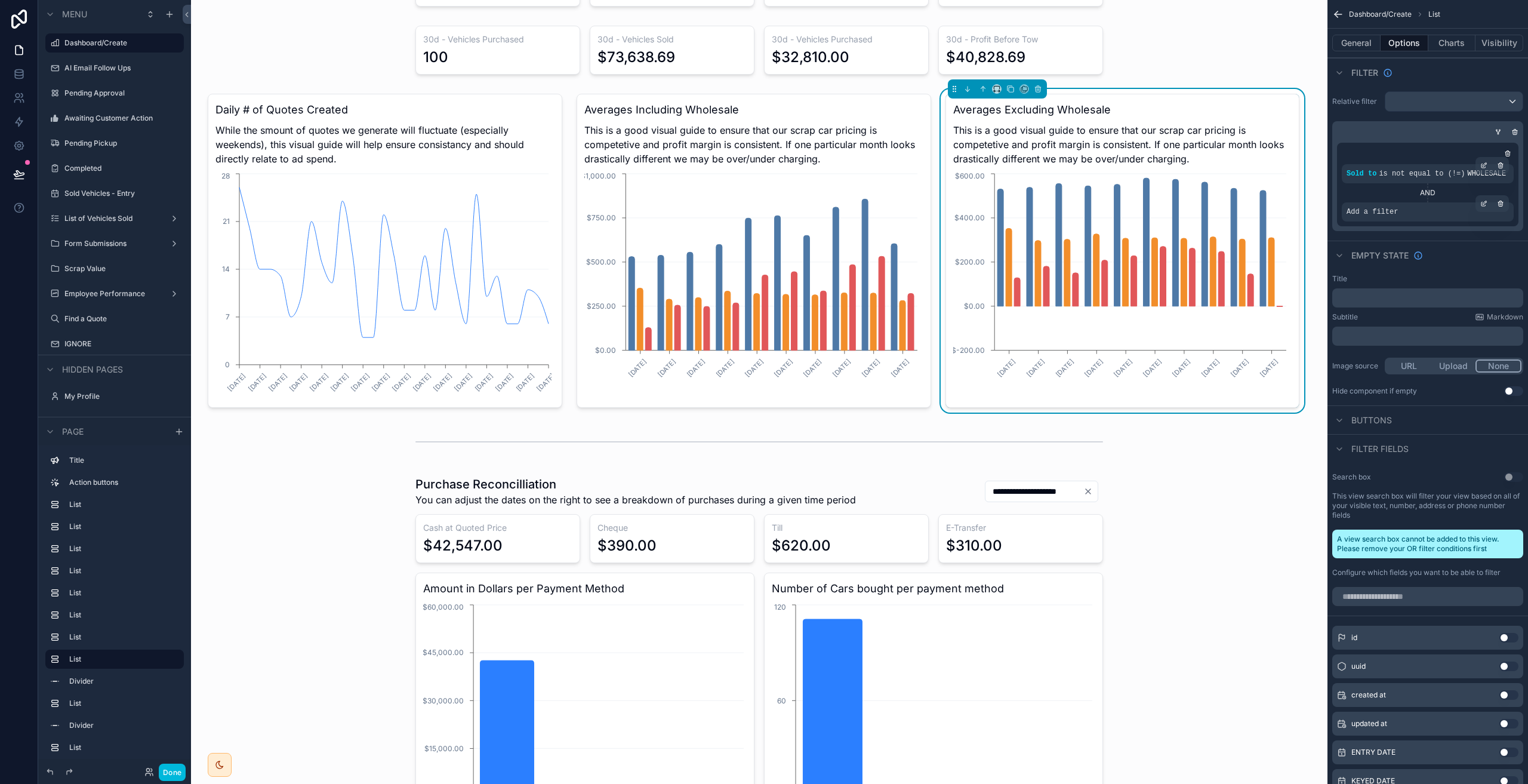
click at [1398, 212] on div "Add a filter" at bounding box center [1427, 212] width 172 height 19
click at [1486, 206] on icon "scrollable content" at bounding box center [1484, 204] width 7 height 7
click at [1256, 200] on div "Select a field" at bounding box center [1226, 194] width 71 height 19
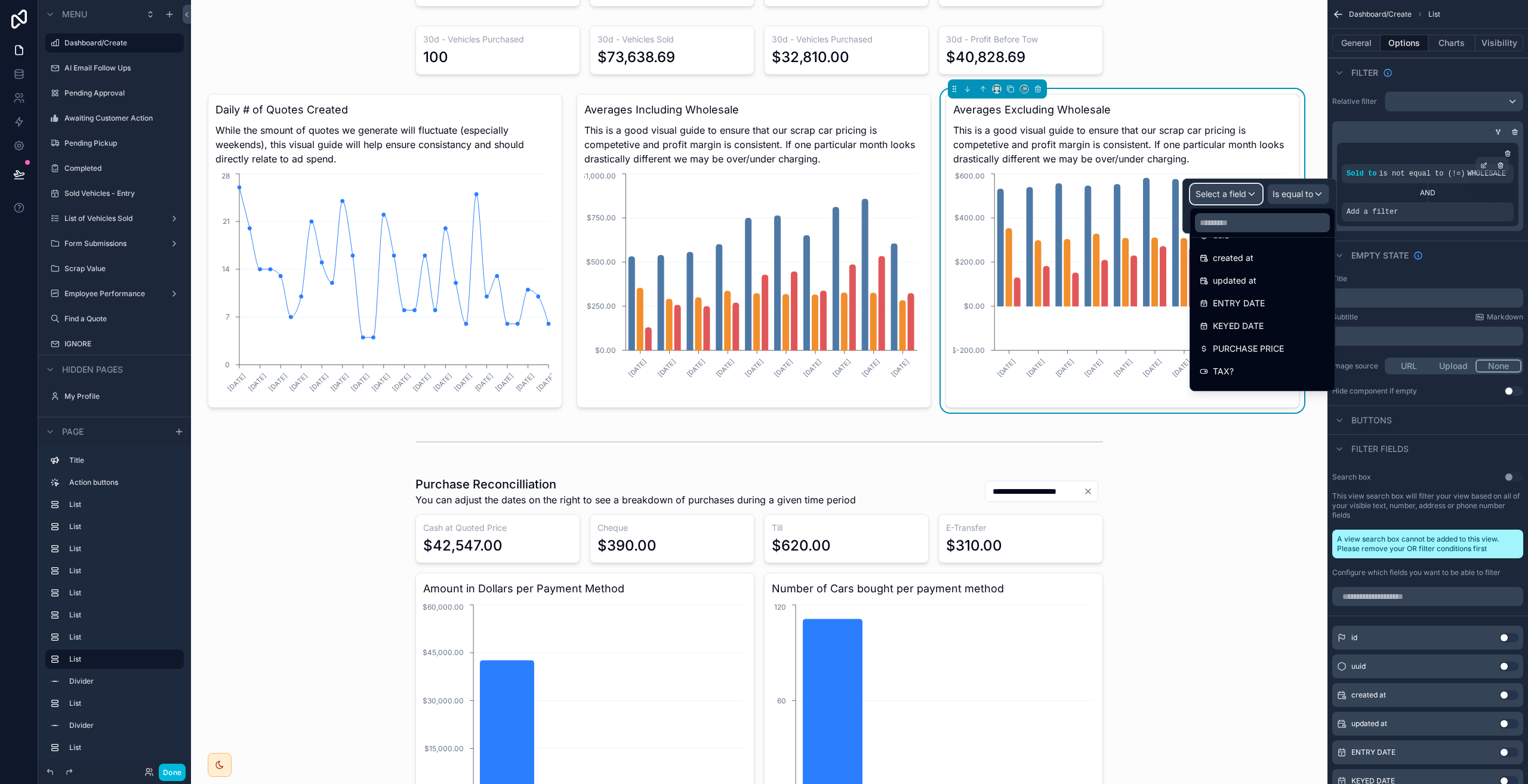
scroll to position [0, 0]
click at [1245, 224] on input "text" at bounding box center [1262, 223] width 135 height 19
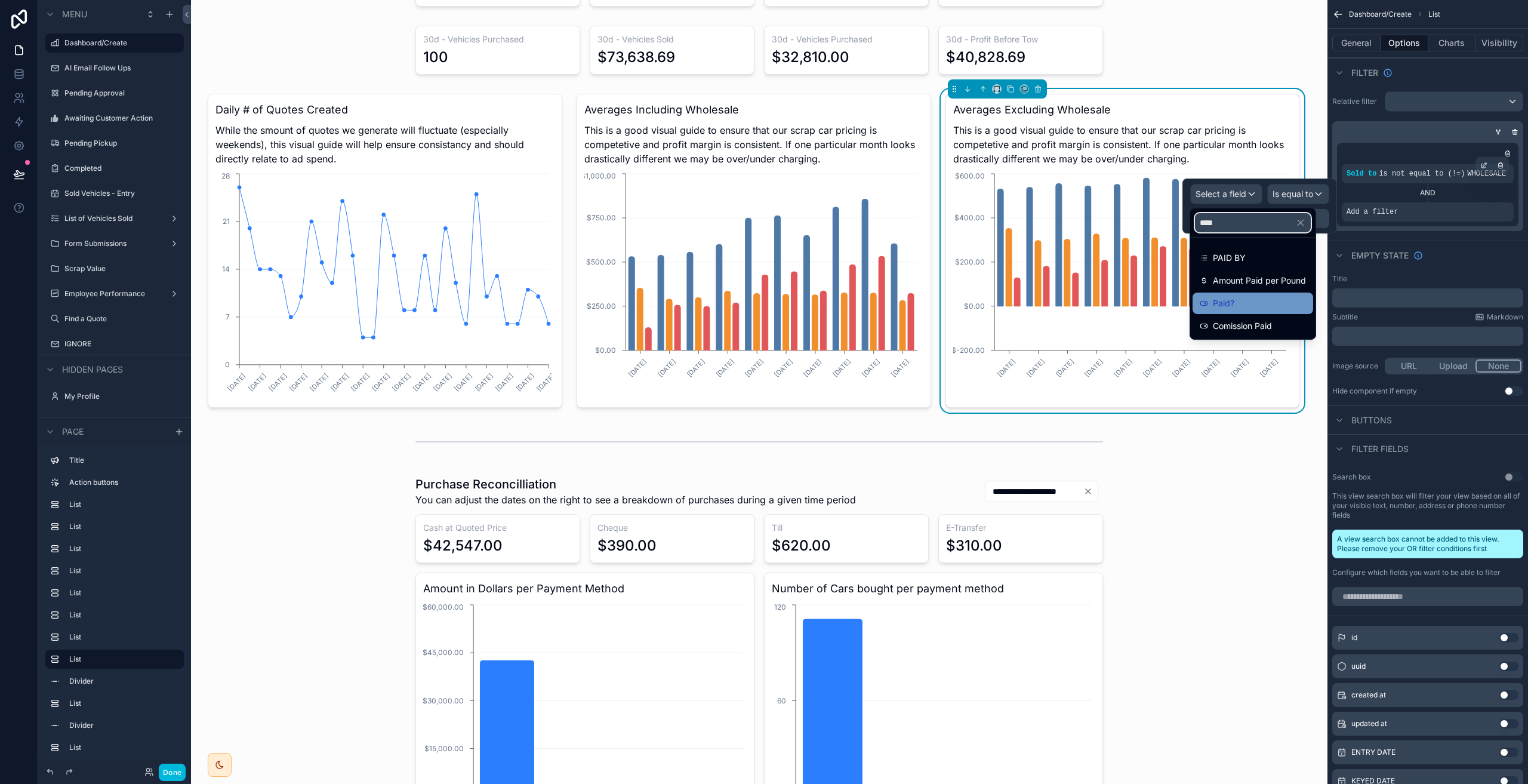
type input "****"
click at [1244, 298] on div "Paid?" at bounding box center [1254, 303] width 107 height 14
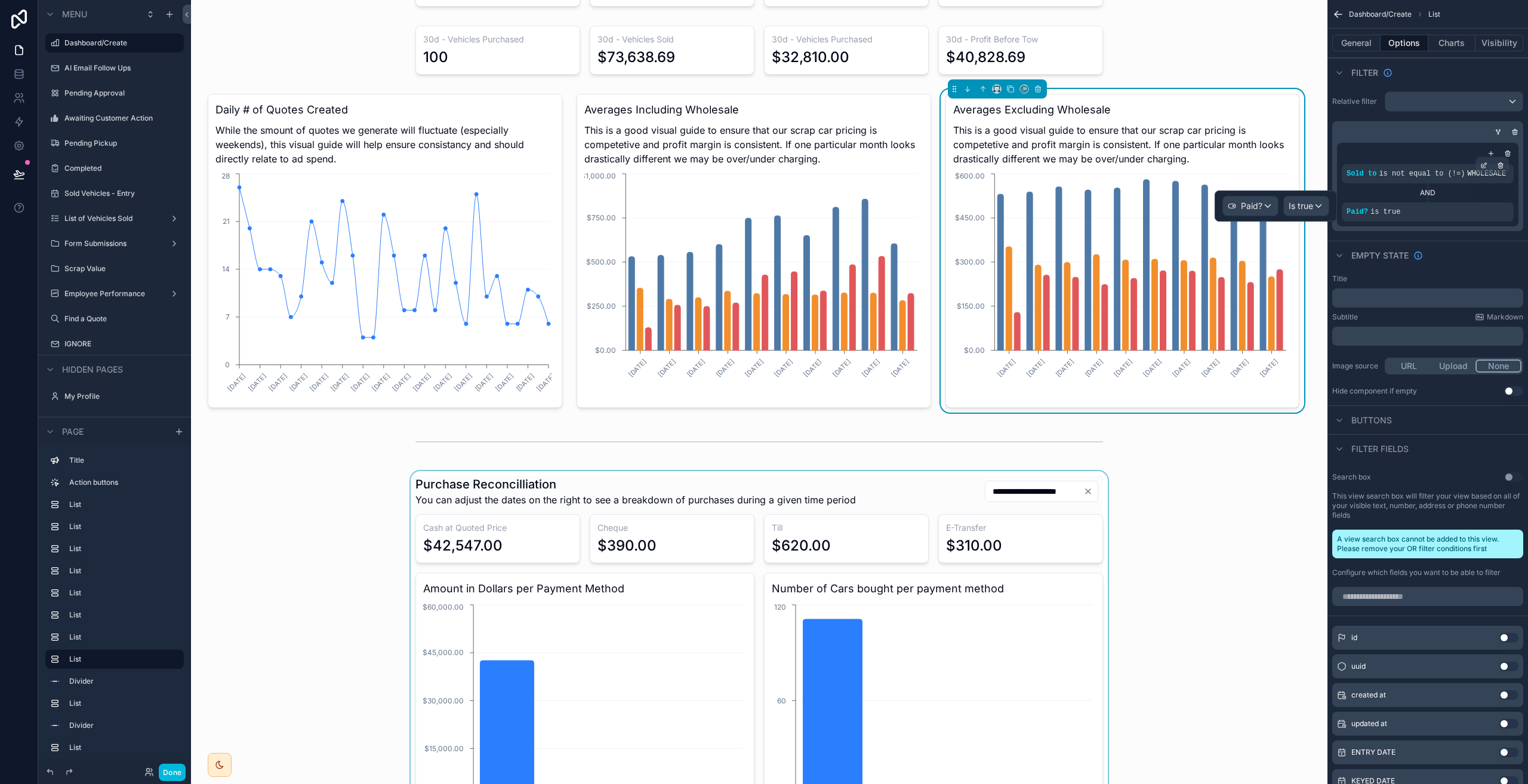
click at [1294, 478] on div "scrollable content" at bounding box center [759, 657] width 1117 height 372
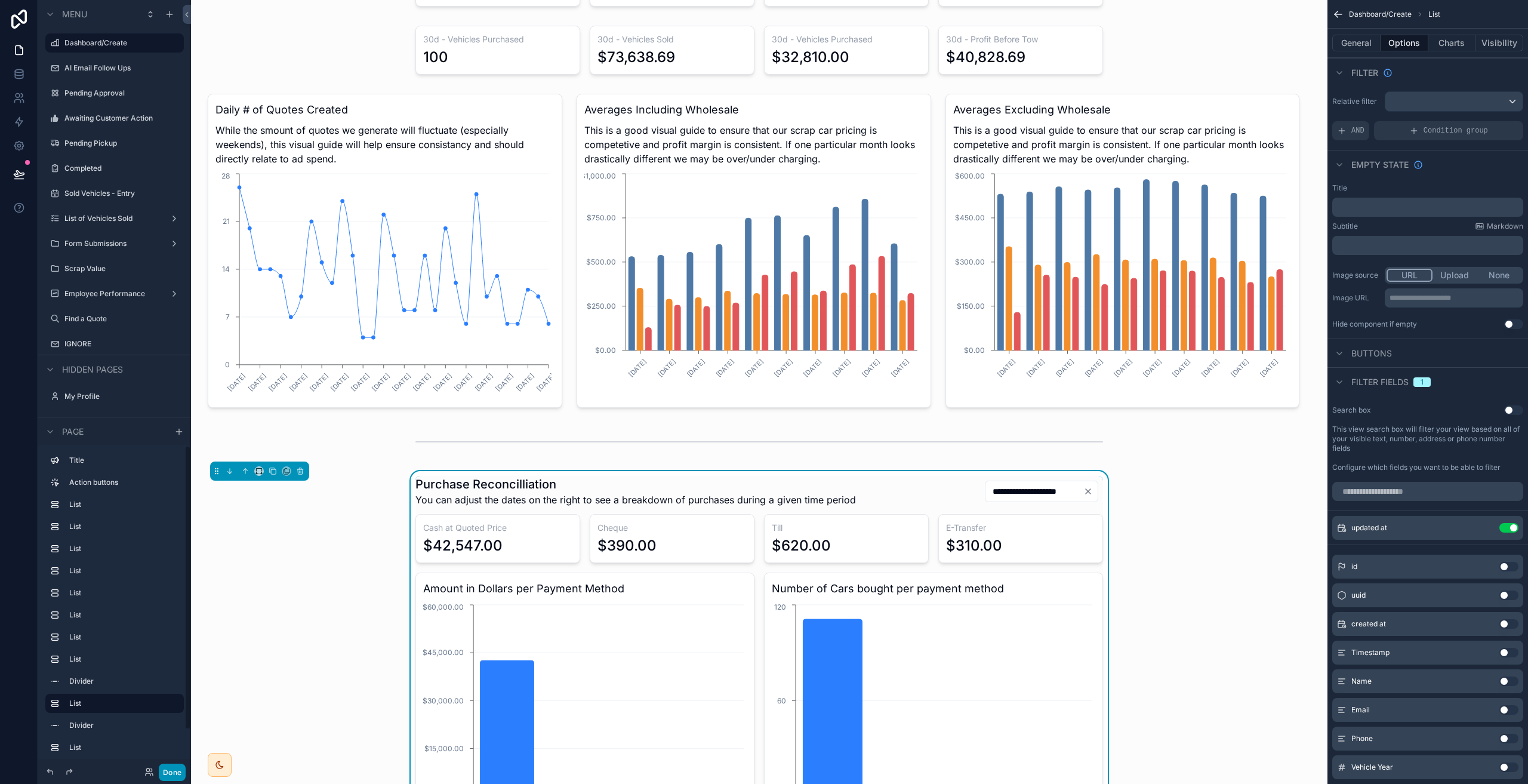
click at [170, 770] on button "Done" at bounding box center [172, 772] width 27 height 17
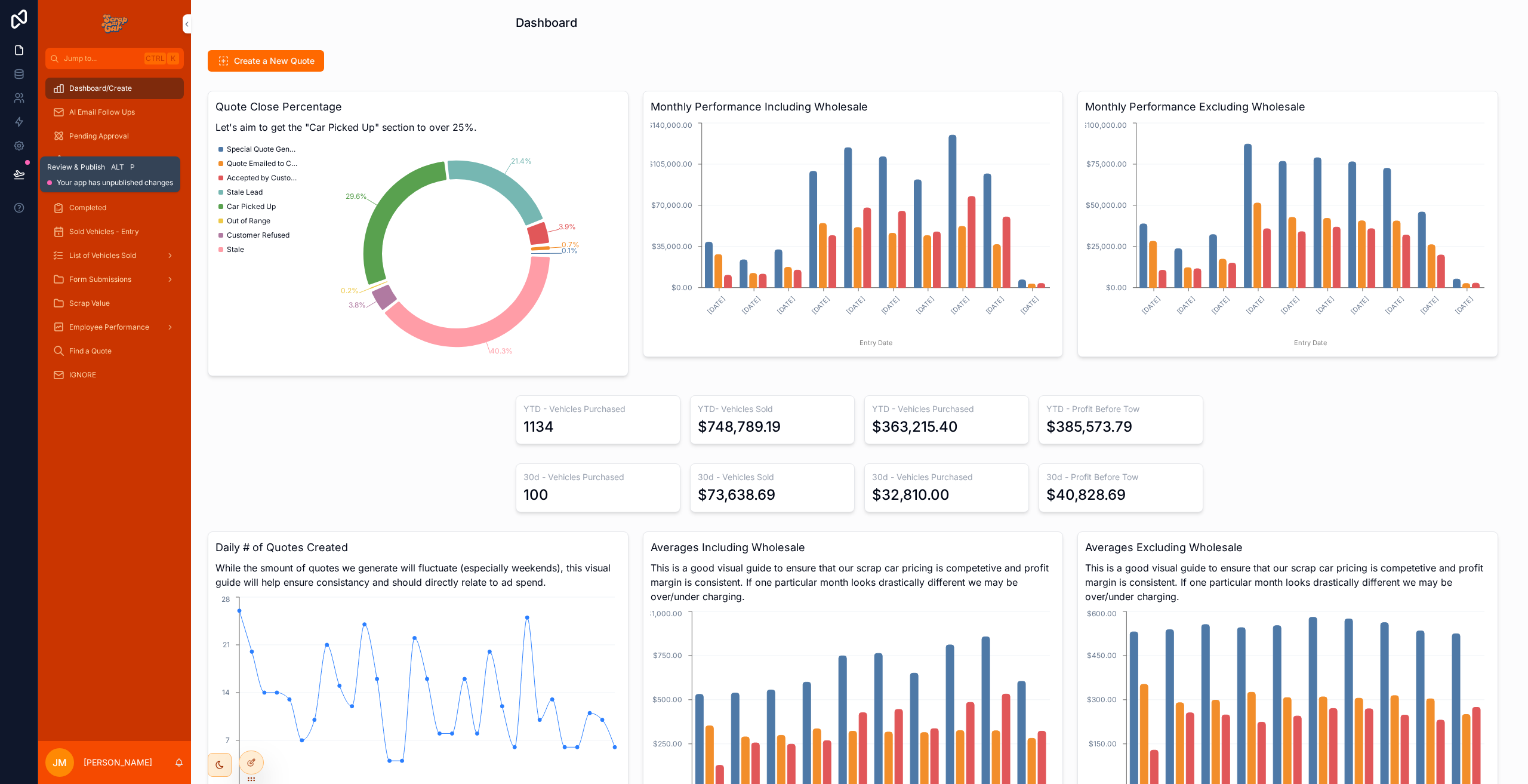
click at [24, 174] on icon at bounding box center [19, 173] width 10 height 6
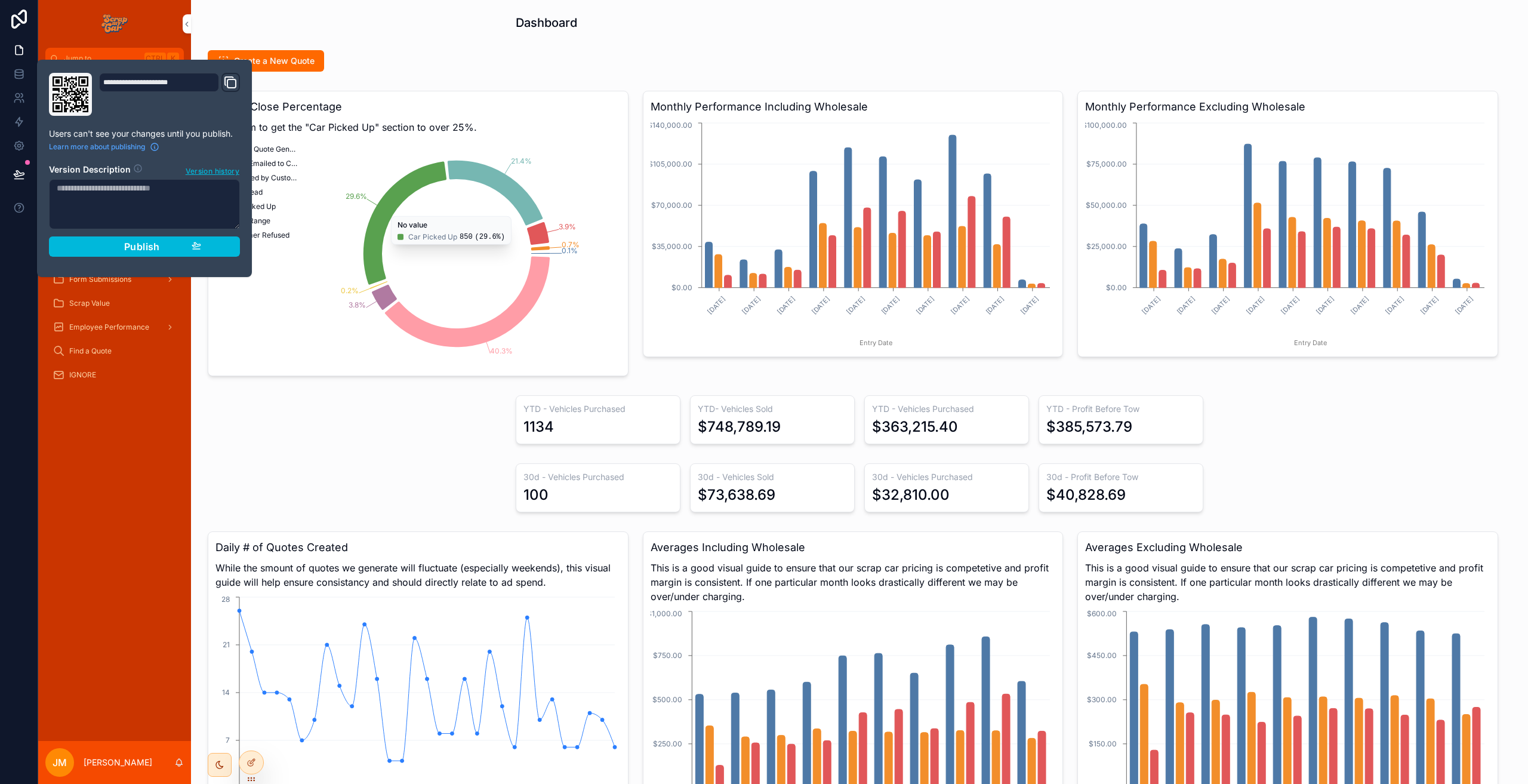
click at [170, 205] on textarea at bounding box center [144, 204] width 191 height 50
click at [89, 205] on textarea at bounding box center [144, 204] width 191 height 50
type textarea "**********"
click at [147, 251] on span "Publish" at bounding box center [142, 246] width 36 height 12
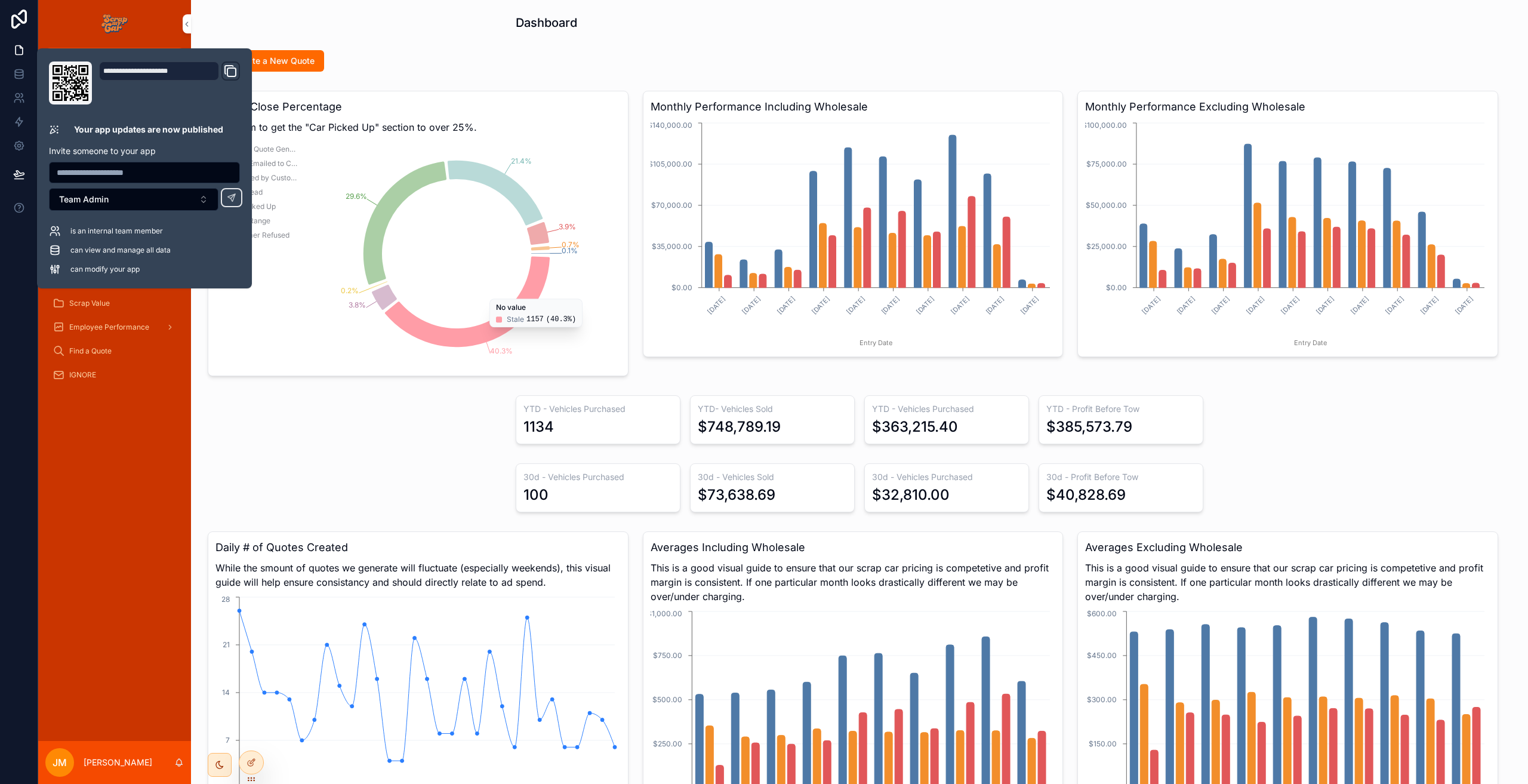
click at [101, 422] on div "Dashboard/Create AI Email Follow Ups Pending Approval Awaiting Customer Action …" at bounding box center [115, 405] width 153 height 671
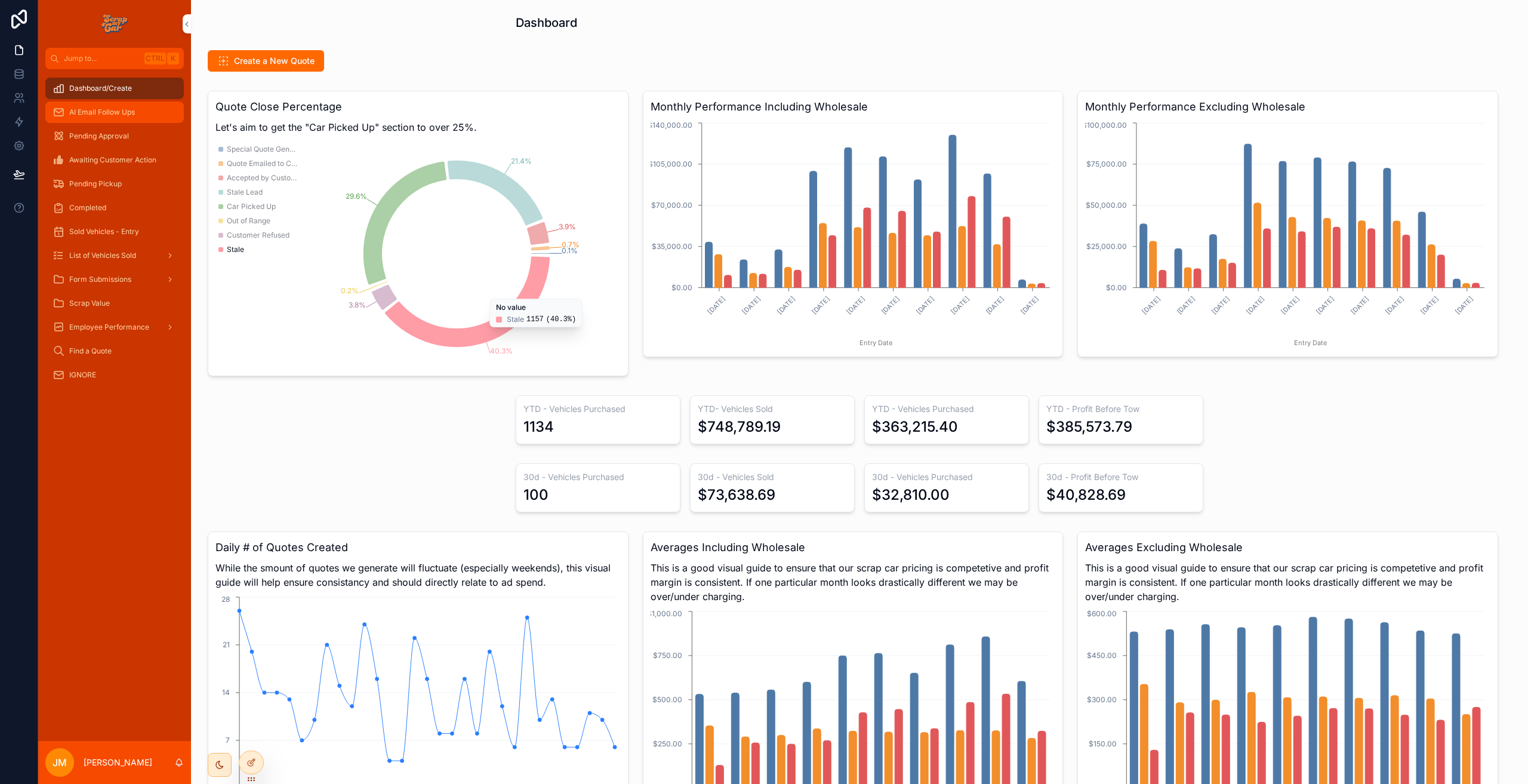
click at [112, 116] on span "AI Email Follow Ups" at bounding box center [101, 112] width 66 height 10
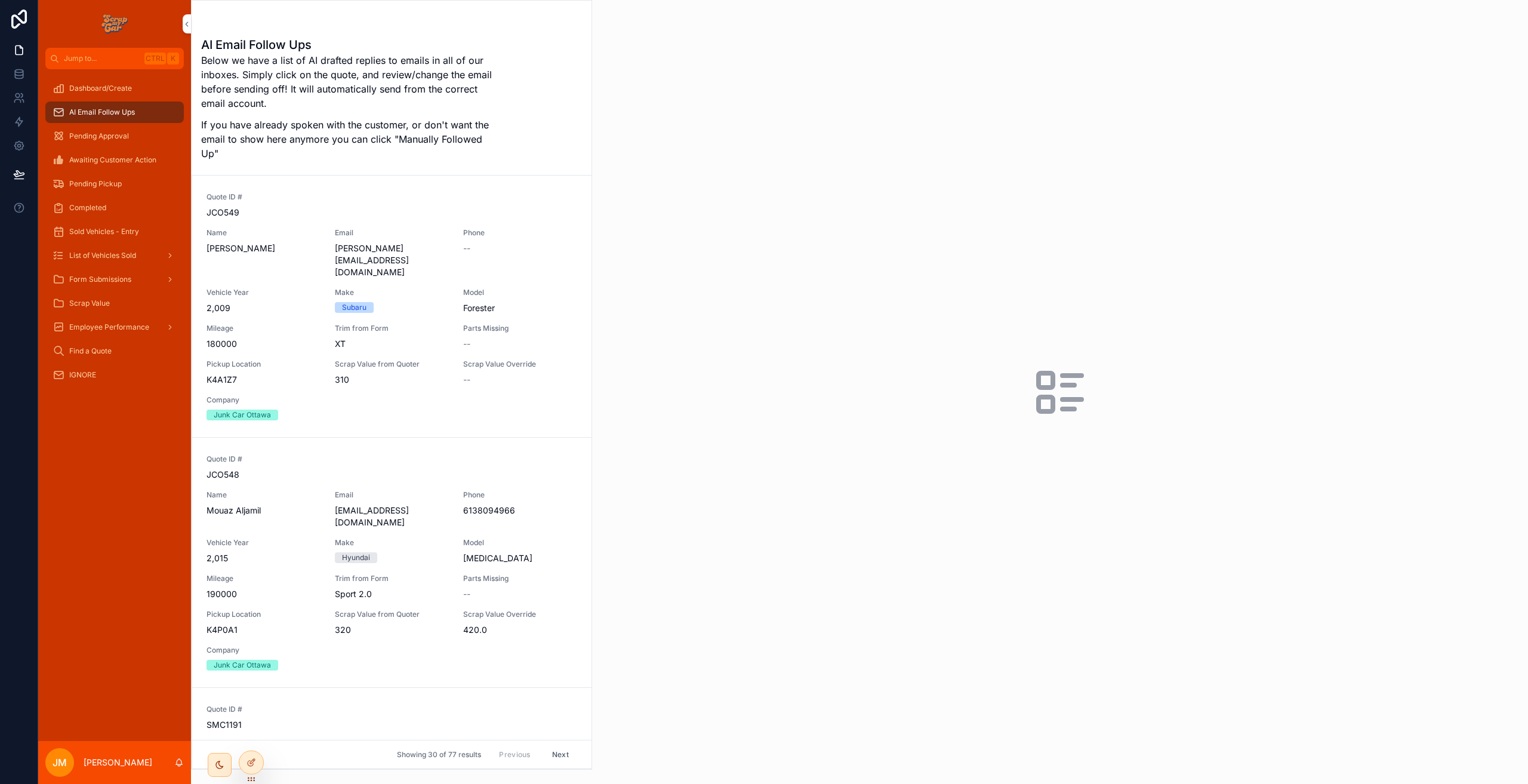
drag, startPoint x: 113, startPoint y: 89, endPoint x: 108, endPoint y: 21, distance: 68.2
click at [113, 89] on span "Dashboard/Create" at bounding box center [101, 88] width 63 height 10
